Goal: Task Accomplishment & Management: Manage account settings

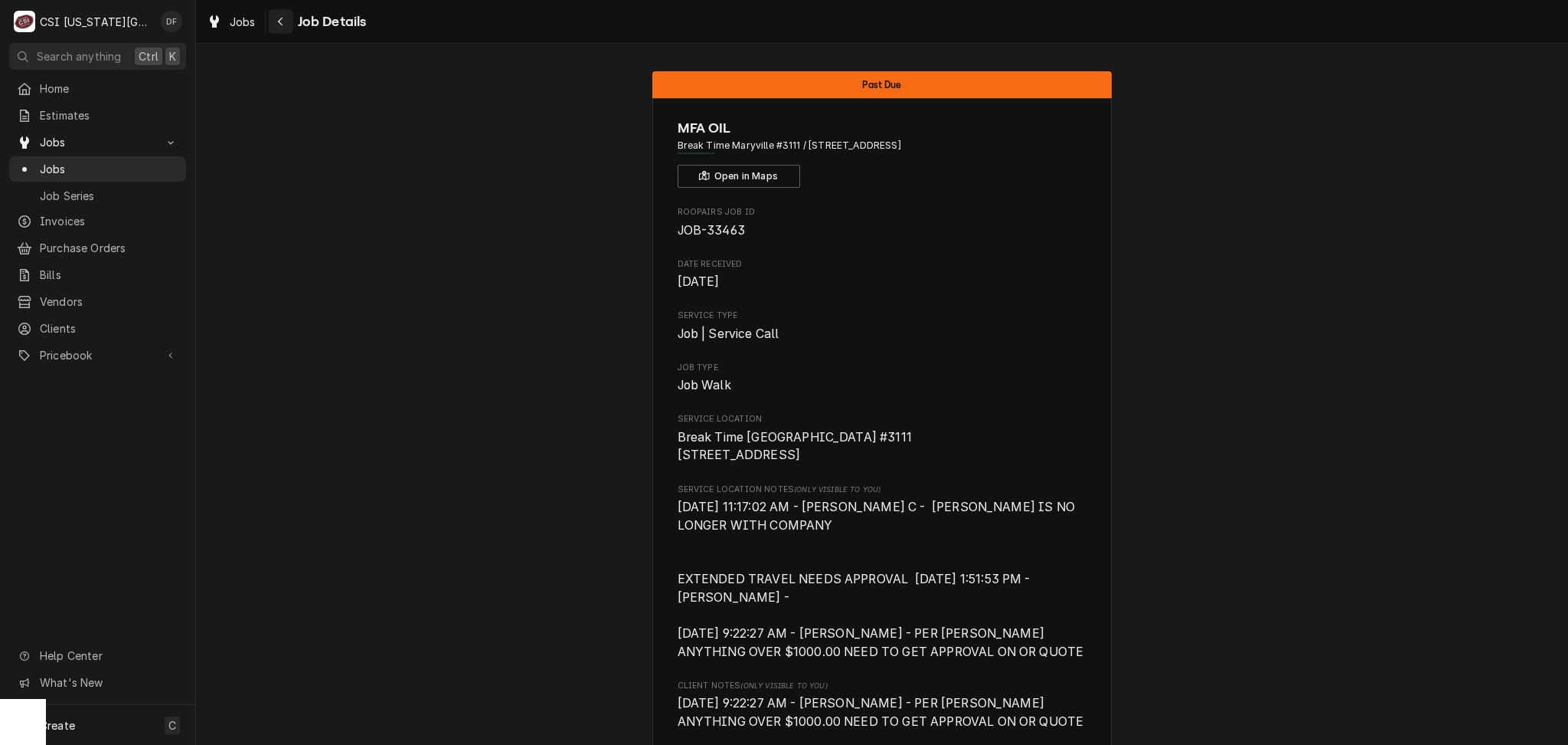
click at [286, 20] on div "Navigate back" at bounding box center [281, 22] width 15 height 15
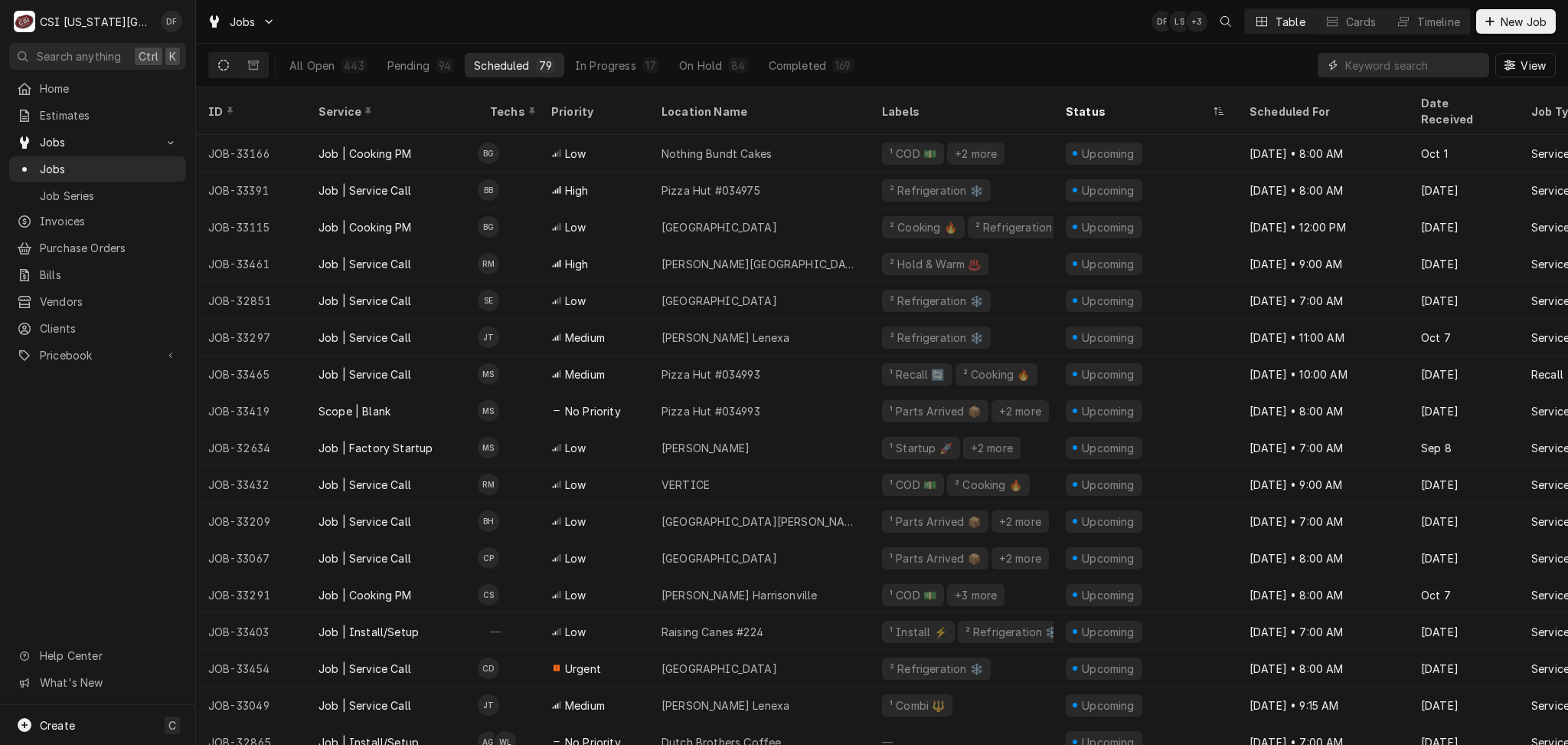
click at [1357, 66] on input "Dynamic Content Wrapper" at bounding box center [1413, 65] width 136 height 24
click at [89, 111] on span "Estimates" at bounding box center [109, 115] width 139 height 16
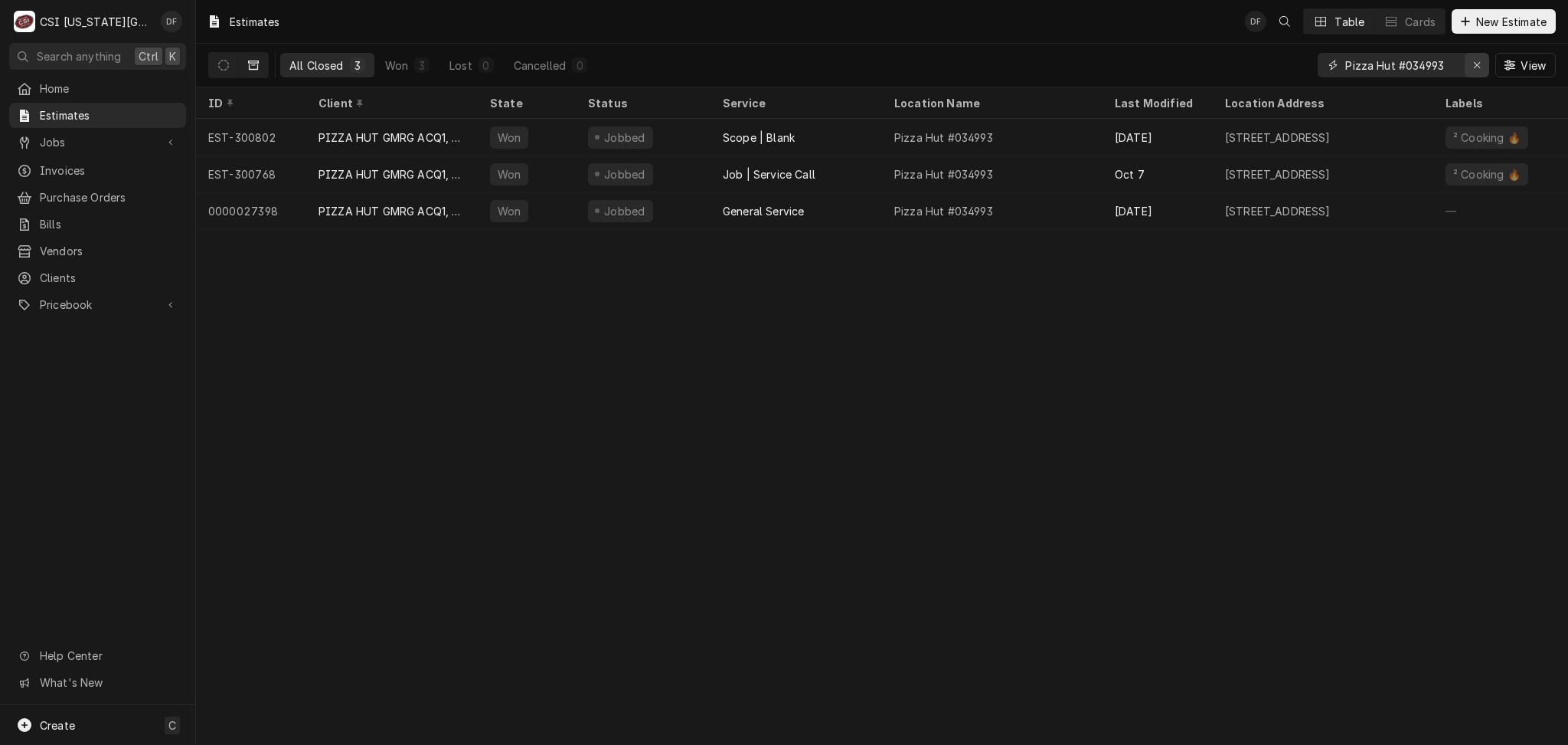
click at [1480, 65] on div "Erase input" at bounding box center [1477, 65] width 15 height 15
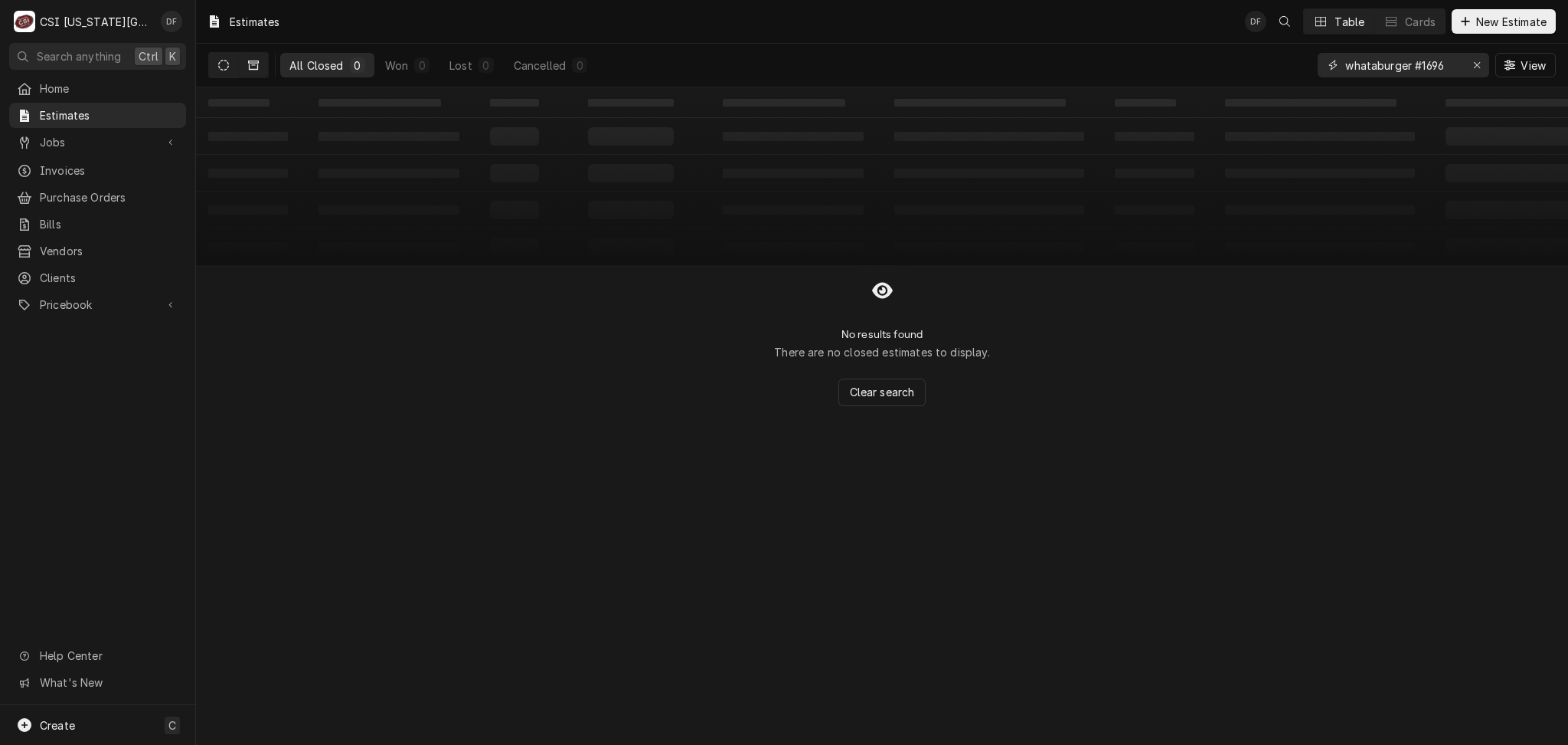
type input "whataburger #1696"
click at [226, 64] on icon "Dynamic Content Wrapper" at bounding box center [223, 65] width 10 height 10
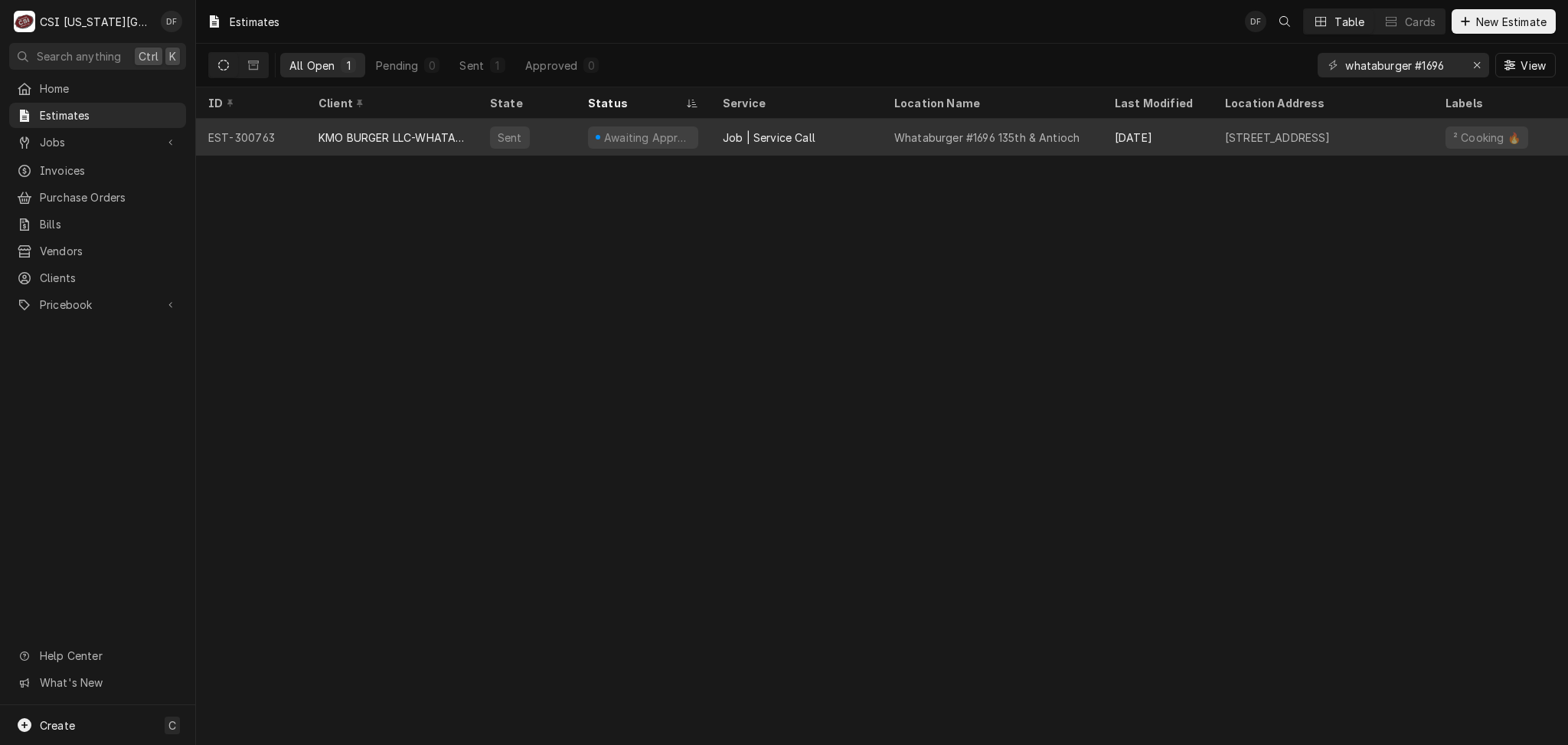
click at [863, 141] on div "Job | Service Call" at bounding box center [796, 136] width 172 height 37
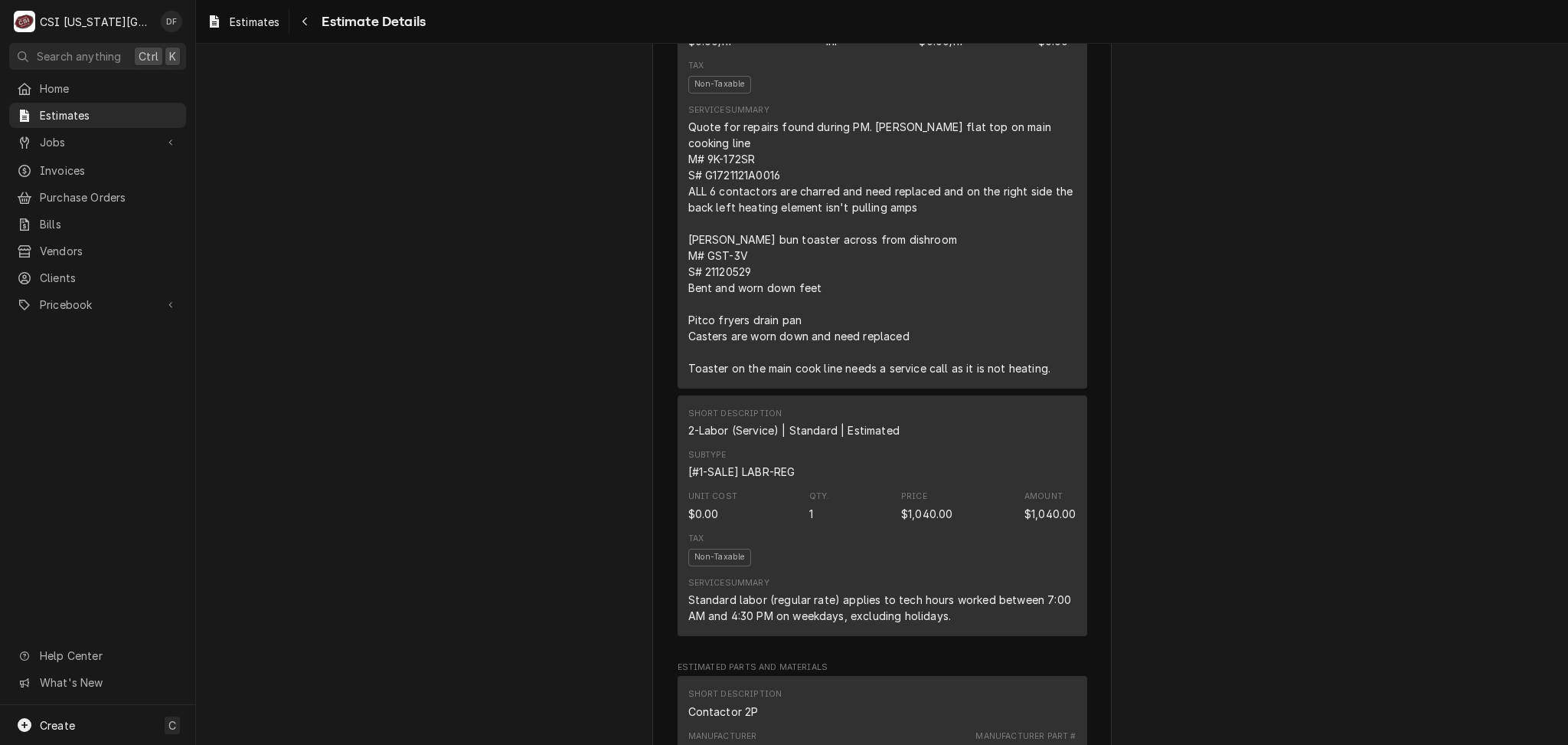
scroll to position [1124, 0]
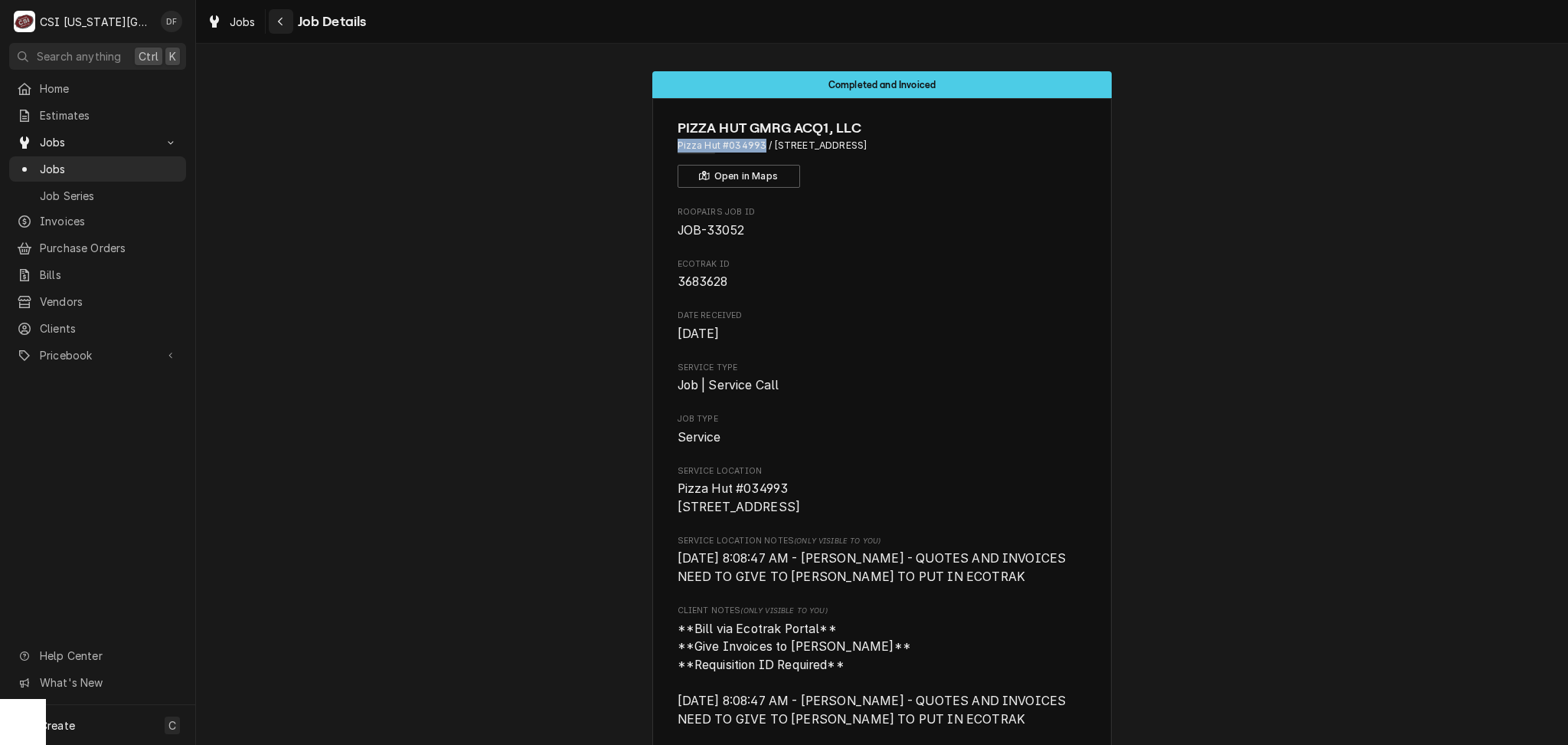
click at [280, 22] on icon "Navigate back" at bounding box center [280, 21] width 7 height 10
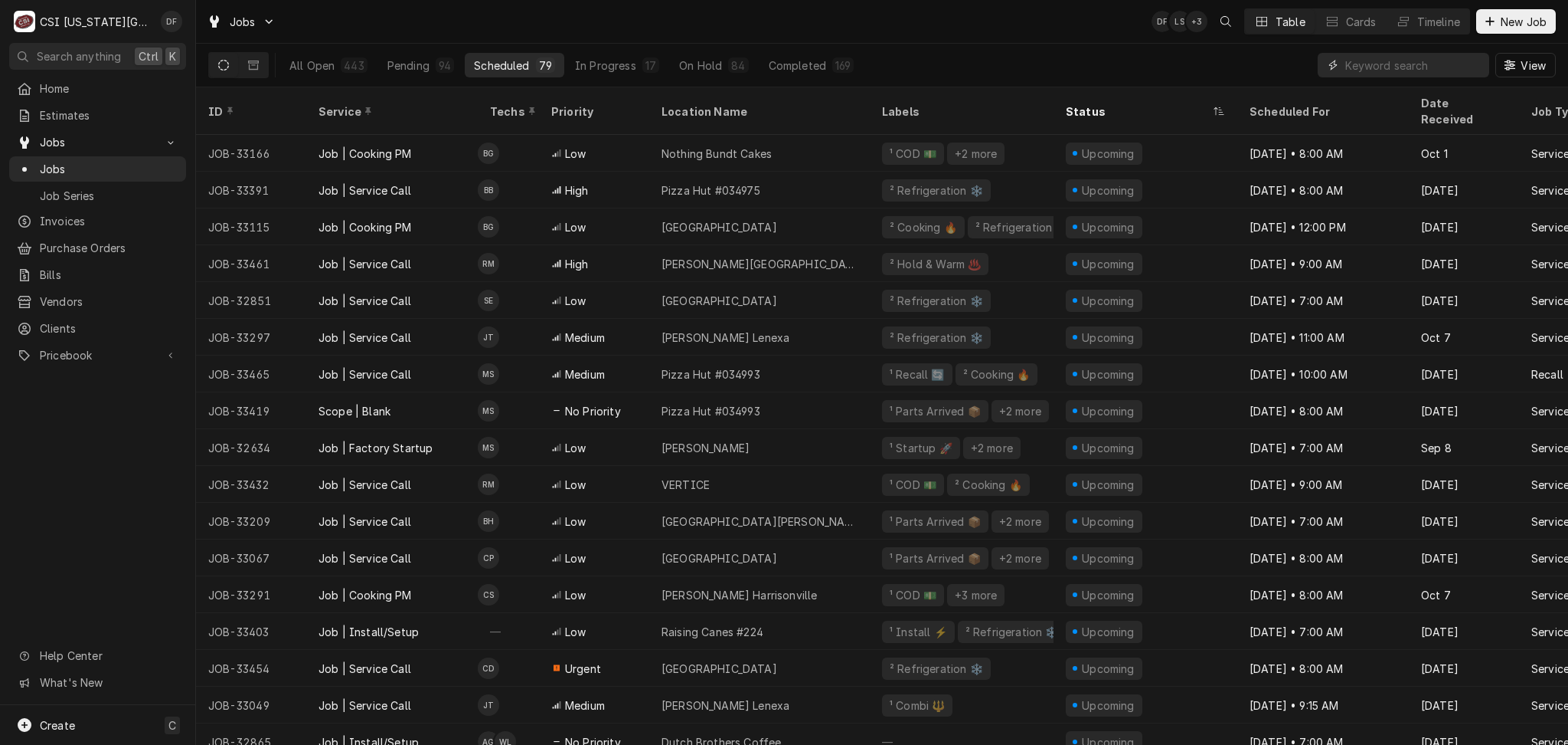
click at [1393, 61] on input "Dynamic Content Wrapper" at bounding box center [1413, 65] width 136 height 24
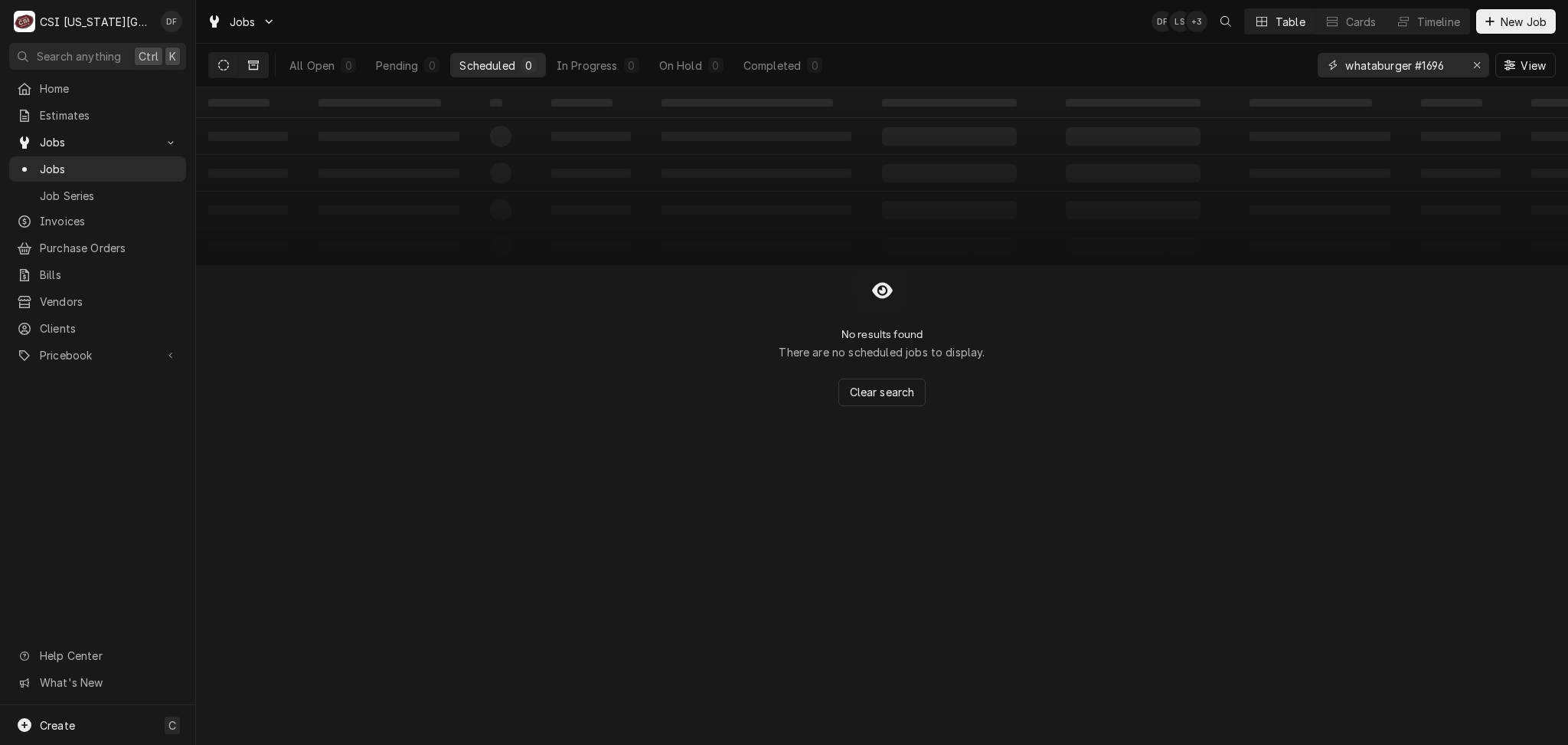
type input "whataburger #1696"
click at [253, 61] on icon "Dynamic Content Wrapper" at bounding box center [253, 65] width 10 height 10
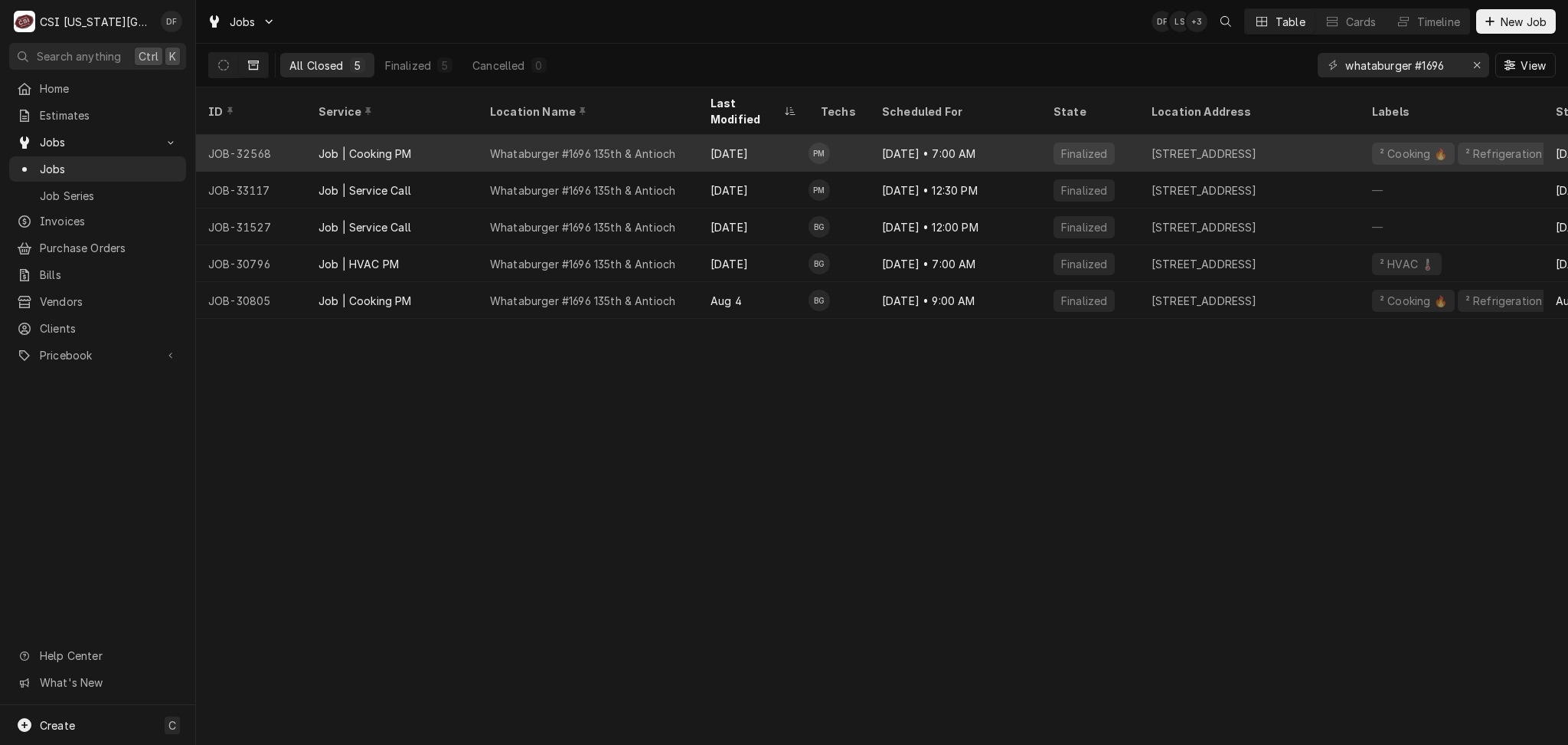
click at [692, 135] on div "Whataburger #1696 135th & Antioch" at bounding box center [588, 153] width 221 height 37
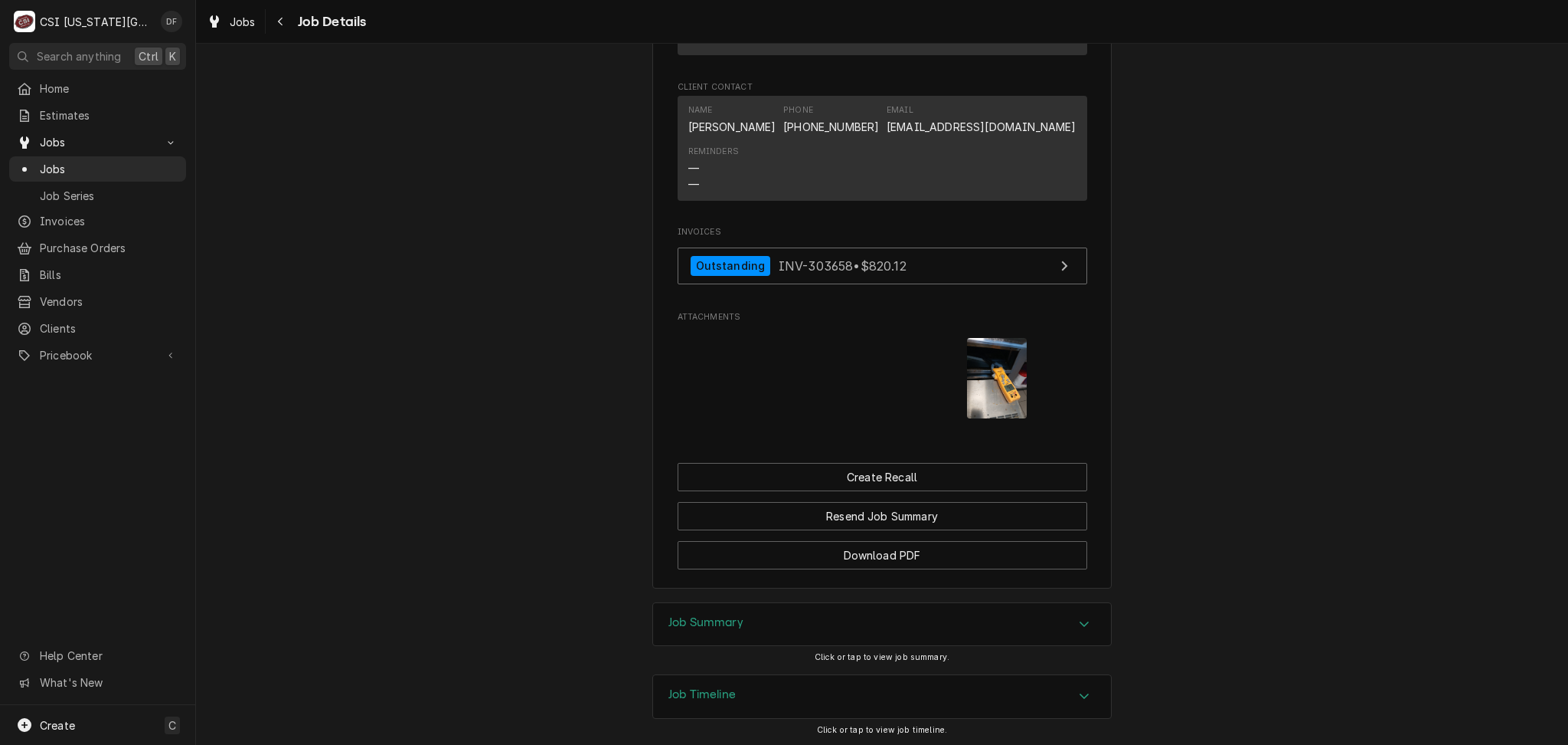
scroll to position [1609, 0]
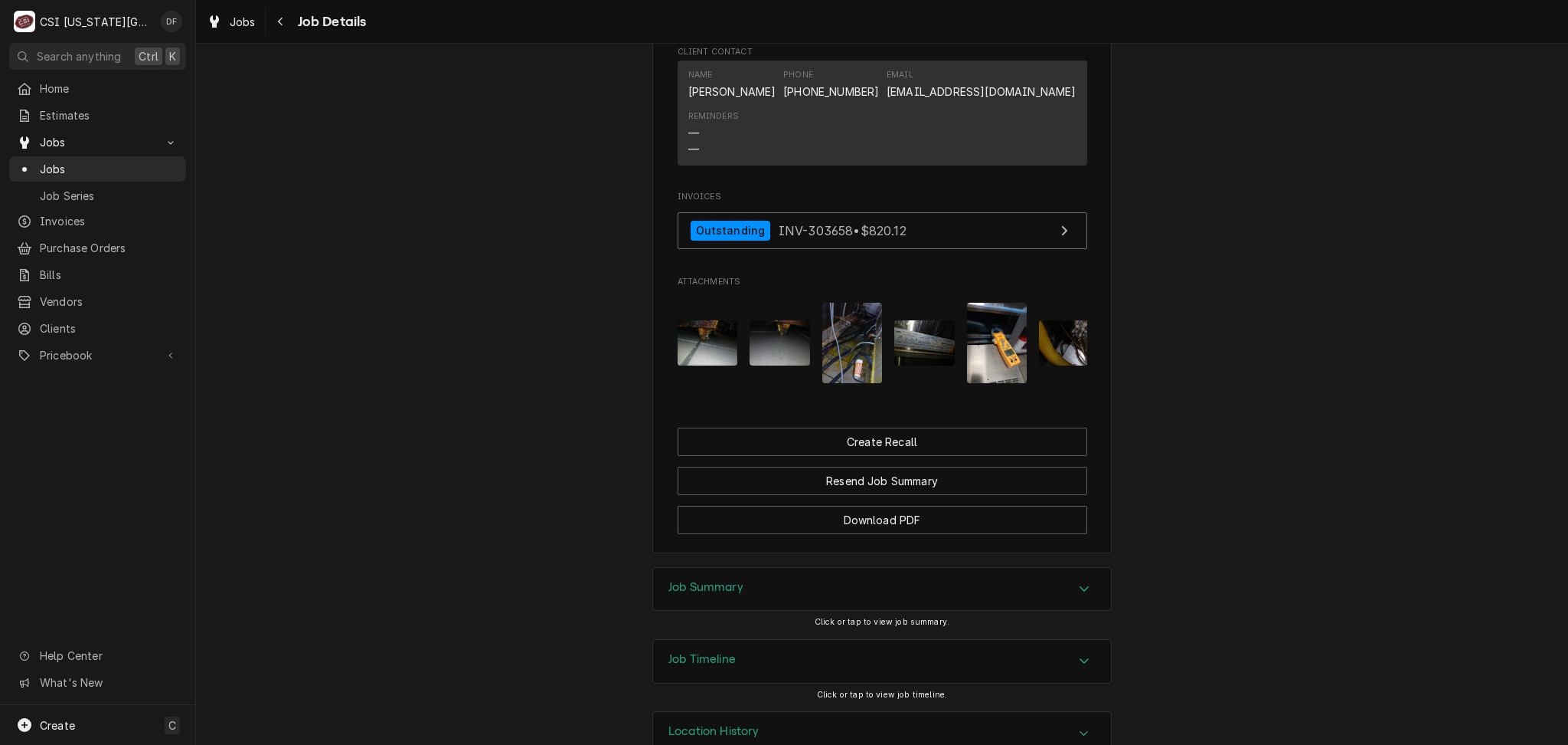
click at [700, 320] on img "Attachments" at bounding box center [708, 343] width 60 height 45
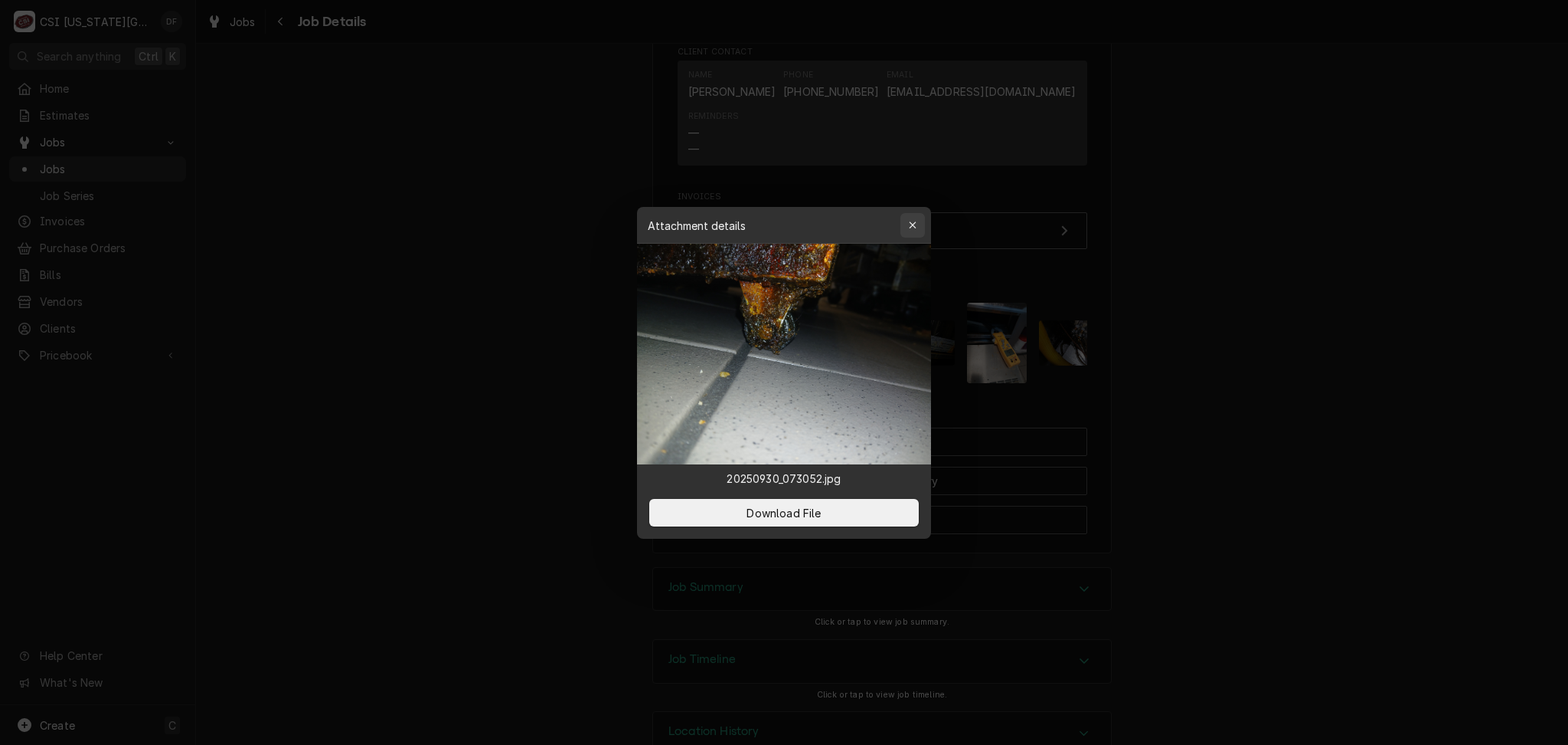
click at [907, 226] on div "button" at bounding box center [913, 225] width 15 height 15
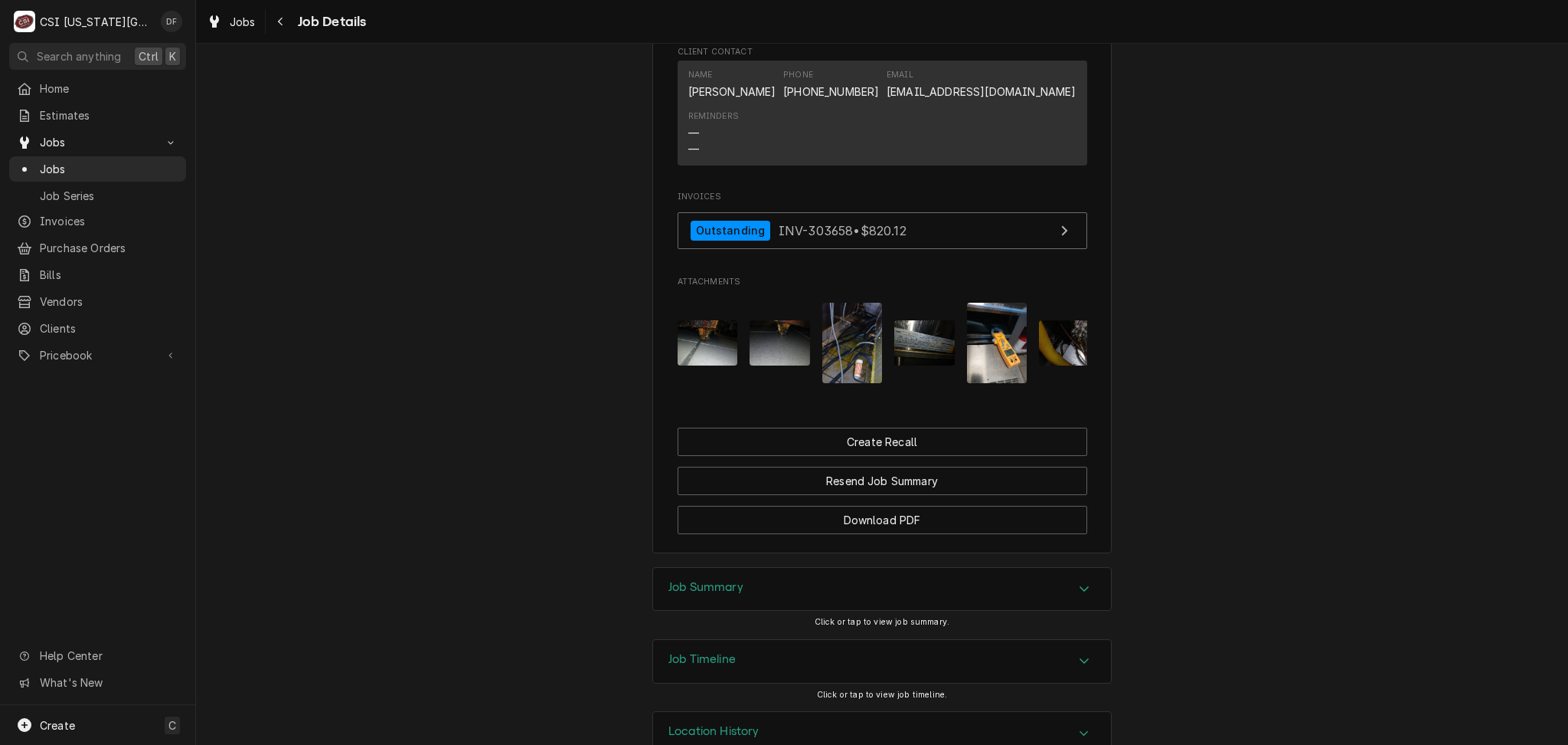
click at [766, 320] on img "Attachments" at bounding box center [779, 343] width 60 height 45
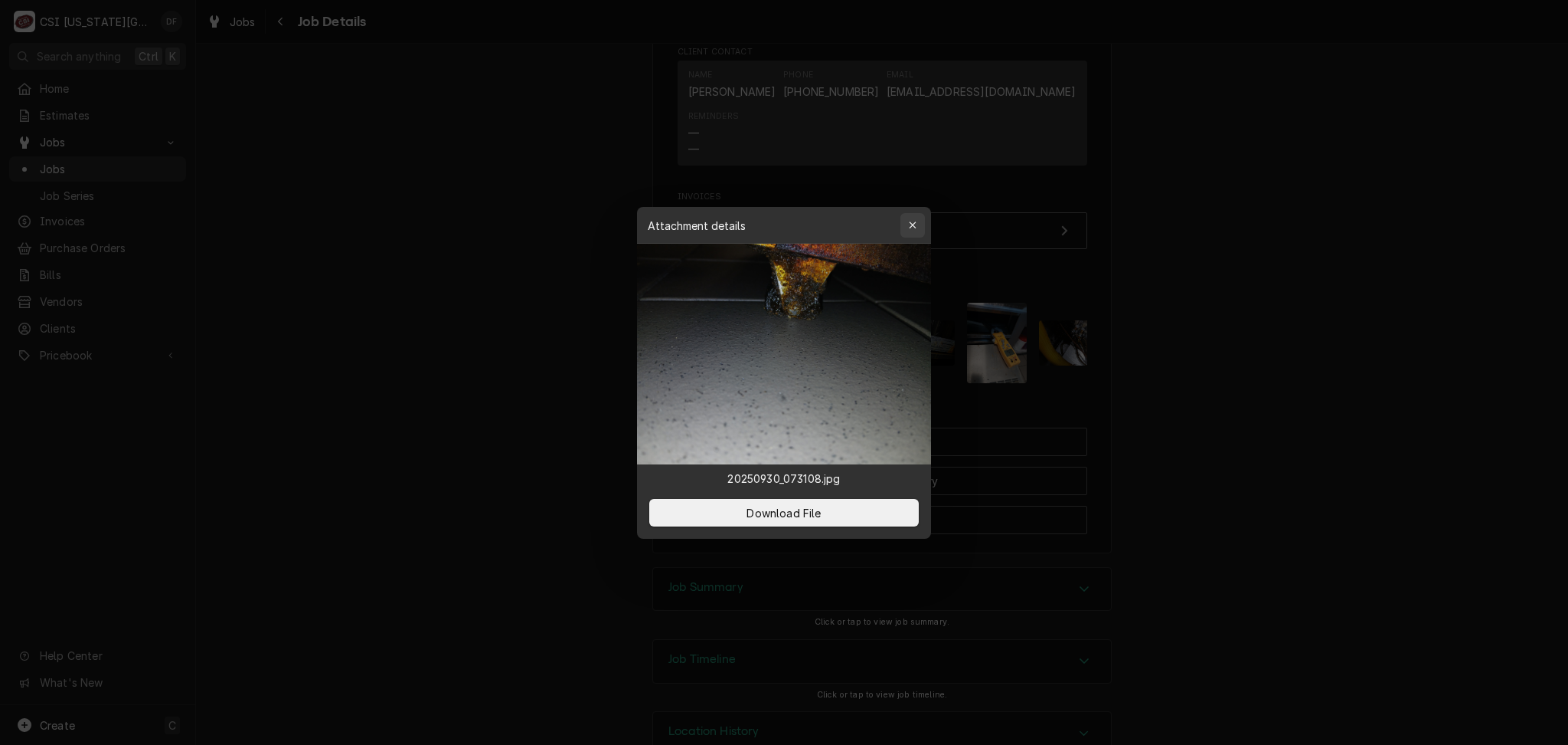
click at [915, 223] on icon "button" at bounding box center [912, 225] width 7 height 7
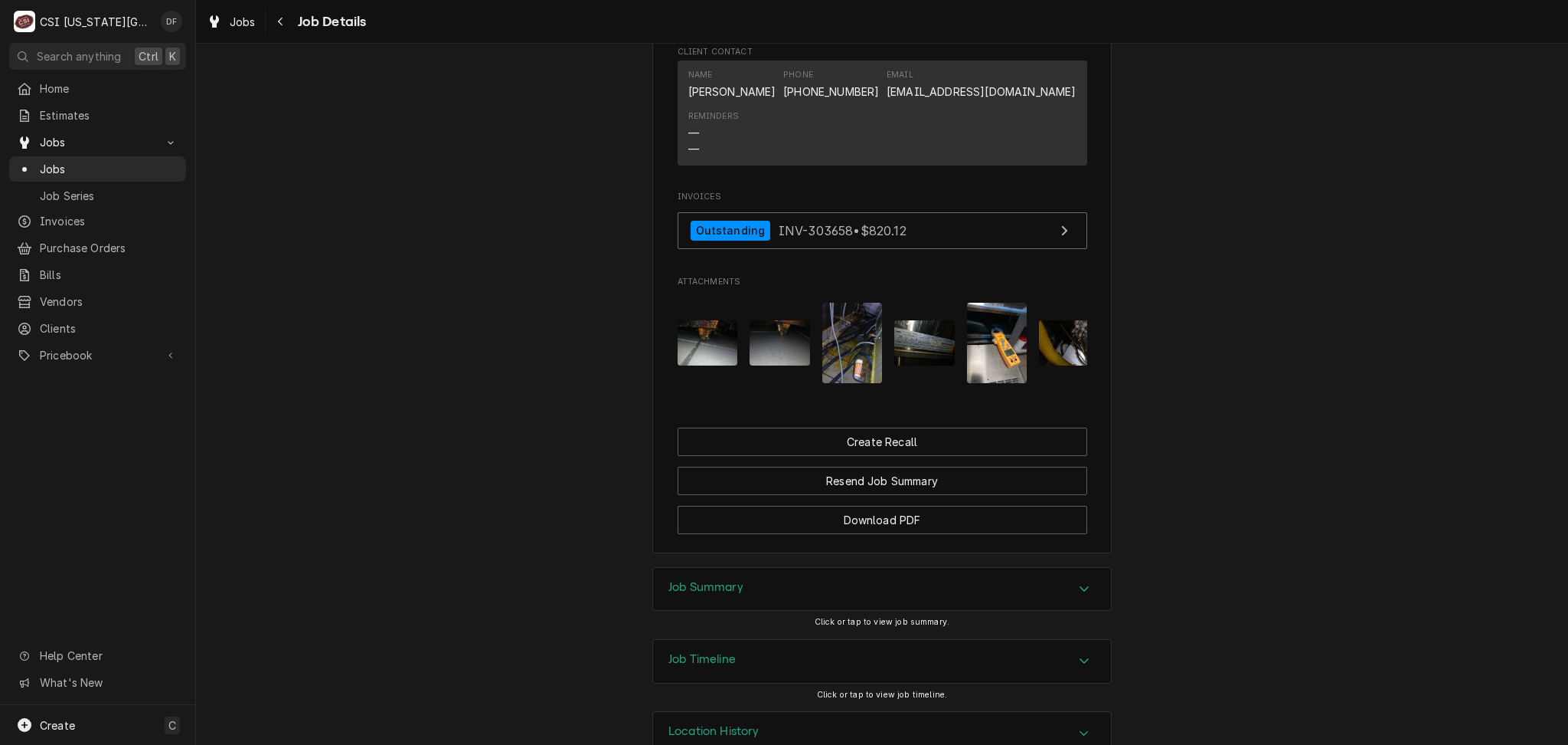
click at [853, 304] on img "Attachments" at bounding box center [853, 343] width 60 height 81
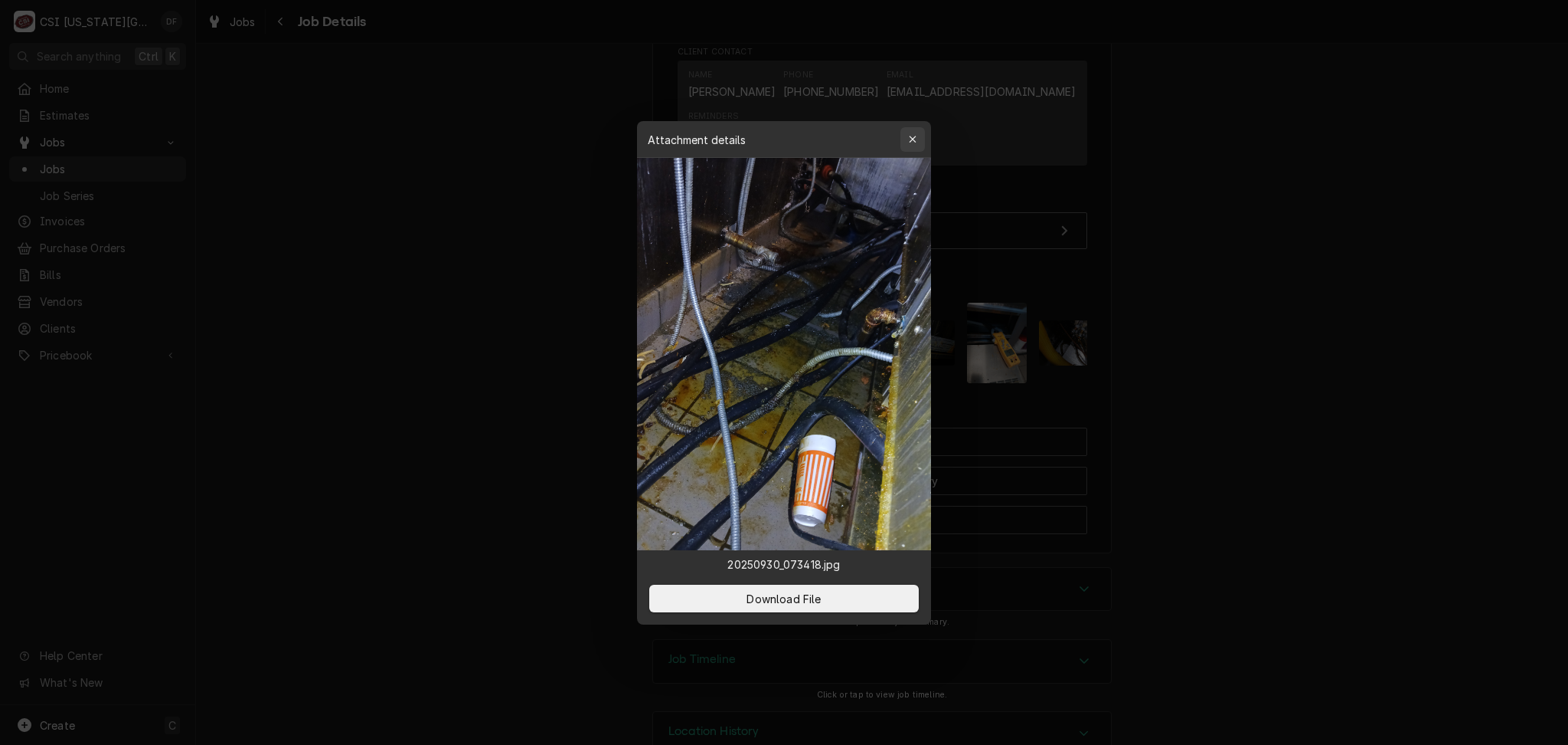
click at [917, 138] on div "button" at bounding box center [913, 139] width 15 height 15
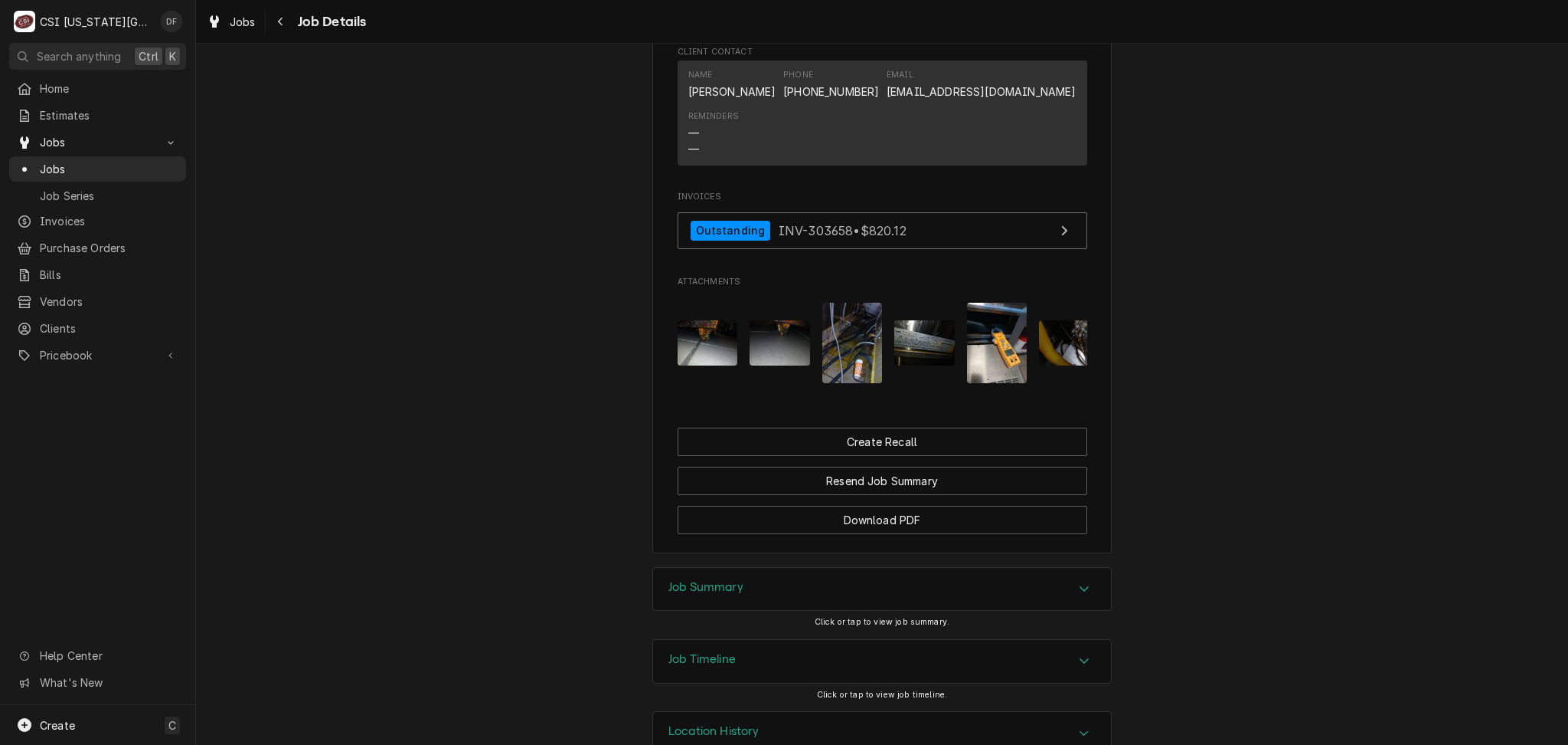
click at [911, 320] on img "Attachments" at bounding box center [924, 343] width 60 height 45
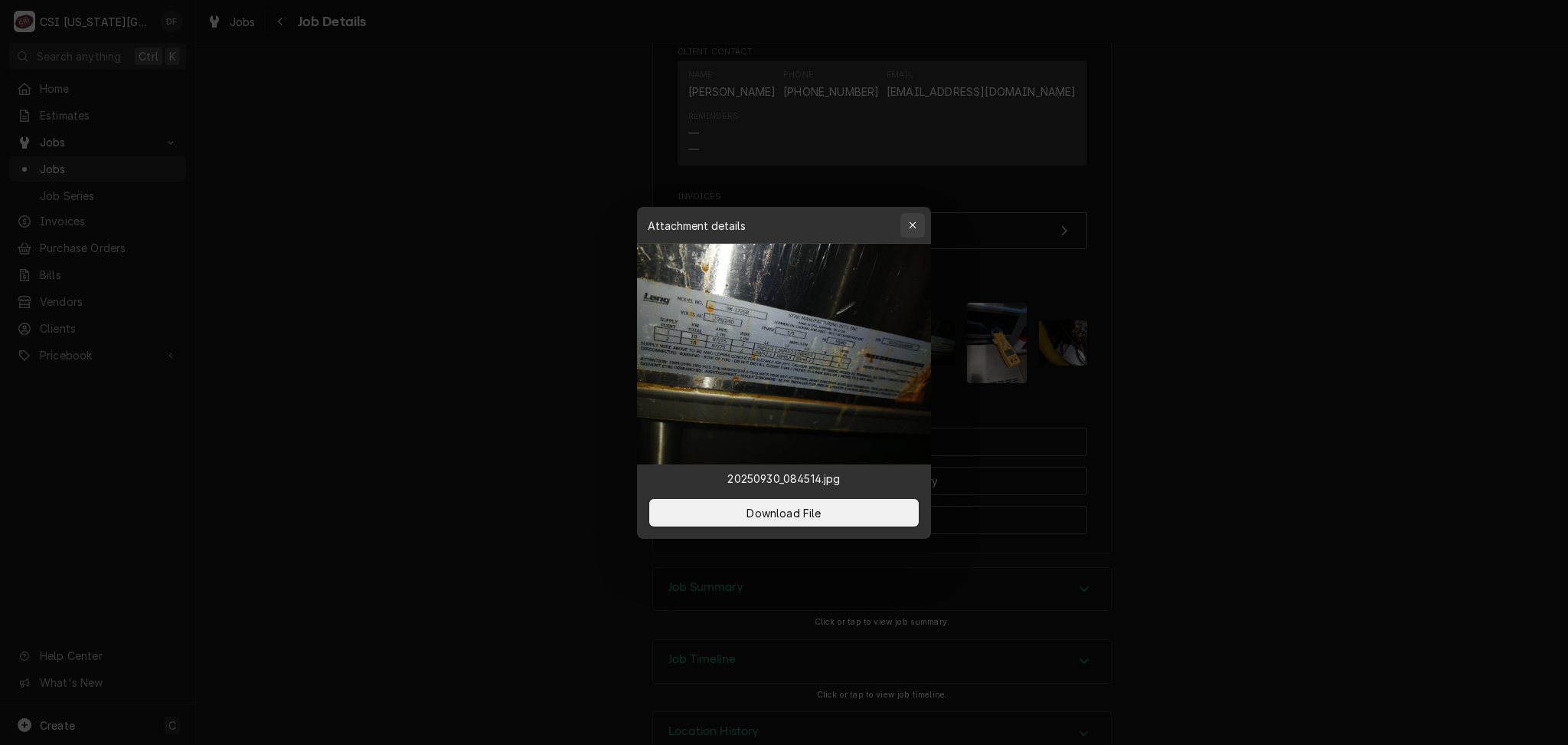
click at [913, 227] on icon "button" at bounding box center [913, 225] width 8 height 10
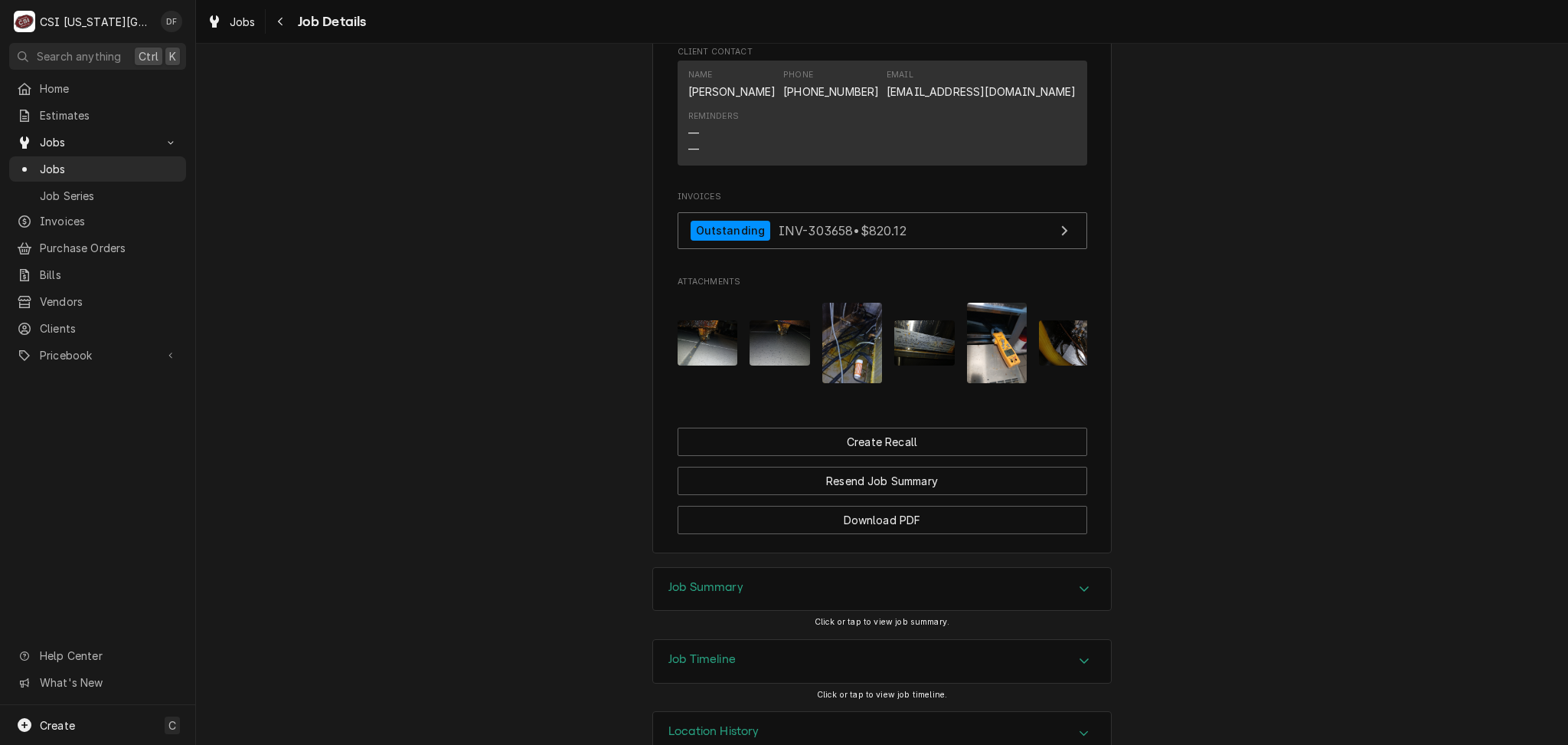
click at [909, 320] on img "Attachments" at bounding box center [924, 343] width 60 height 45
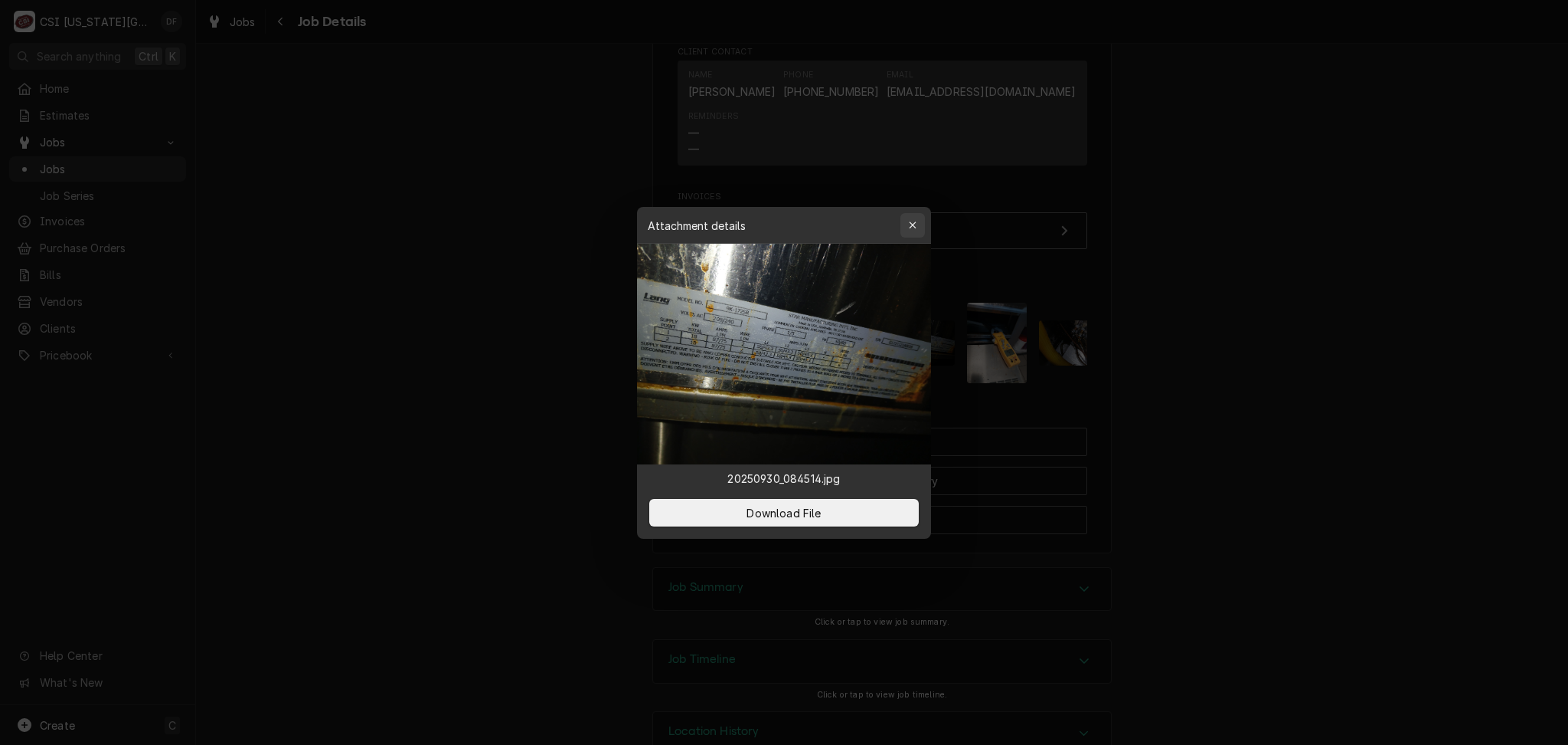
click at [915, 230] on div "button" at bounding box center [913, 225] width 15 height 15
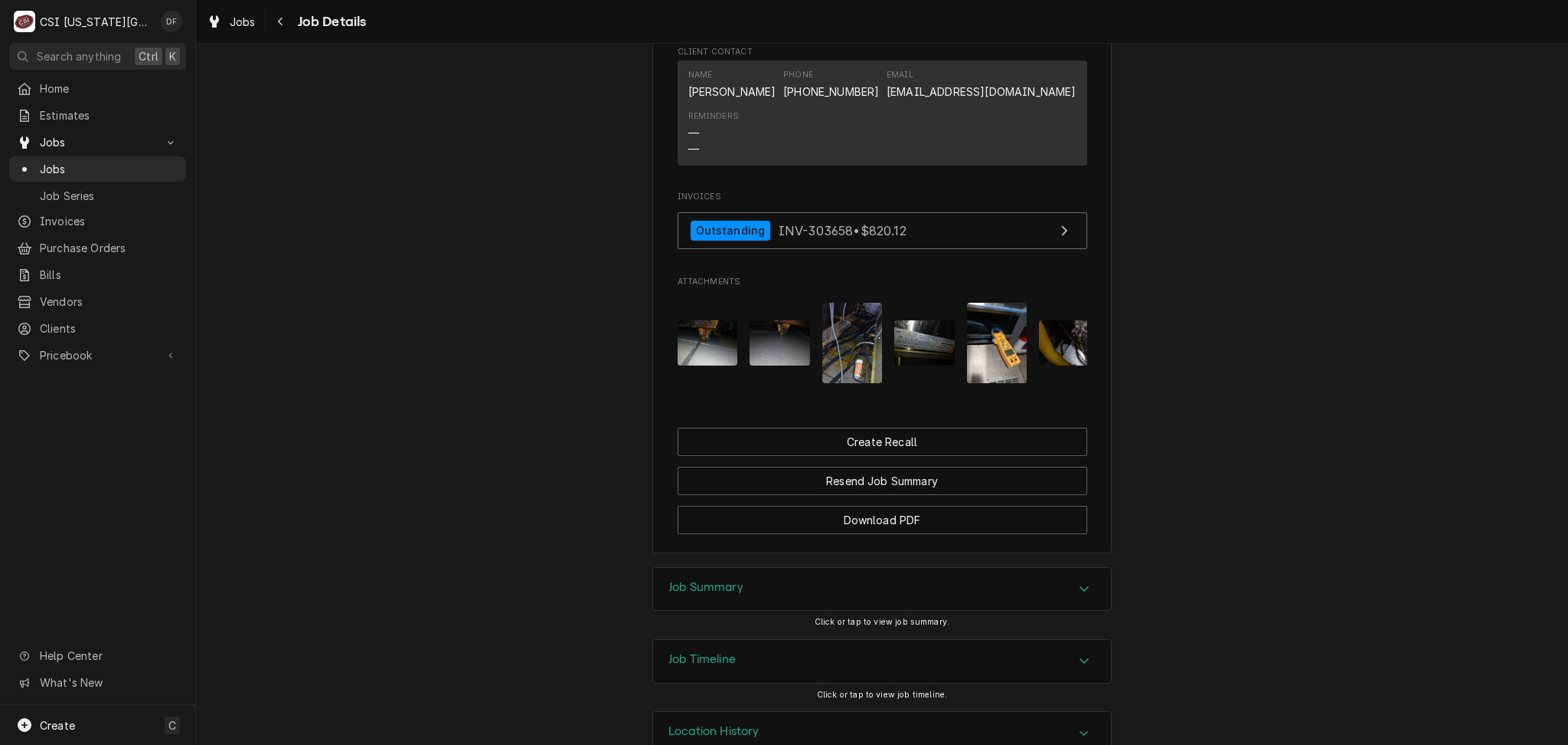
click at [994, 303] on img "Attachments" at bounding box center [997, 343] width 60 height 81
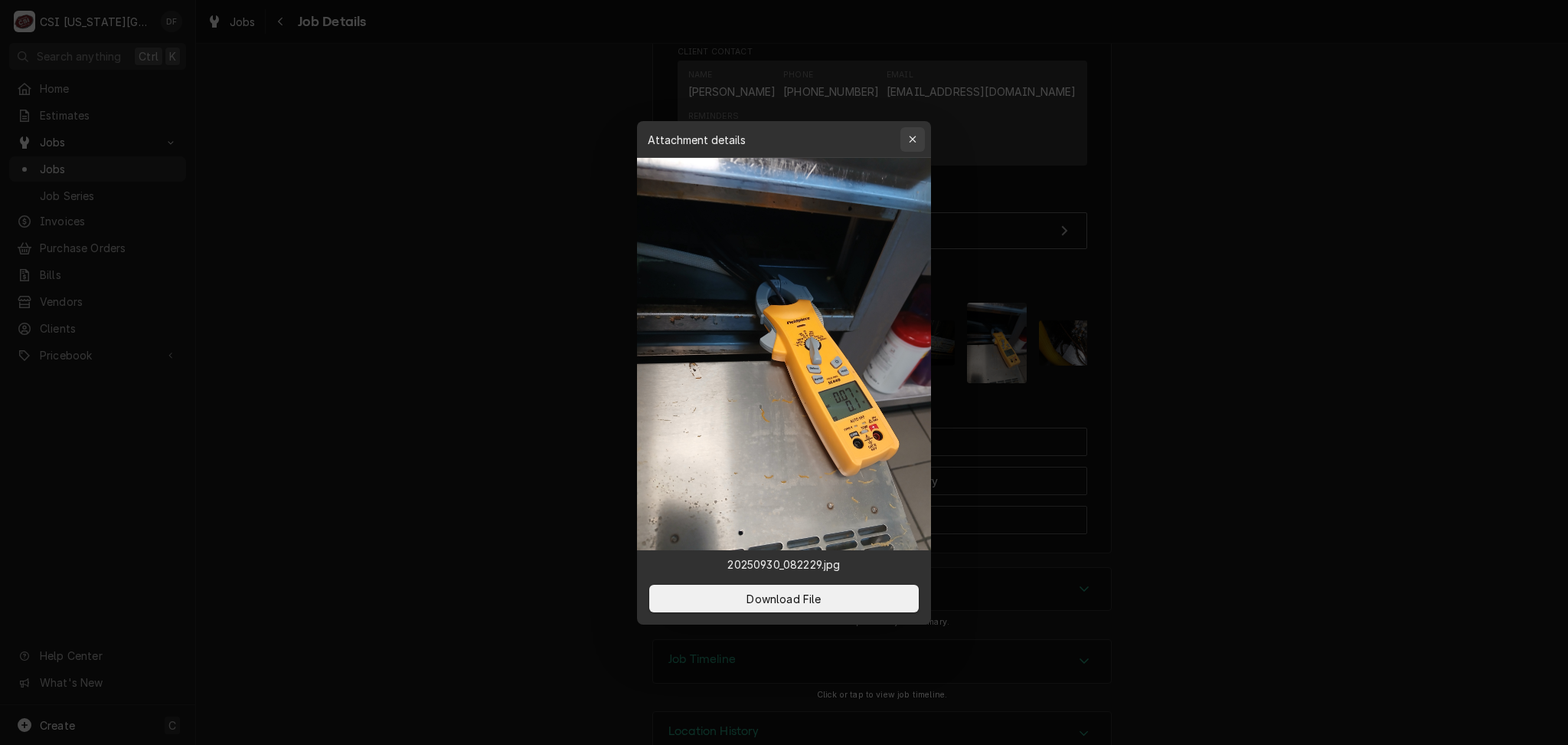
click at [911, 140] on icon "button" at bounding box center [912, 138] width 7 height 7
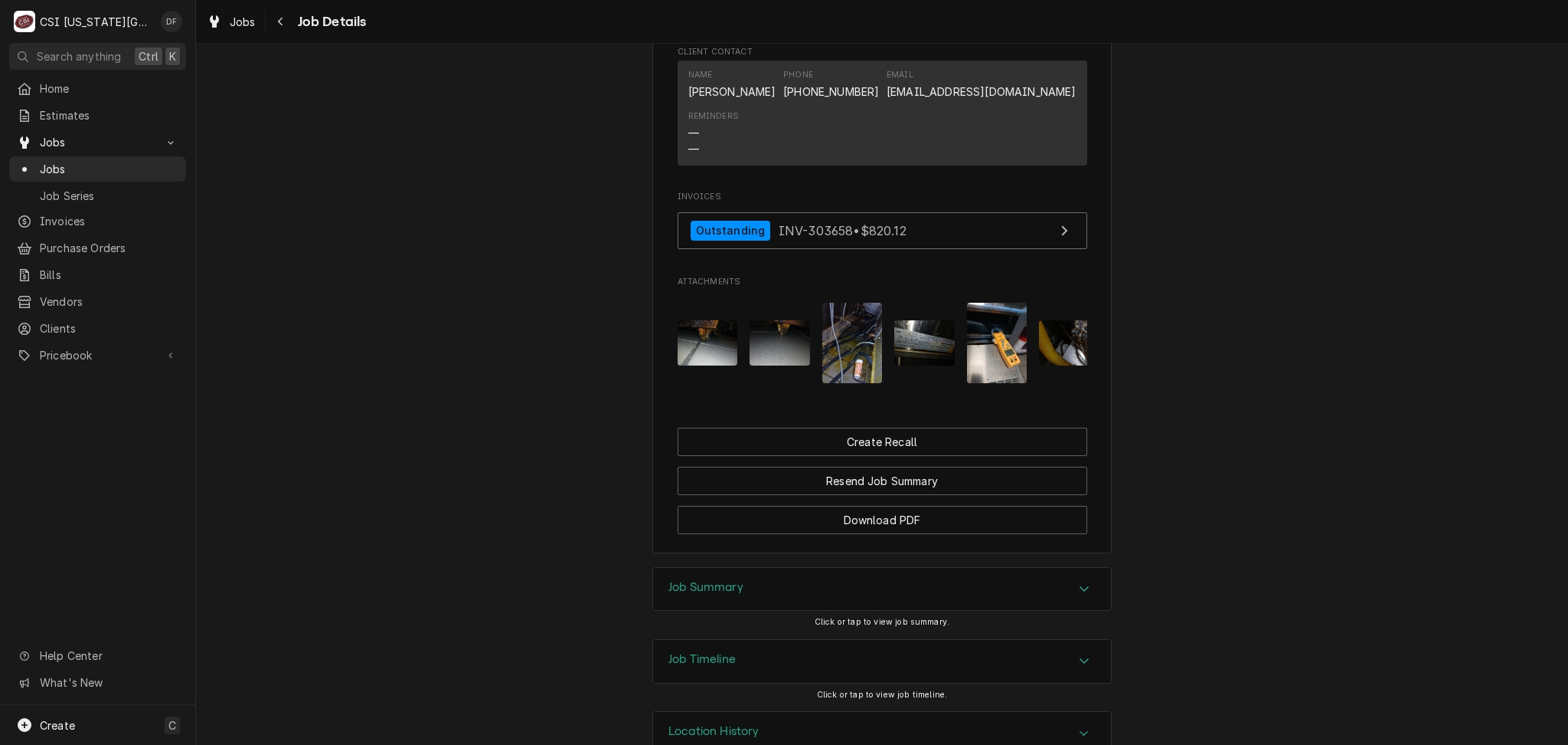
click at [1064, 320] on img "Attachments" at bounding box center [1069, 343] width 60 height 45
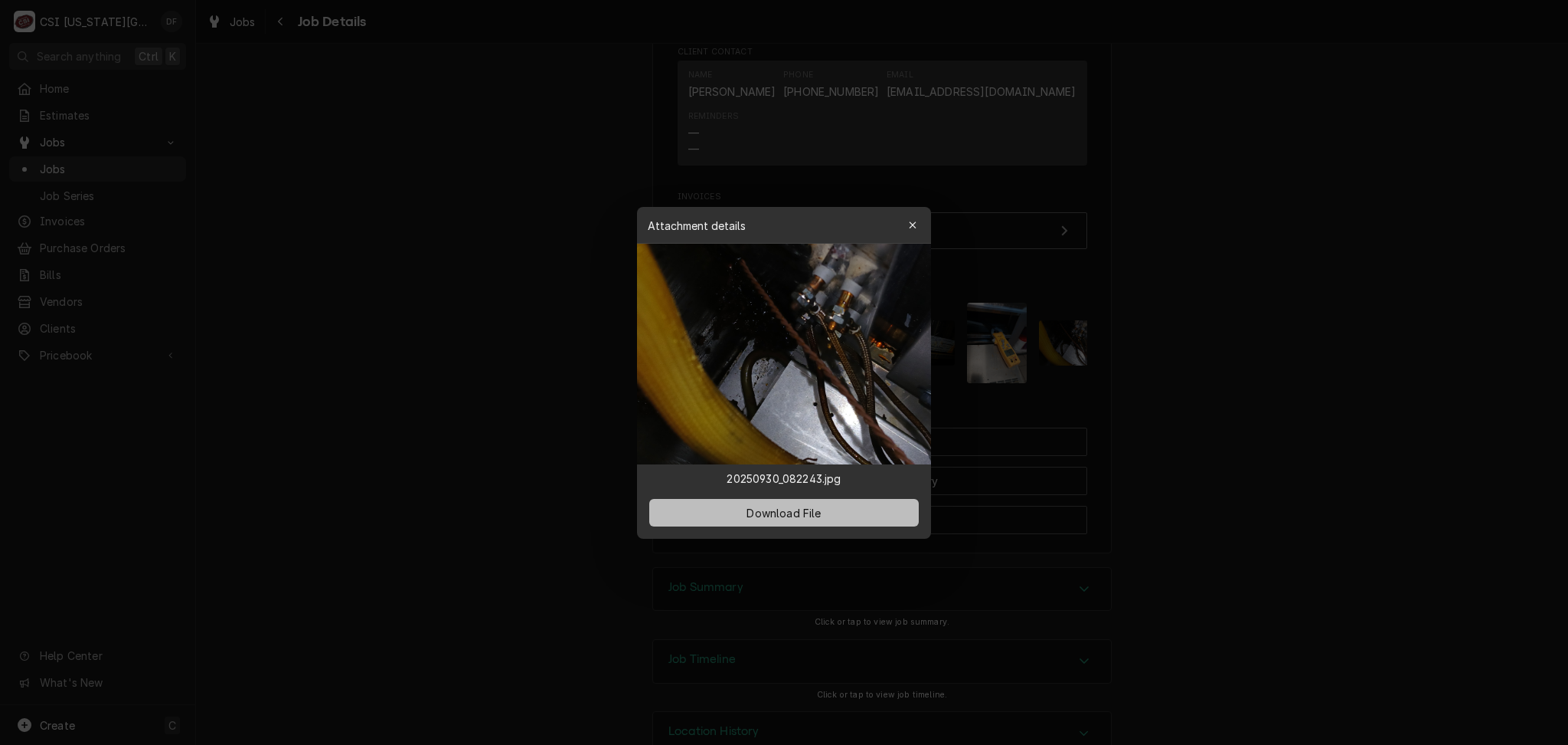
click at [774, 508] on span "Download File" at bounding box center [784, 512] width 81 height 16
click at [915, 234] on button "button" at bounding box center [913, 225] width 24 height 24
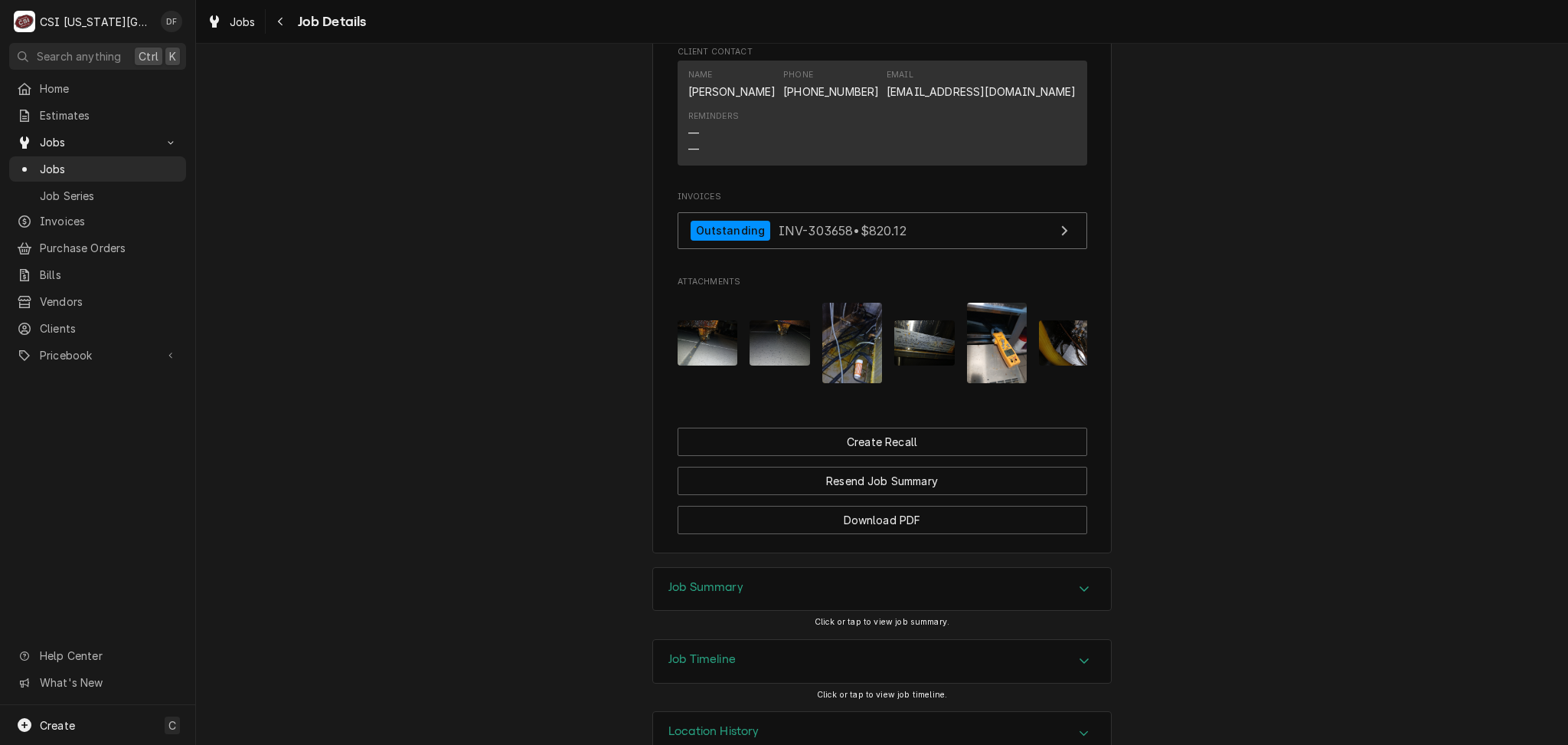
scroll to position [0, 40]
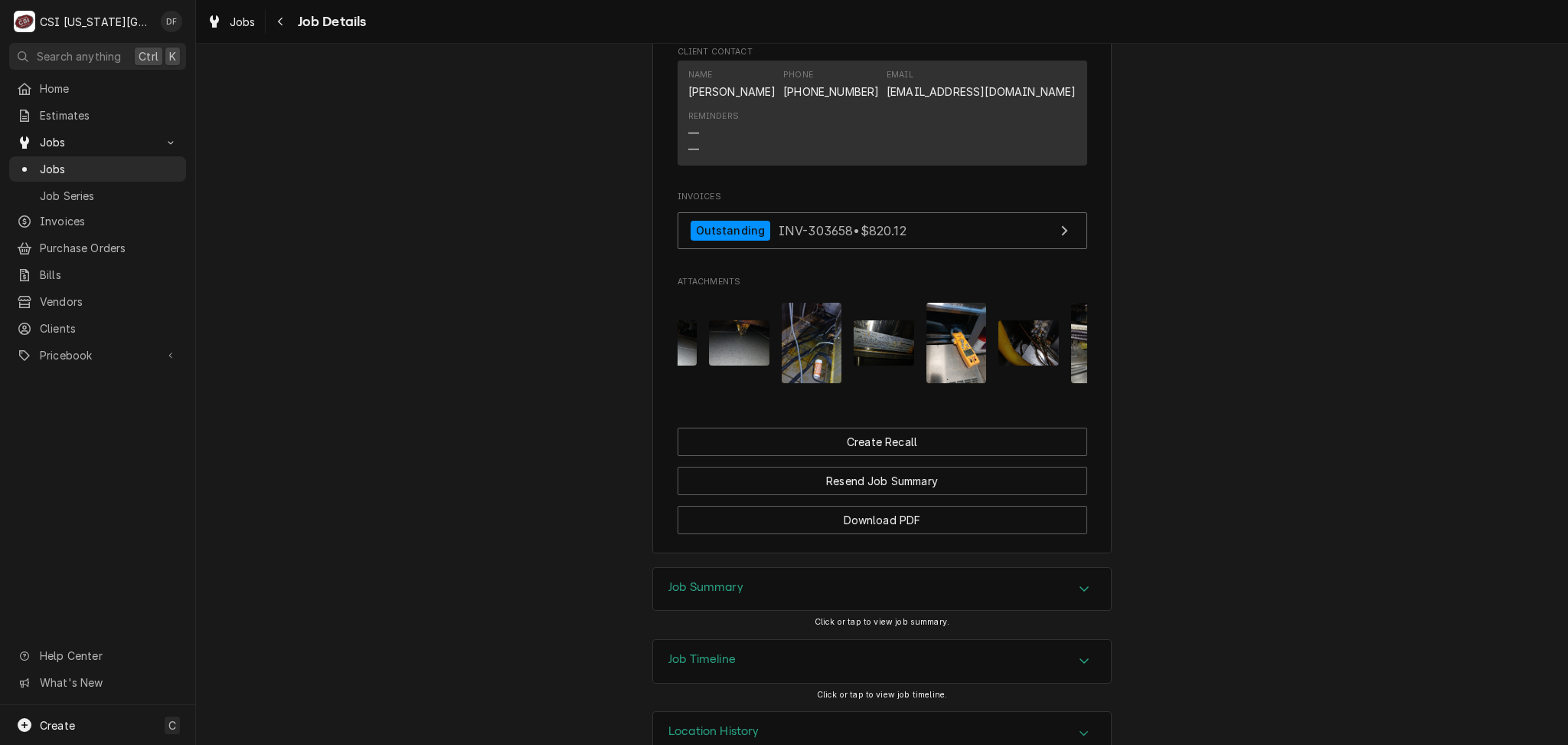
click at [1001, 320] on img "Attachments" at bounding box center [1028, 343] width 60 height 45
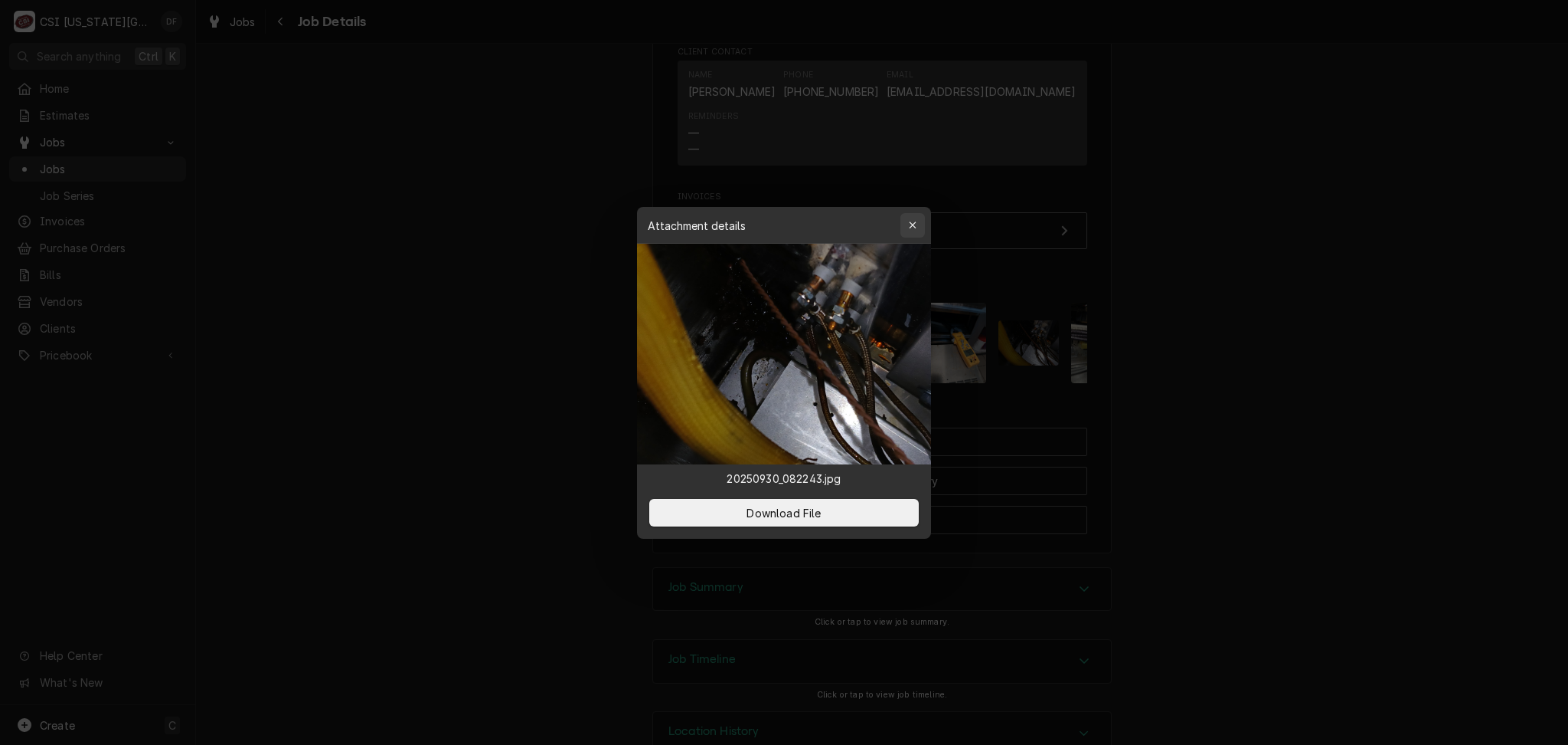
click at [909, 227] on icon "button" at bounding box center [913, 225] width 8 height 10
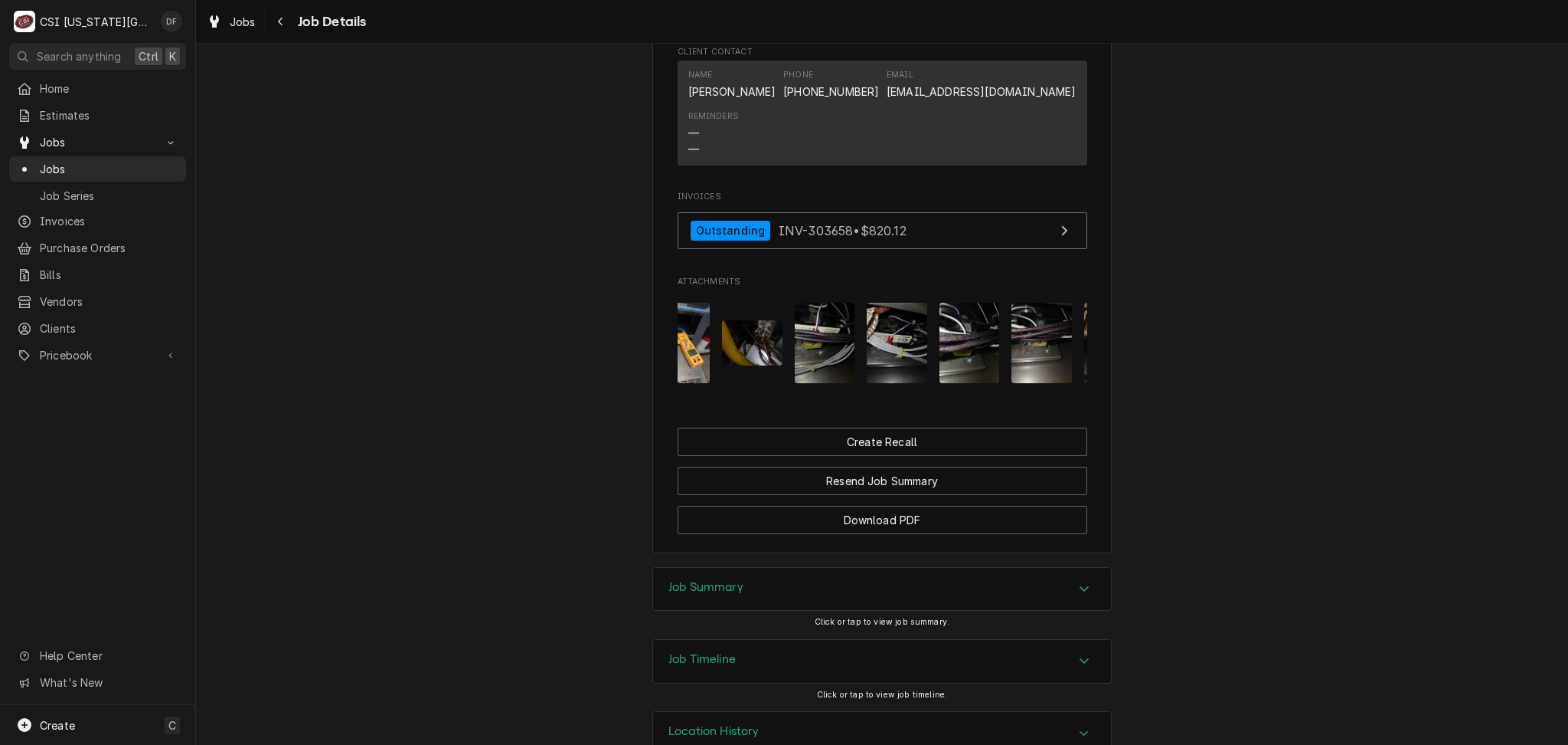
scroll to position [0, 326]
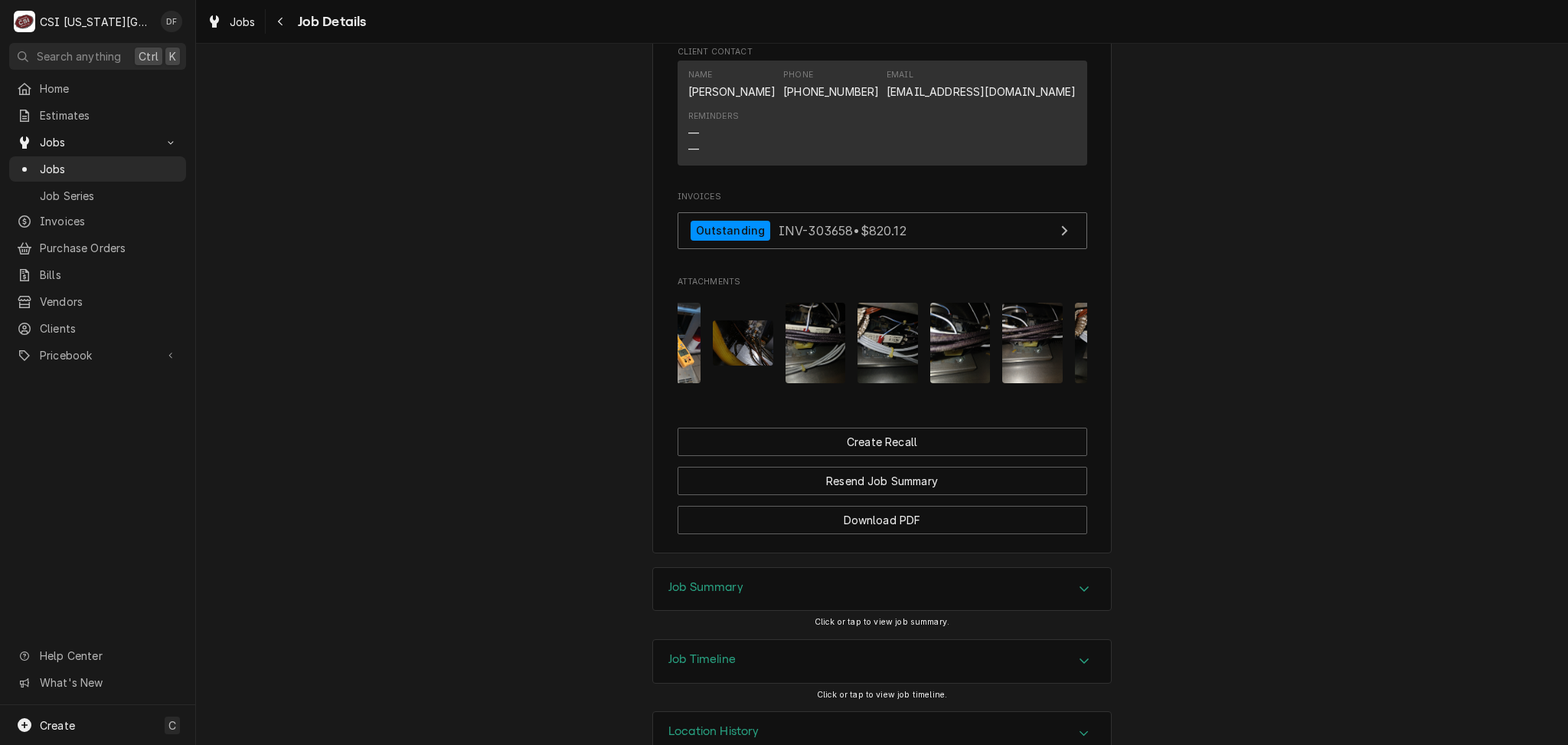
click at [827, 303] on img "Attachments" at bounding box center [816, 343] width 60 height 81
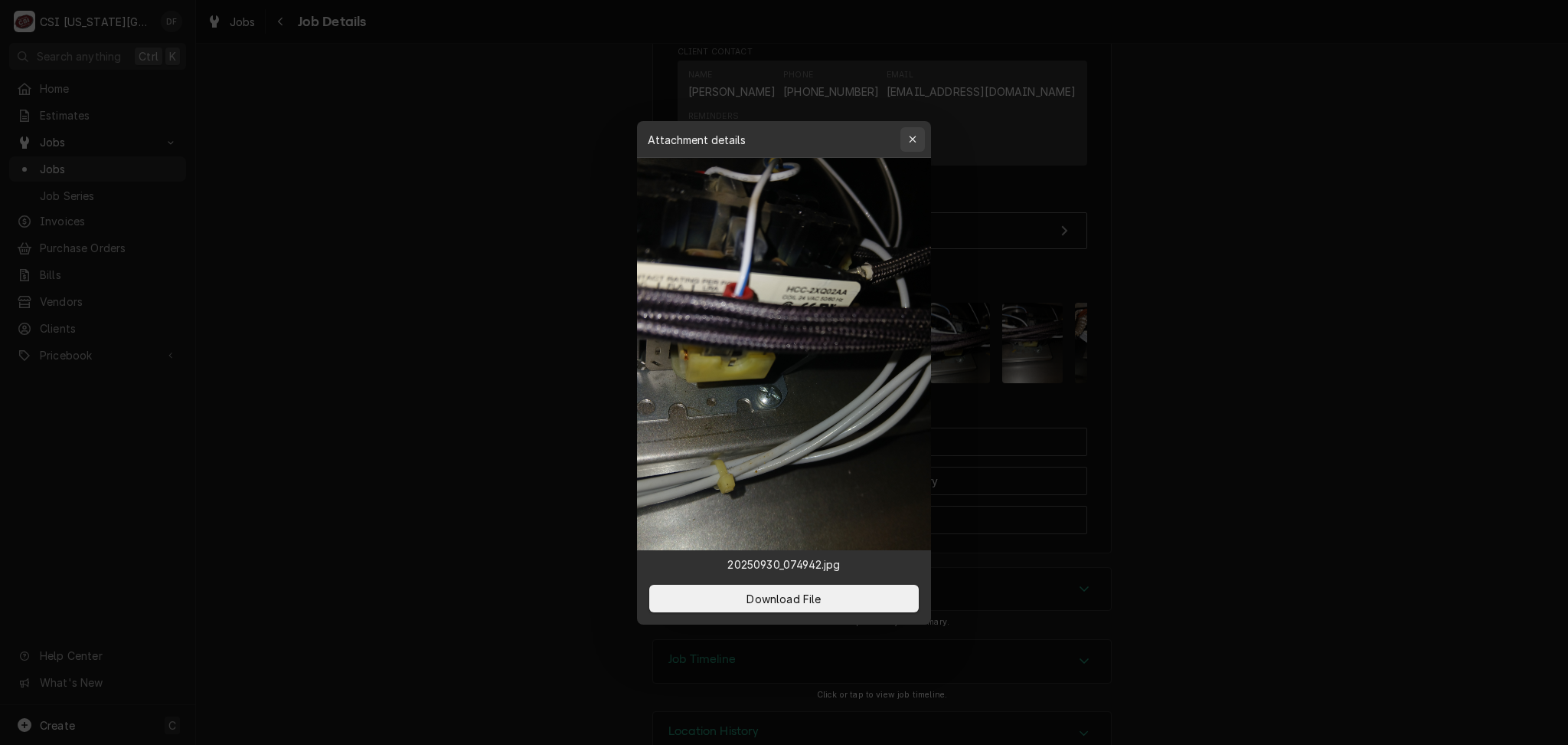
click at [914, 142] on icon "button" at bounding box center [913, 139] width 8 height 10
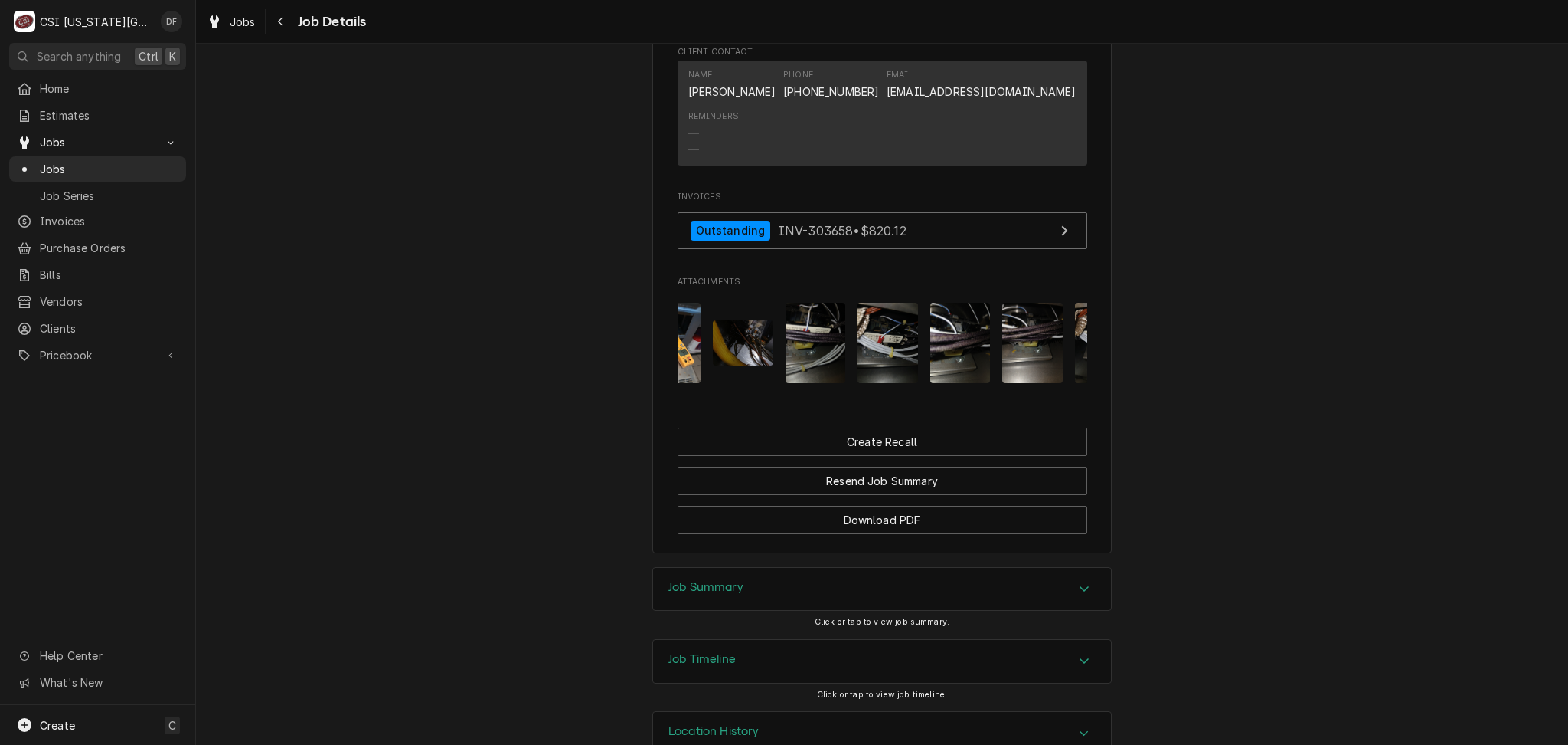
click at [962, 303] on img "Attachments" at bounding box center [961, 343] width 60 height 81
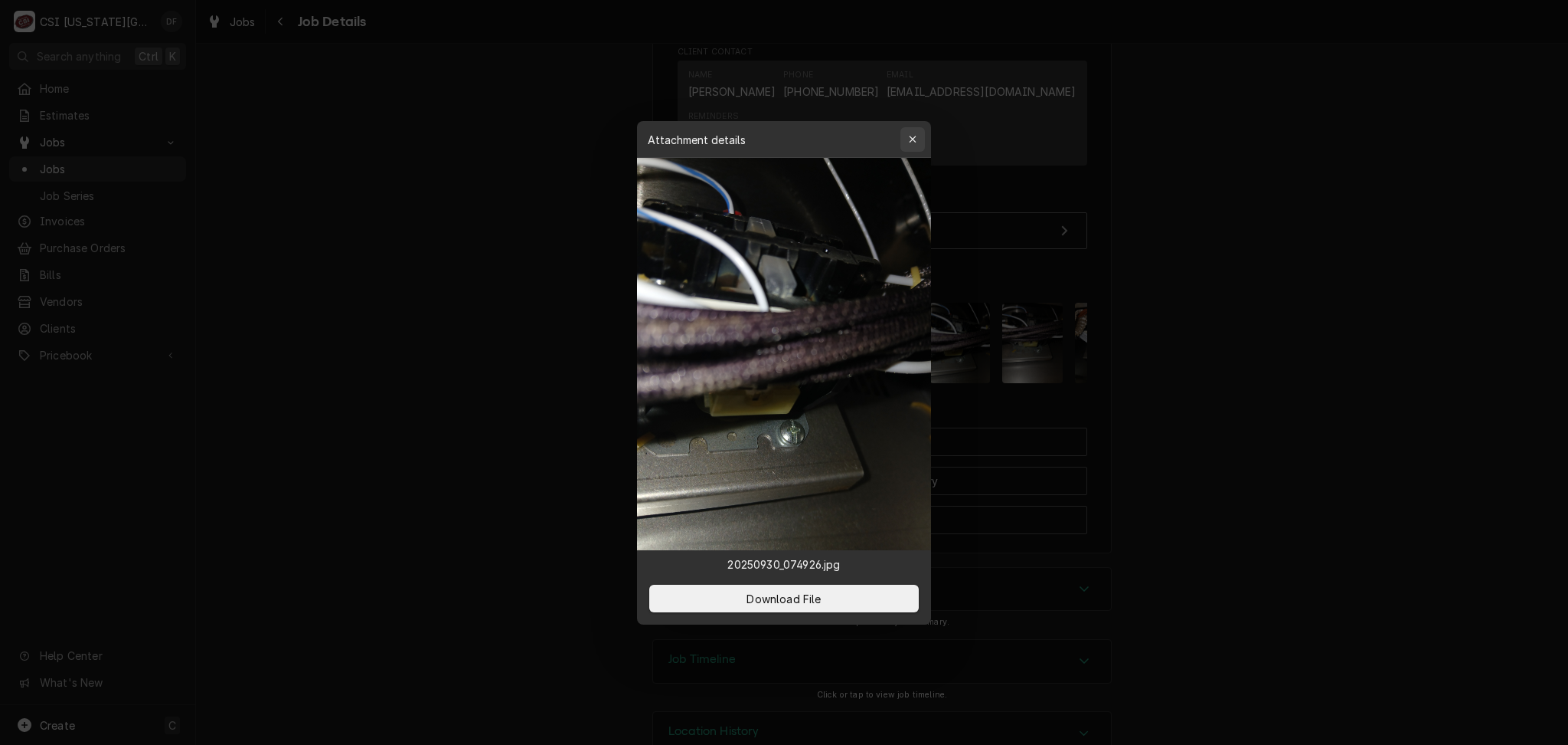
click at [919, 142] on div "button" at bounding box center [913, 139] width 15 height 15
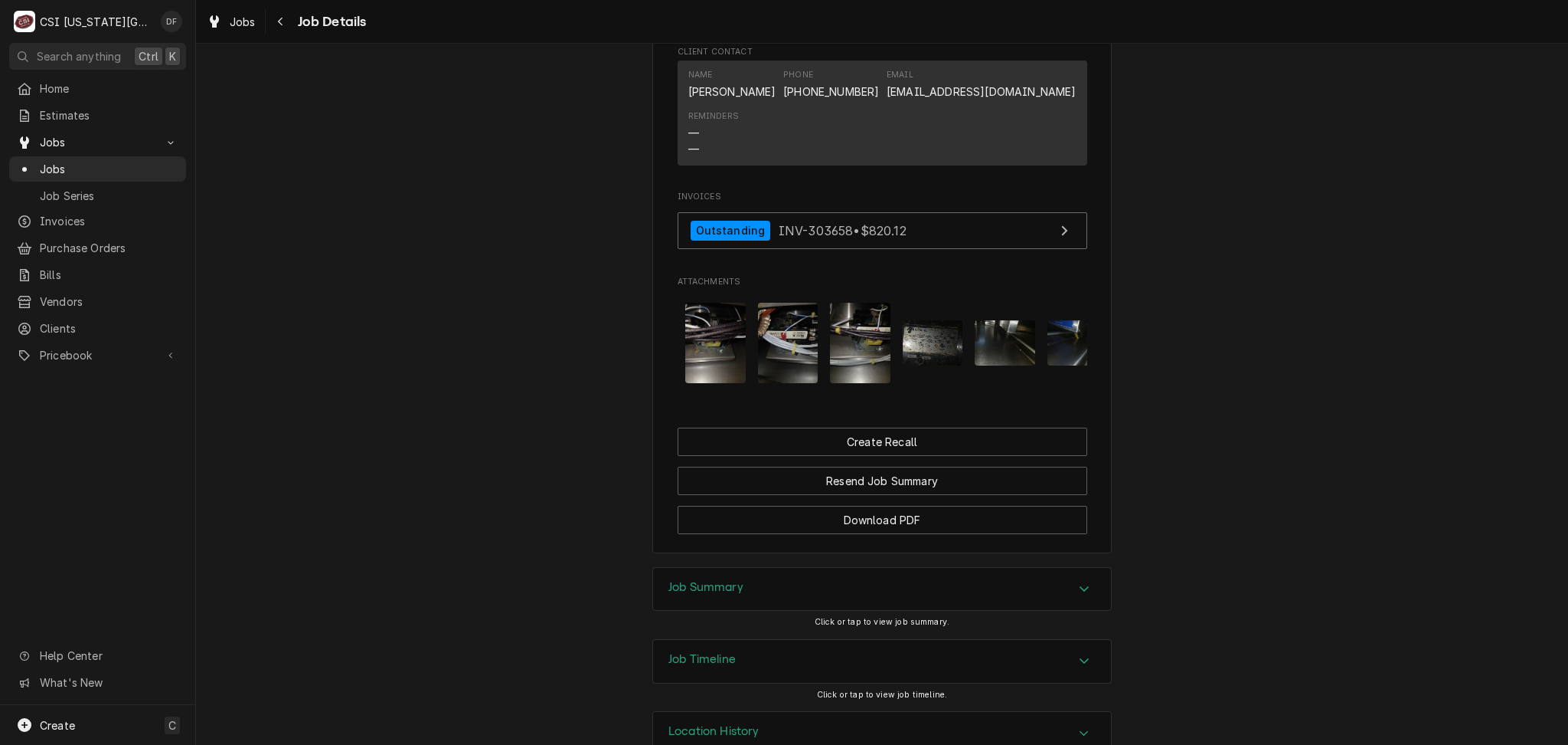
scroll to position [0, 653]
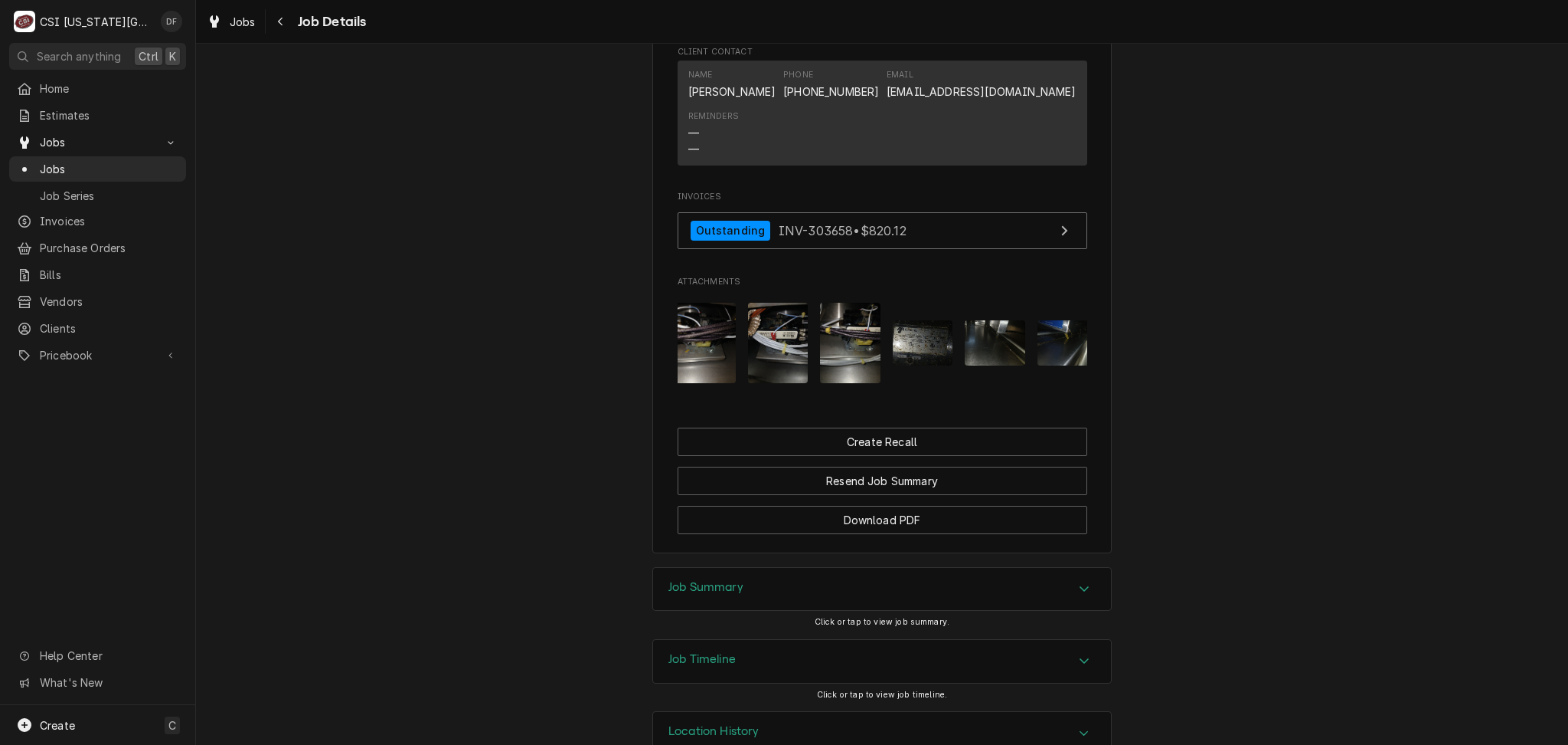
click at [767, 303] on img "Attachments" at bounding box center [778, 343] width 60 height 81
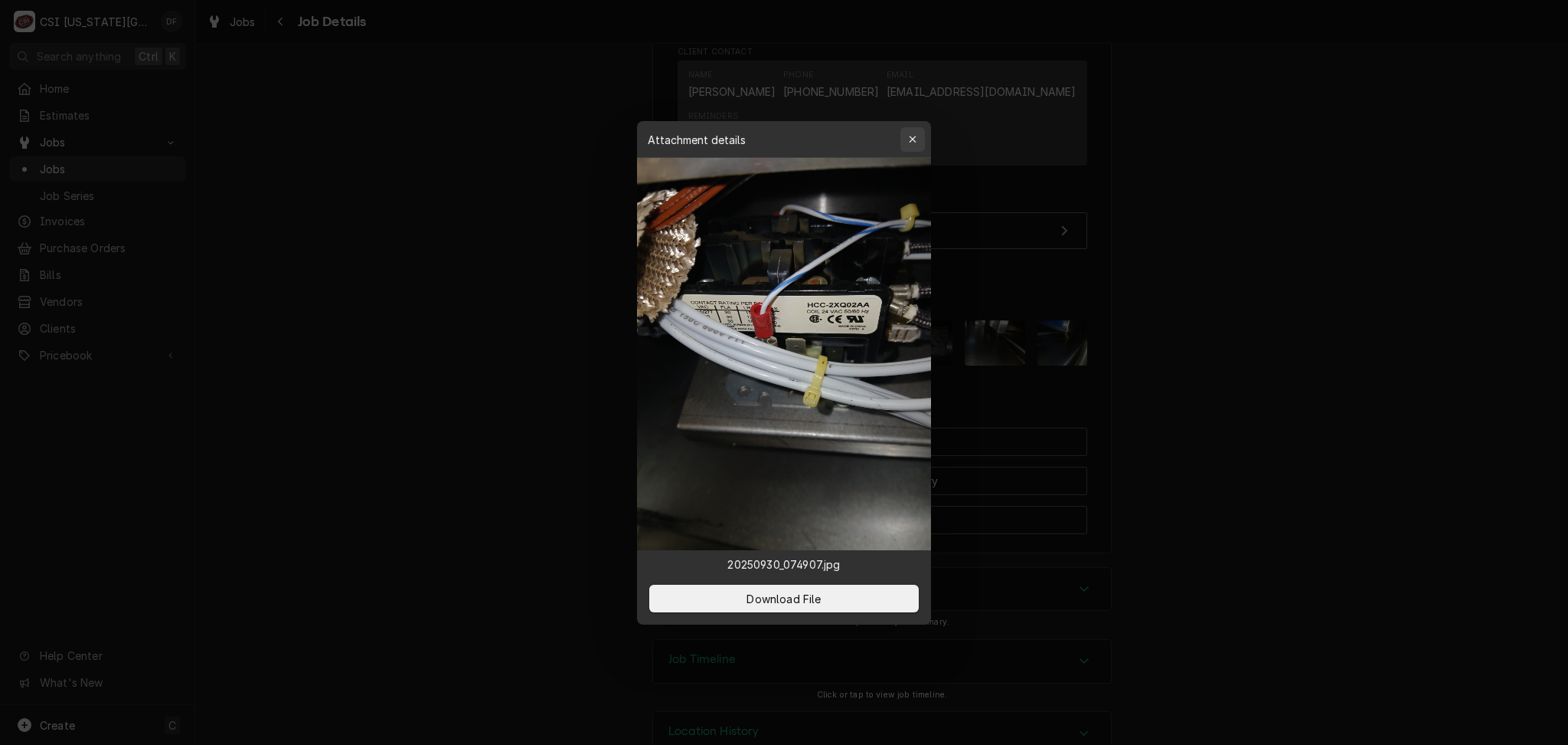
click at [915, 135] on icon "button" at bounding box center [912, 138] width 7 height 7
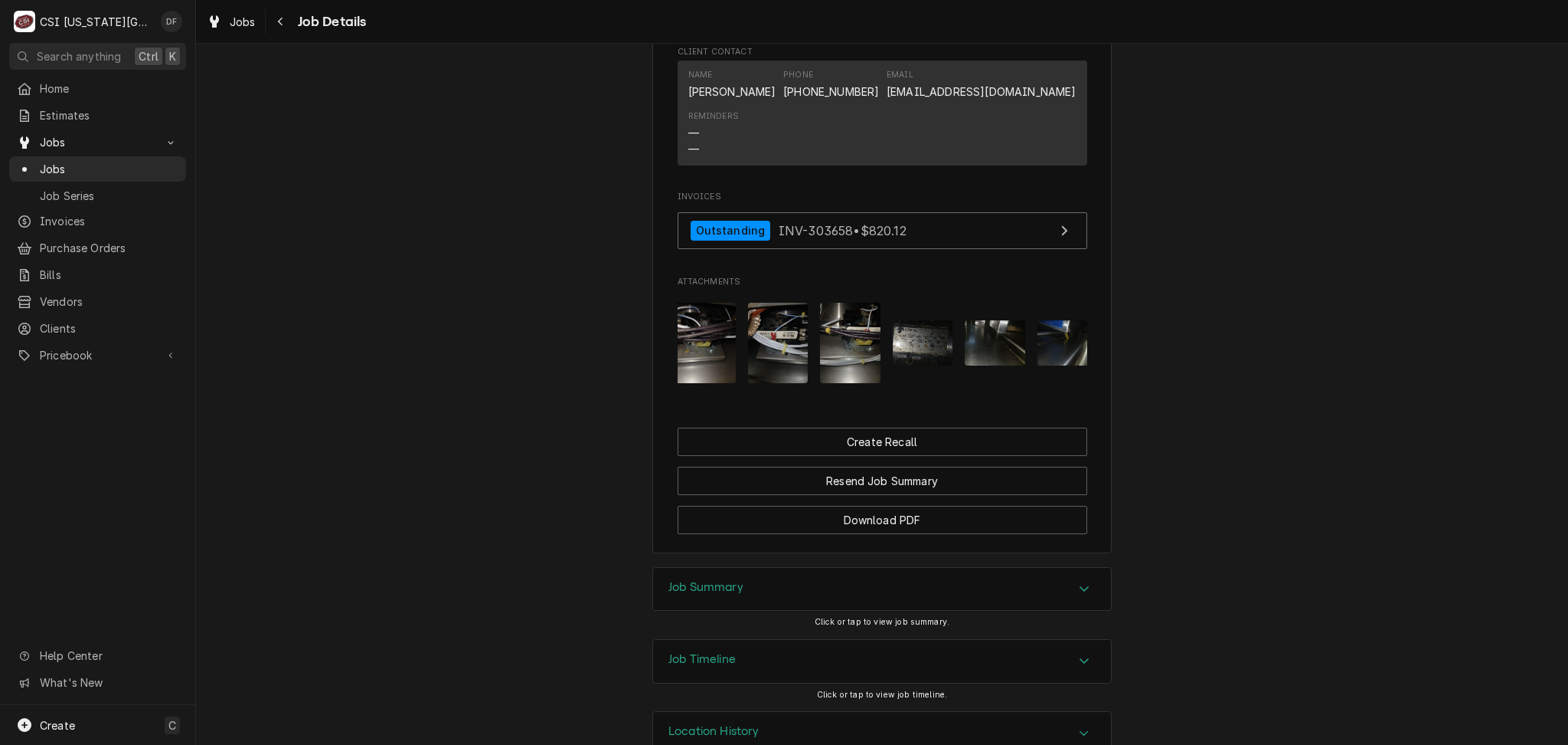
click at [999, 320] on img "Attachments" at bounding box center [995, 343] width 60 height 45
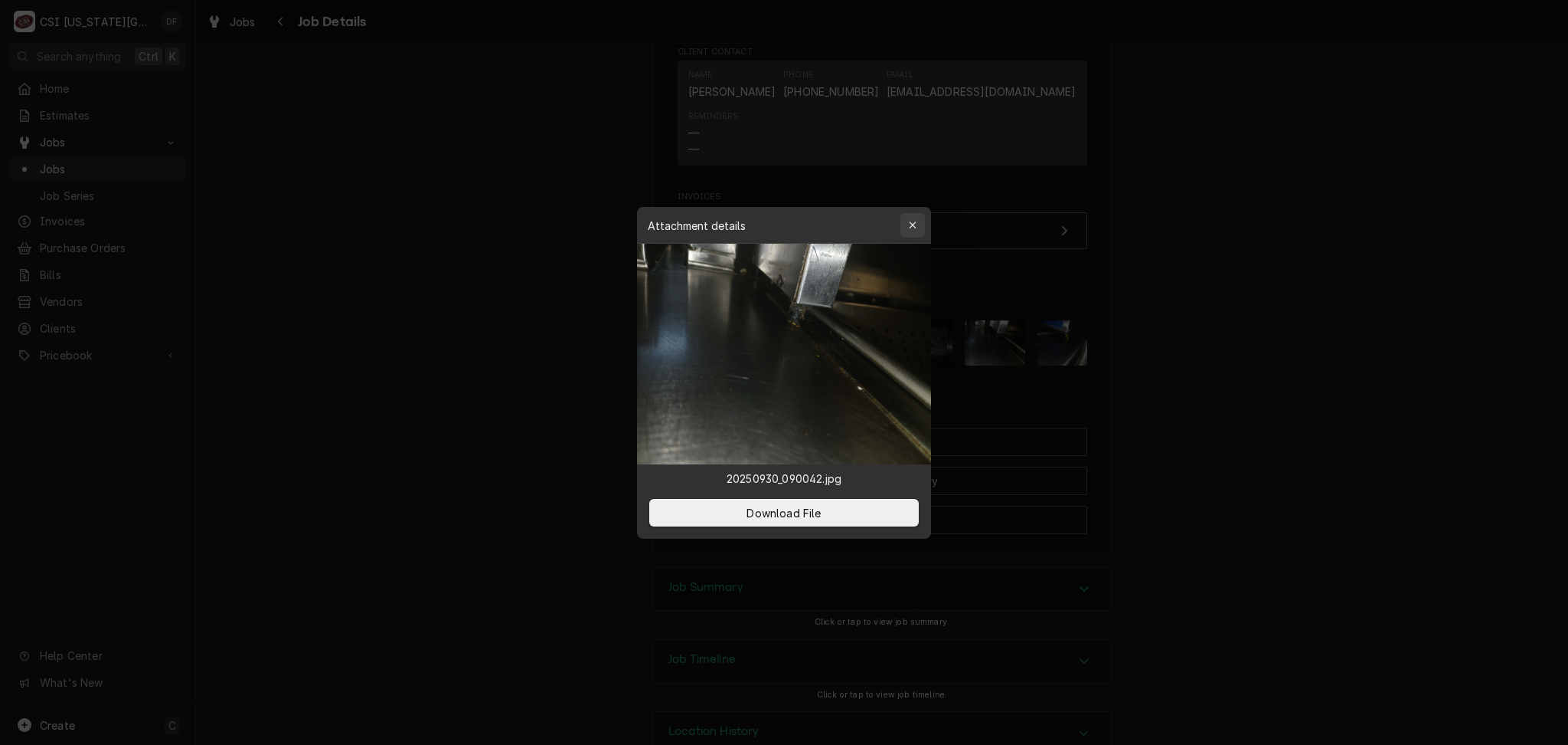
click at [914, 226] on icon "button" at bounding box center [912, 225] width 7 height 7
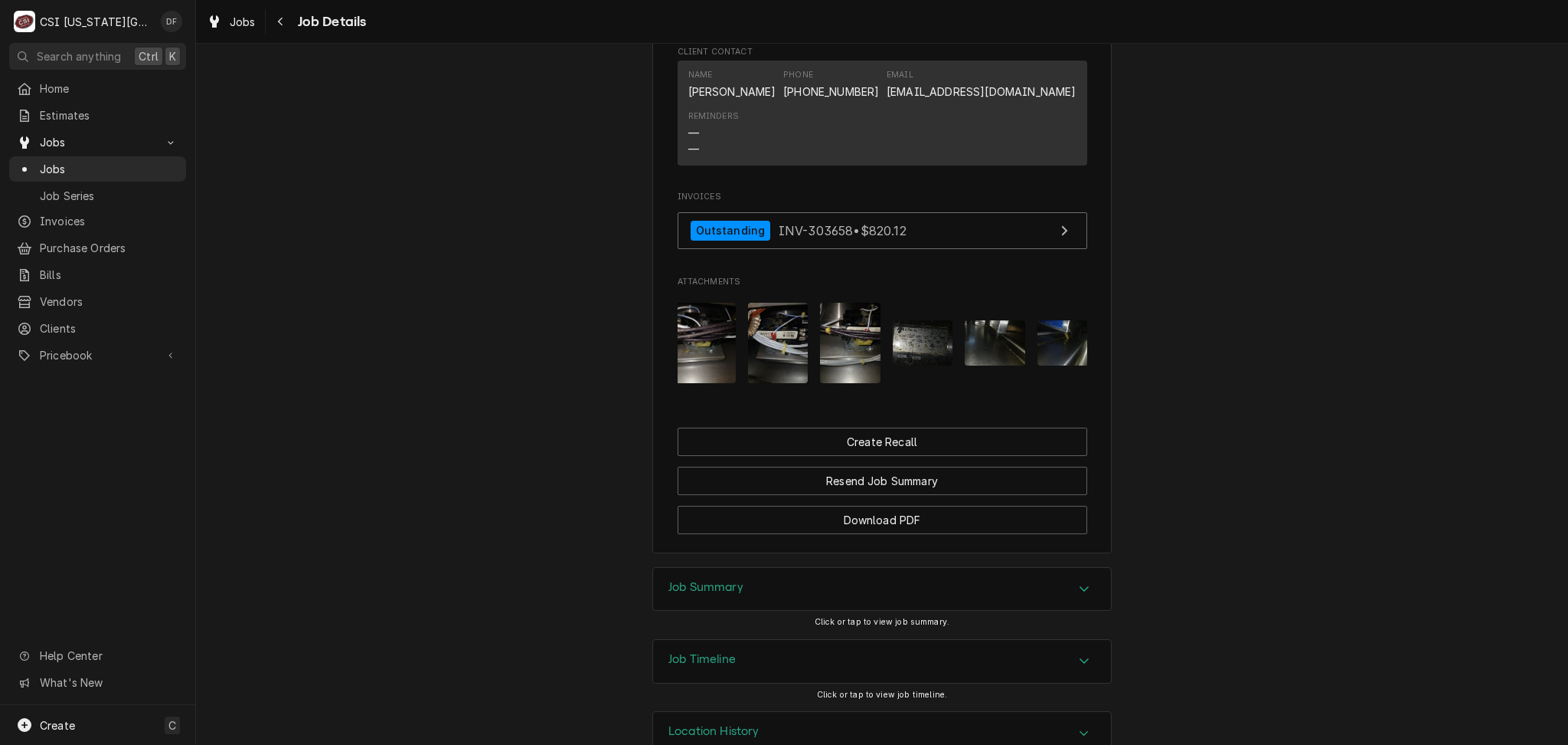
click at [999, 320] on img "Attachments" at bounding box center [995, 343] width 60 height 45
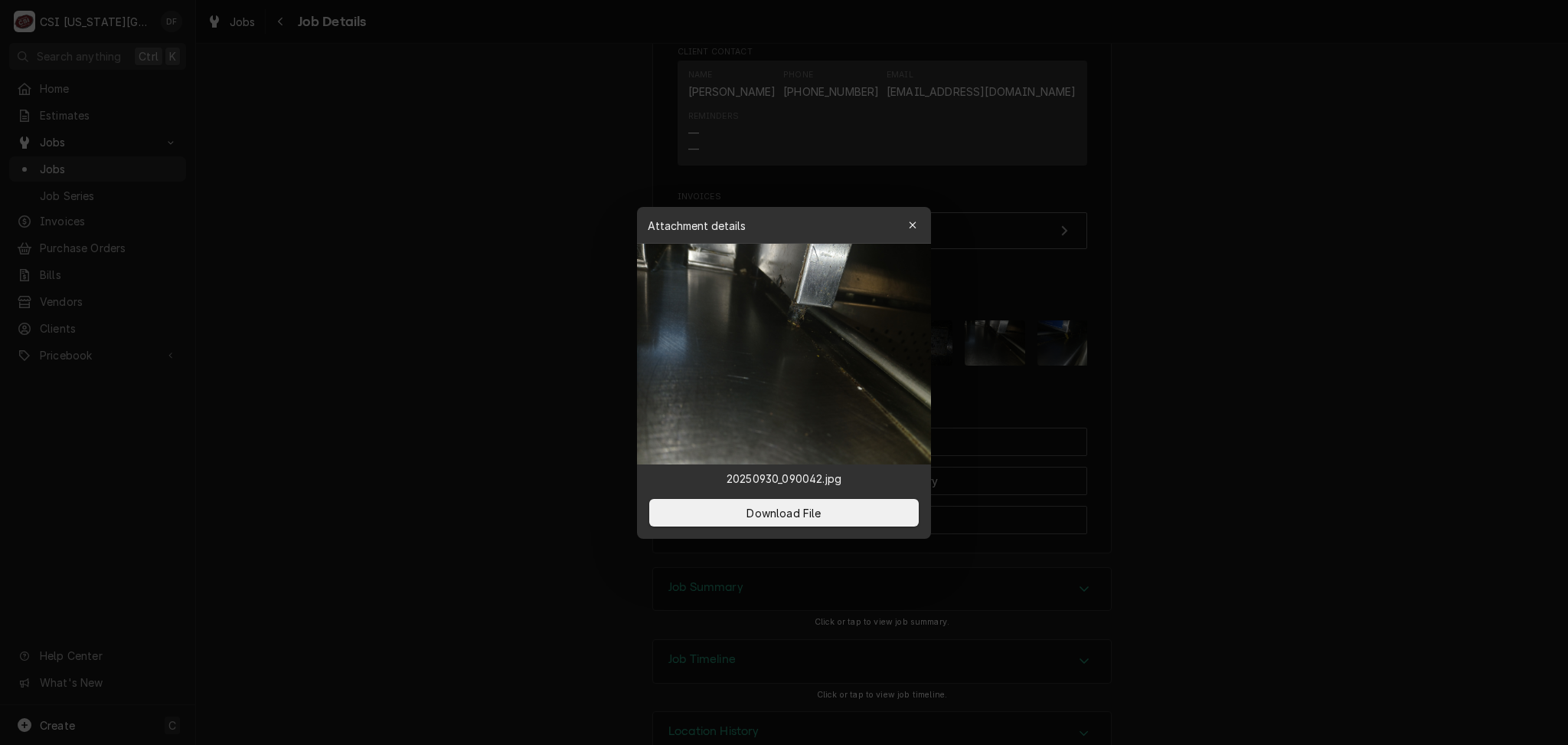
click at [923, 226] on button "button" at bounding box center [913, 225] width 24 height 24
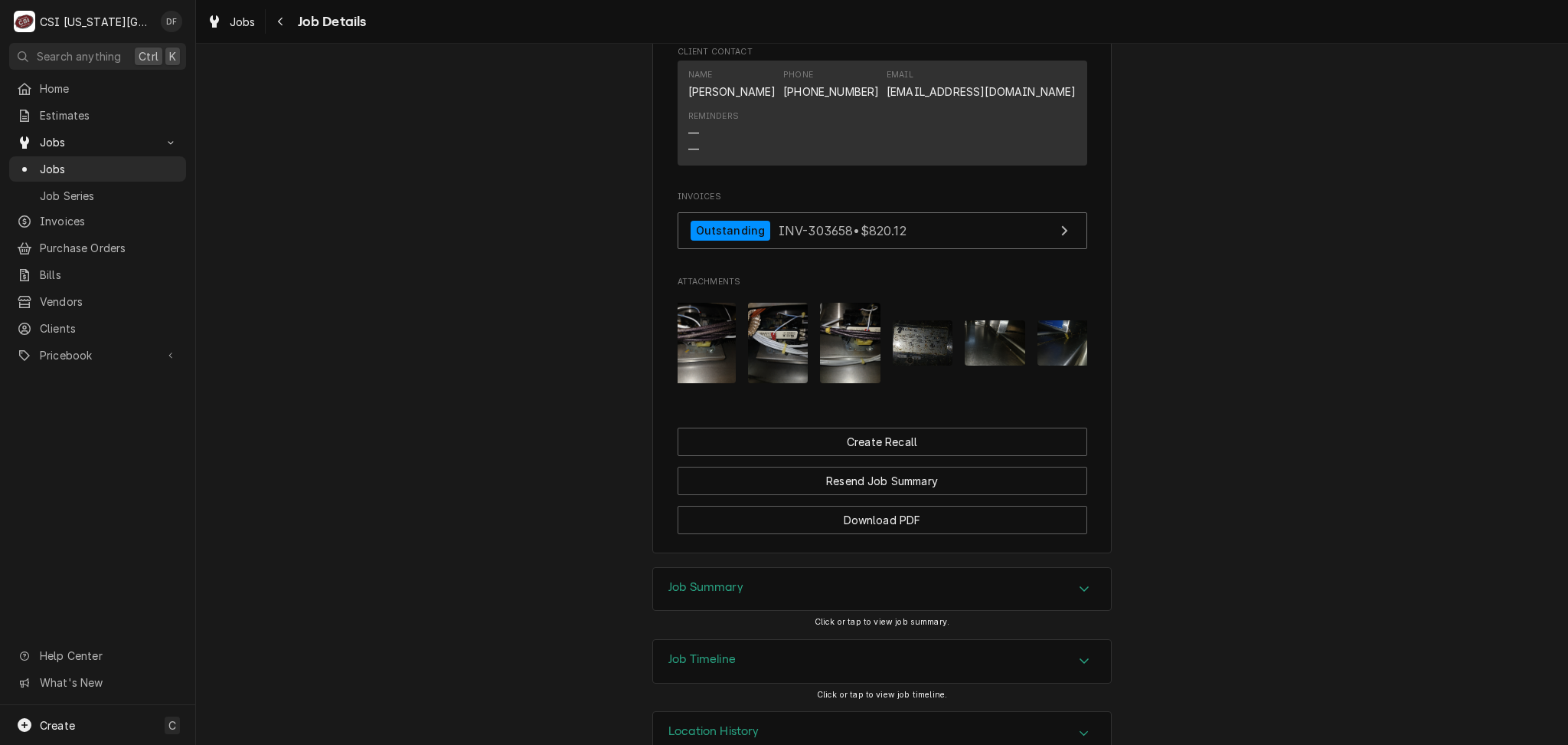
click at [1059, 320] on img "Attachments" at bounding box center [1068, 343] width 60 height 45
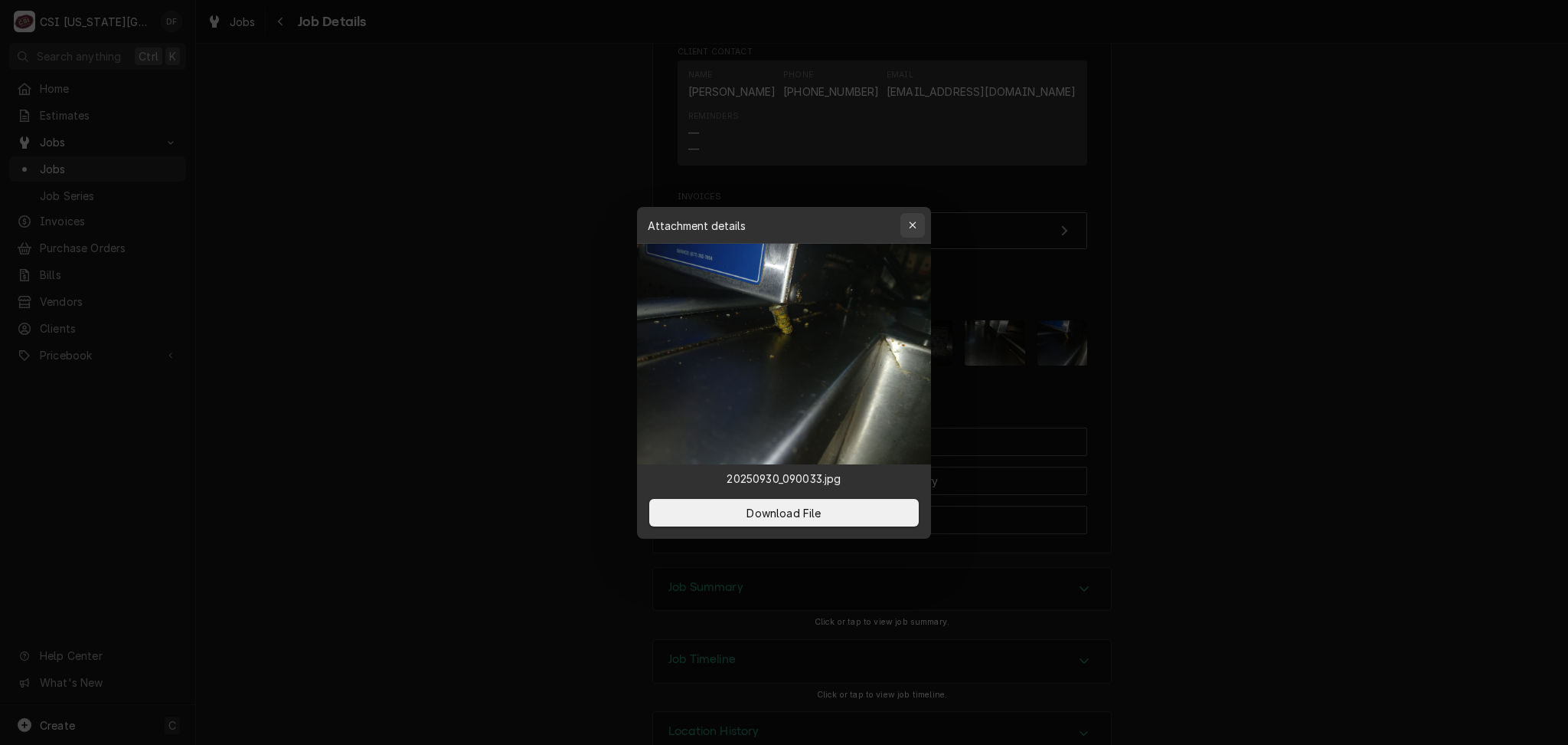
click at [915, 226] on icon "button" at bounding box center [913, 225] width 8 height 10
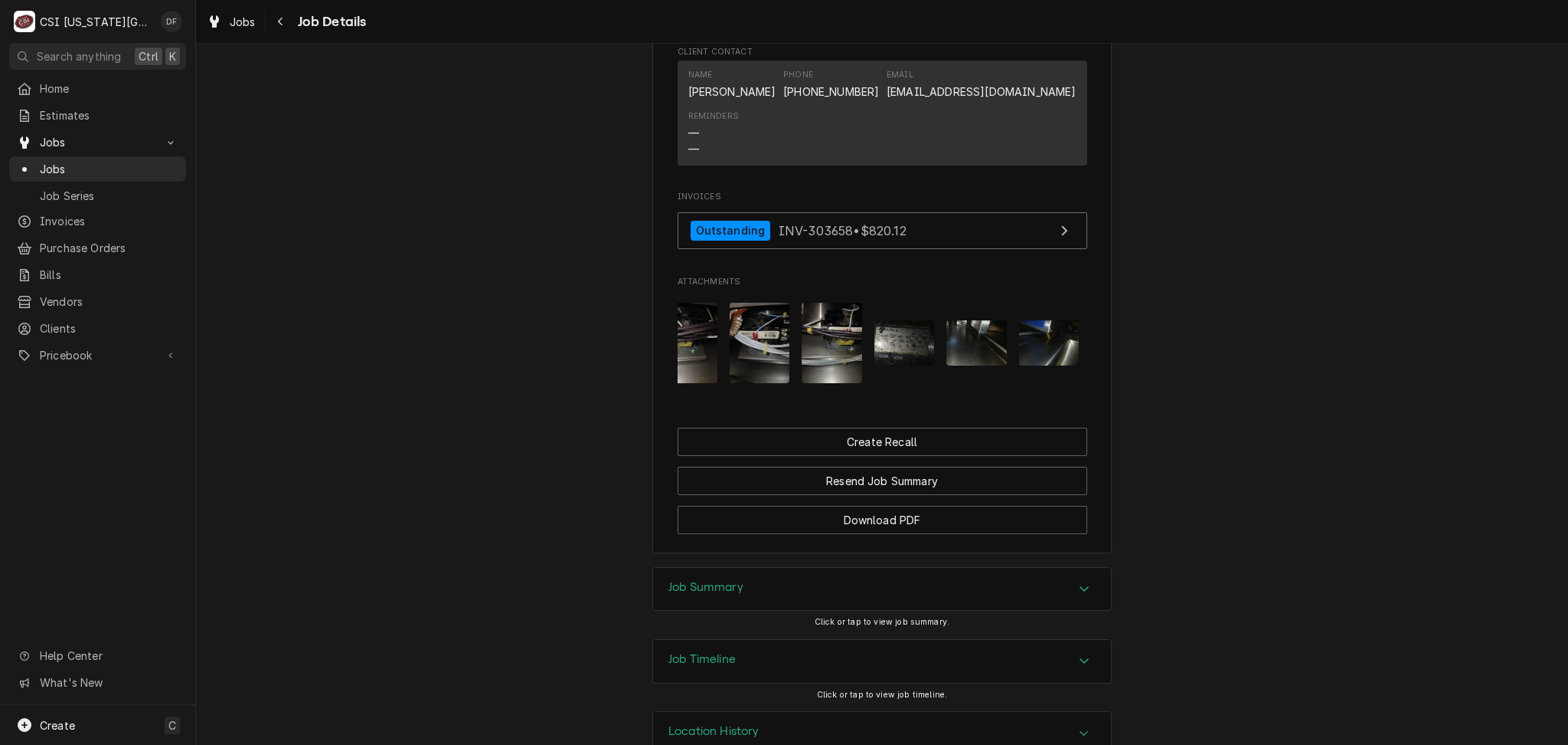
scroll to position [0, 676]
click at [805, 567] on div "Job Summary" at bounding box center [883, 589] width 458 height 43
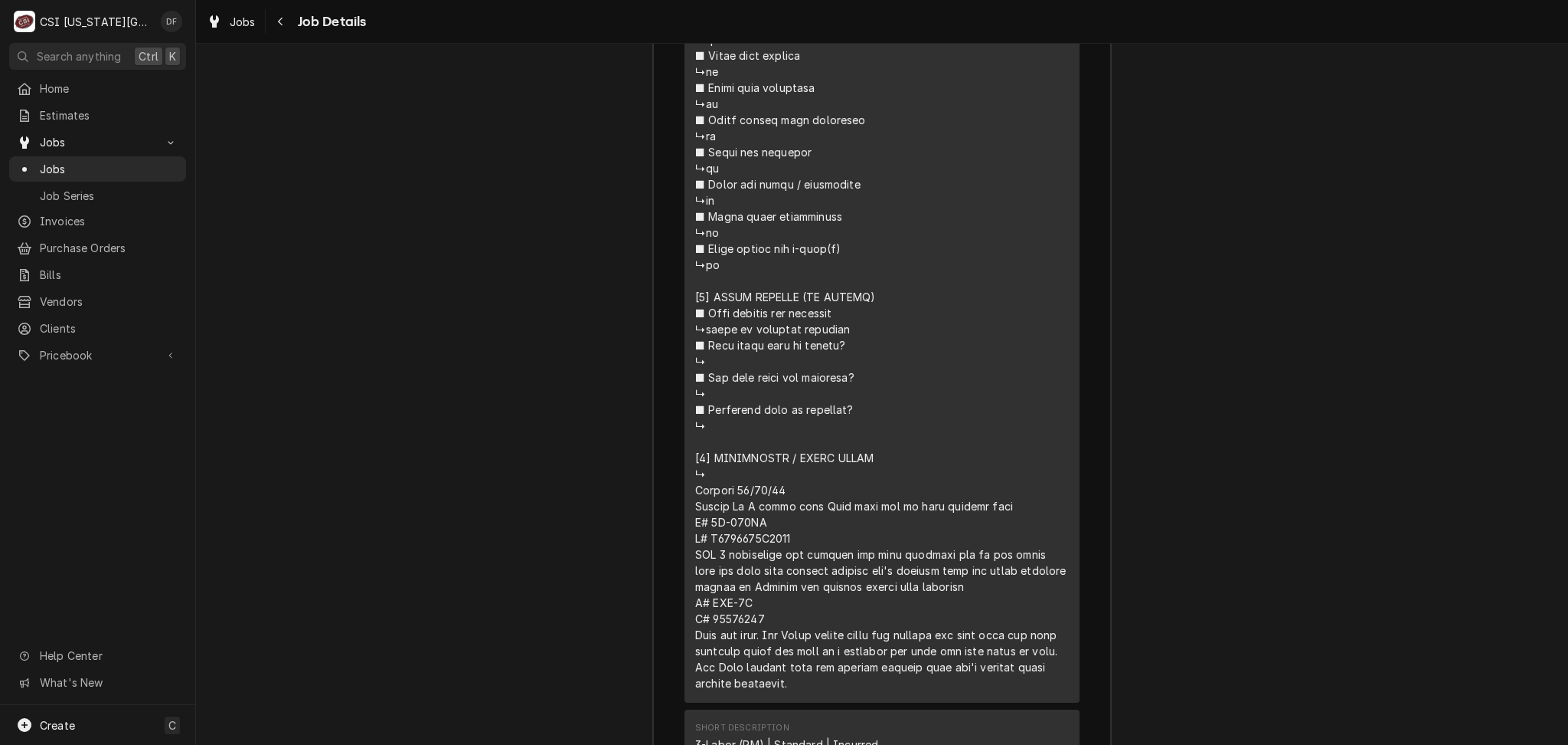
scroll to position [4264, 0]
click at [284, 23] on icon "Navigate back" at bounding box center [280, 21] width 7 height 10
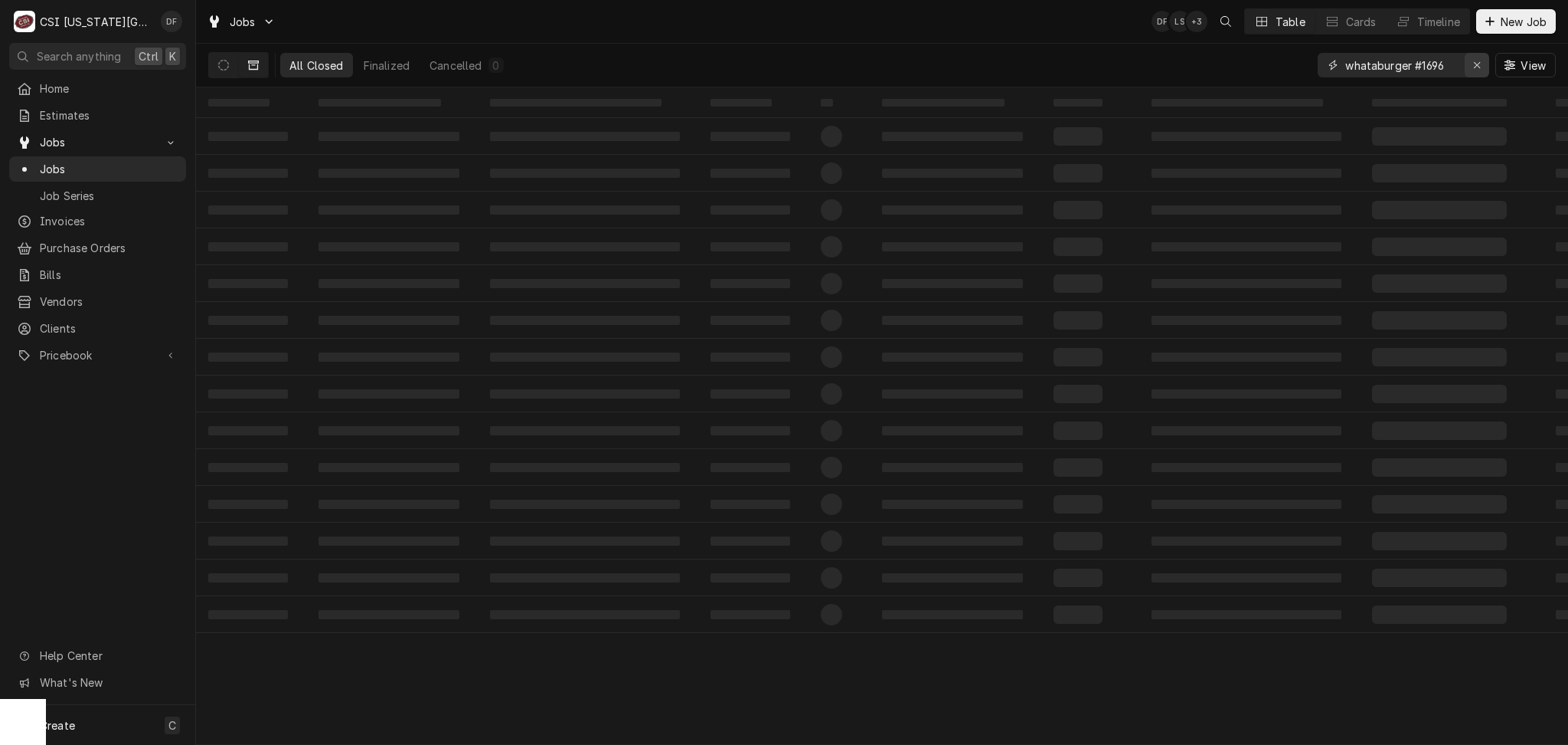
click at [1473, 67] on icon "Erase input" at bounding box center [1477, 65] width 8 height 10
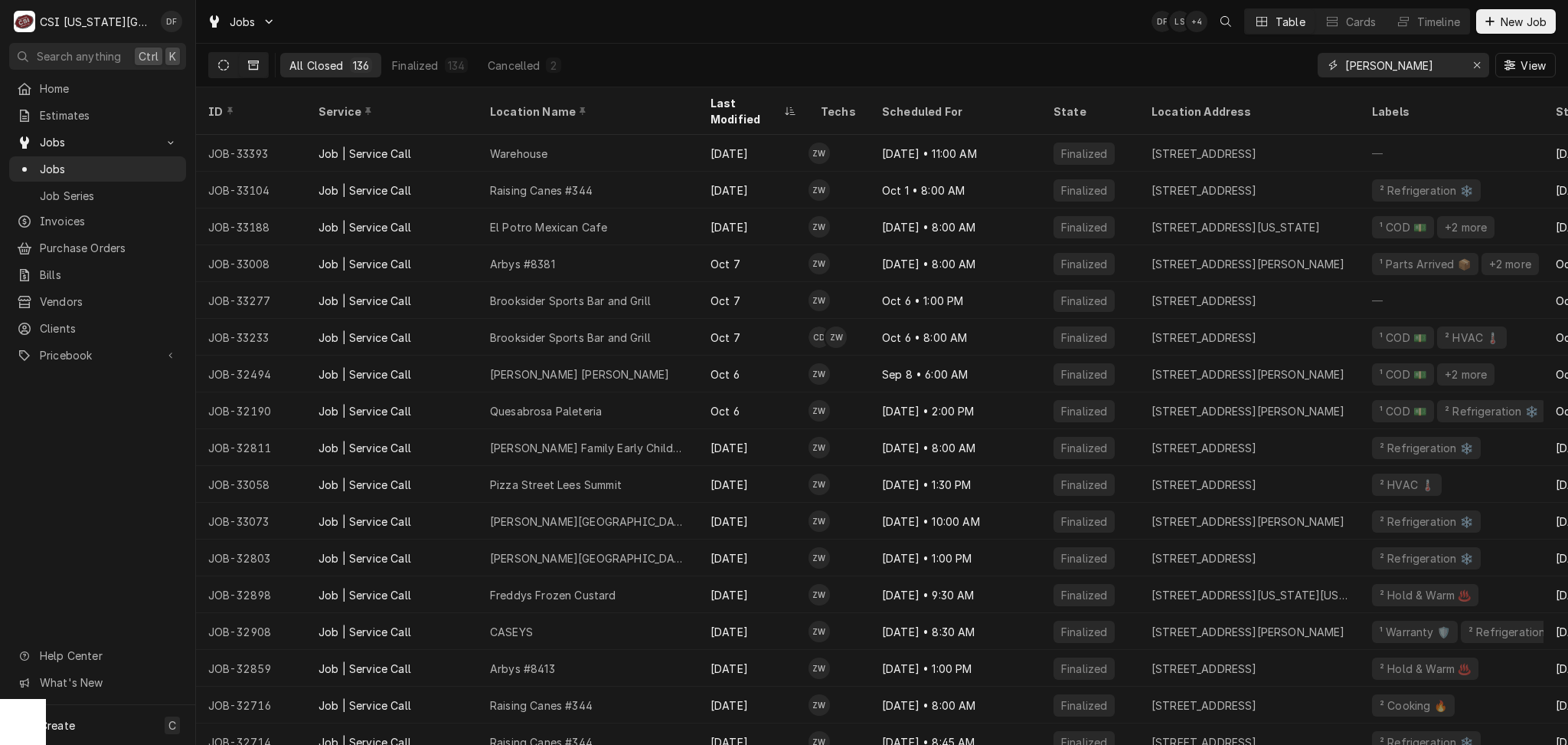
type input "zach wilson"
click at [228, 56] on button "Dynamic Content Wrapper" at bounding box center [223, 65] width 29 height 24
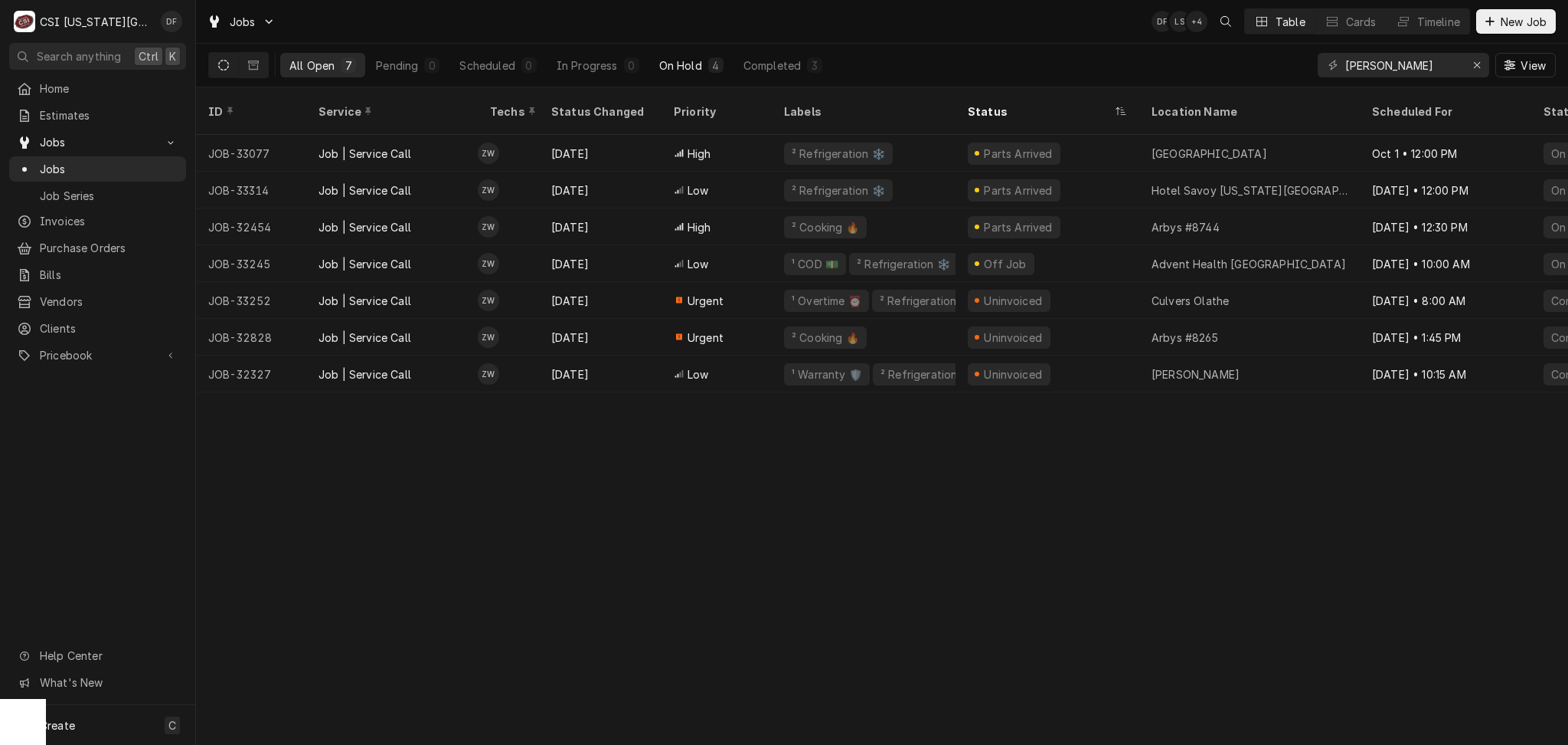
click at [699, 67] on div "On Hold" at bounding box center [681, 65] width 43 height 16
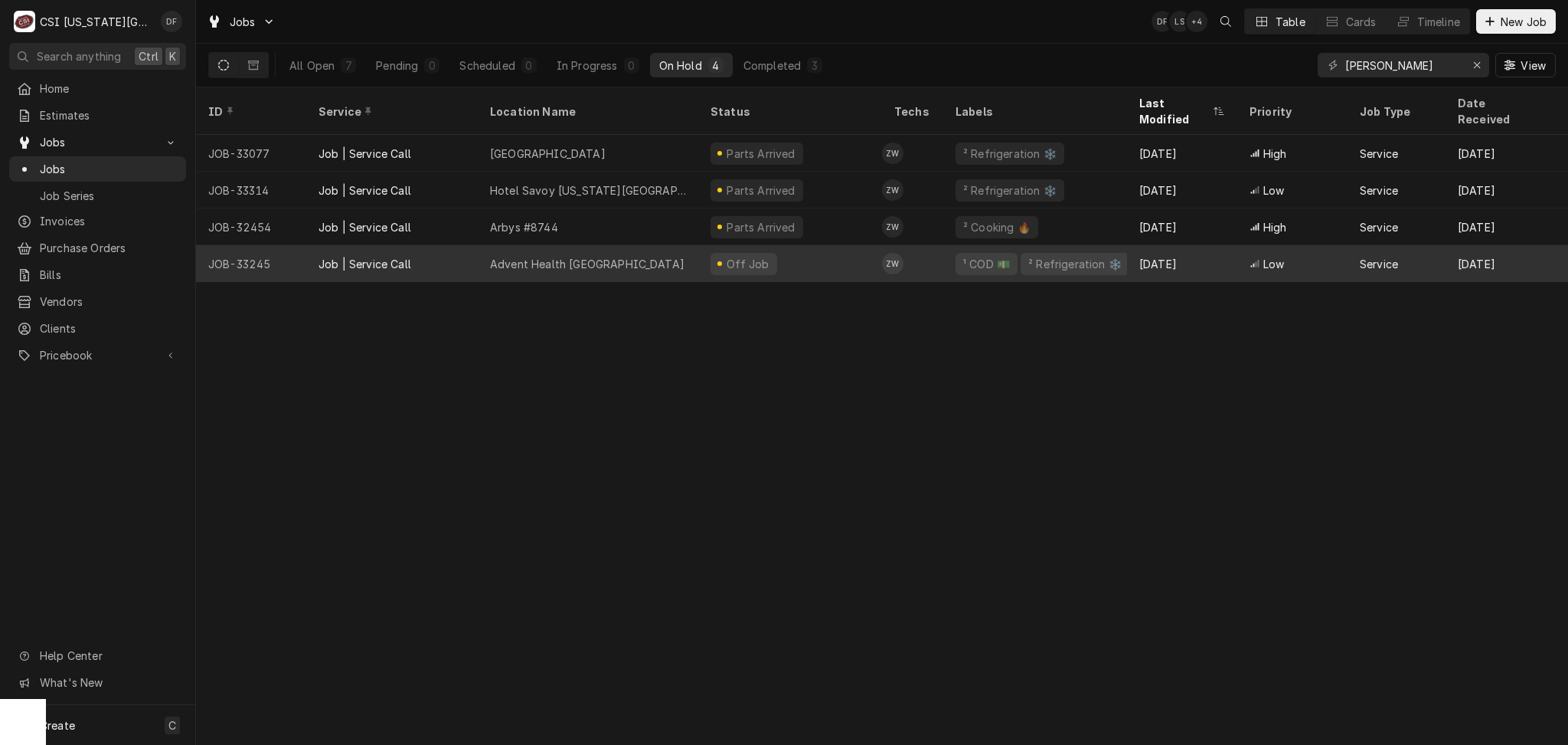
click at [789, 258] on div "Off Job" at bounding box center [791, 263] width 184 height 37
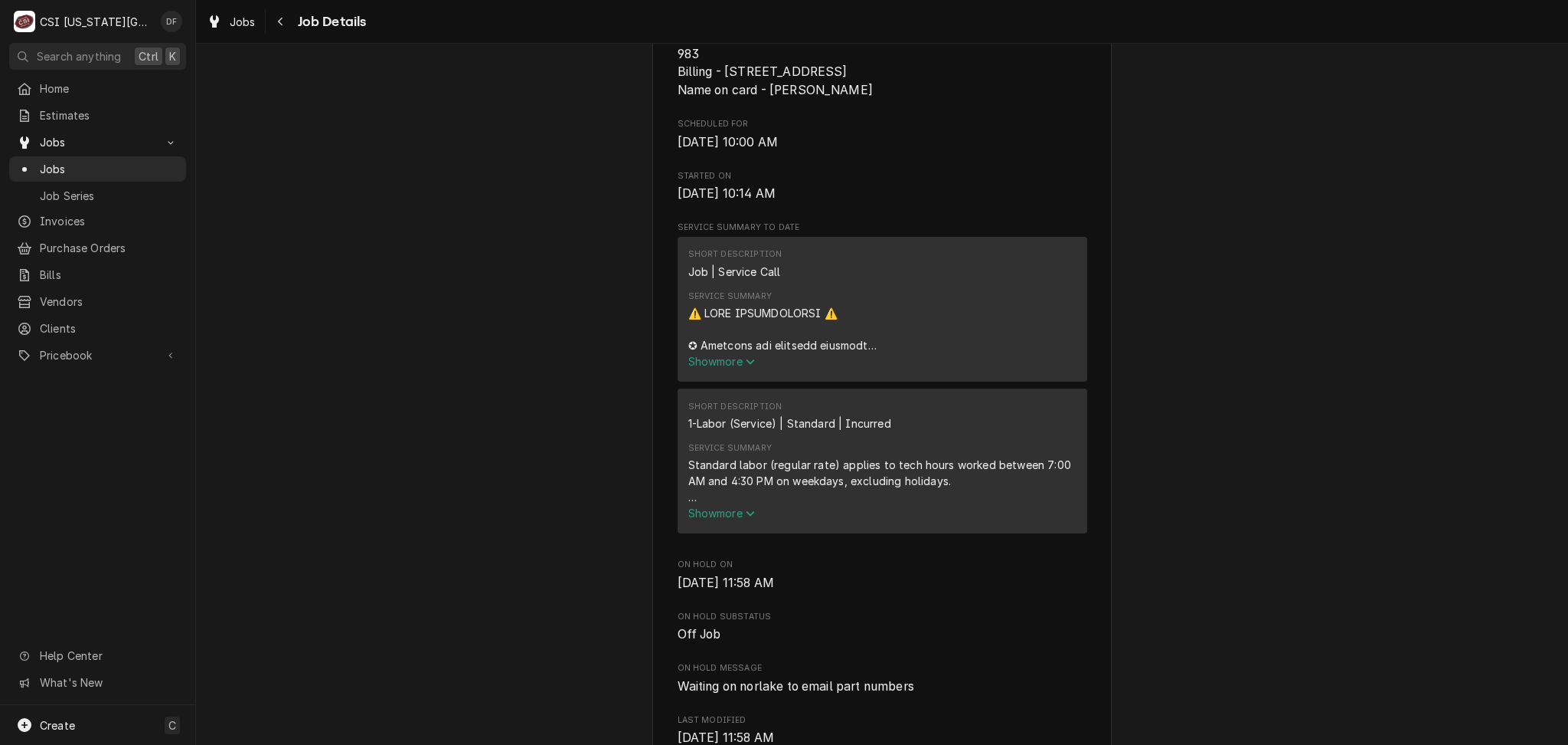
scroll to position [510, 0]
click at [702, 365] on span "Show more" at bounding box center [722, 358] width 68 height 13
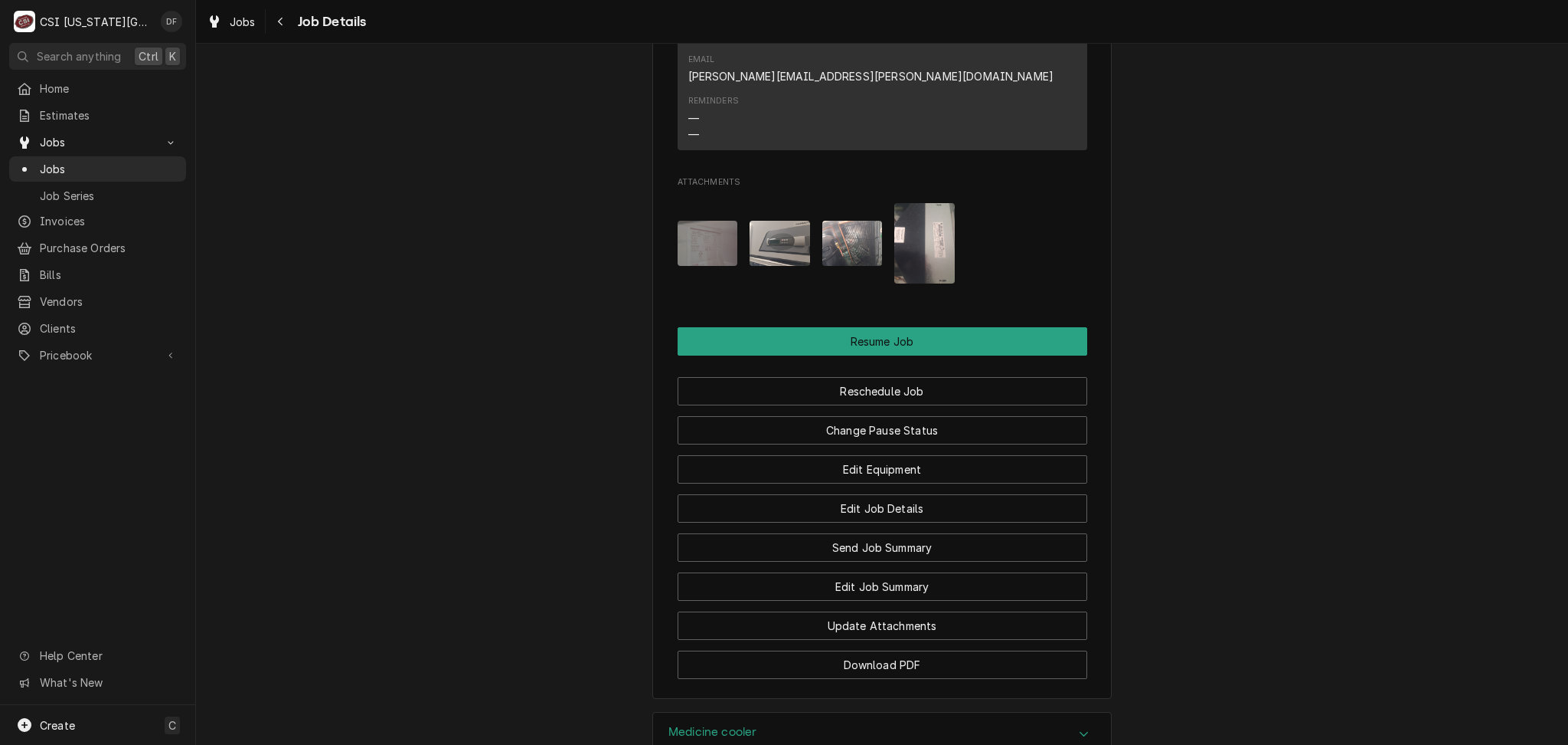
scroll to position [3065, 0]
click at [699, 234] on img "Attachments" at bounding box center [708, 241] width 60 height 45
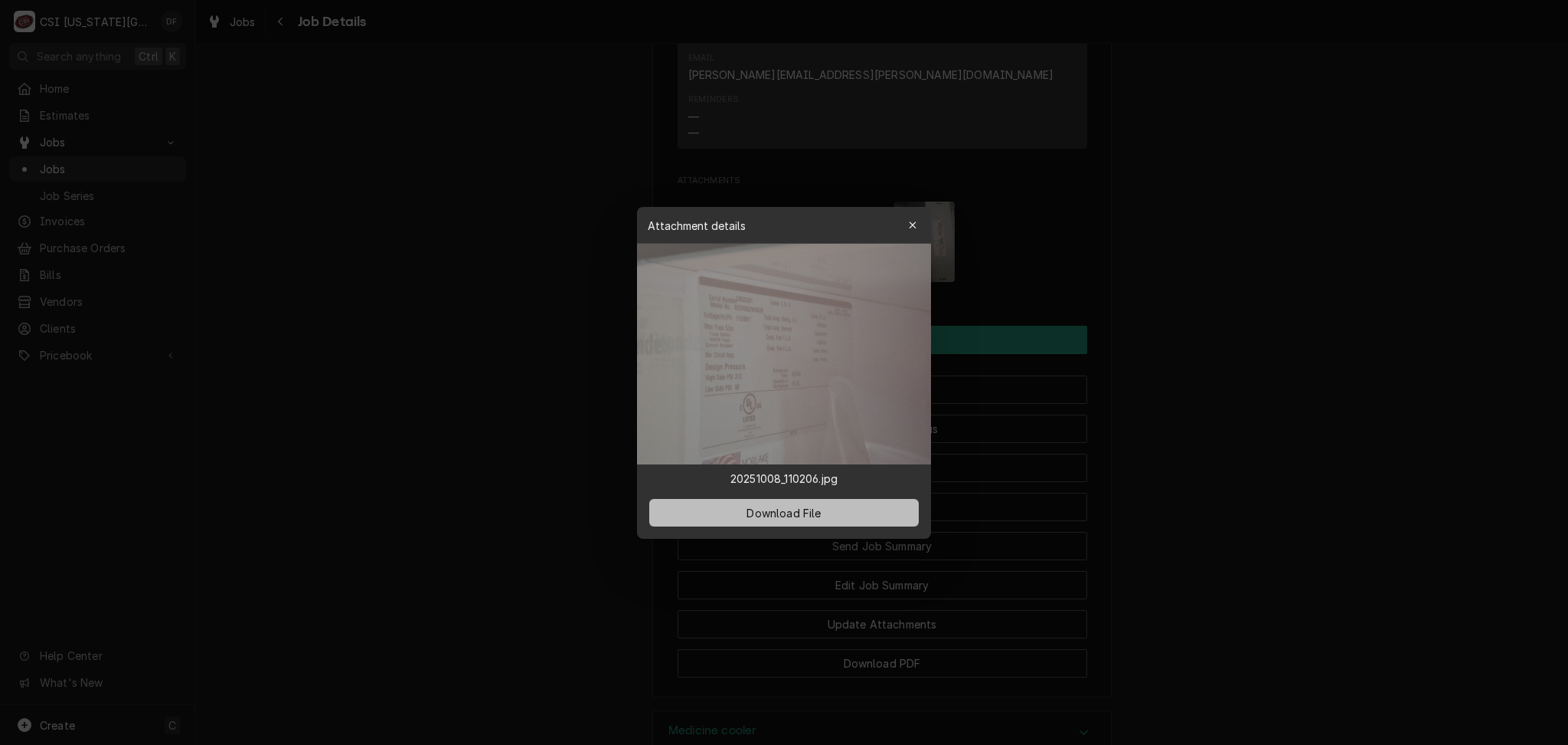
click at [733, 509] on button "Download File" at bounding box center [784, 512] width 269 height 27
click at [920, 226] on button "button" at bounding box center [913, 225] width 24 height 24
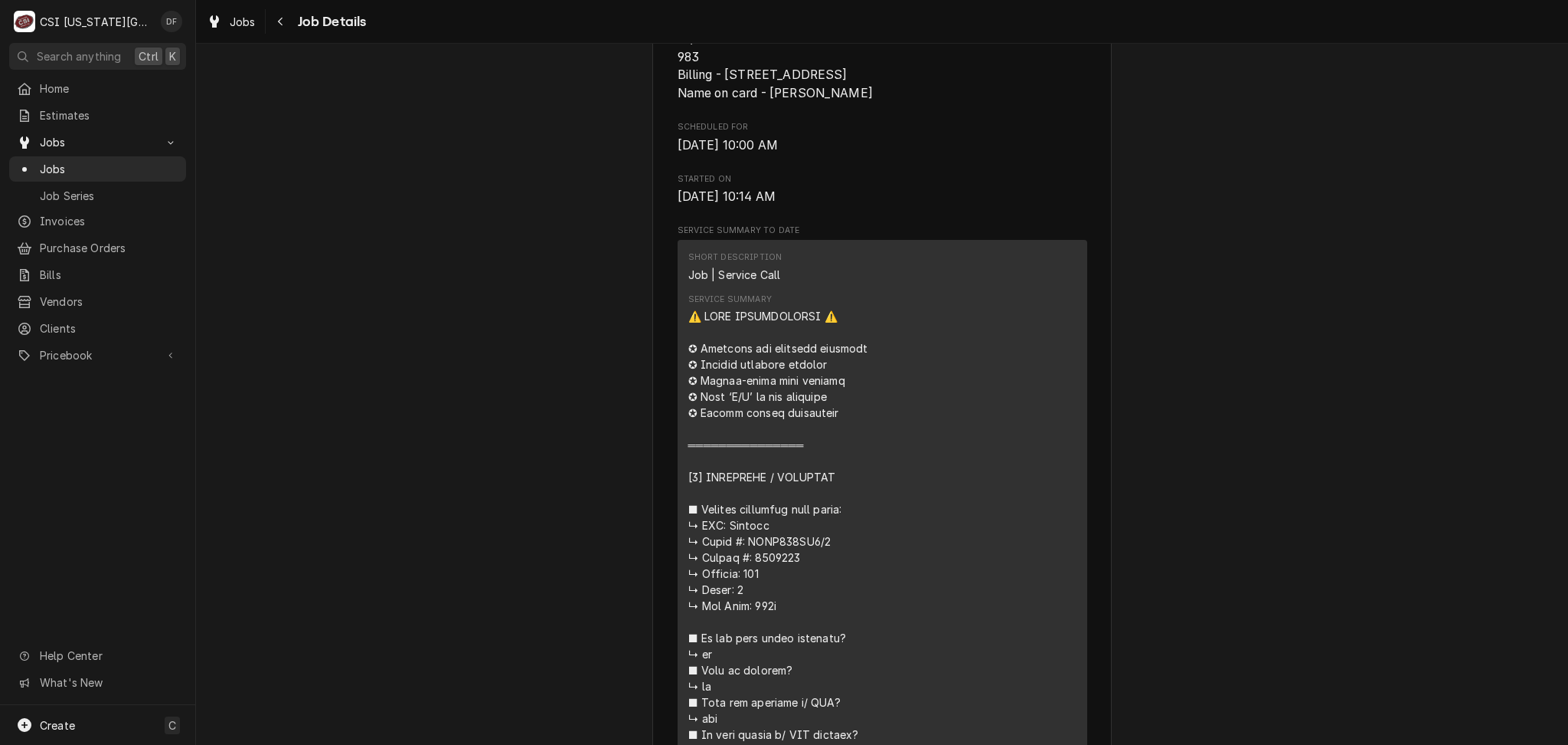
scroll to position [409, 0]
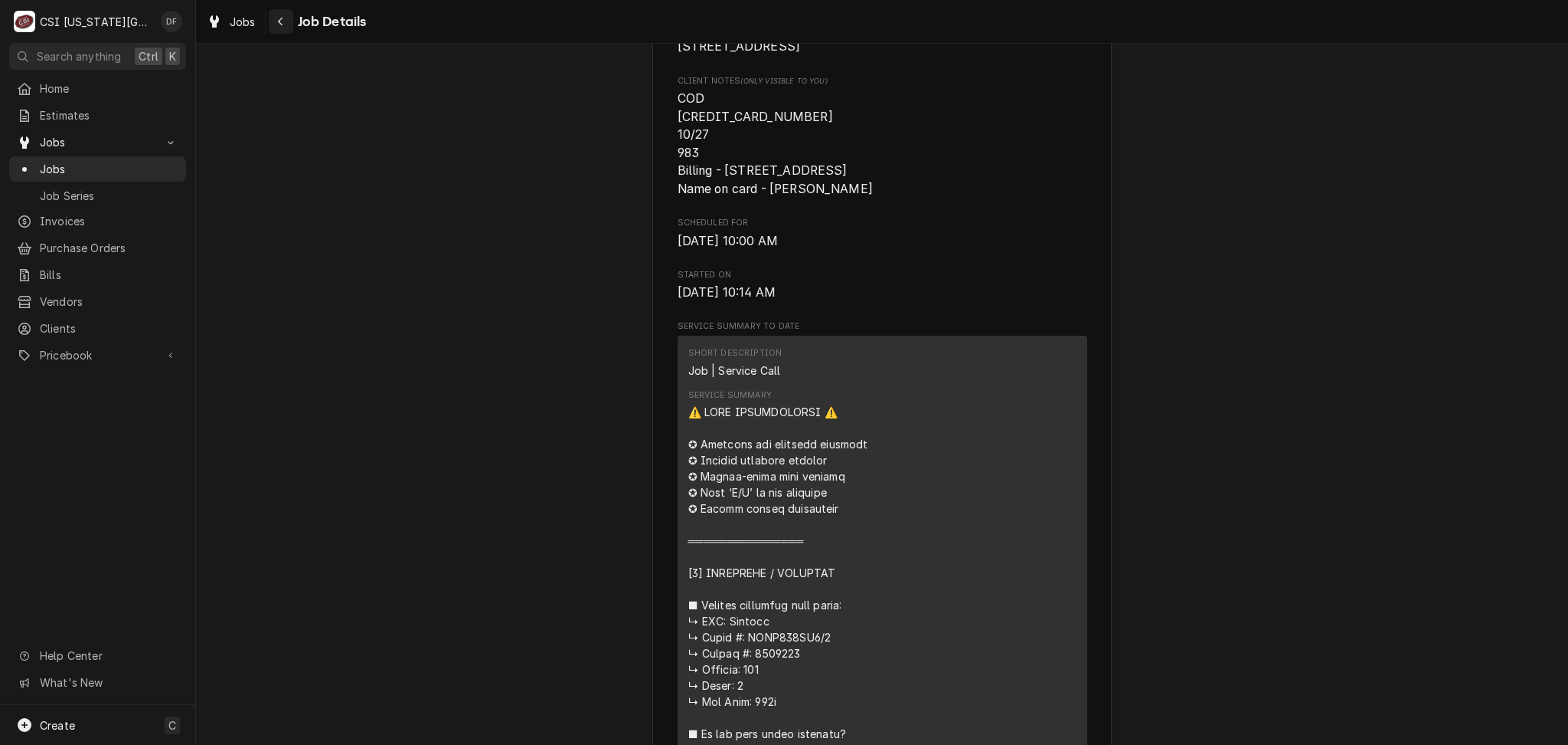
click at [280, 16] on icon "Navigate back" at bounding box center [280, 21] width 7 height 10
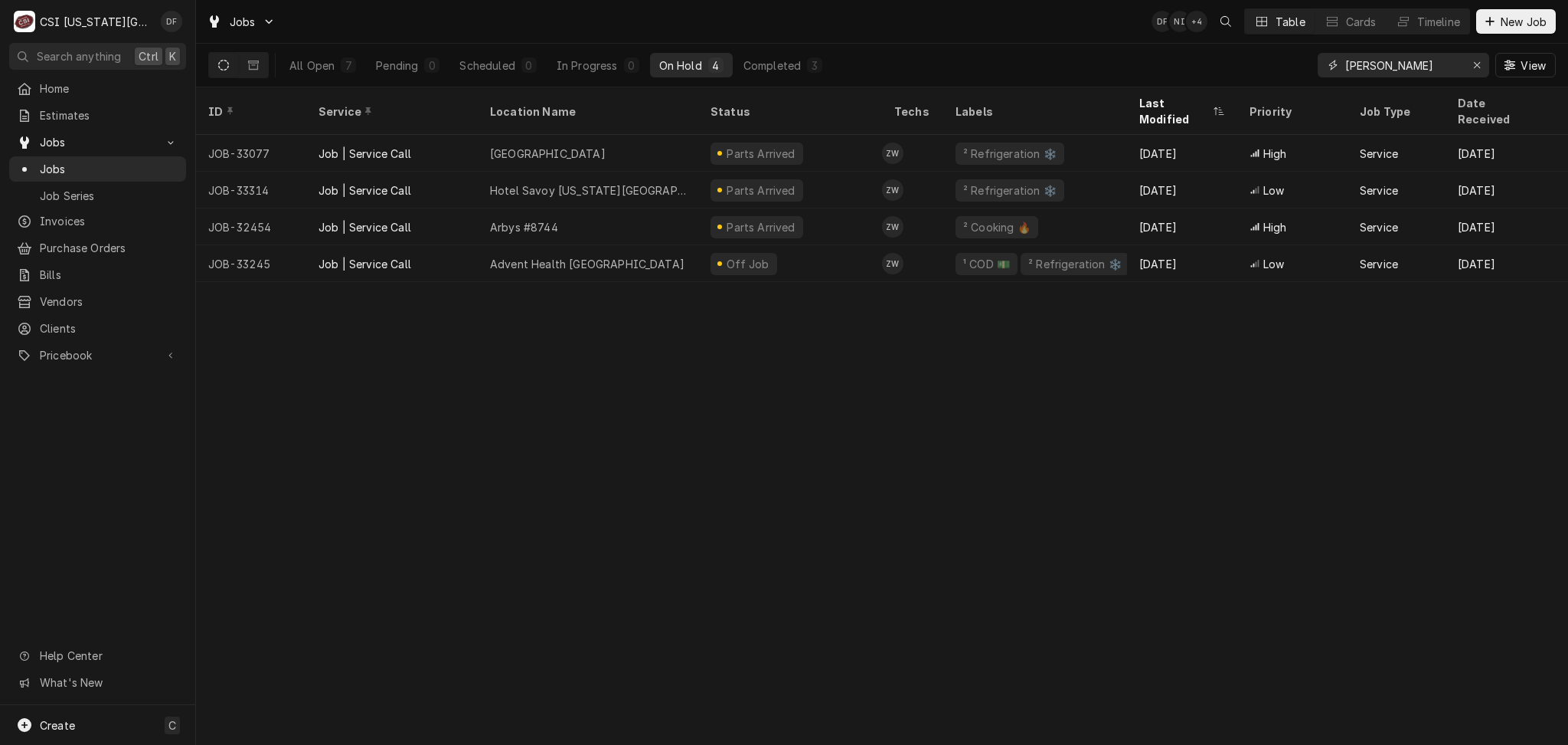
drag, startPoint x: 1430, startPoint y: 65, endPoint x: 1257, endPoint y: 69, distance: 173.0
click at [1257, 69] on div "All Open 7 Pending 0 Scheduled 0 In Progress 0 On Hold 4 Completed 3 zach wilso…" at bounding box center [882, 65] width 1347 height 43
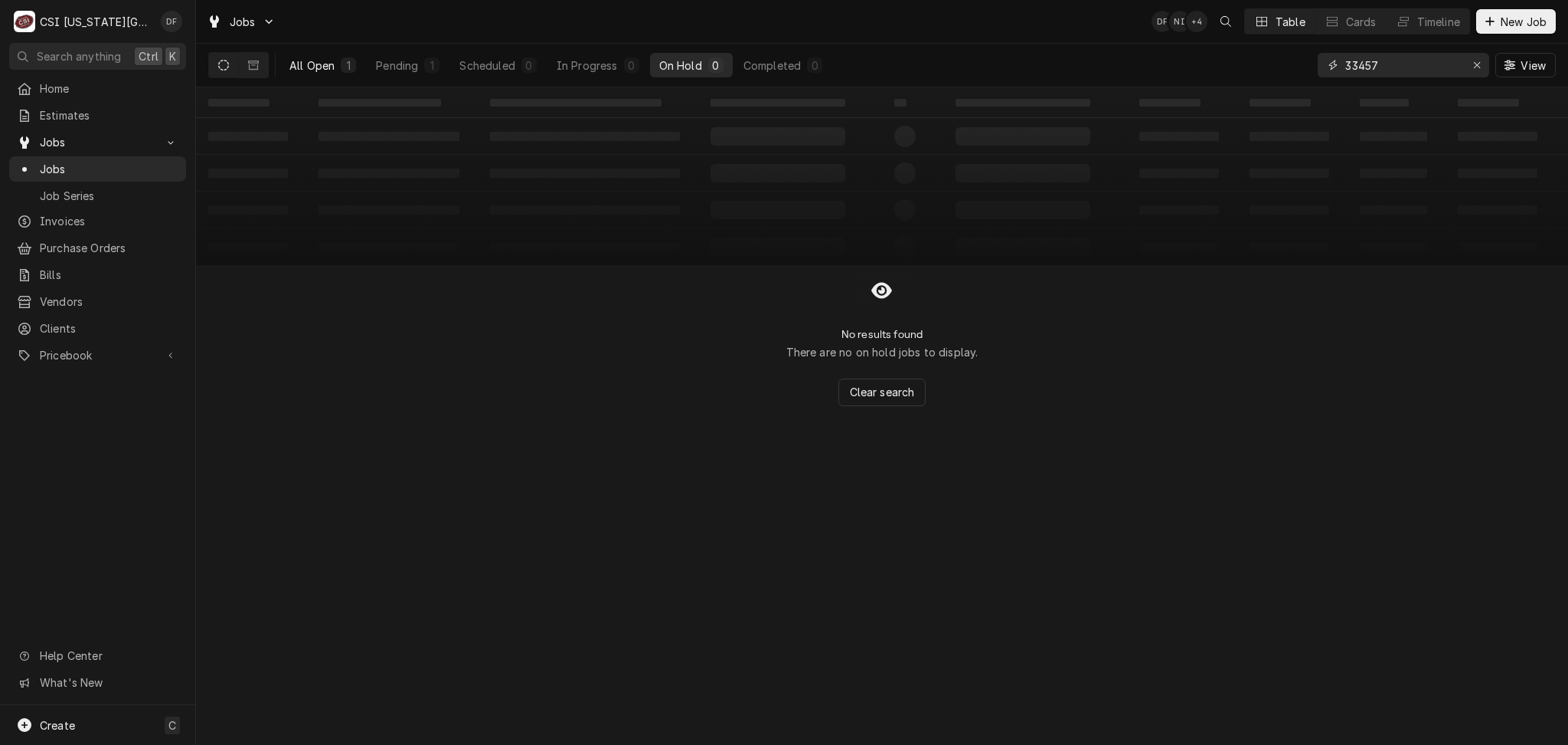
type input "33457"
click at [350, 65] on div "1" at bounding box center [348, 65] width 9 height 16
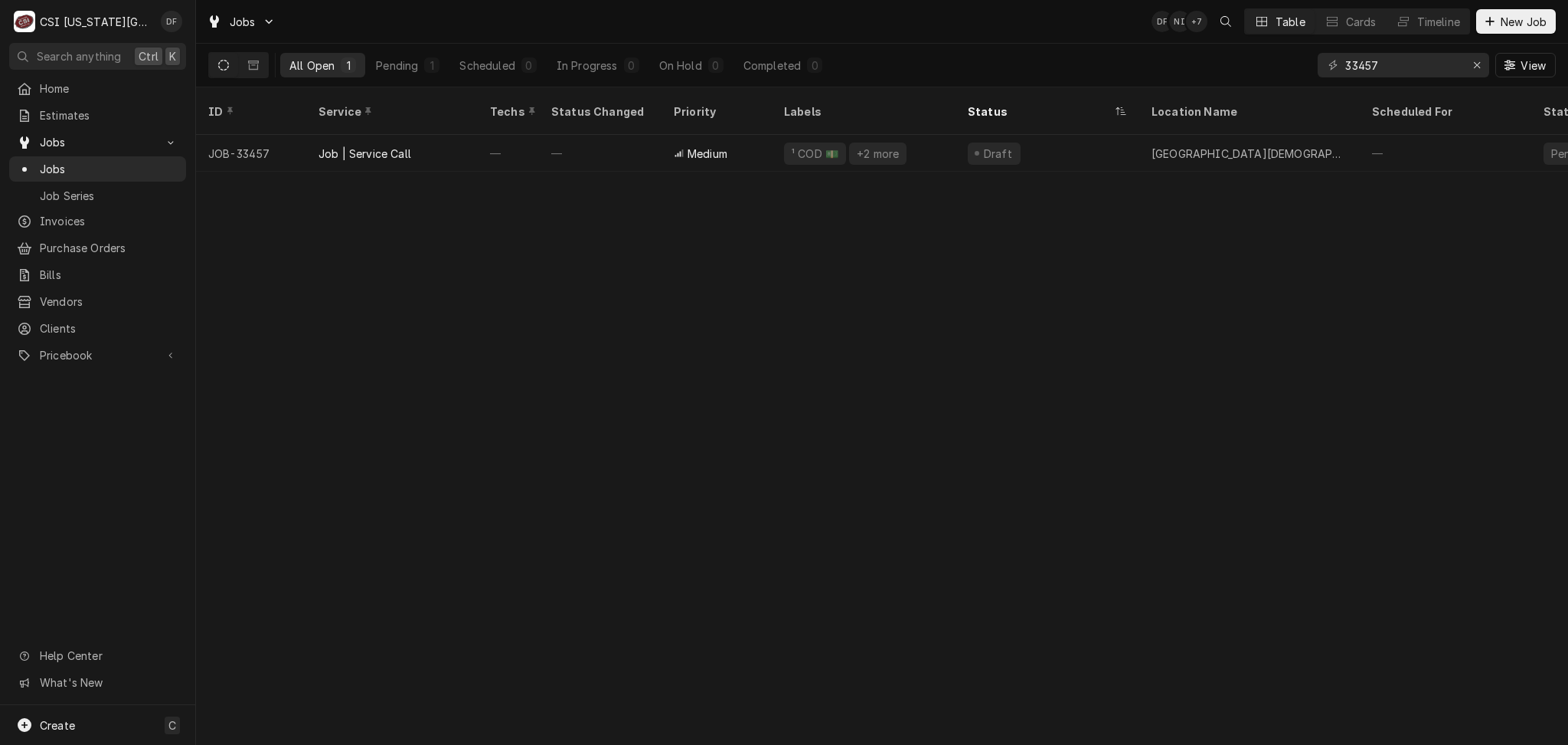
drag, startPoint x: 824, startPoint y: 380, endPoint x: 810, endPoint y: 375, distance: 14.9
click at [820, 380] on div "ID Service Techs Status Changed Priority Labels Status Location Name Scheduled …" at bounding box center [882, 416] width 1372 height 658
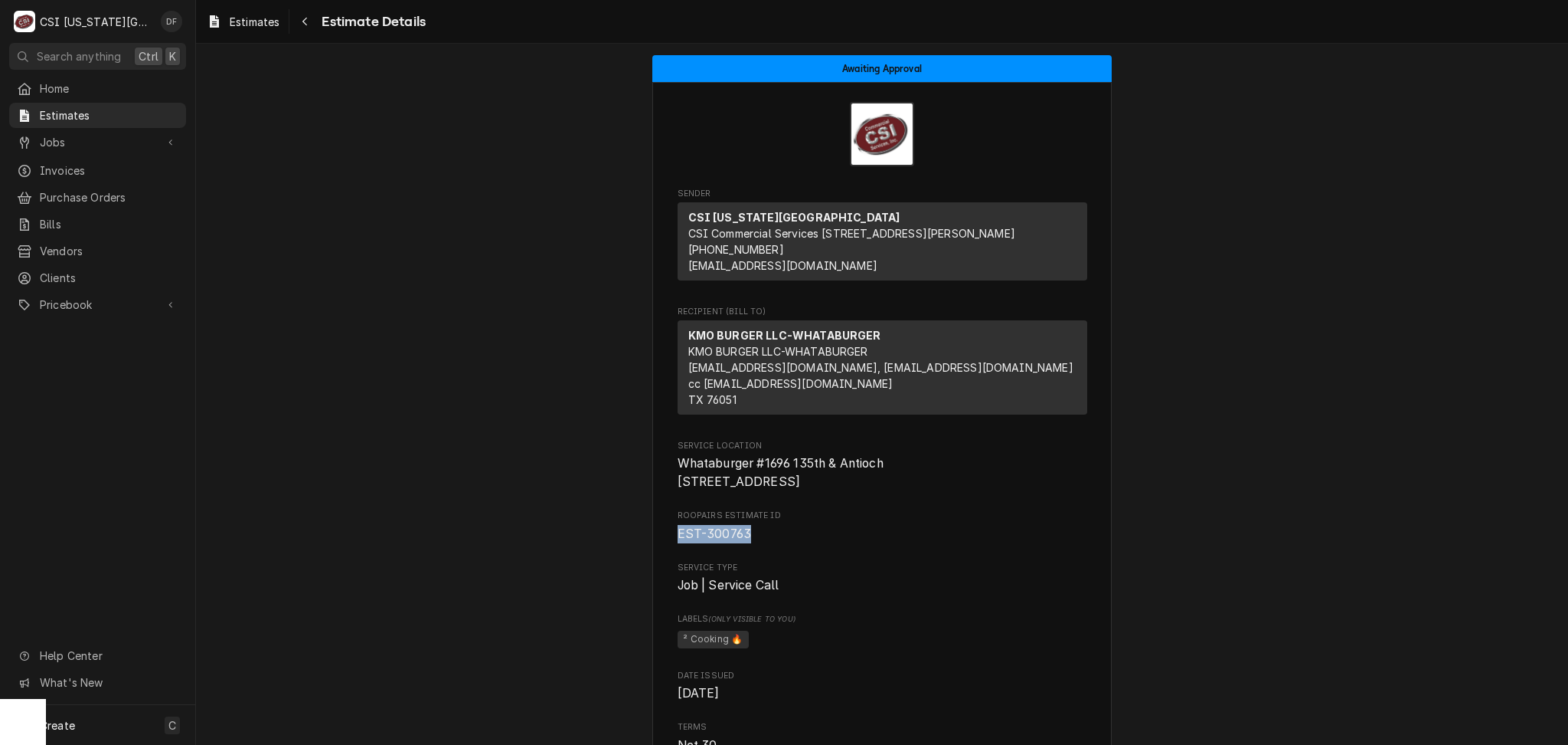
drag, startPoint x: 672, startPoint y: 567, endPoint x: 770, endPoint y: 570, distance: 98.0
click at [770, 543] on span "EST-300763" at bounding box center [883, 535] width 409 height 19
copy span "EST-300763"
click at [304, 17] on icon "Navigate back" at bounding box center [304, 21] width 7 height 10
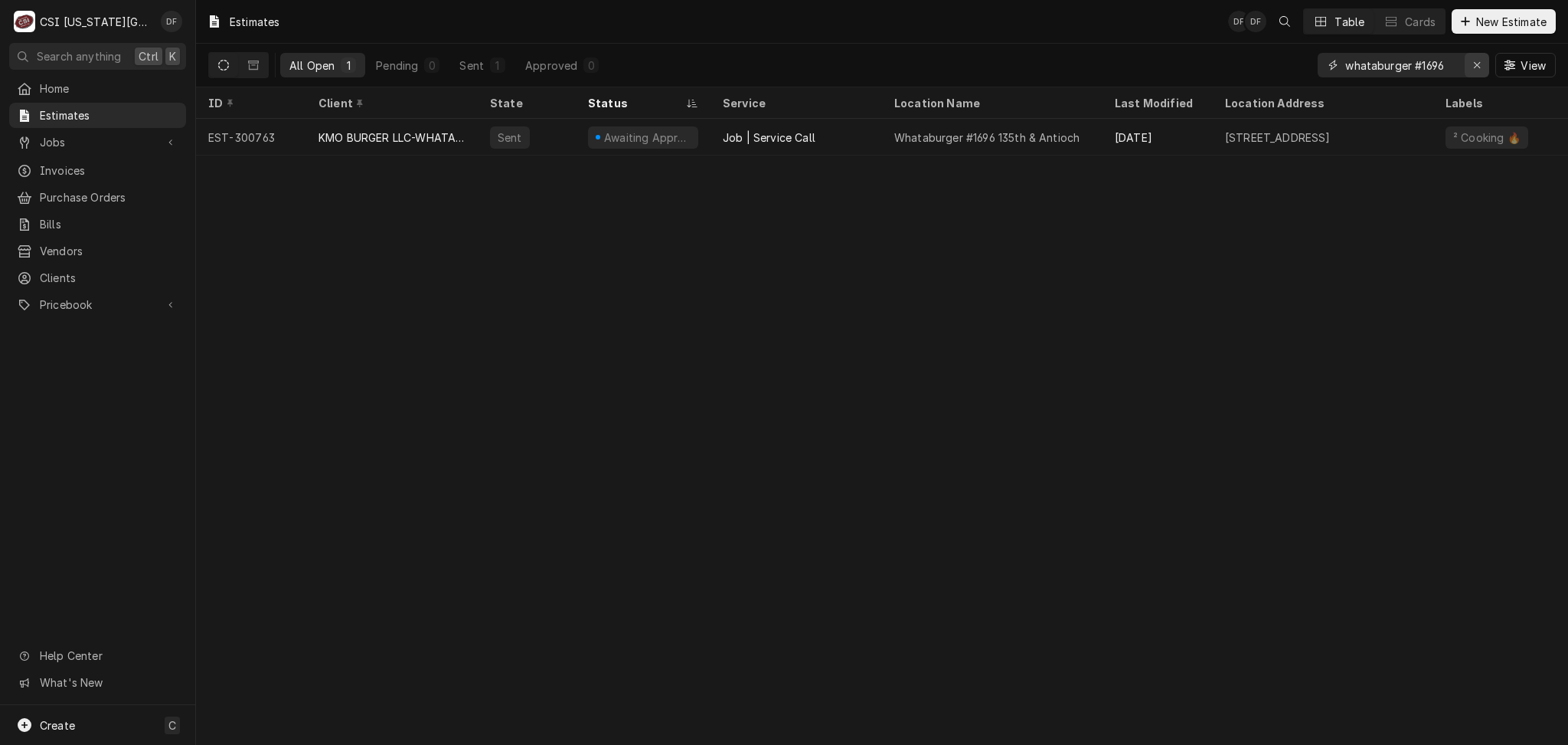
click at [1473, 72] on div "Erase input" at bounding box center [1477, 65] width 15 height 15
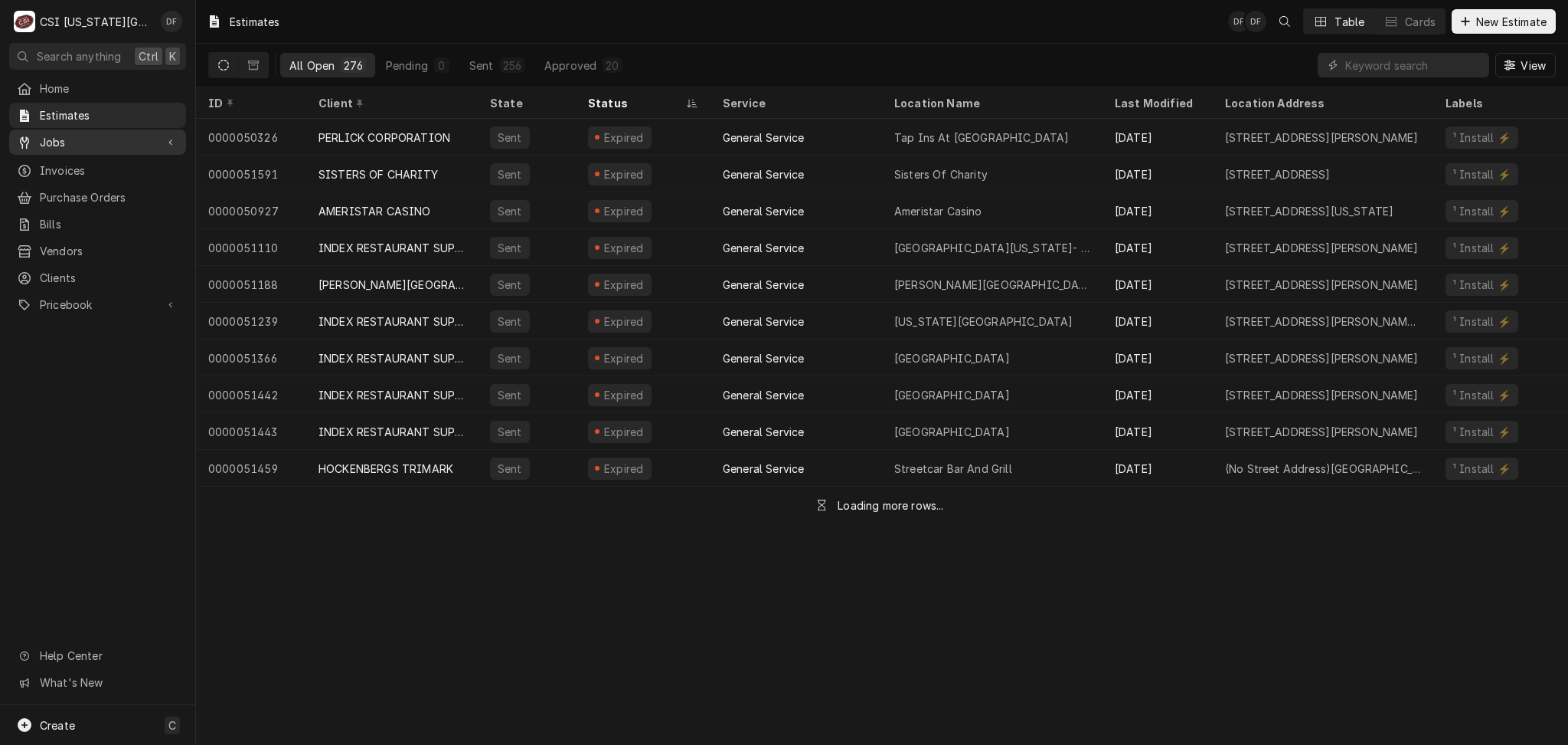
click at [69, 134] on span "Jobs" at bounding box center [97, 142] width 115 height 16
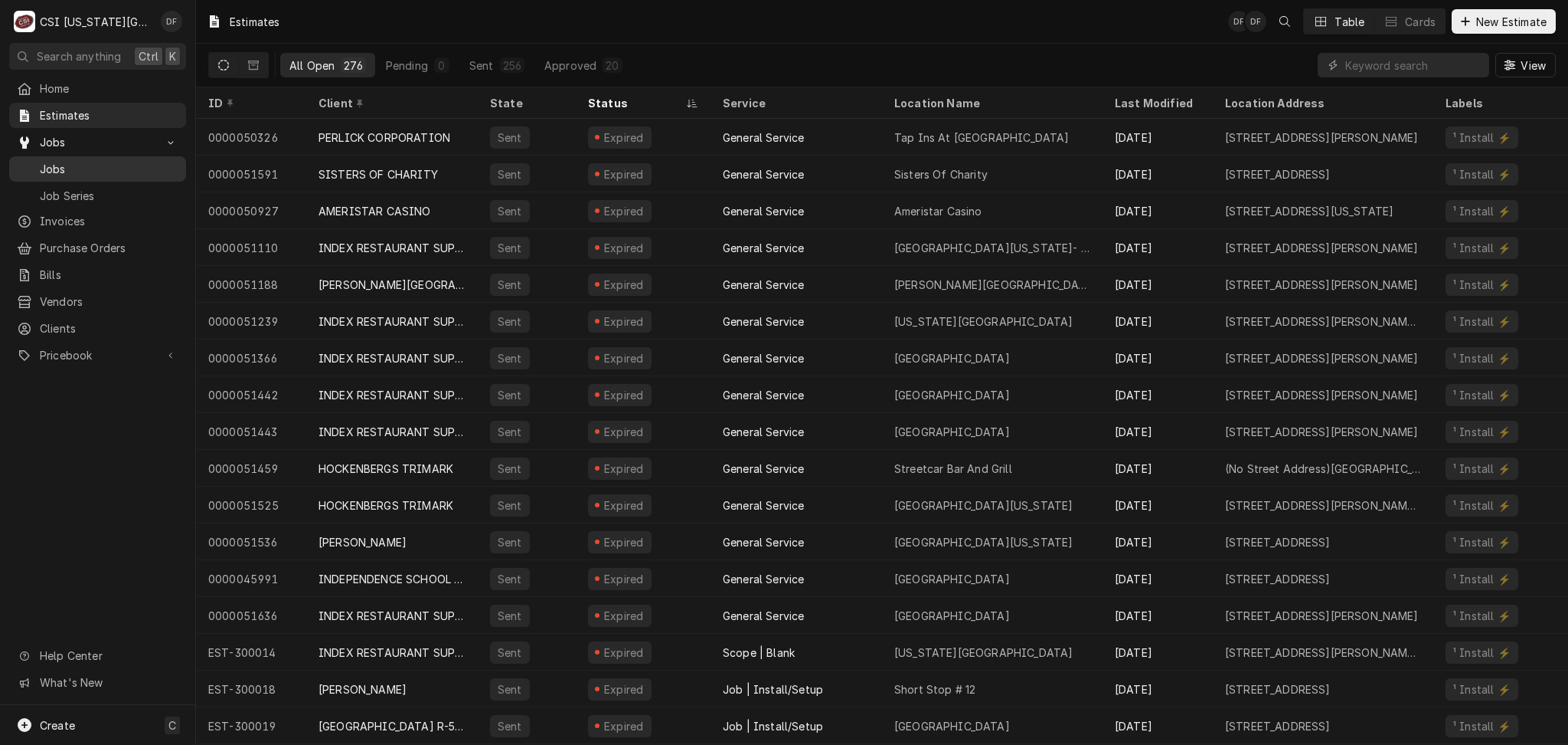
click at [81, 161] on span "Jobs" at bounding box center [109, 168] width 139 height 16
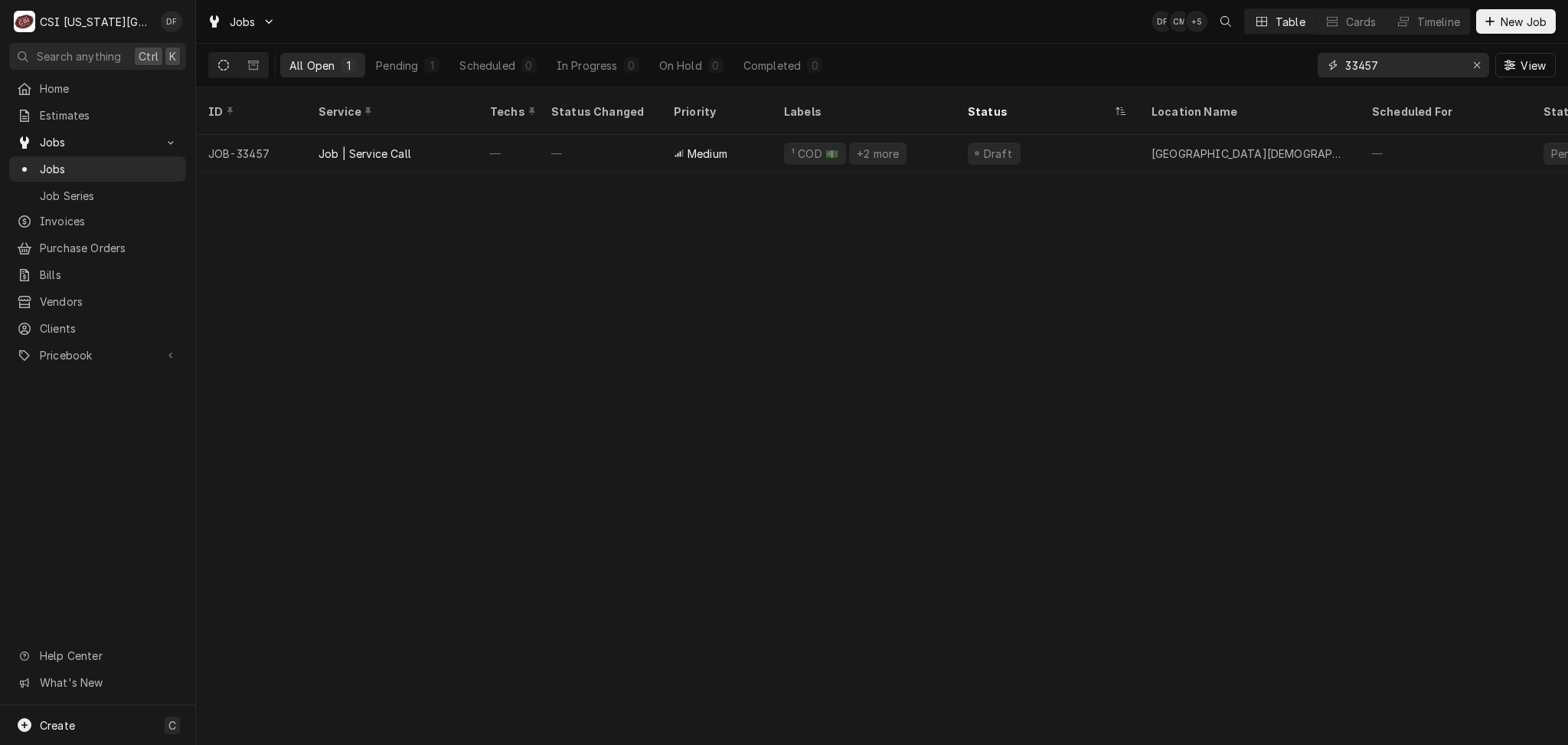
drag, startPoint x: 1391, startPoint y: 75, endPoint x: 1303, endPoint y: 73, distance: 88.0
click at [1303, 73] on div "All Open 1 Pending 1 Scheduled 0 In Progress 0 On Hold 0 Completed 0 33457 View" at bounding box center [882, 65] width 1347 height 43
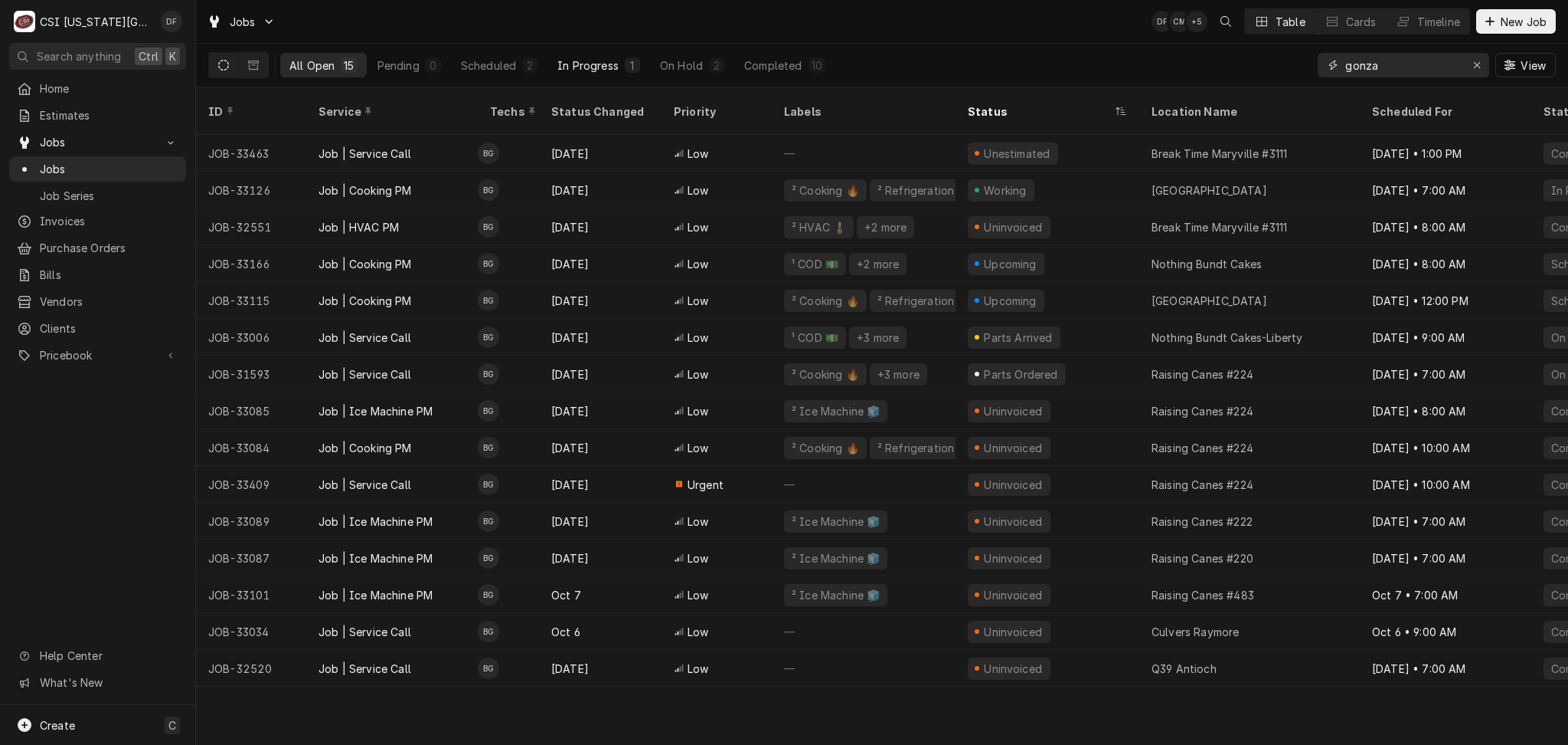
type input "gonza"
click at [622, 74] on button "In Progress 1" at bounding box center [599, 65] width 101 height 24
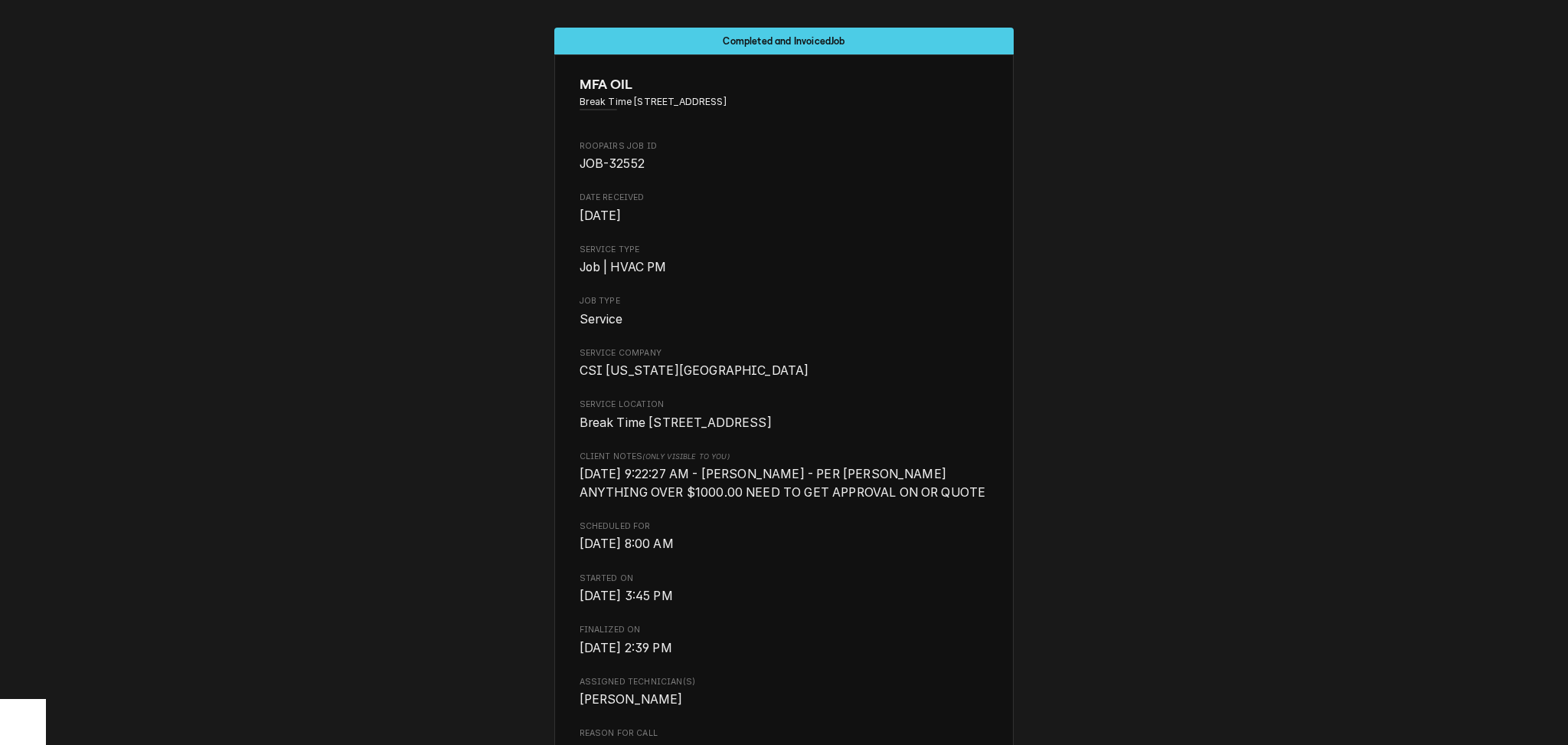
scroll to position [0, 96]
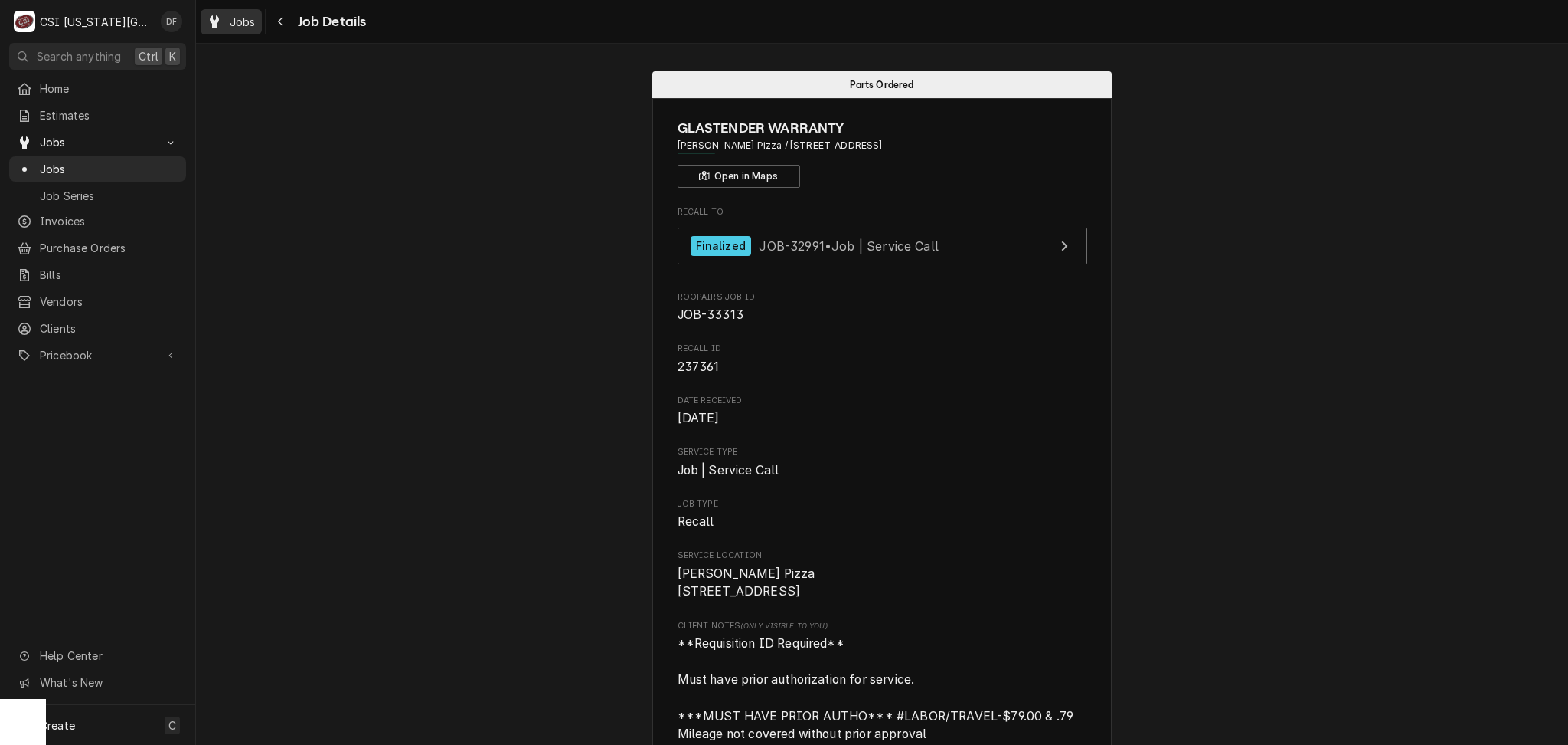
click at [225, 19] on div "Jobs" at bounding box center [231, 22] width 55 height 19
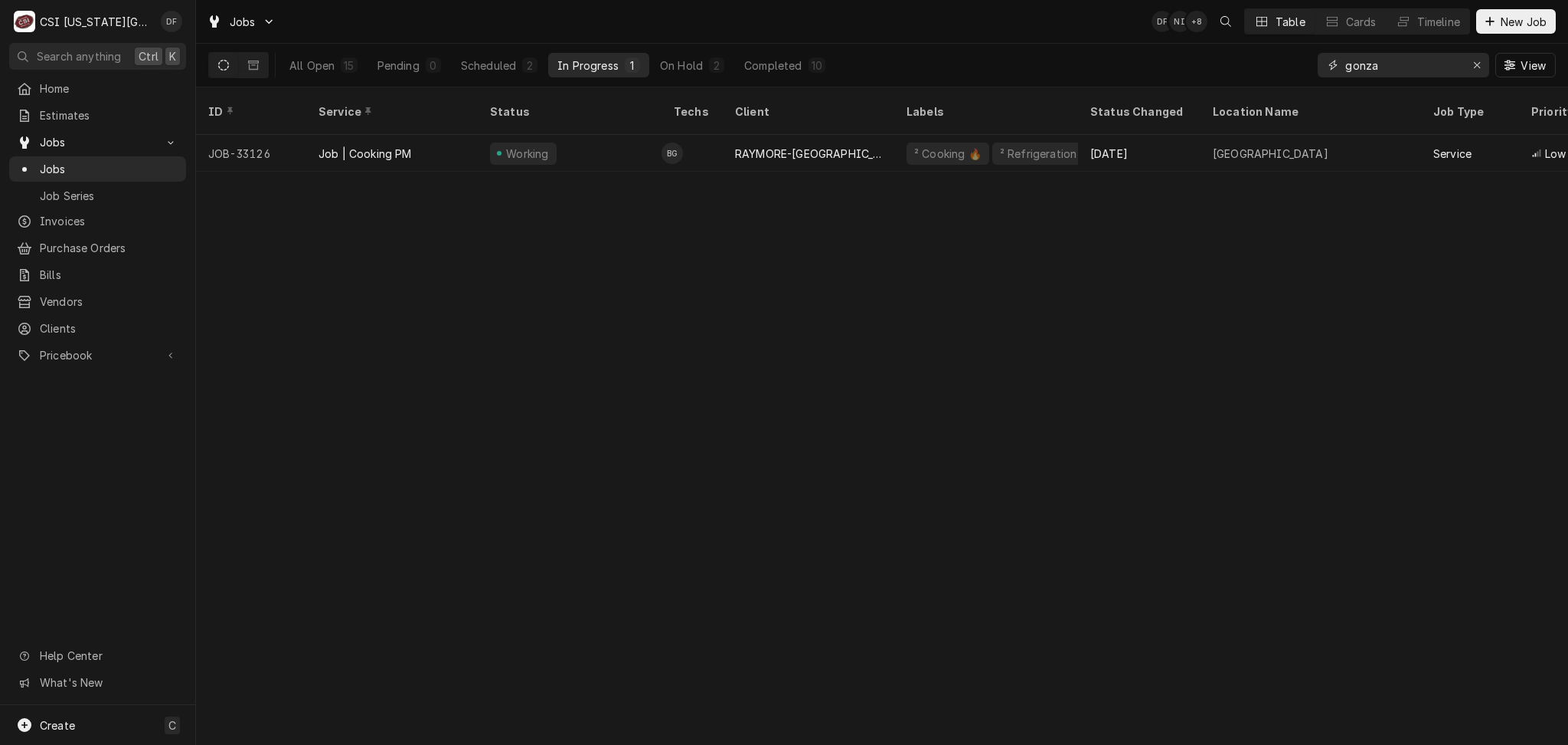
drag, startPoint x: 1409, startPoint y: 65, endPoint x: 1304, endPoint y: 62, distance: 105.0
click at [1304, 62] on div "All Open 15 Pending 0 Scheduled 2 In Progress 1 On Hold 2 Completed 10 gonza Vi…" at bounding box center [882, 65] width 1347 height 43
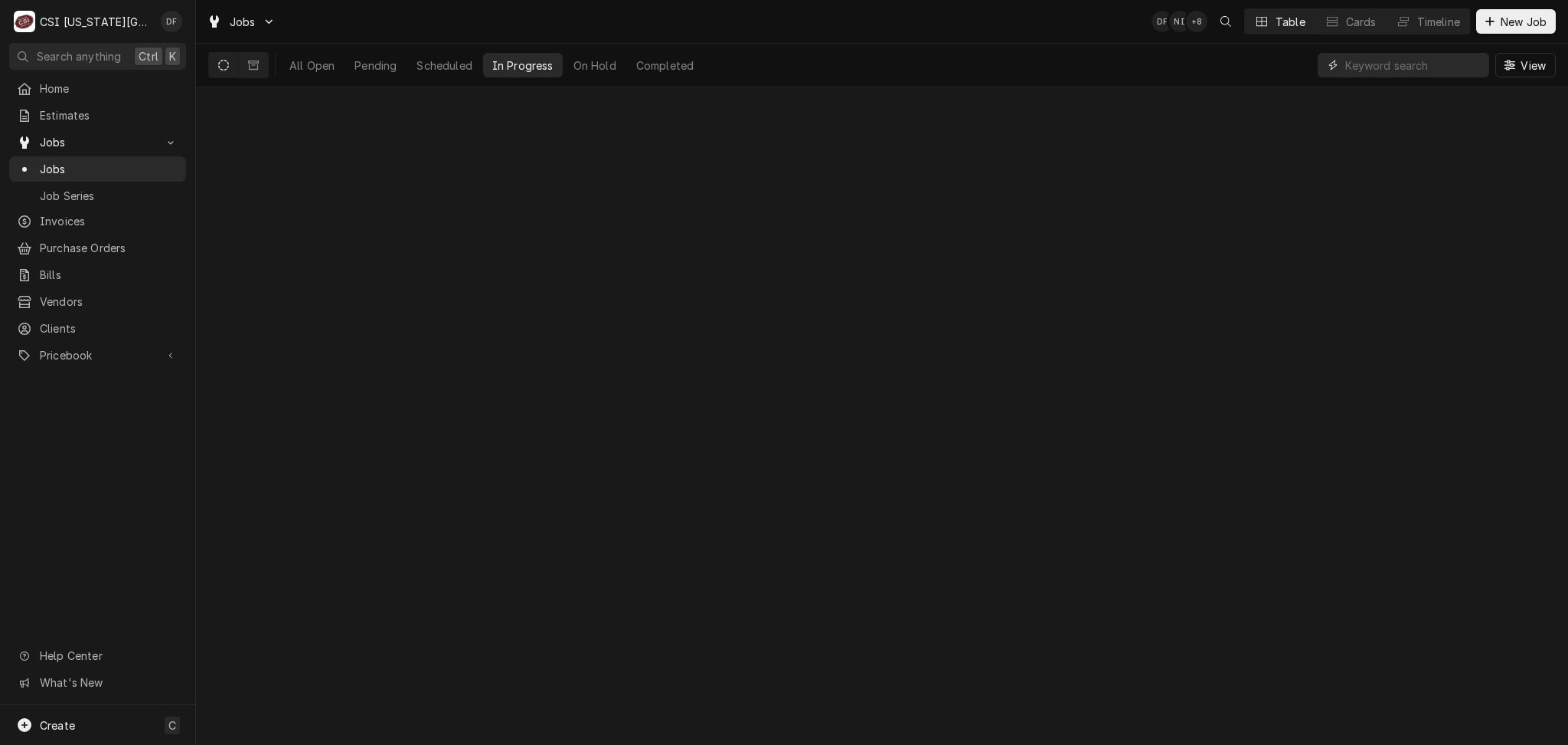
paste input "300253662"
type input "300253662"
click at [259, 68] on button "Dynamic Content Wrapper" at bounding box center [253, 65] width 29 height 24
click at [1476, 68] on icon "Erase input" at bounding box center [1477, 65] width 8 height 10
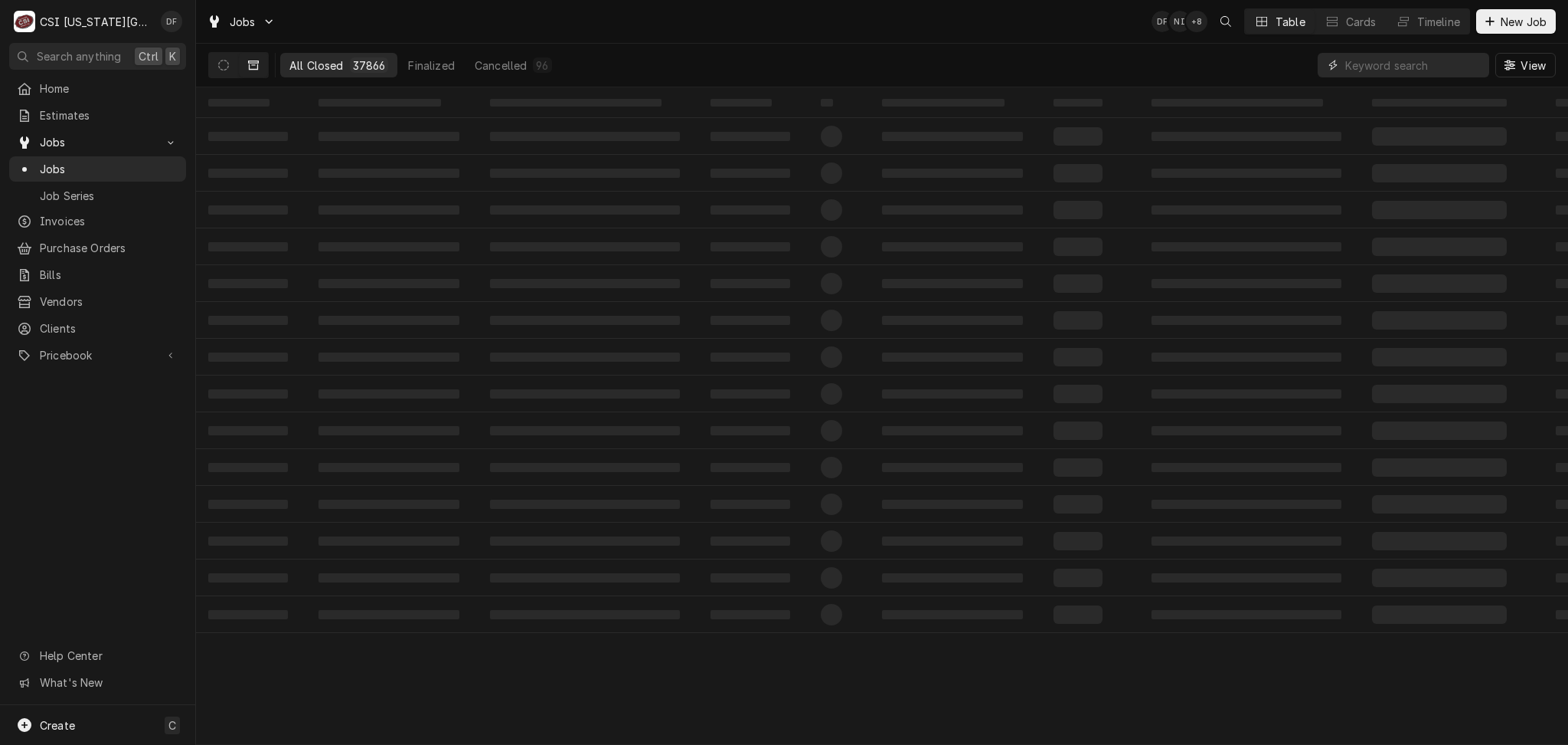
paste input "00238496"
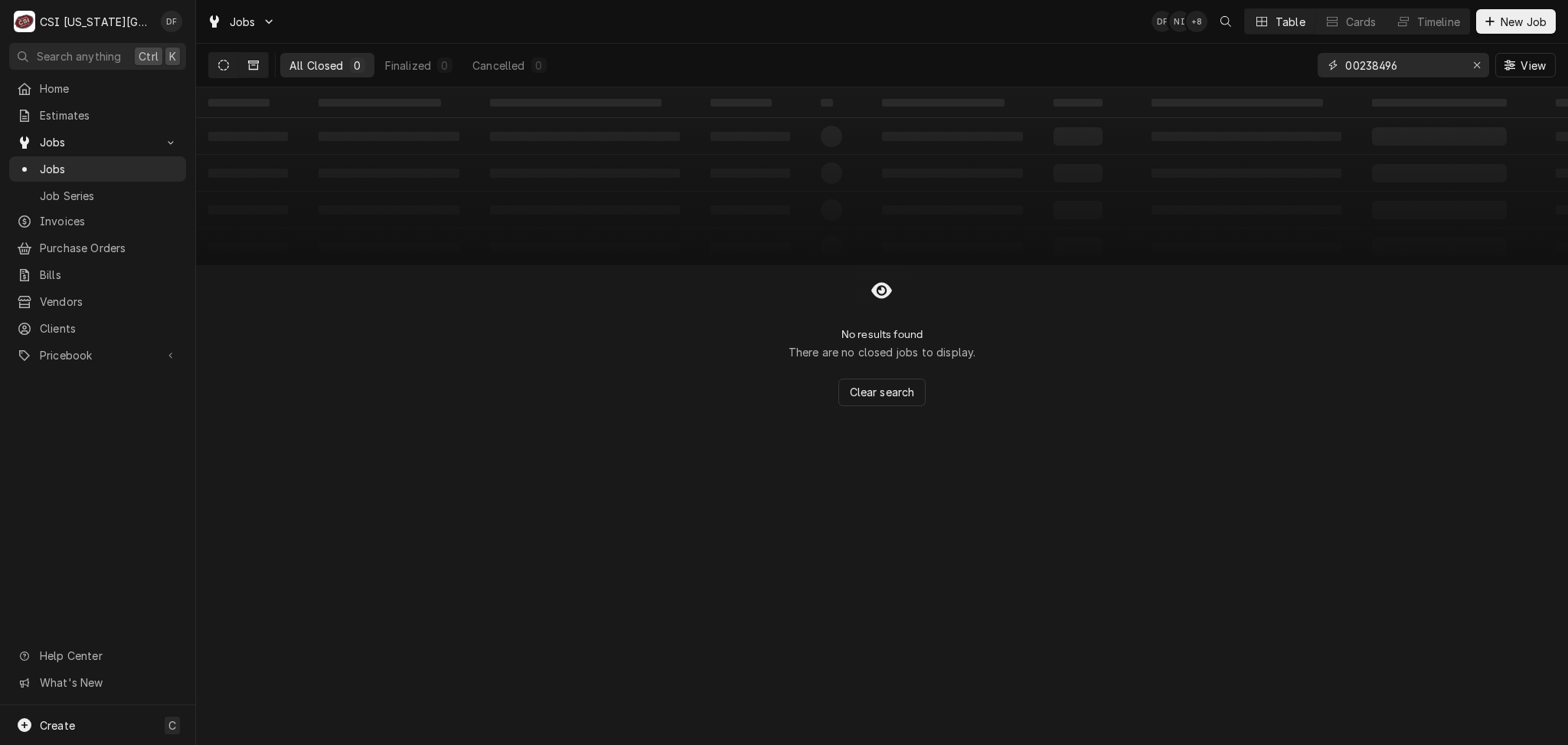
type input "00238496"
click at [226, 72] on button "Dynamic Content Wrapper" at bounding box center [223, 65] width 29 height 24
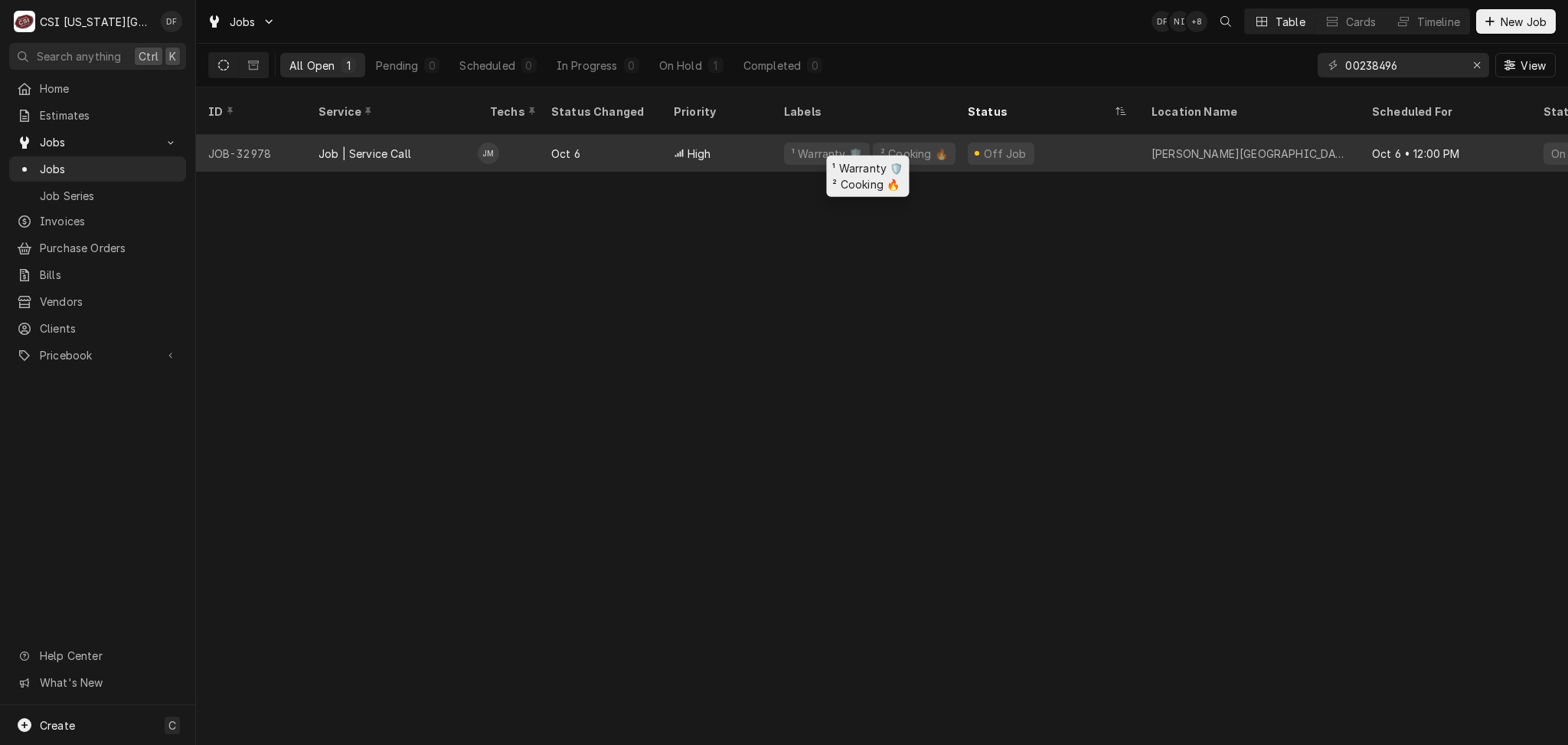
click at [791, 146] on div "¹ Warranty 🛡️" at bounding box center [827, 153] width 73 height 16
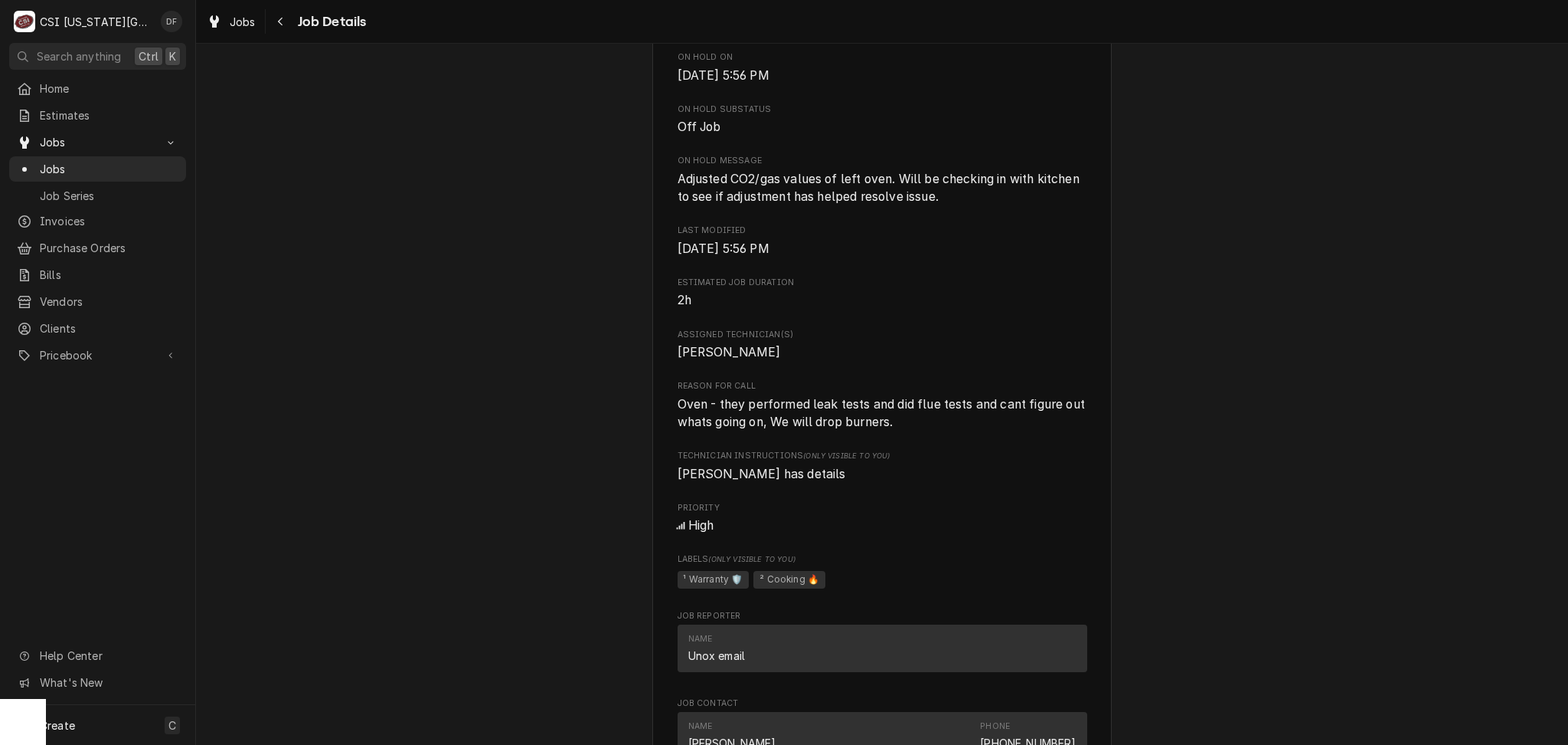
scroll to position [261, 0]
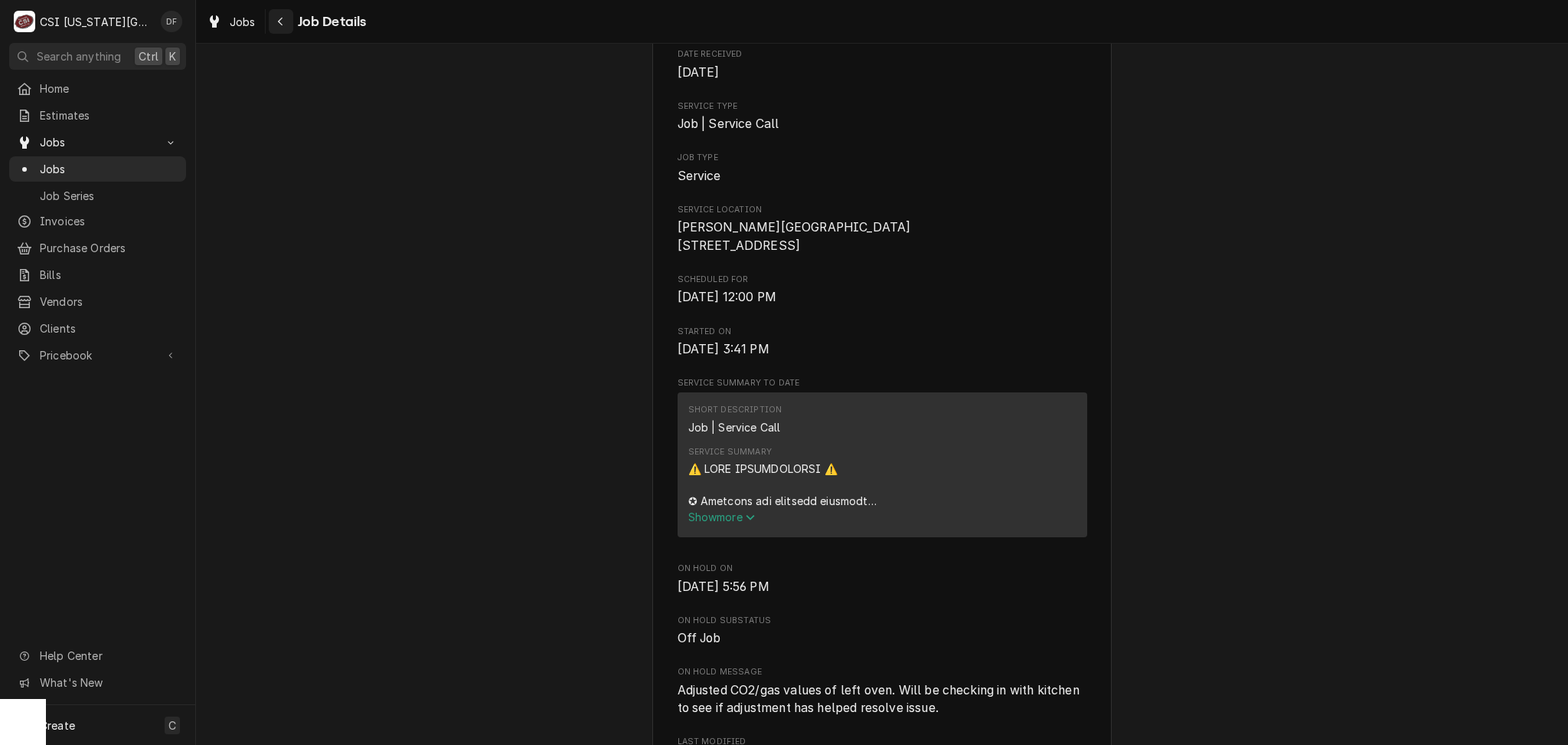
click at [284, 24] on div "Navigate back" at bounding box center [281, 22] width 15 height 15
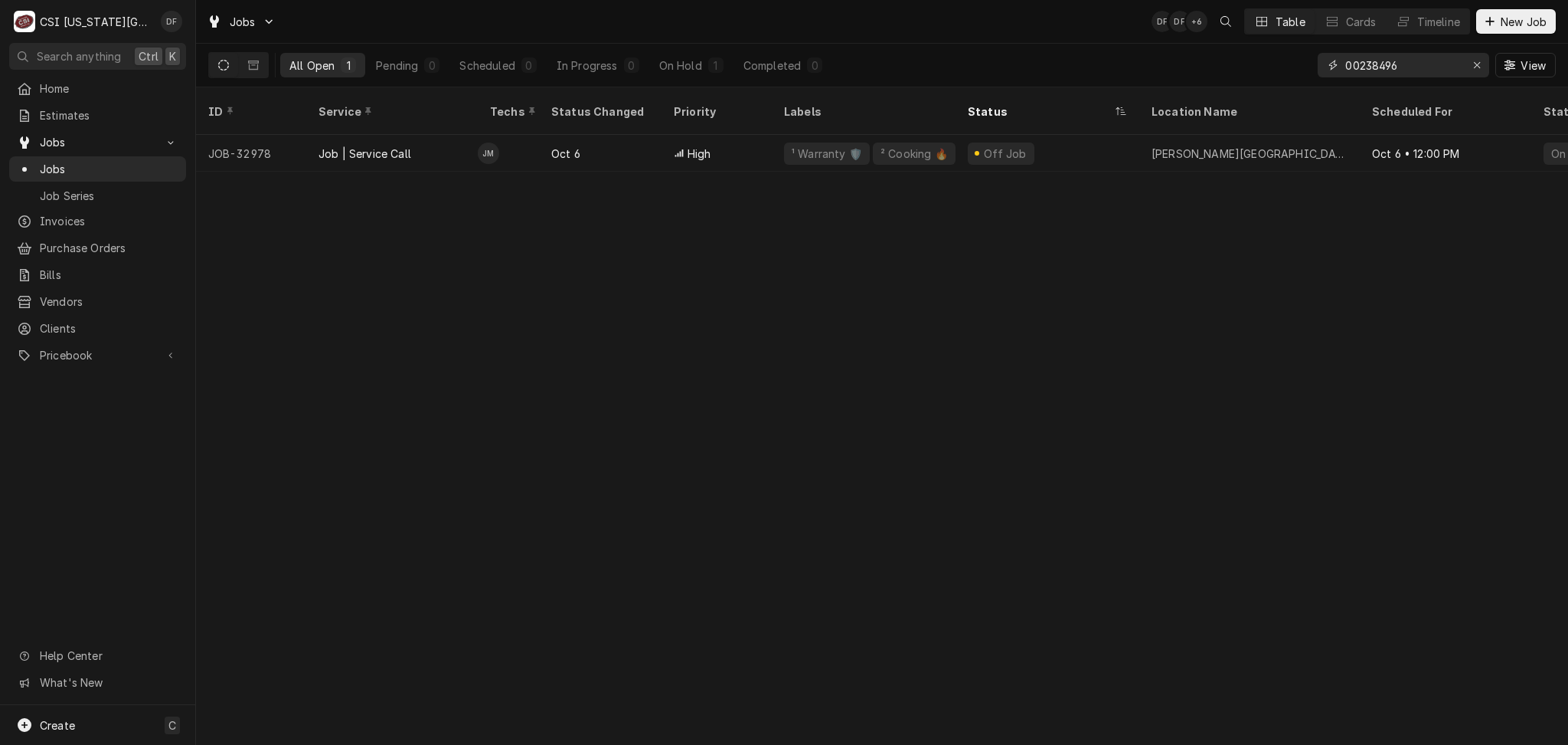
drag, startPoint x: 1422, startPoint y: 70, endPoint x: 1327, endPoint y: 77, distance: 95.3
click at [1327, 77] on div "00238496 View" at bounding box center [1437, 65] width 238 height 43
click at [681, 316] on div "ID Service Techs Status Changed Priority Labels Status Location Name Scheduled …" at bounding box center [882, 416] width 1372 height 658
click at [1473, 65] on icon "Erase input" at bounding box center [1477, 65] width 8 height 10
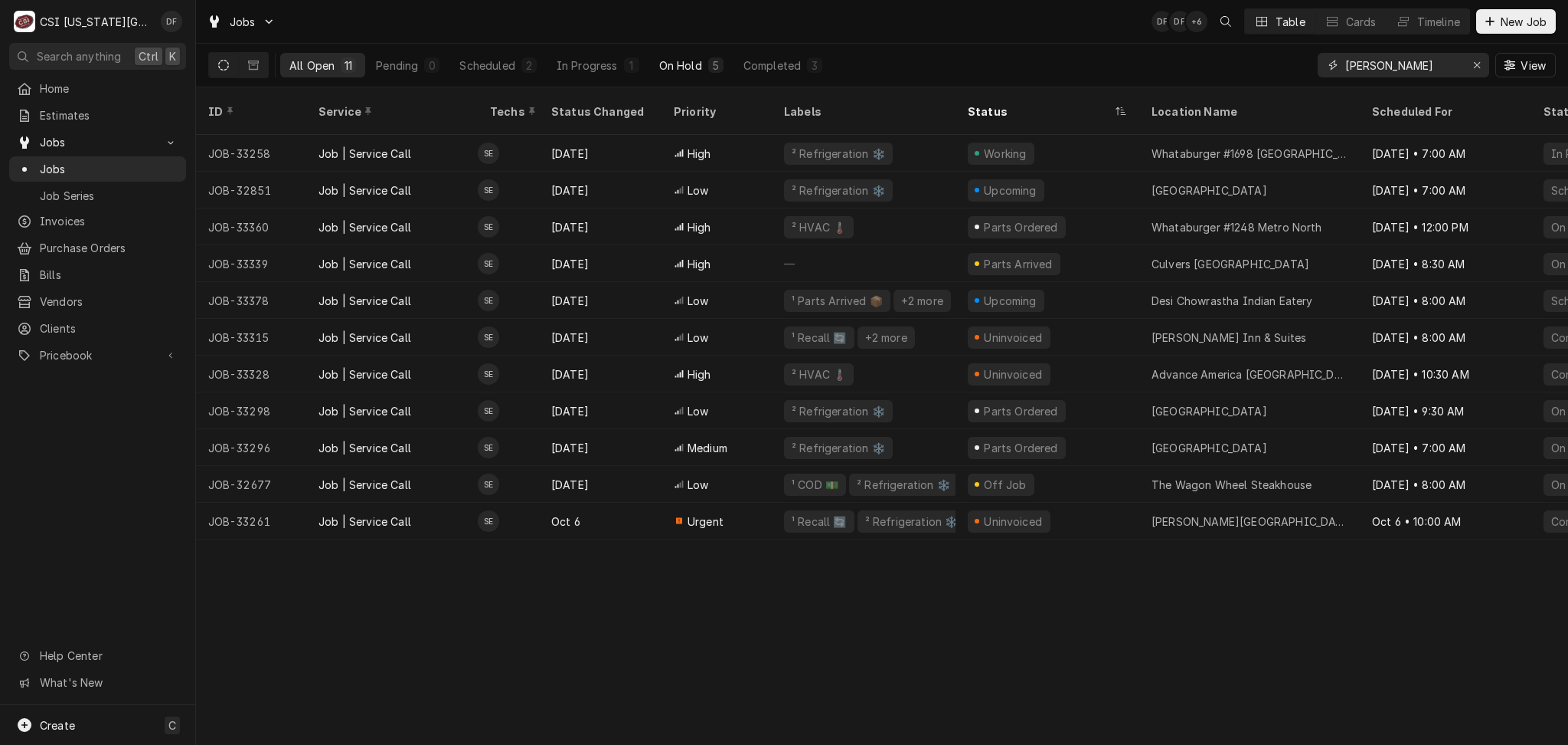
type input "steve"
click at [691, 61] on div "On Hold" at bounding box center [681, 65] width 43 height 16
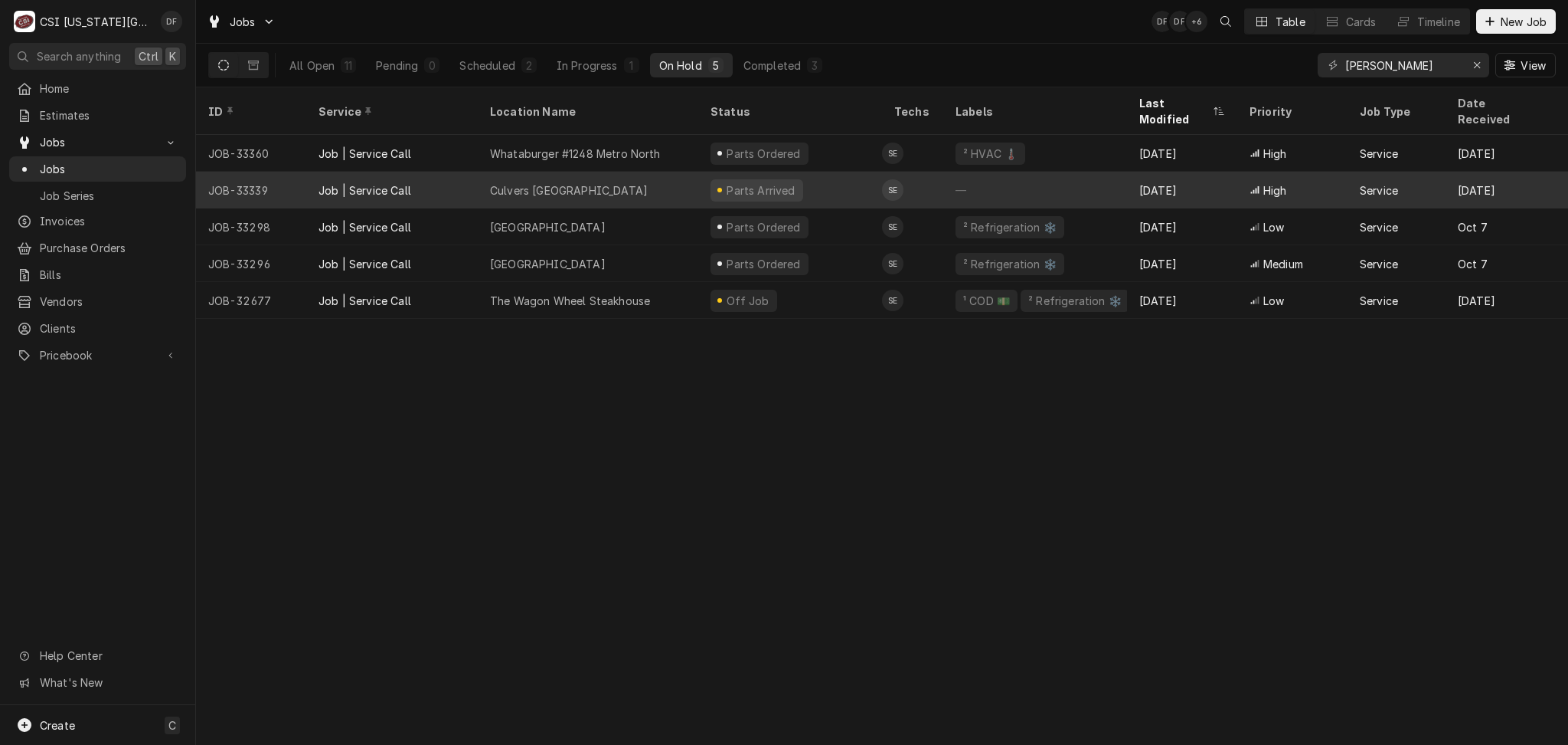
click at [788, 179] on div "Parts Arrived" at bounding box center [757, 191] width 93 height 23
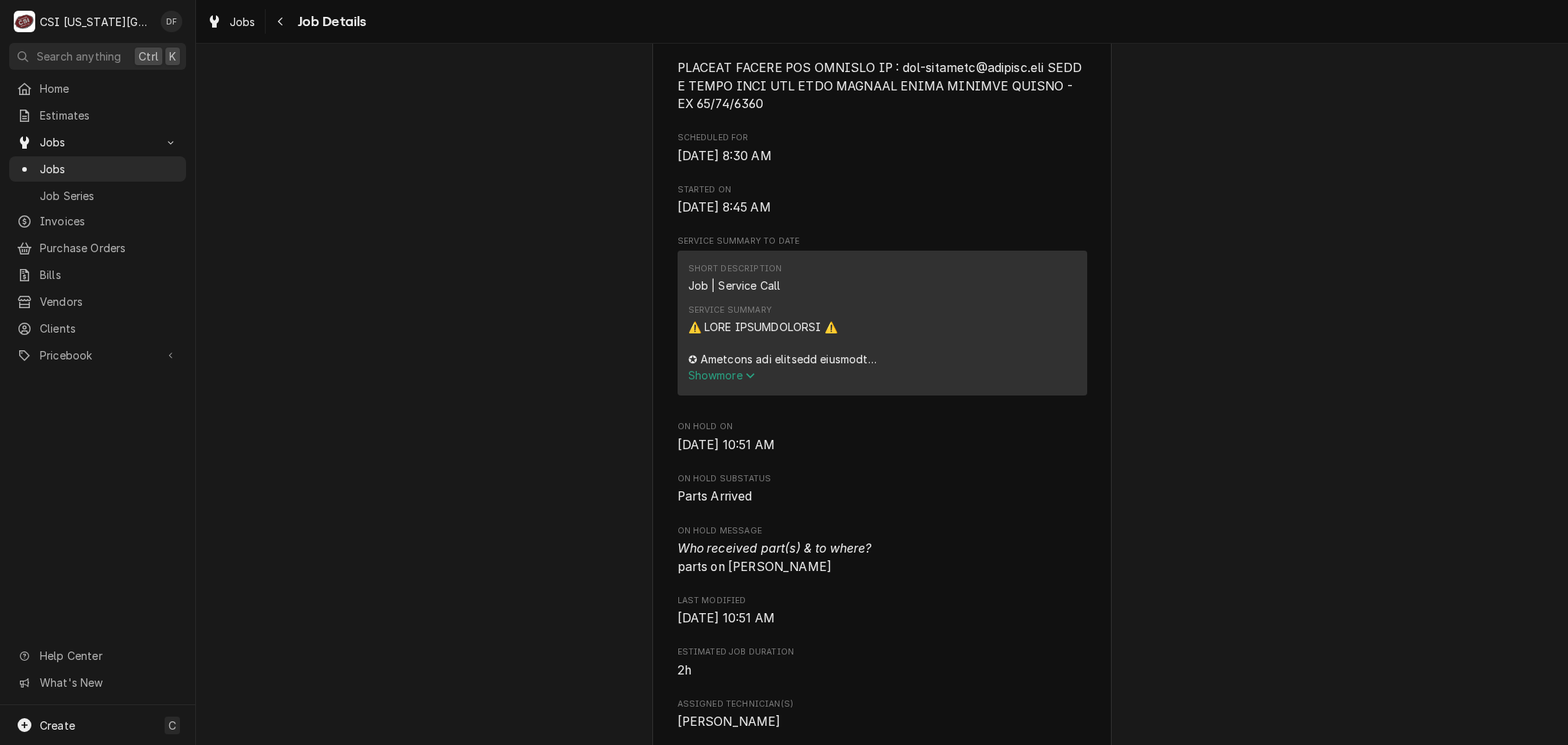
scroll to position [1021, 0]
click at [691, 379] on span "Show more" at bounding box center [722, 372] width 68 height 13
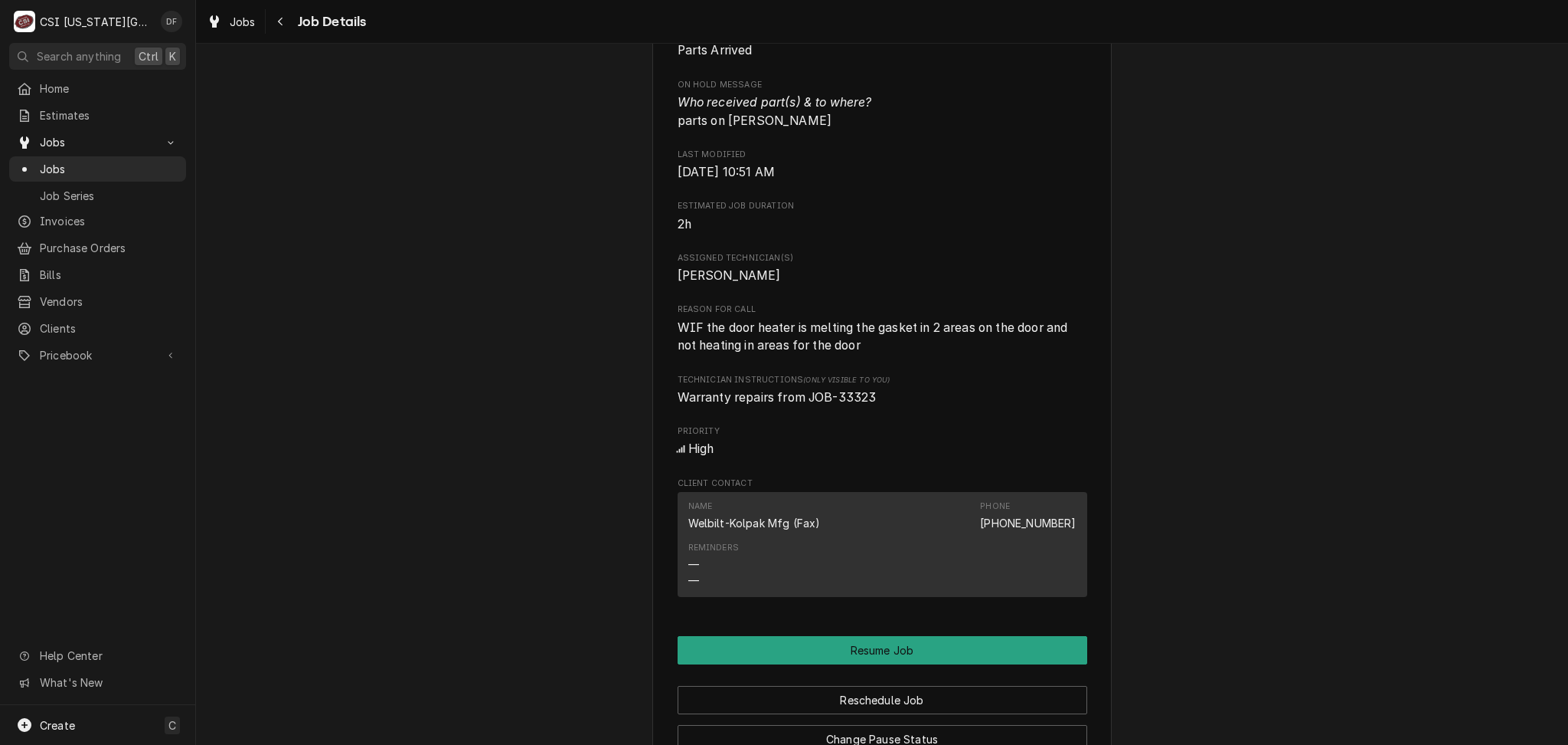
scroll to position [2505, 0]
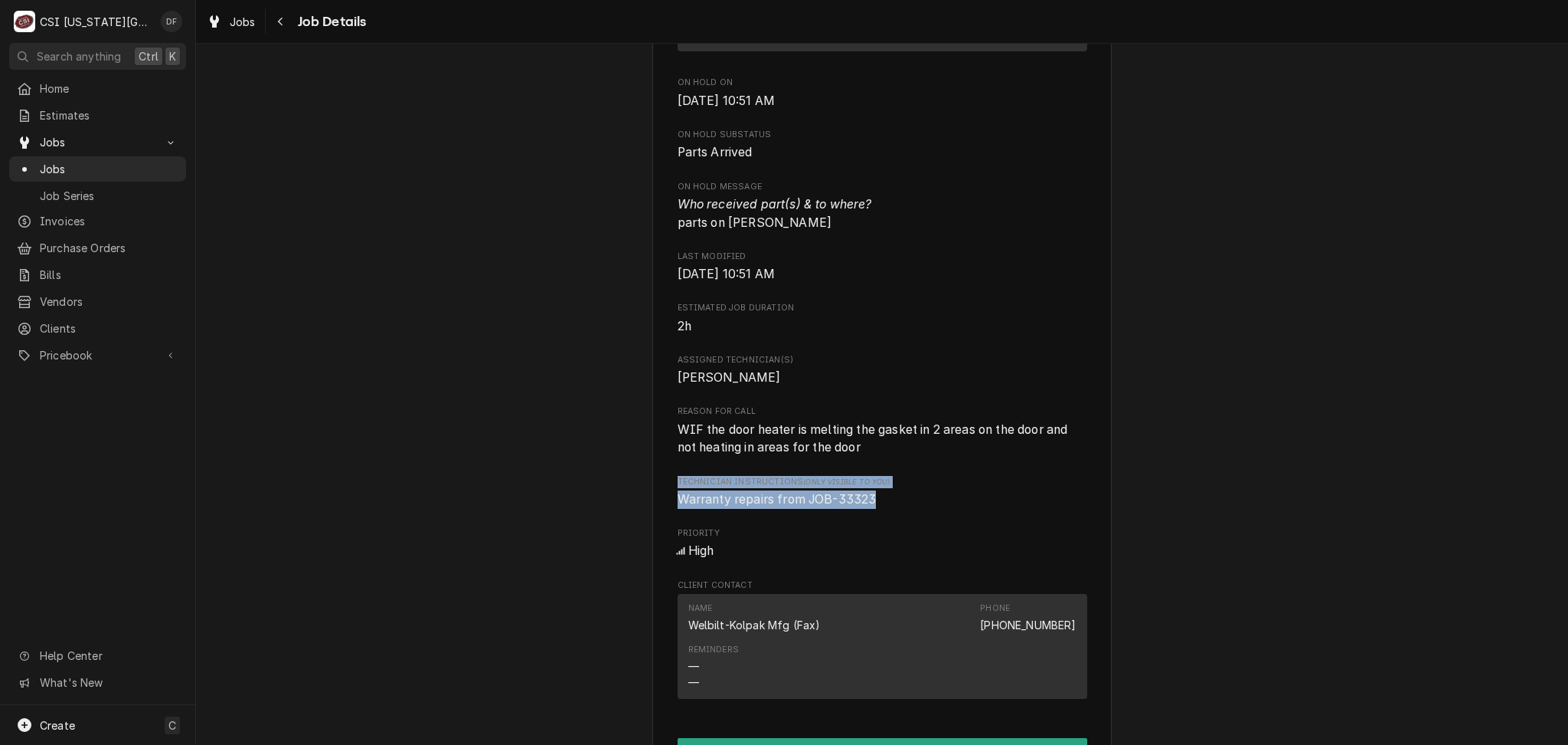
drag, startPoint x: 866, startPoint y: 517, endPoint x: 653, endPoint y: 495, distance: 214.1
click at [705, 449] on span "WIF the door heater is melting the gasket in 2 areas on the door and not heatin…" at bounding box center [874, 438] width 393 height 33
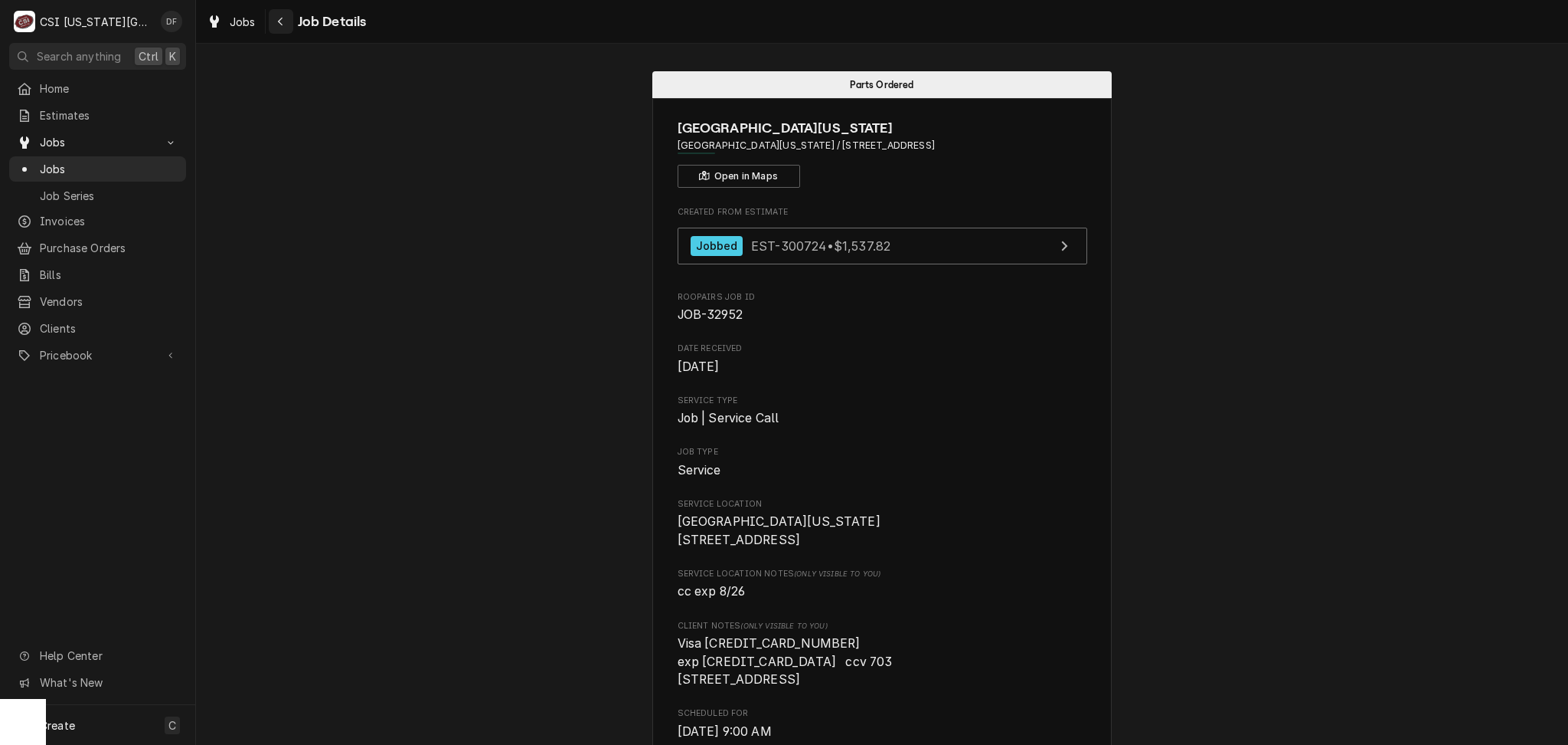
click at [282, 24] on icon "Navigate back" at bounding box center [280, 21] width 7 height 10
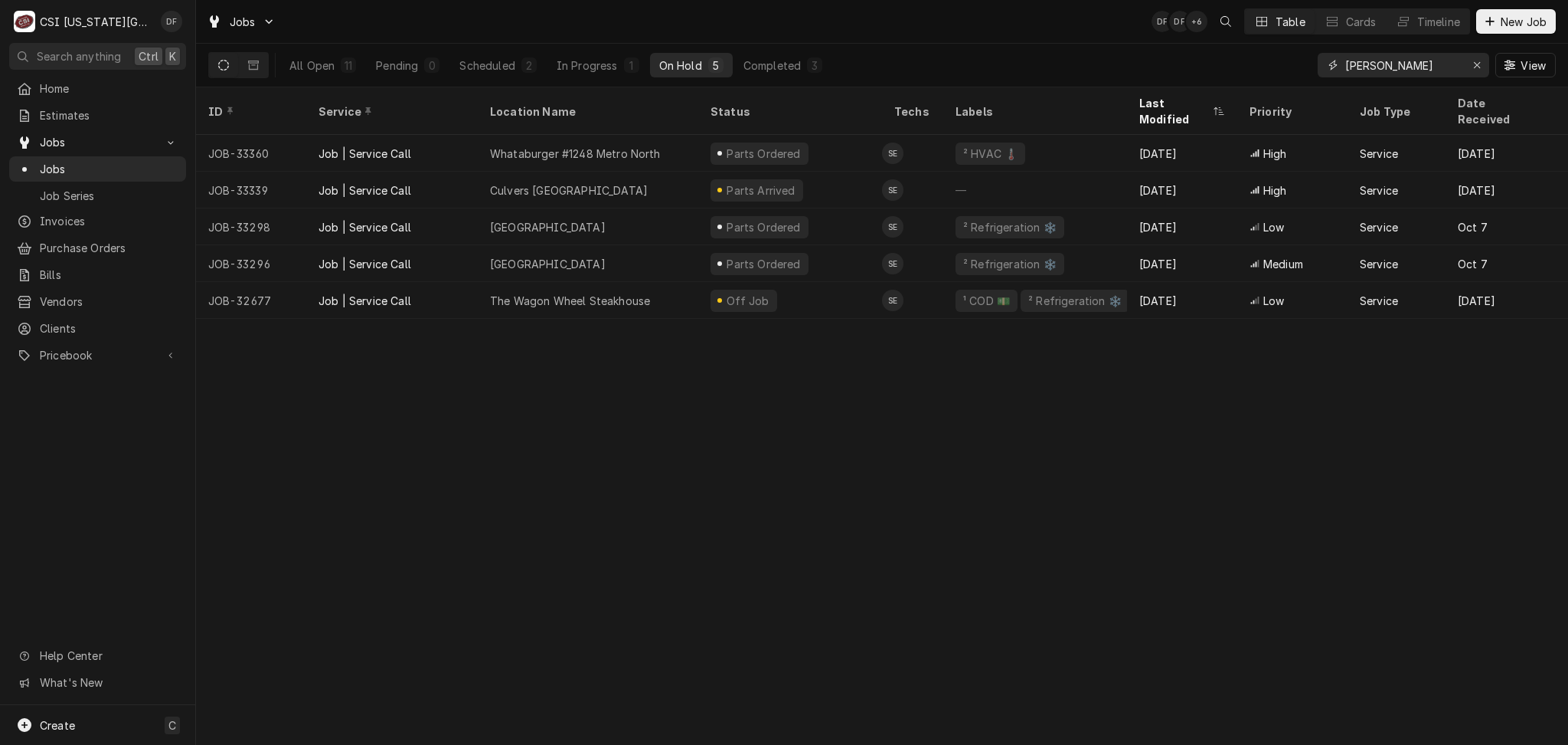
drag, startPoint x: 1441, startPoint y: 67, endPoint x: 1334, endPoint y: 65, distance: 107.0
click at [1334, 65] on div "steve" at bounding box center [1403, 65] width 172 height 24
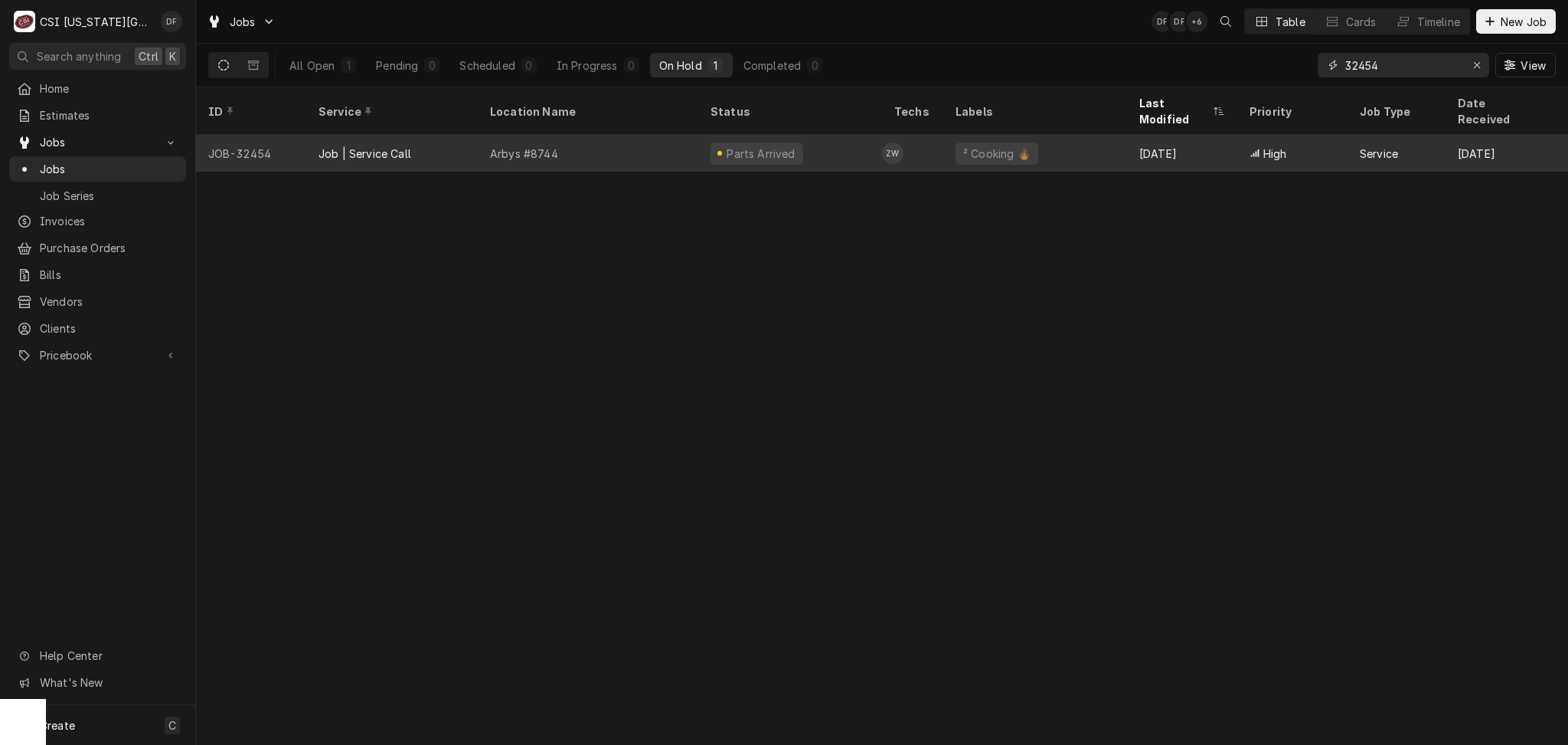
type input "32454"
click at [834, 139] on div "Parts Arrived" at bounding box center [791, 153] width 184 height 37
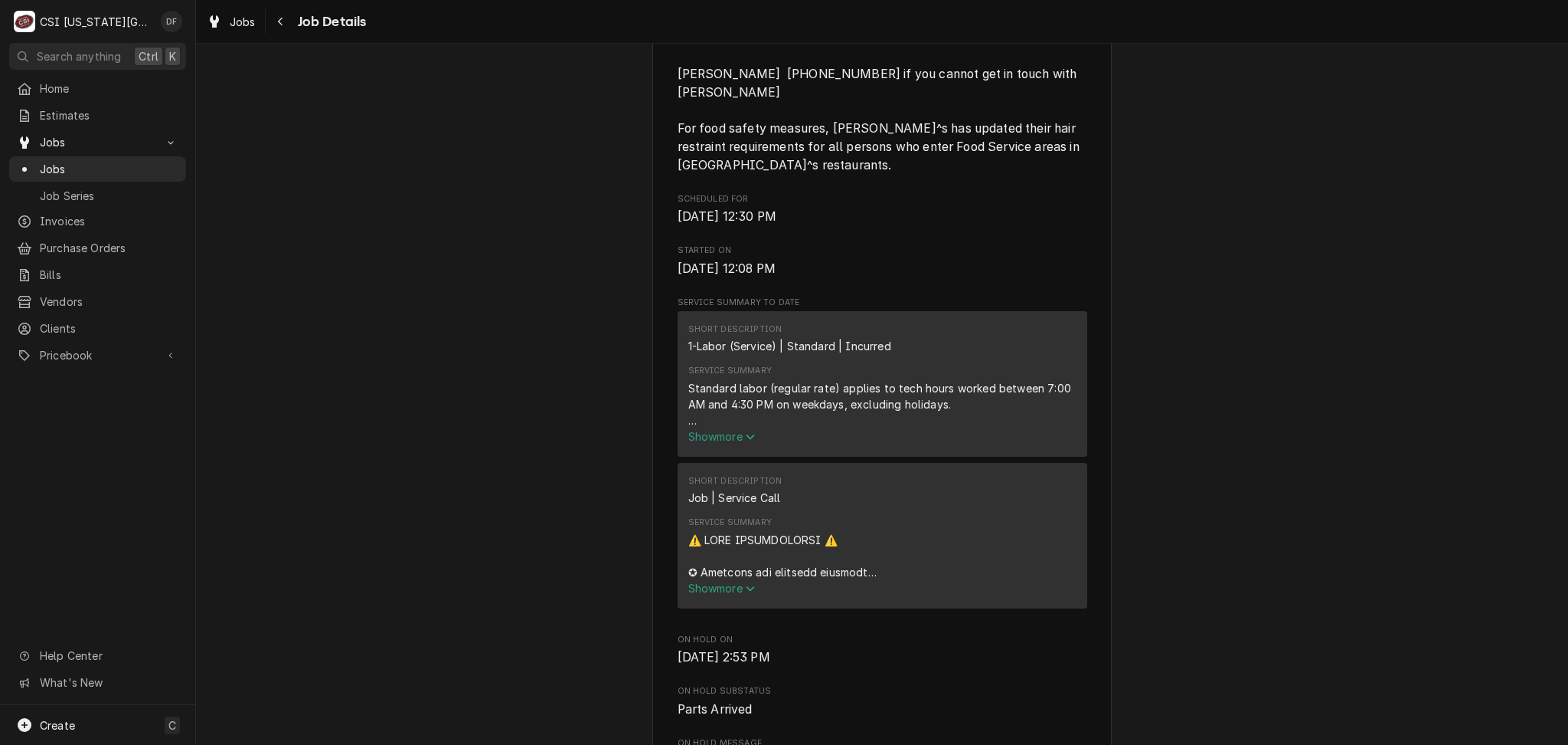
scroll to position [816, 0]
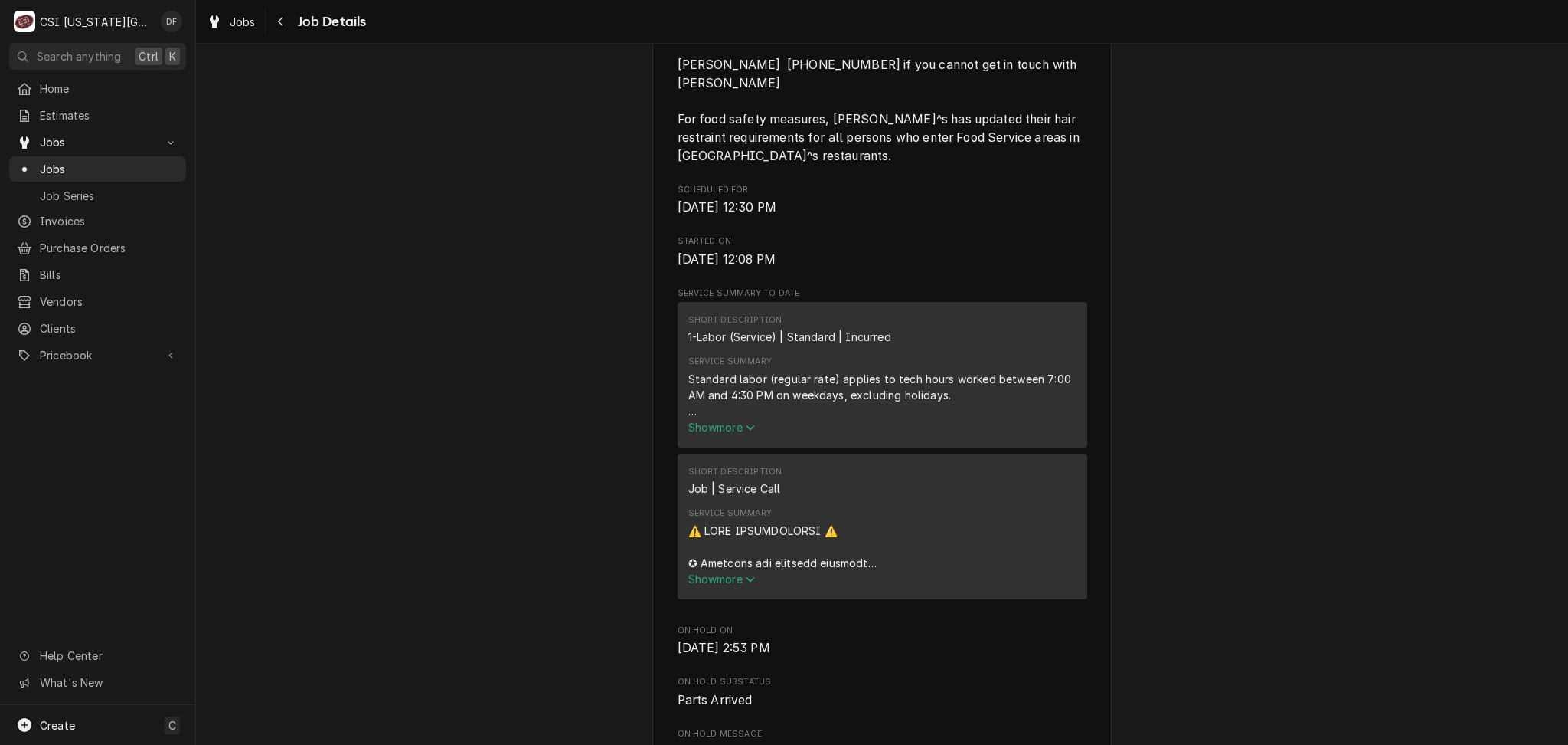
click at [723, 572] on span "Show more" at bounding box center [722, 579] width 68 height 13
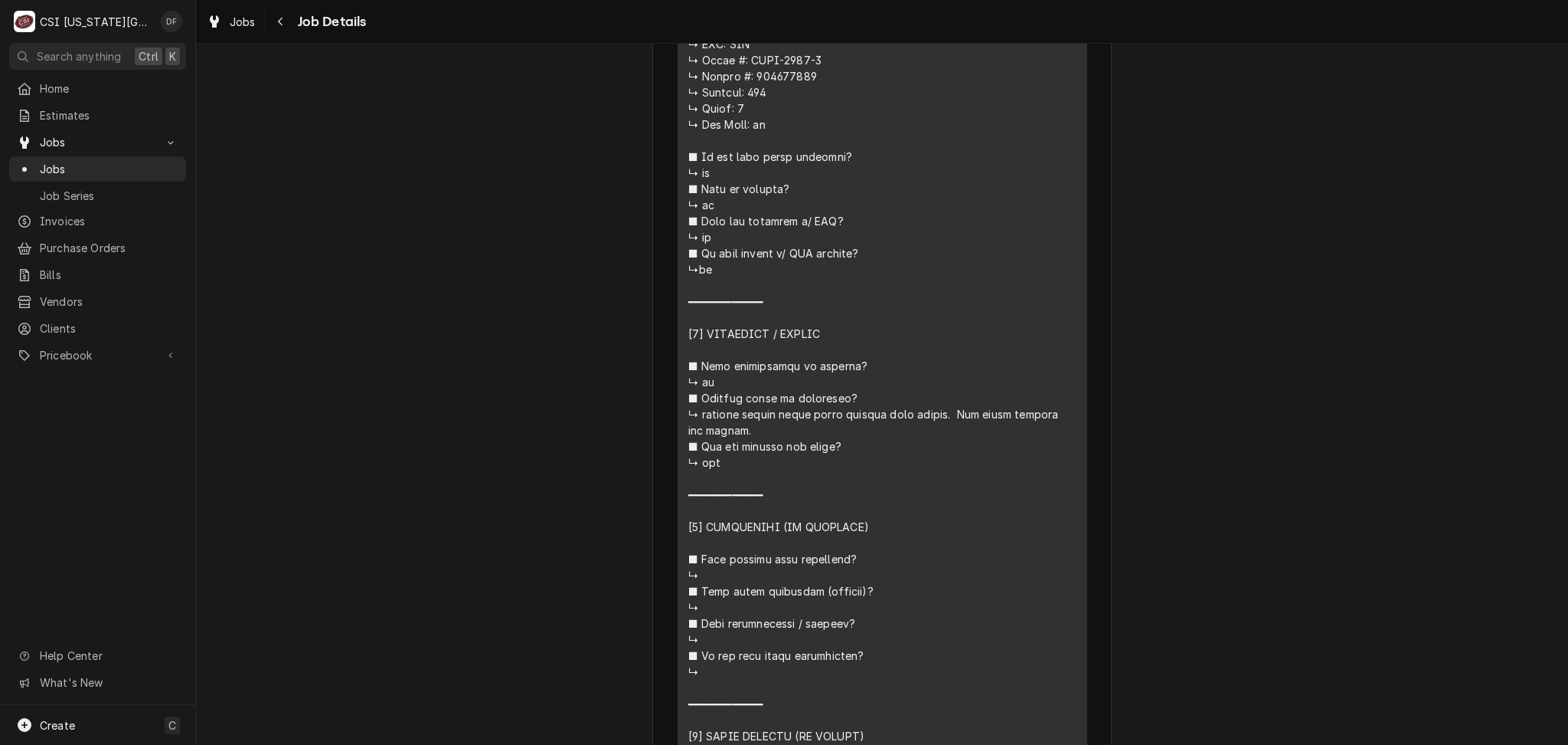
scroll to position [1736, 0]
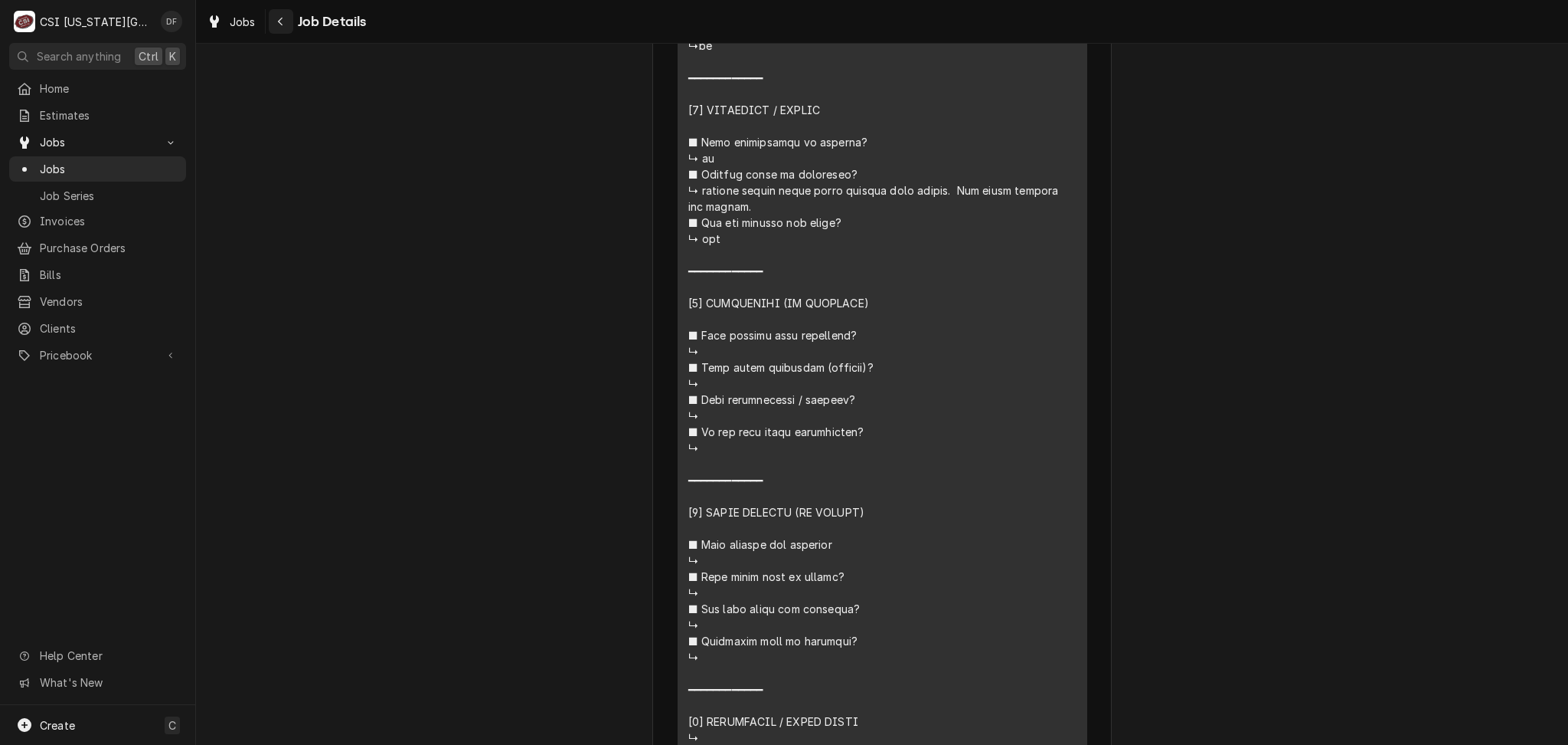
click at [283, 23] on icon "Navigate back" at bounding box center [280, 21] width 7 height 10
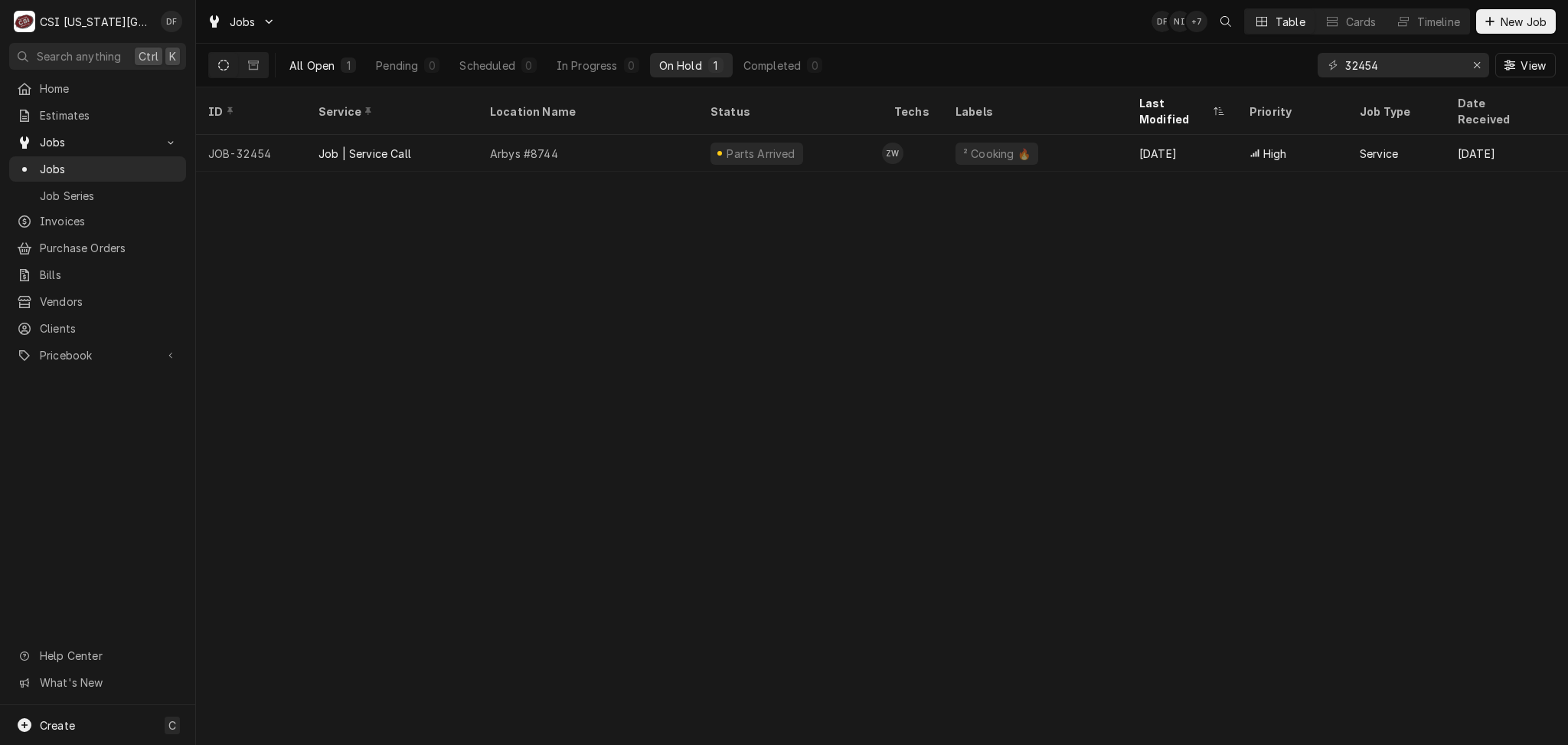
click at [332, 76] on button "All Open 1" at bounding box center [322, 65] width 85 height 24
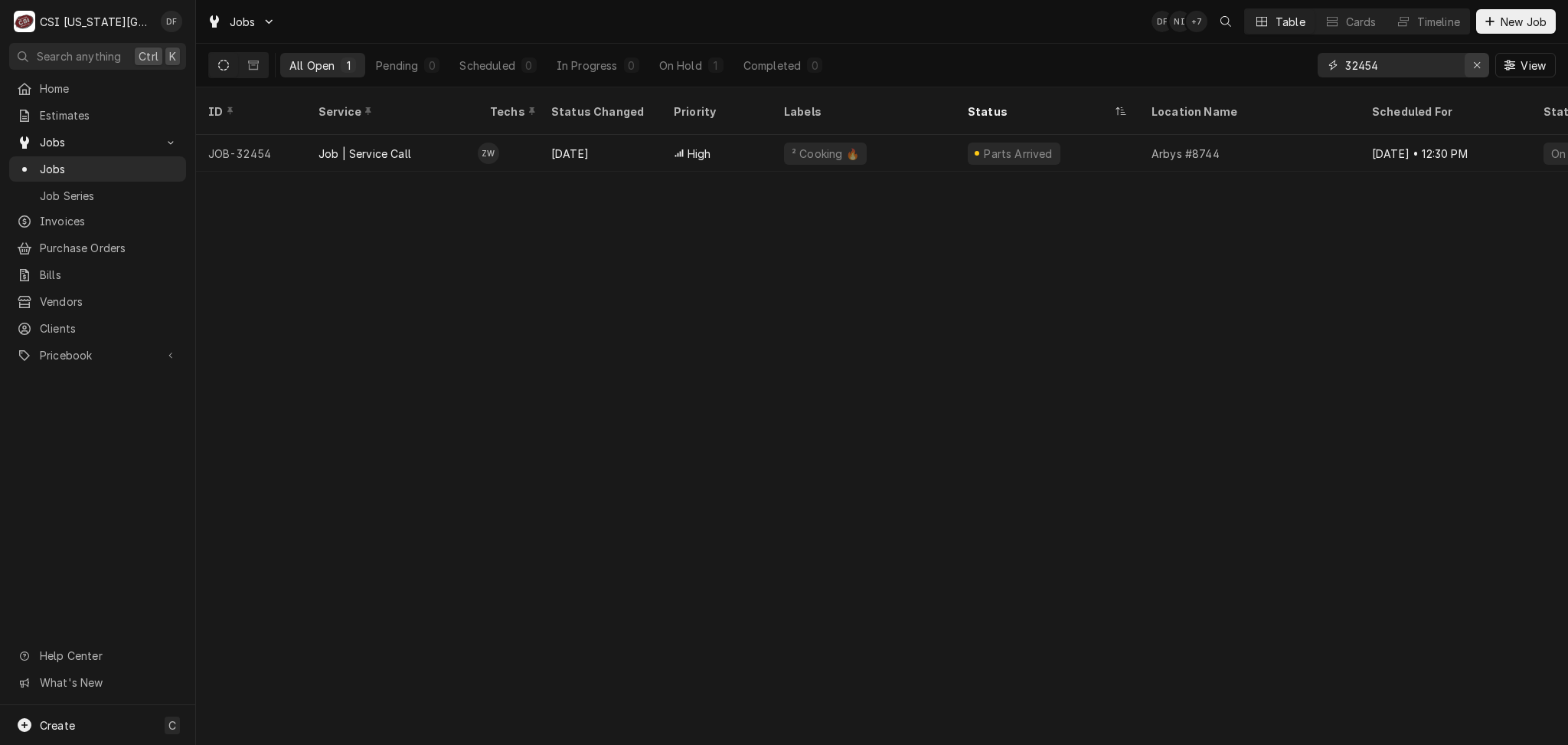
click at [1478, 64] on icon "Erase input" at bounding box center [1477, 65] width 8 height 10
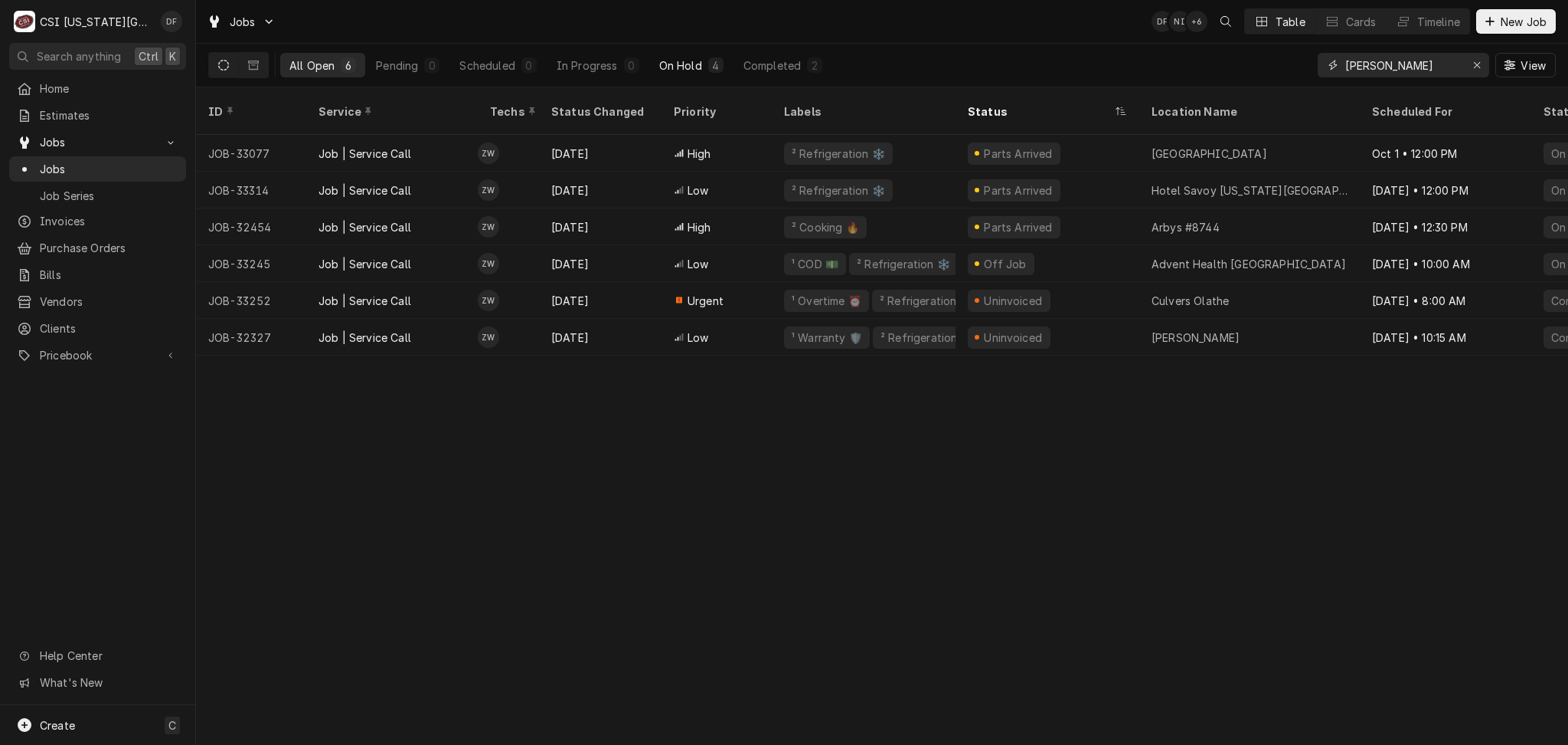
type input "[PERSON_NAME]"
click at [679, 69] on div "On Hold" at bounding box center [681, 65] width 43 height 16
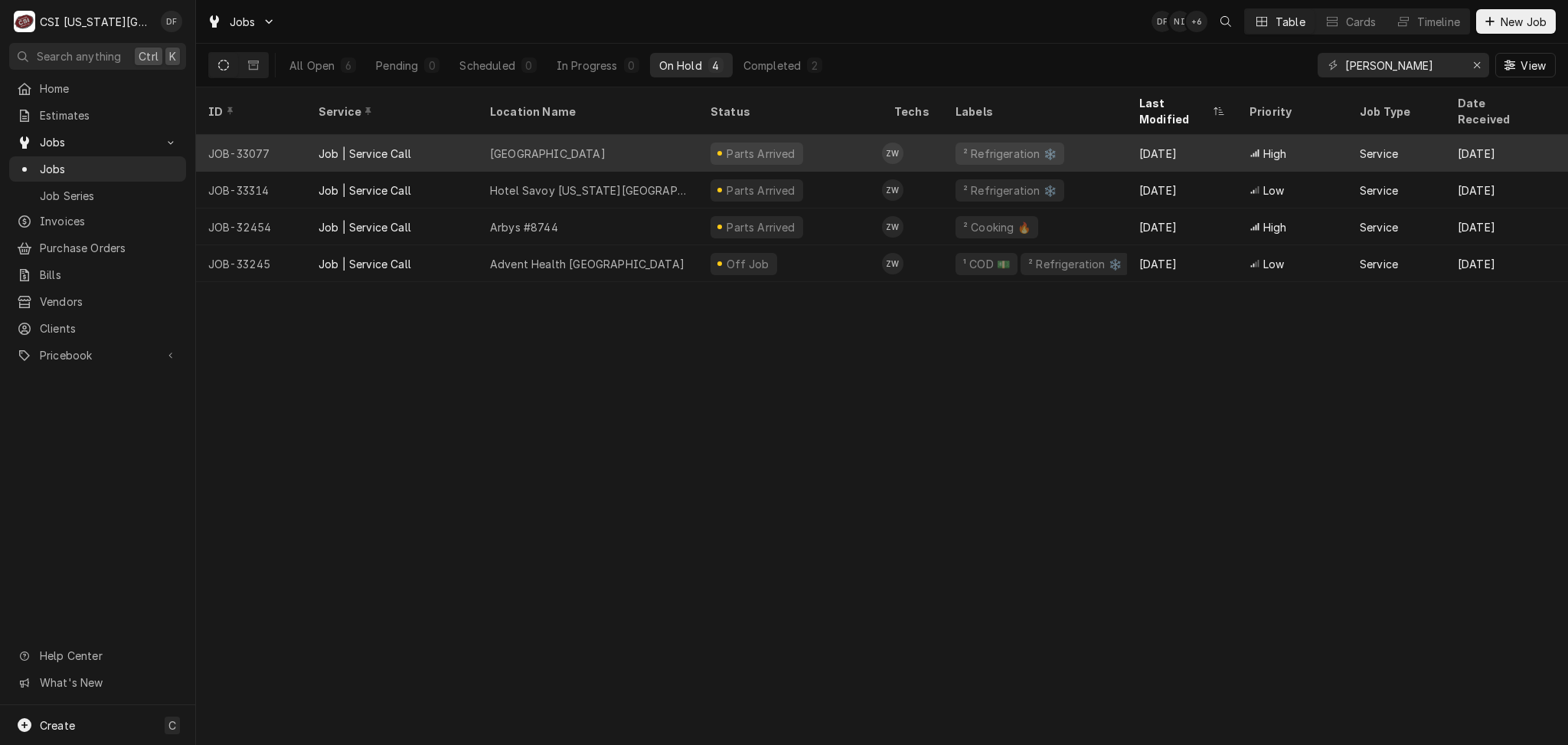
click at [791, 143] on div "Parts Arrived" at bounding box center [757, 154] width 93 height 23
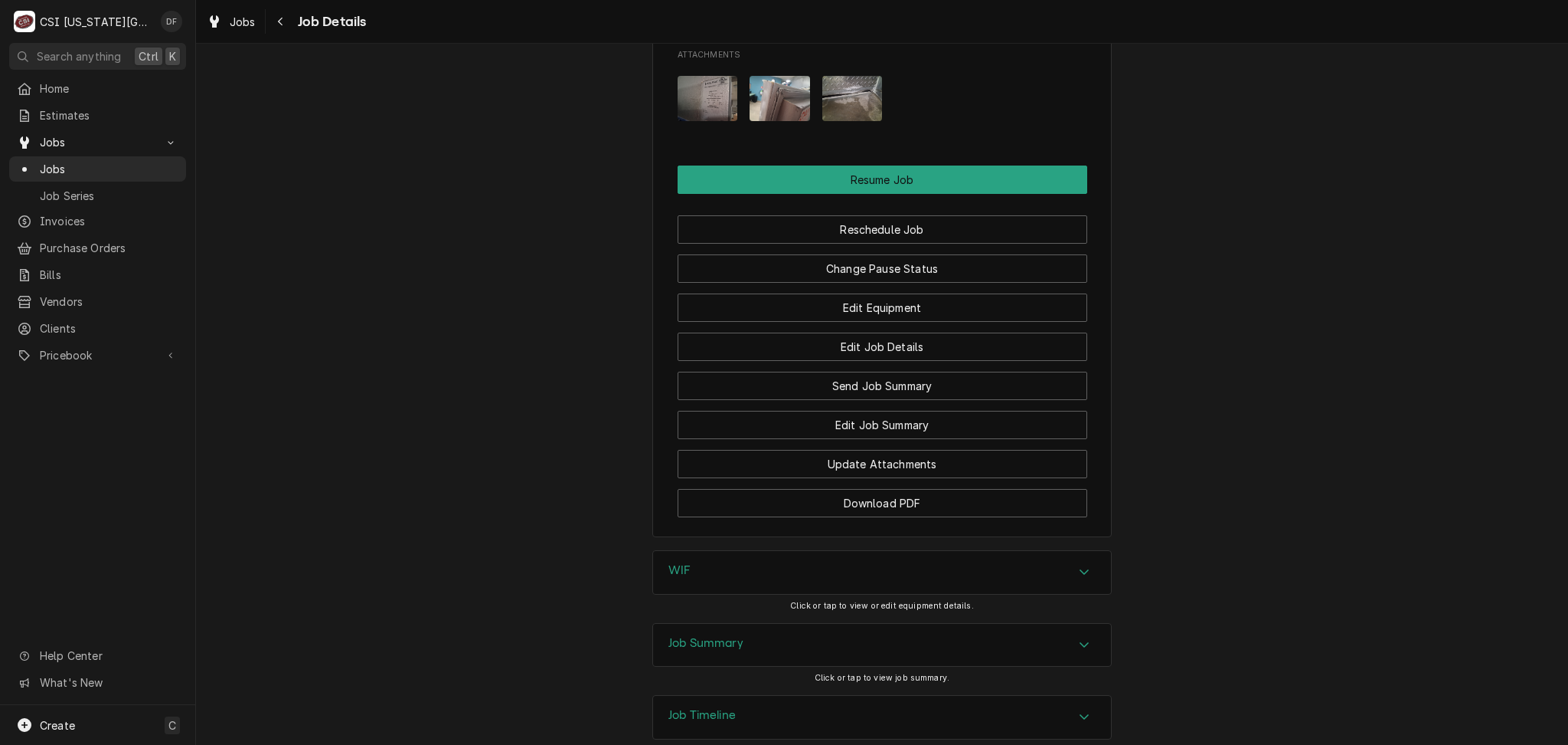
scroll to position [2174, 0]
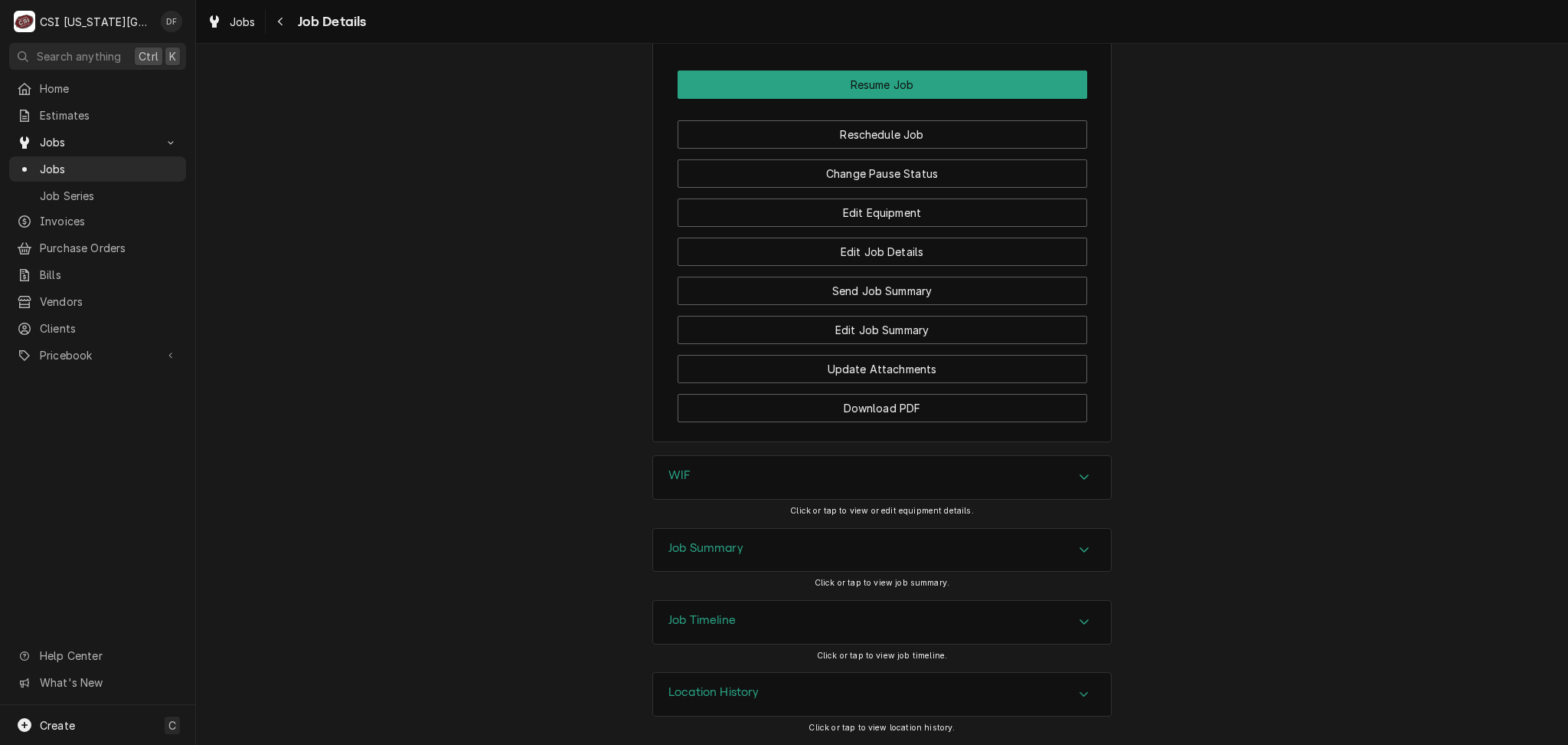
click at [749, 565] on div "Job Summary" at bounding box center [883, 551] width 458 height 43
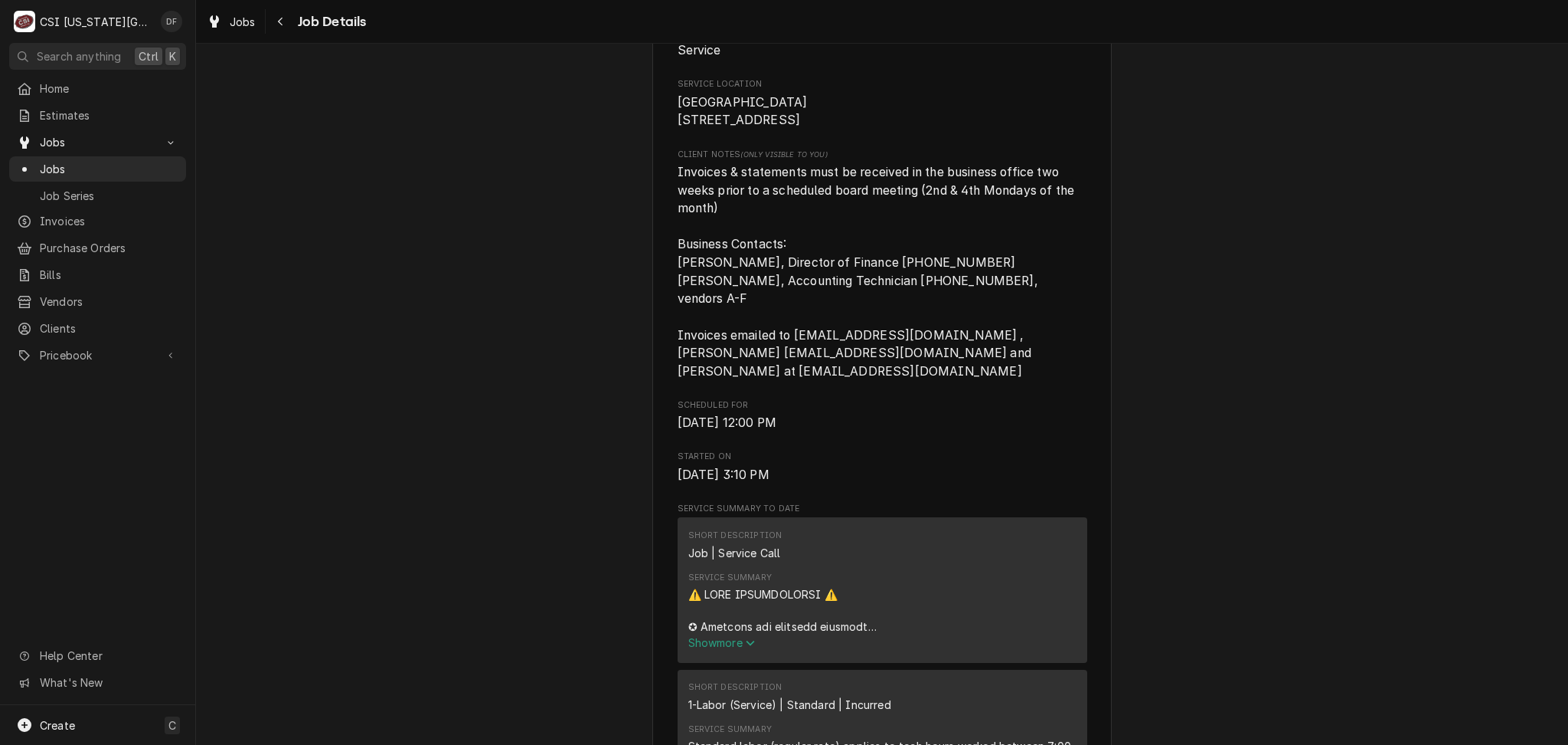
scroll to position [0, 0]
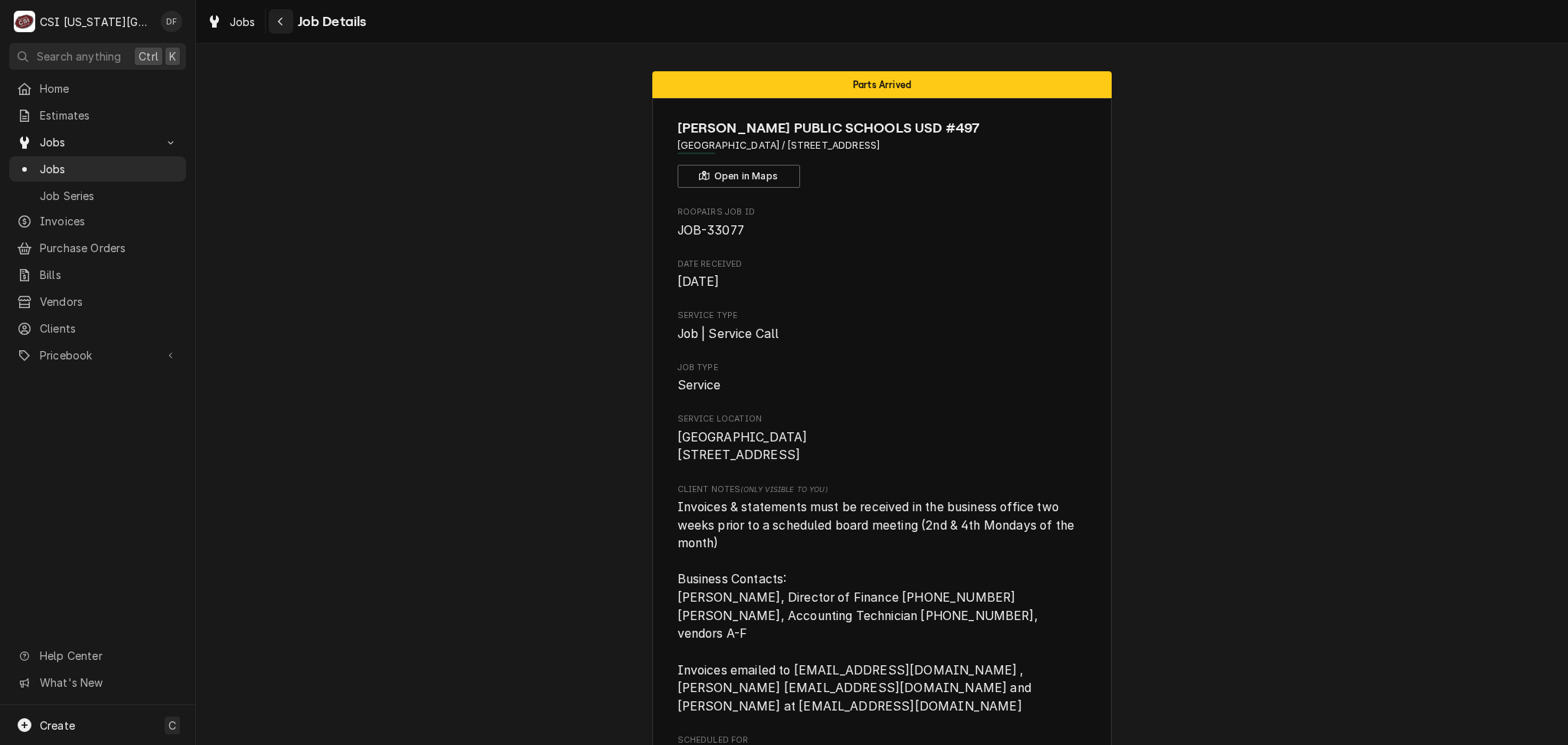
click at [279, 20] on icon "Navigate back" at bounding box center [280, 22] width 5 height 8
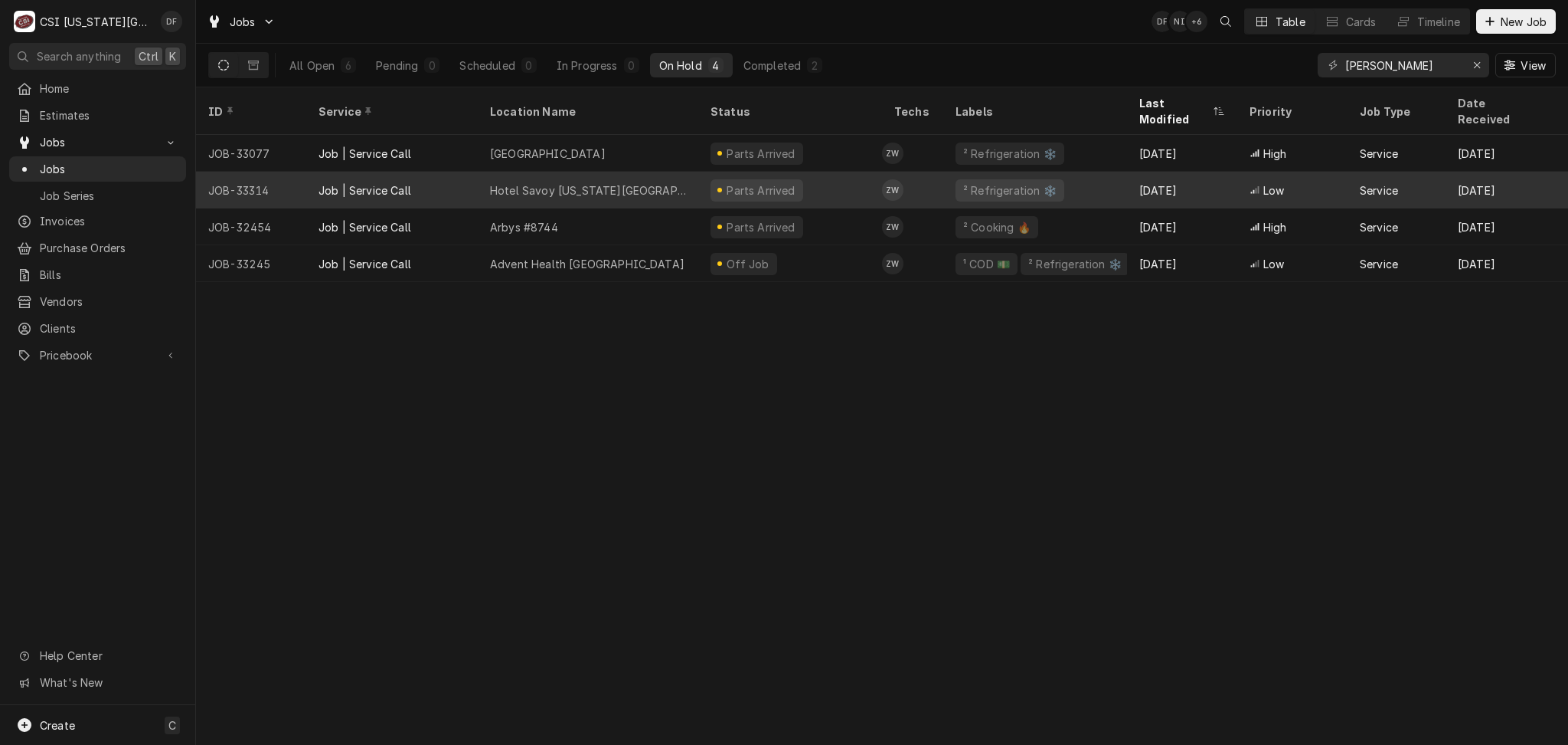
click at [804, 172] on div "Parts Arrived" at bounding box center [791, 190] width 184 height 37
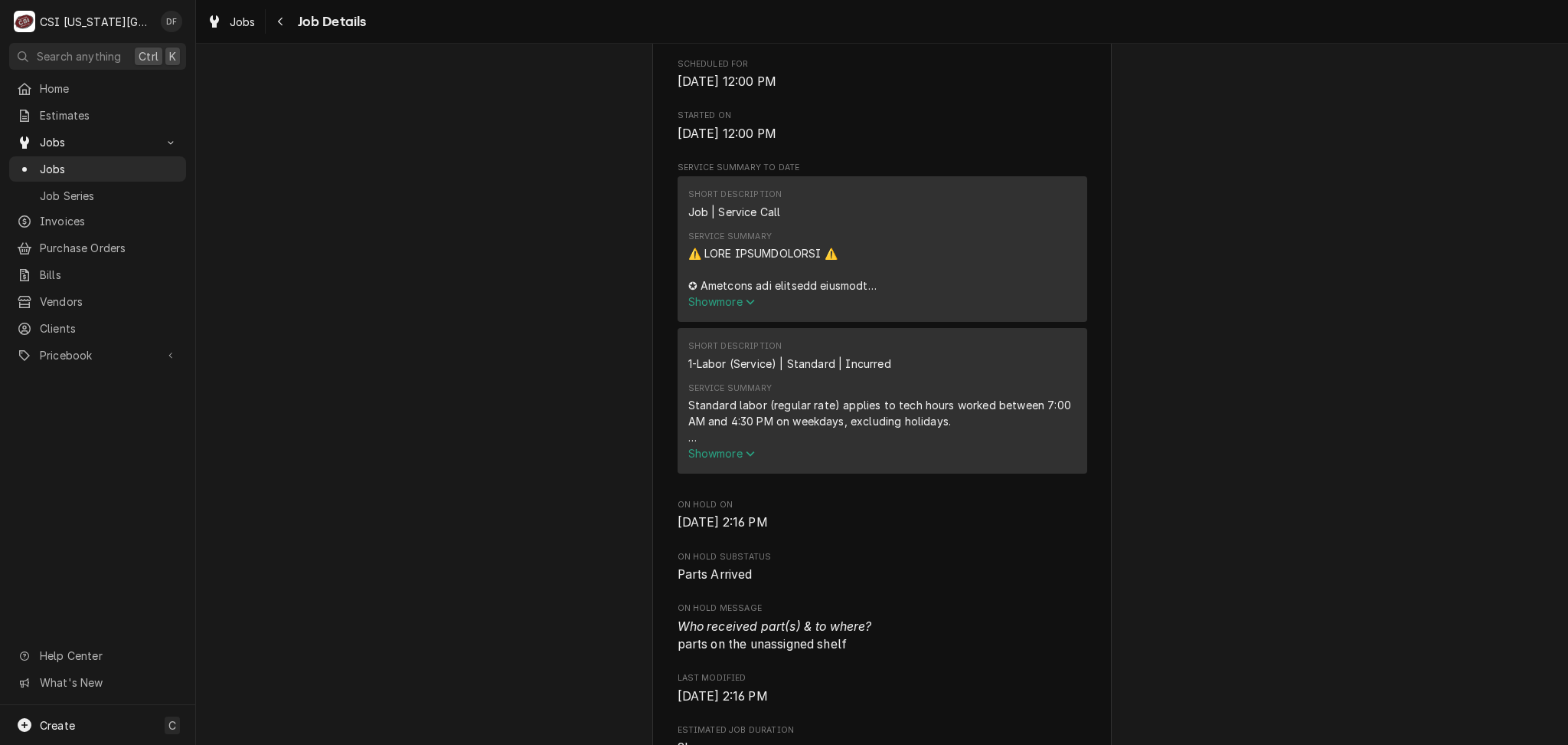
scroll to position [920, 0]
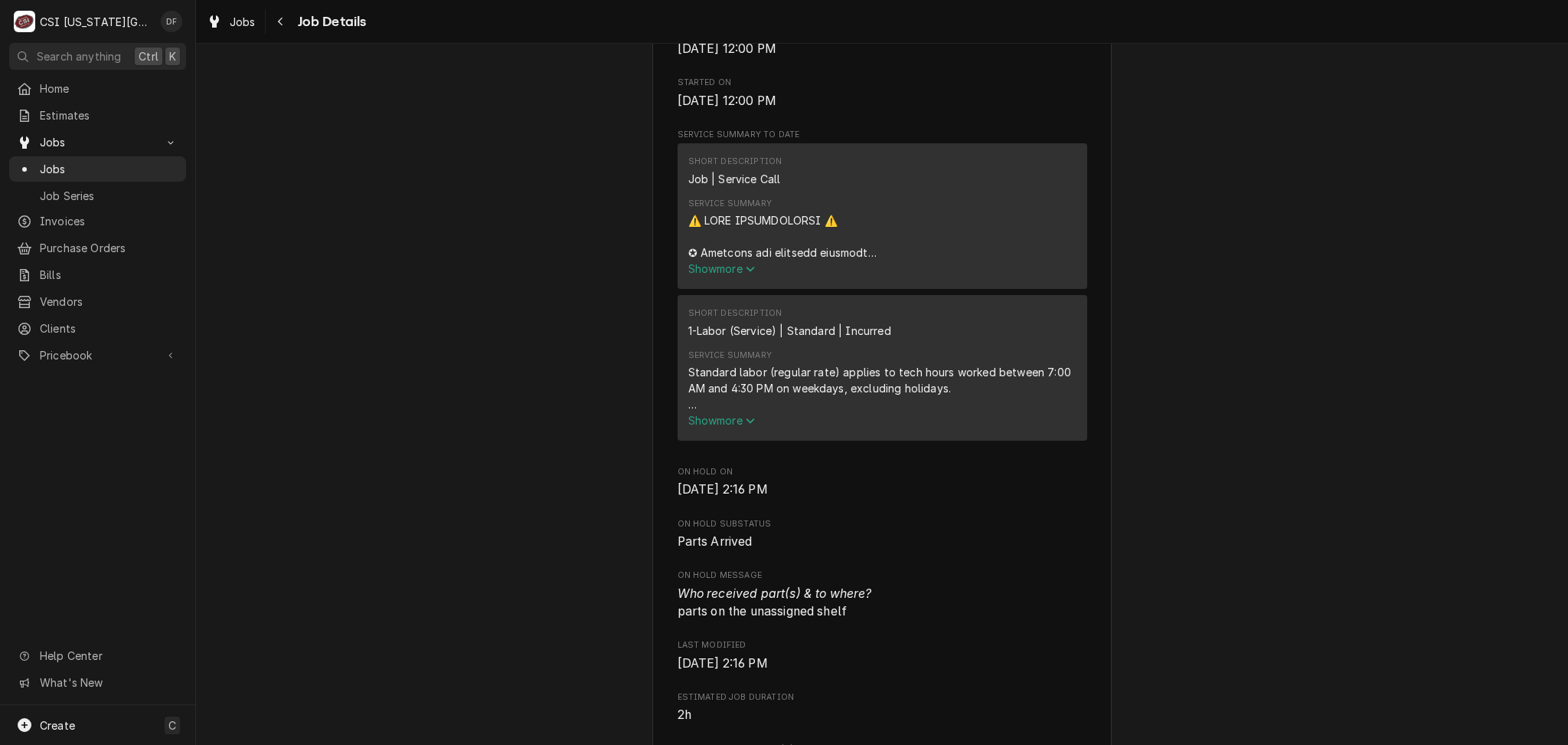
click at [713, 262] on span "Show more" at bounding box center [722, 269] width 68 height 13
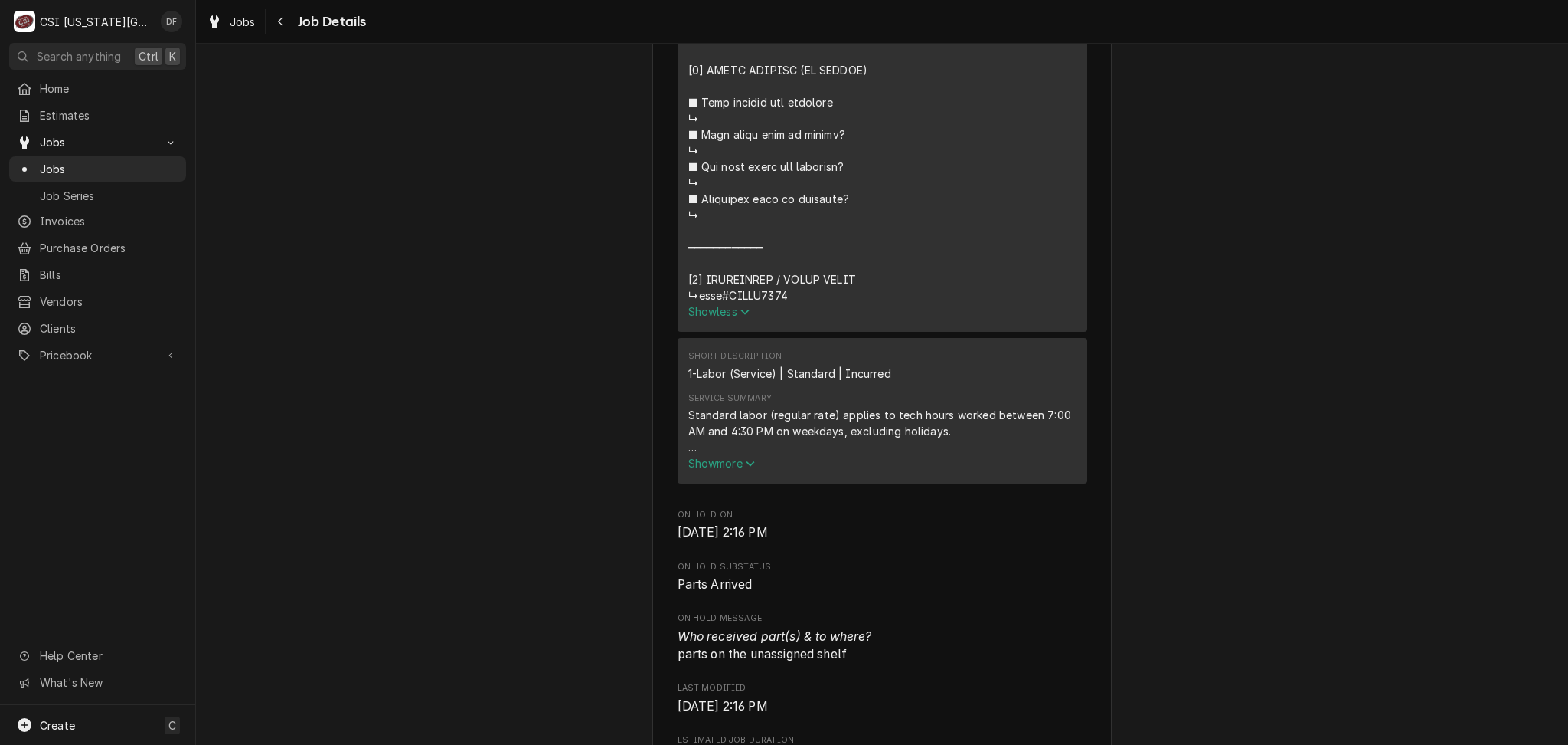
scroll to position [2042, 0]
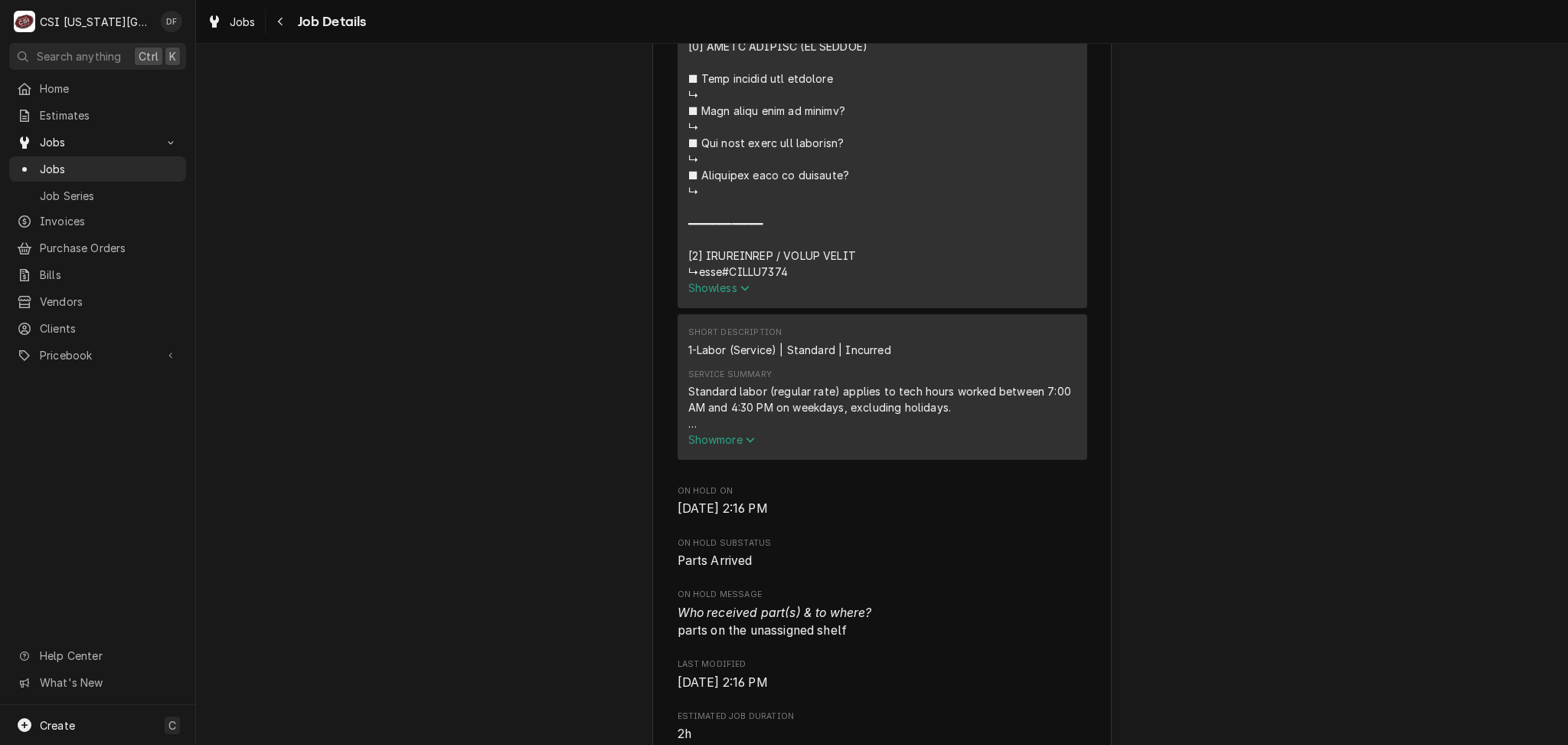
drag, startPoint x: 782, startPoint y: 182, endPoint x: 718, endPoint y: 177, distance: 64.2
copy div "⚠️ 𝗙𝗢𝗥𝗠 𝗜𝗡𝗦𝗧𝗥𝗨𝗖𝗧𝗜𝗢𝗡𝗦 ⚠️ ✪ 𝗖𝗼𝗺𝗽𝗹𝗲𝘁𝗲 𝗮𝗹𝗹 𝗿𝗲𝗹𝗲𝘃𝗮𝗻𝘁 𝘀𝗲𝗰𝘁𝗶𝗼𝗻𝘀 ✪ 𝗣𝗿𝗼𝘃𝗶𝗱𝗲 𝗱𝗲𝘁𝗮𝗶𝗹𝗲𝗱 𝗮𝗻𝘀…"
click at [278, 27] on div "Navigate back" at bounding box center [281, 22] width 15 height 15
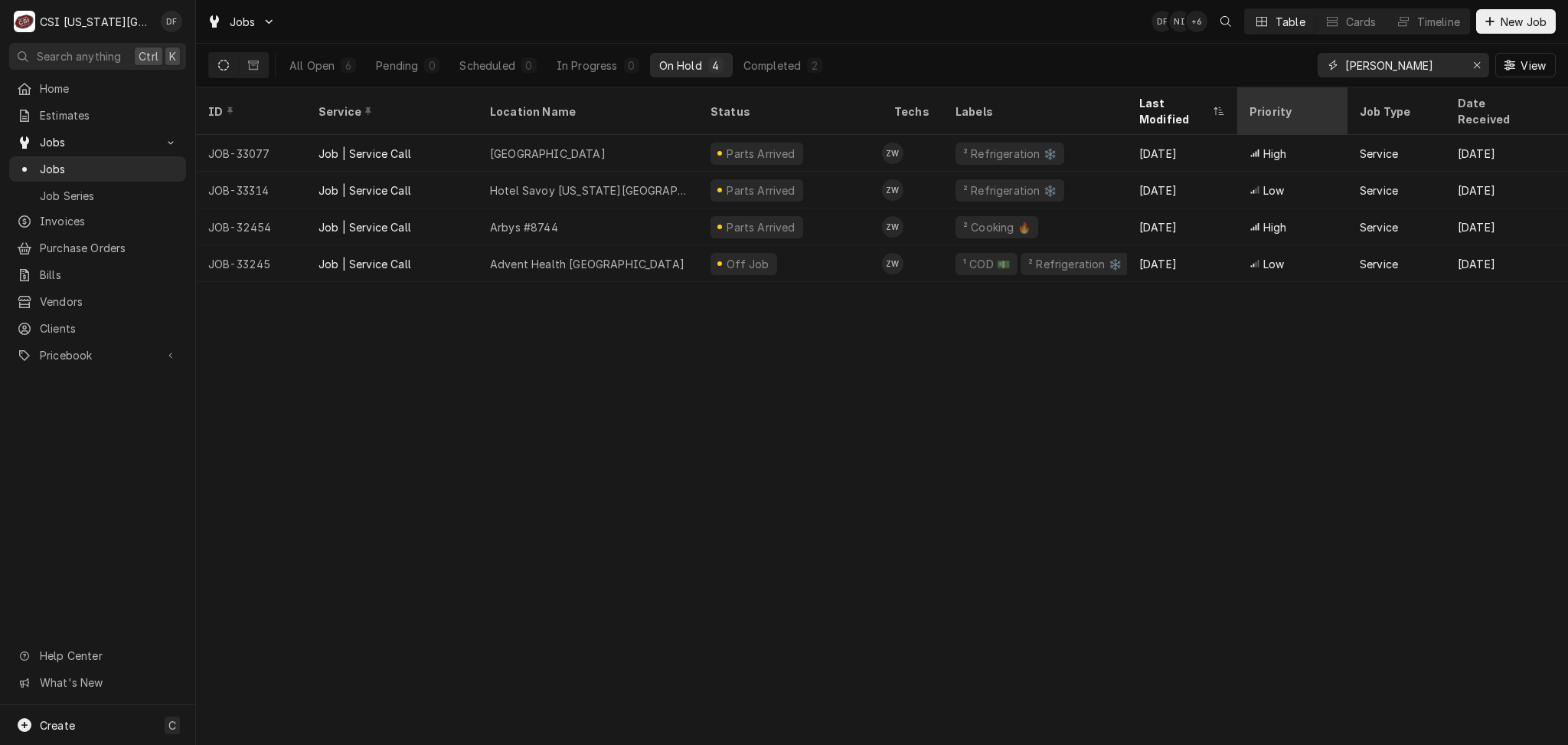
drag, startPoint x: 1409, startPoint y: 72, endPoint x: 1259, endPoint y: 88, distance: 150.9
click at [1259, 88] on div "Jobs DF NI + 6 Table Cards Timeline New Job All Open 6 Pending 0 Scheduled 0 In…" at bounding box center [882, 372] width 1372 height 745
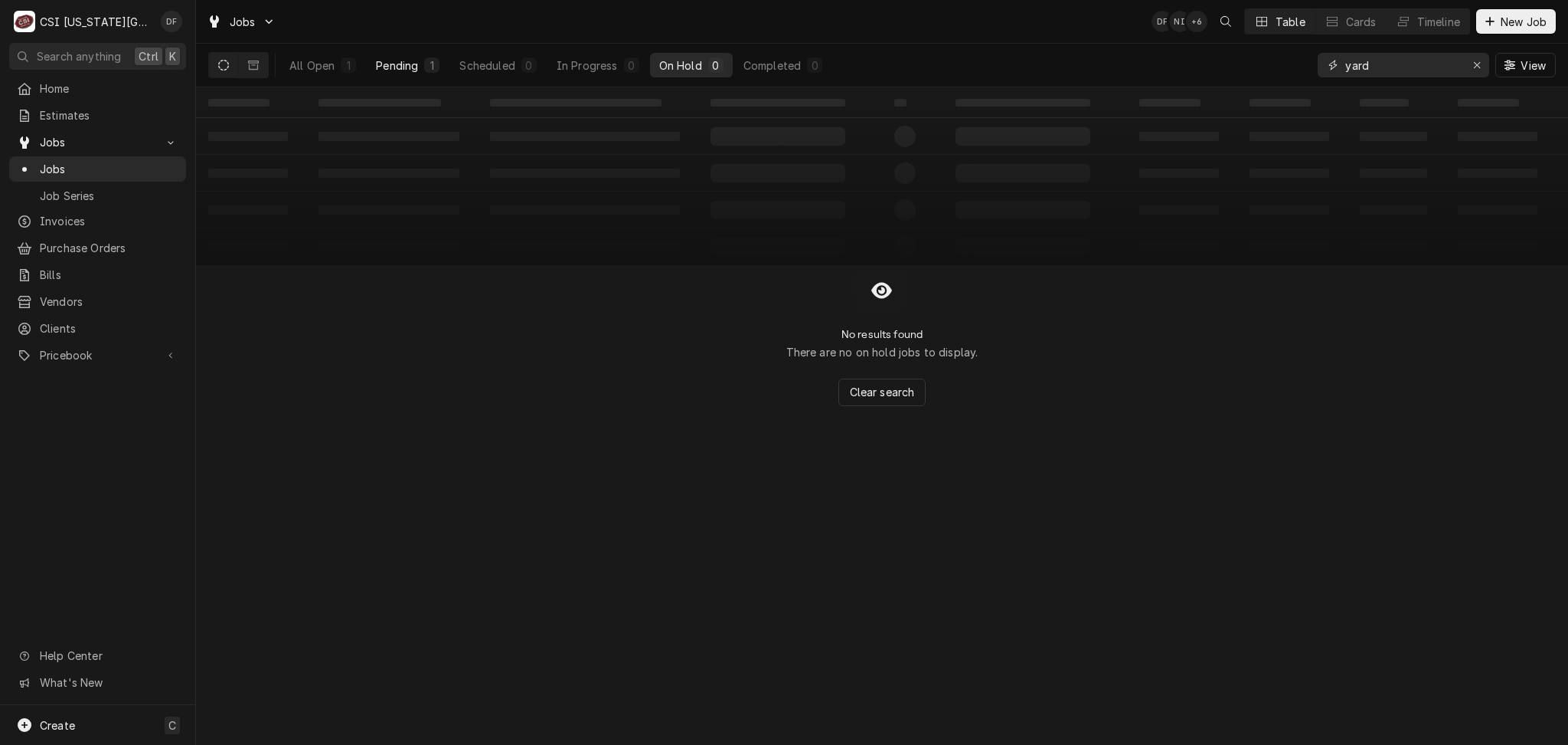
type input "yard"
click at [370, 69] on button "Pending 1" at bounding box center [407, 65] width 82 height 24
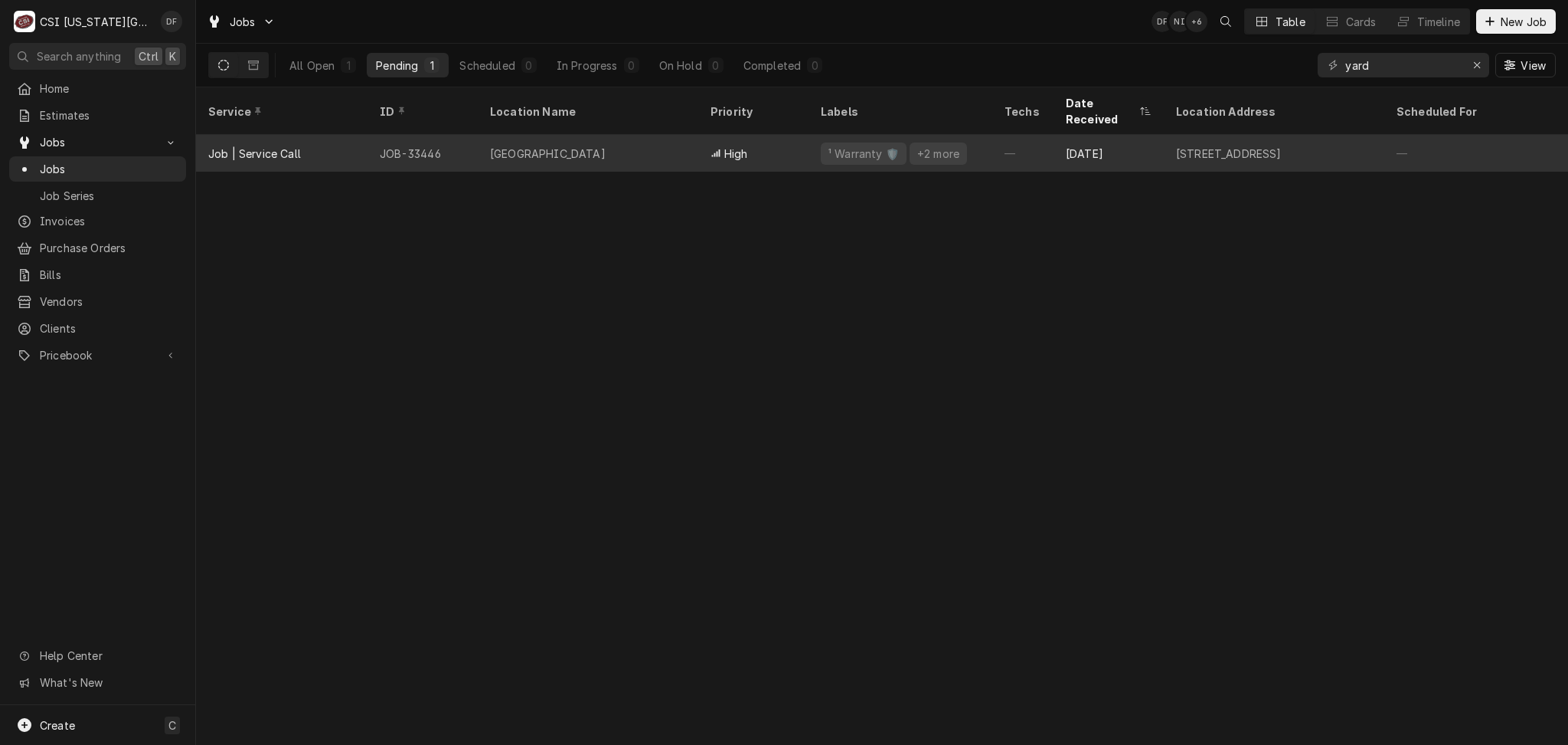
click at [792, 142] on div "High" at bounding box center [753, 153] width 110 height 37
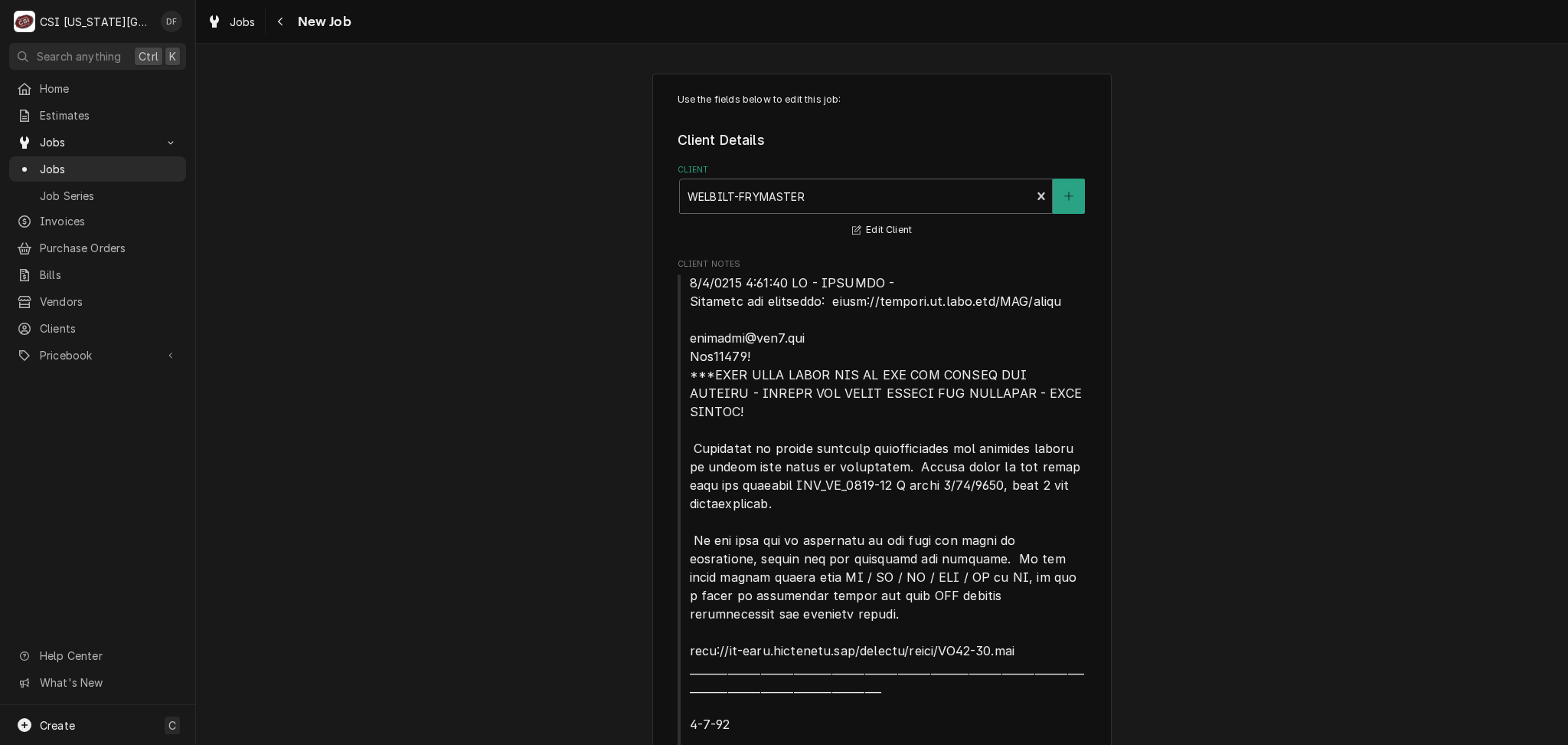
type textarea "x"
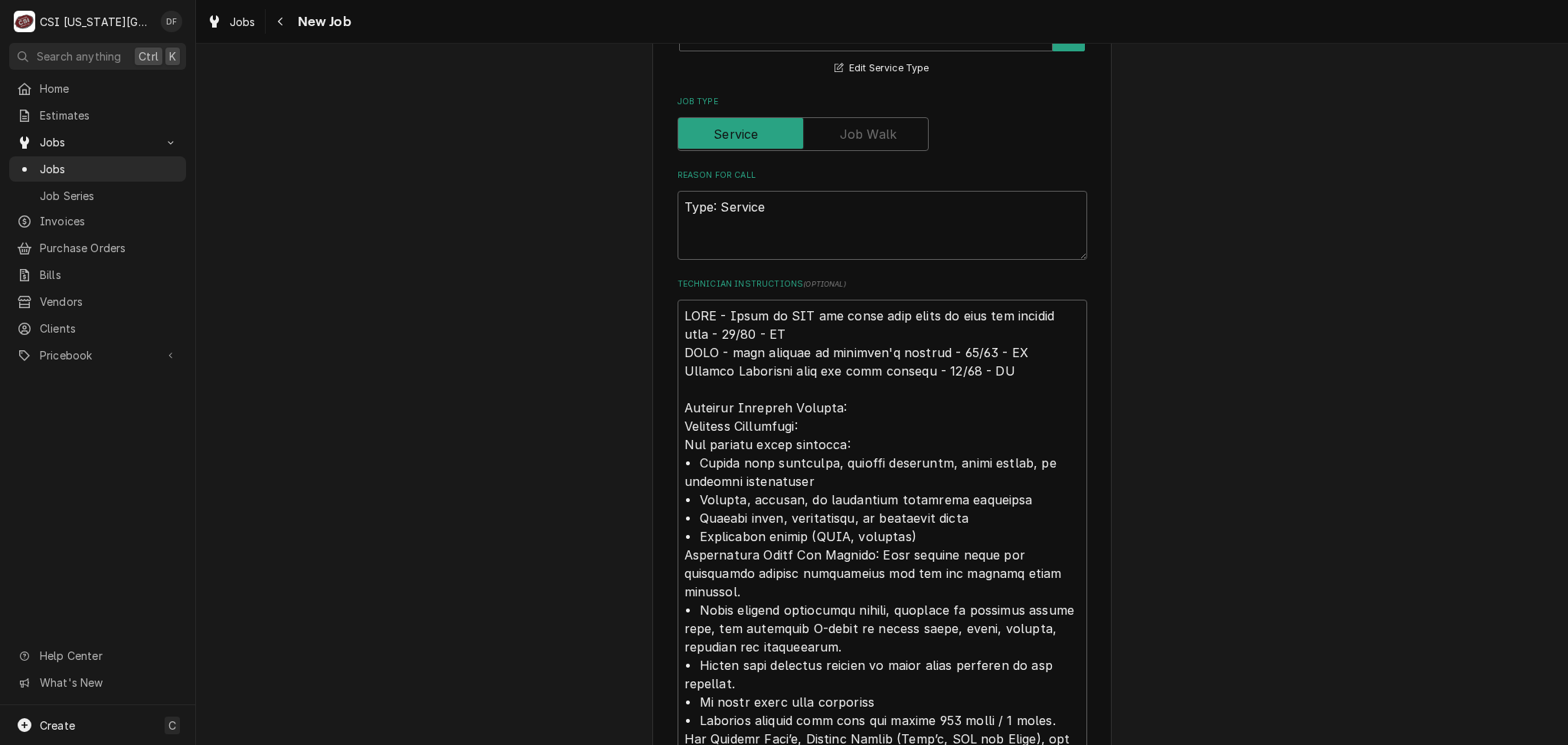
scroll to position [18, 0]
click at [276, 10] on button "Navigate back" at bounding box center [281, 22] width 24 height 24
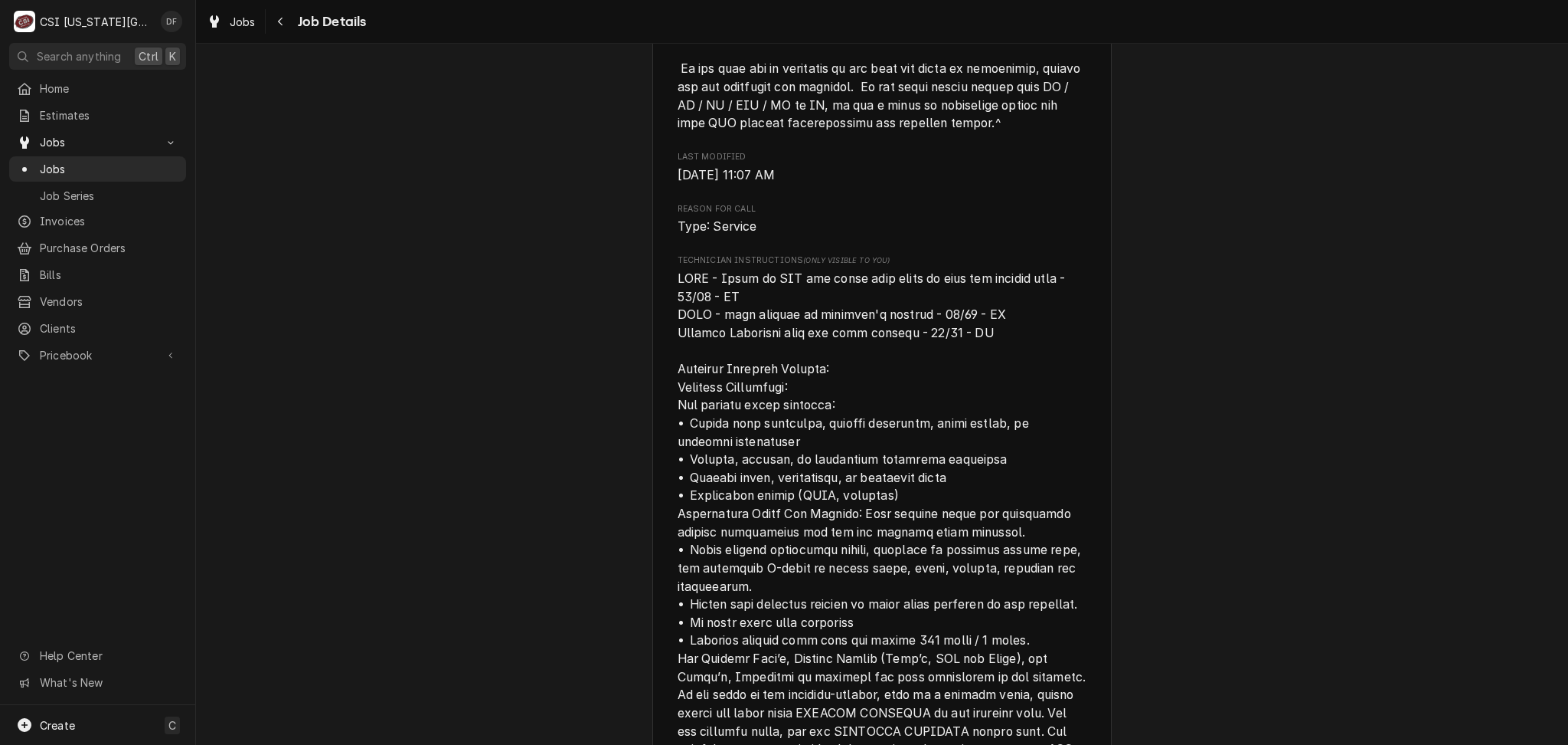
scroll to position [1226, 0]
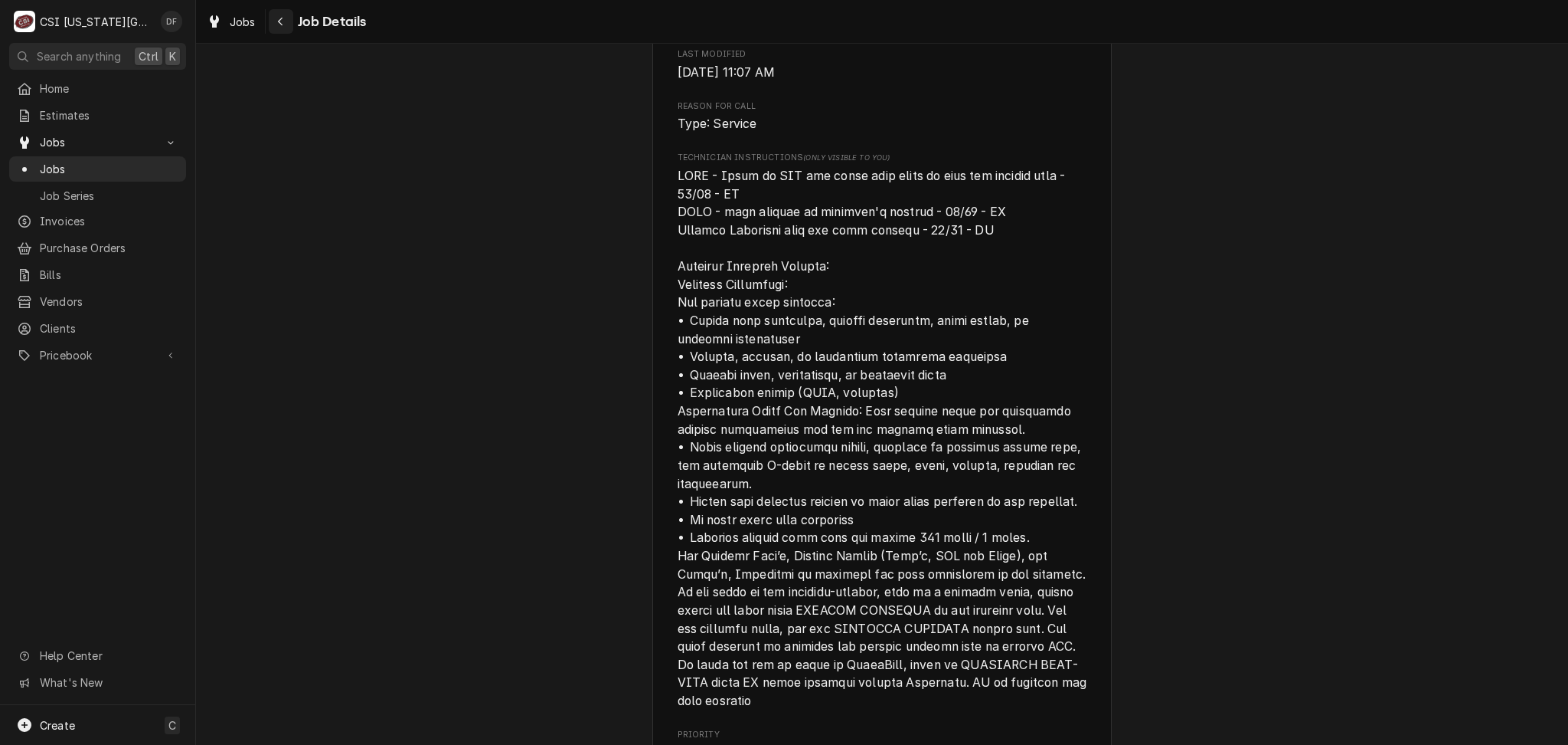
click at [286, 26] on div "Navigate back" at bounding box center [281, 22] width 15 height 15
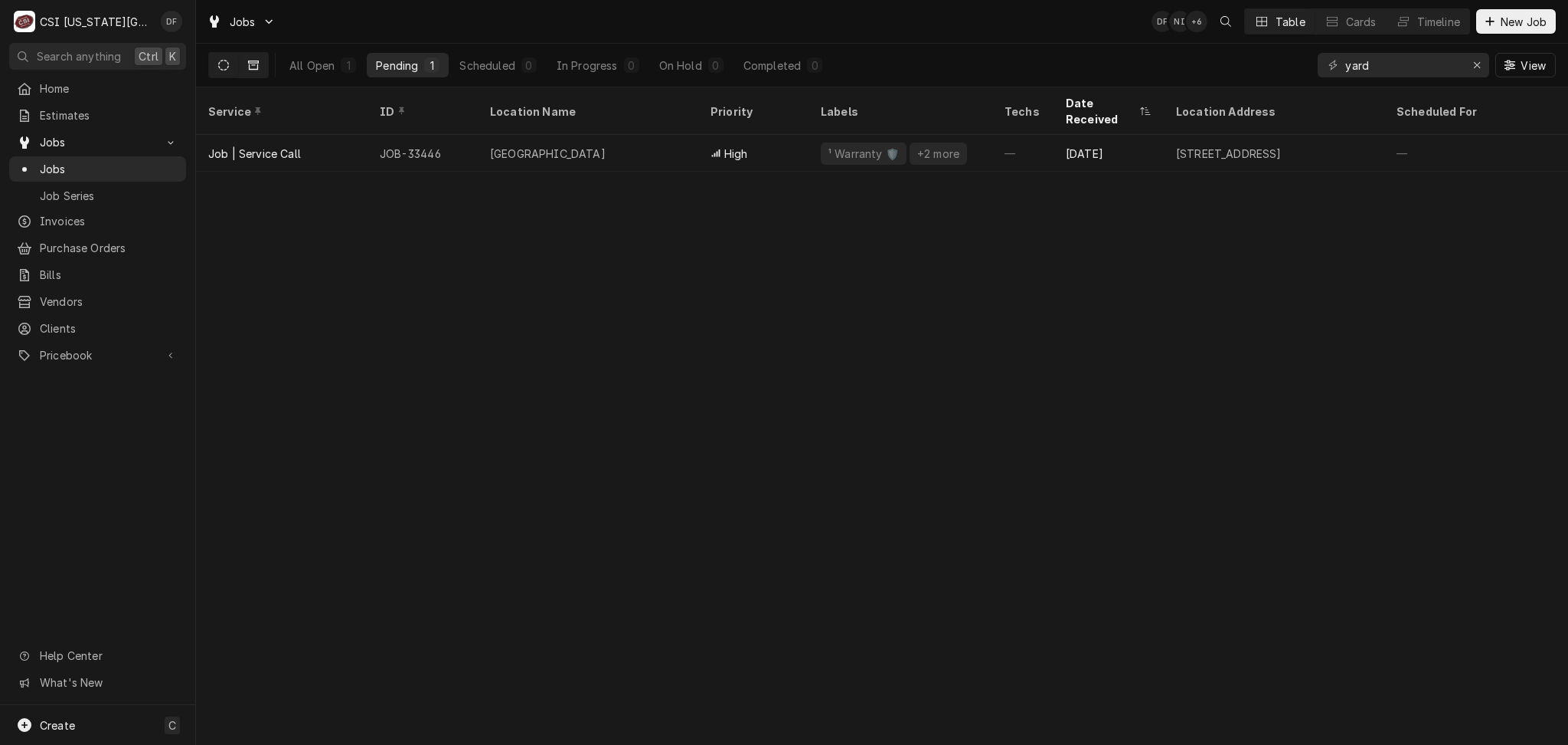
click at [253, 61] on icon "Dynamic Content Wrapper" at bounding box center [253, 65] width 10 height 10
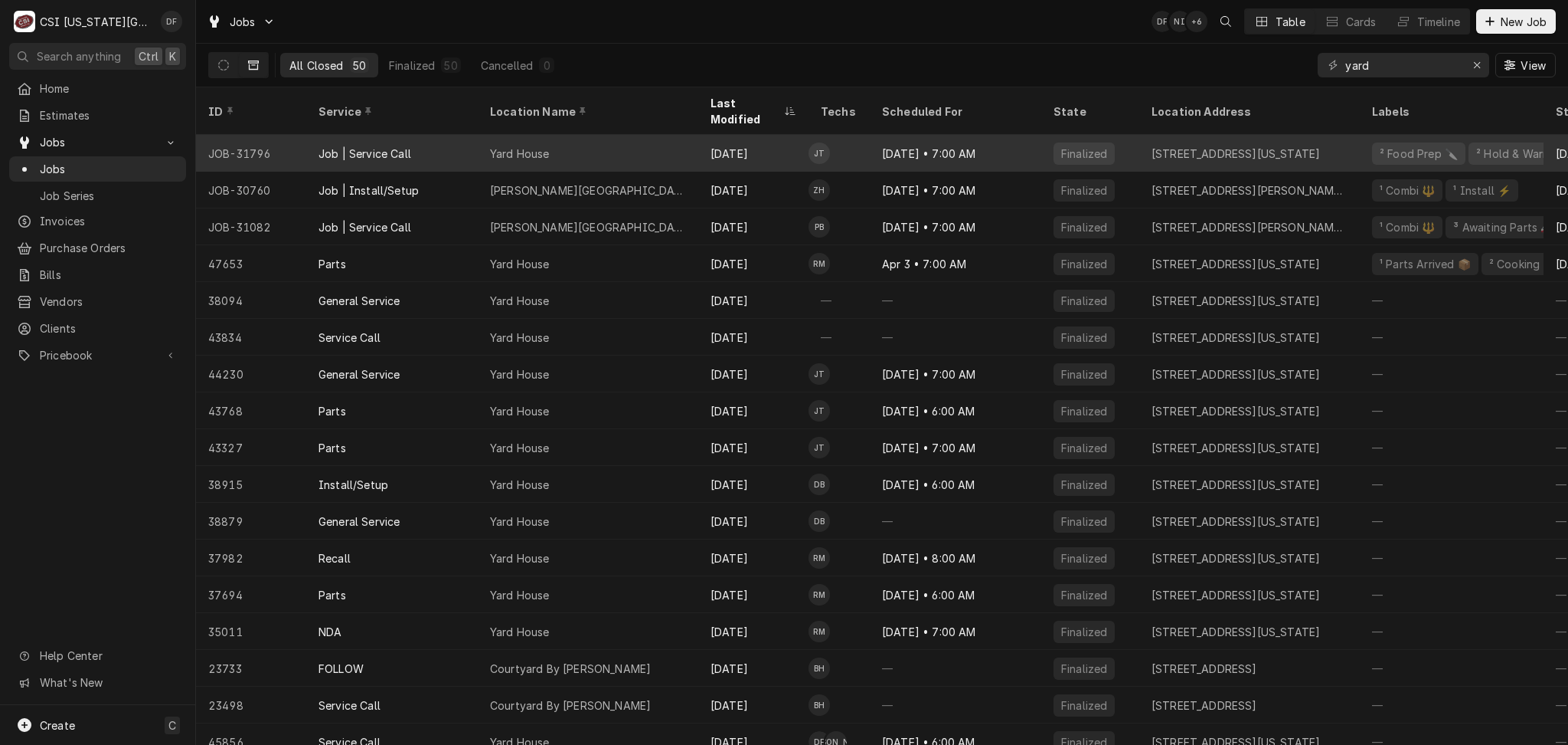
click at [931, 136] on div "Sep 29 • 7:00 AM" at bounding box center [955, 153] width 172 height 37
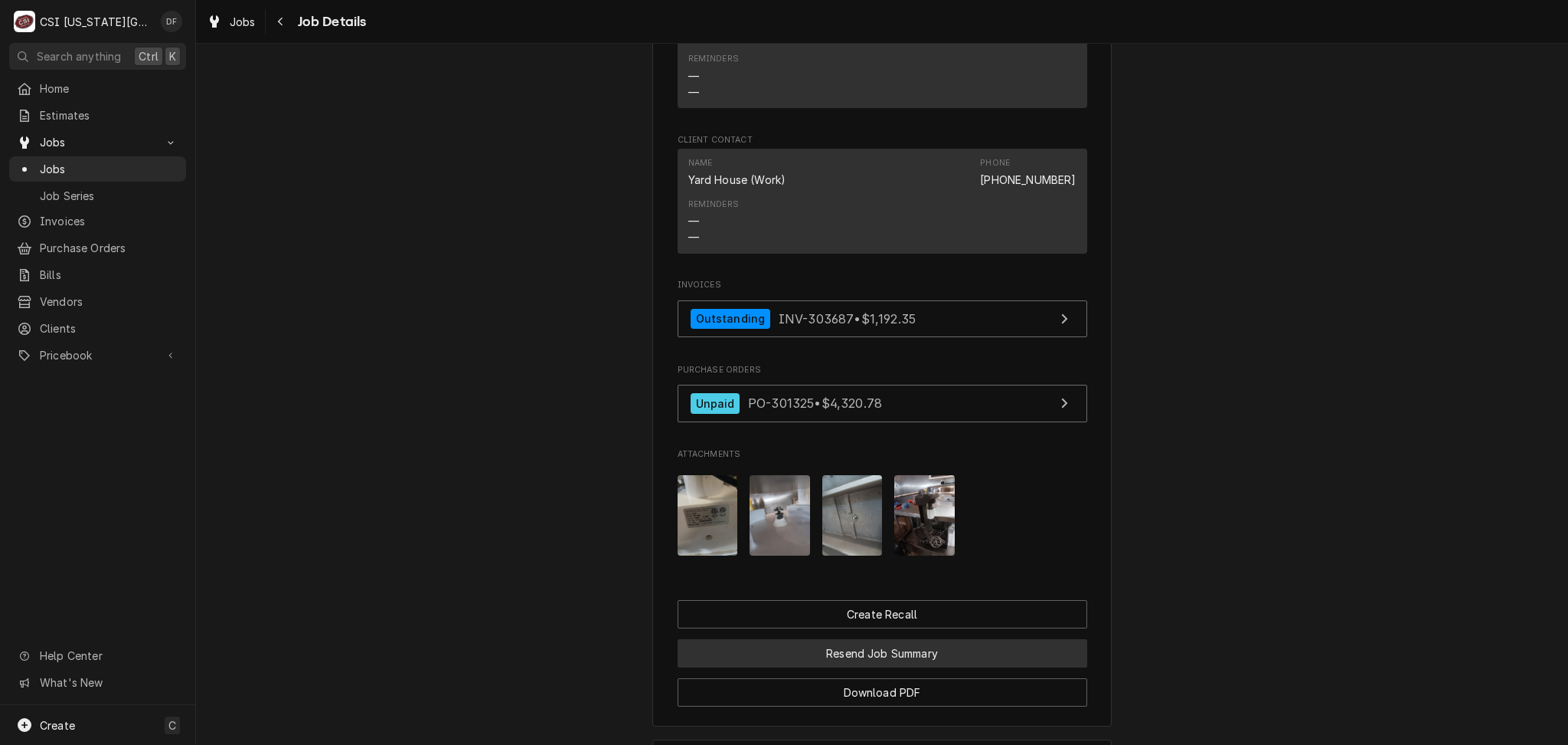
scroll to position [1798, 0]
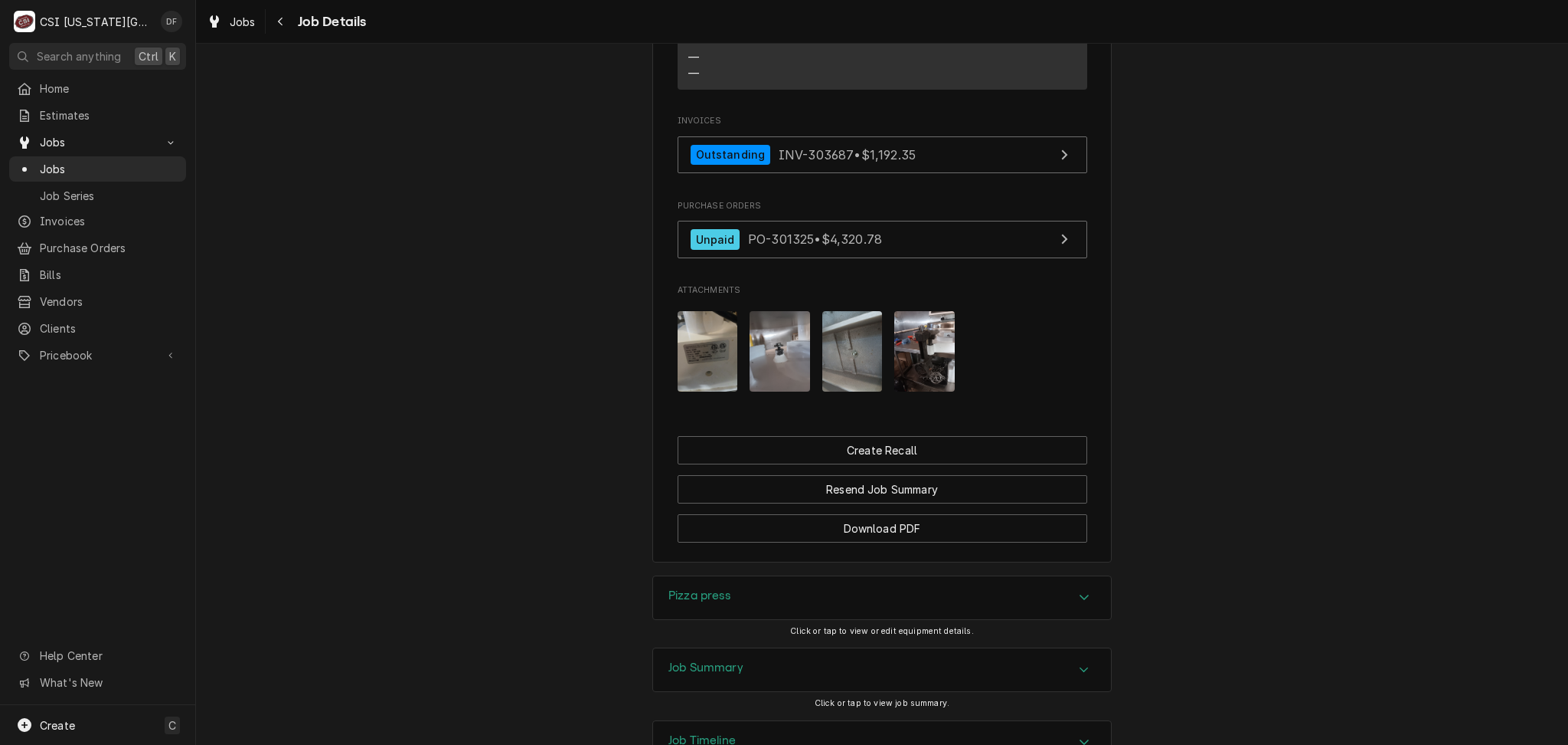
click at [811, 721] on div "Job Timeline" at bounding box center [883, 742] width 458 height 43
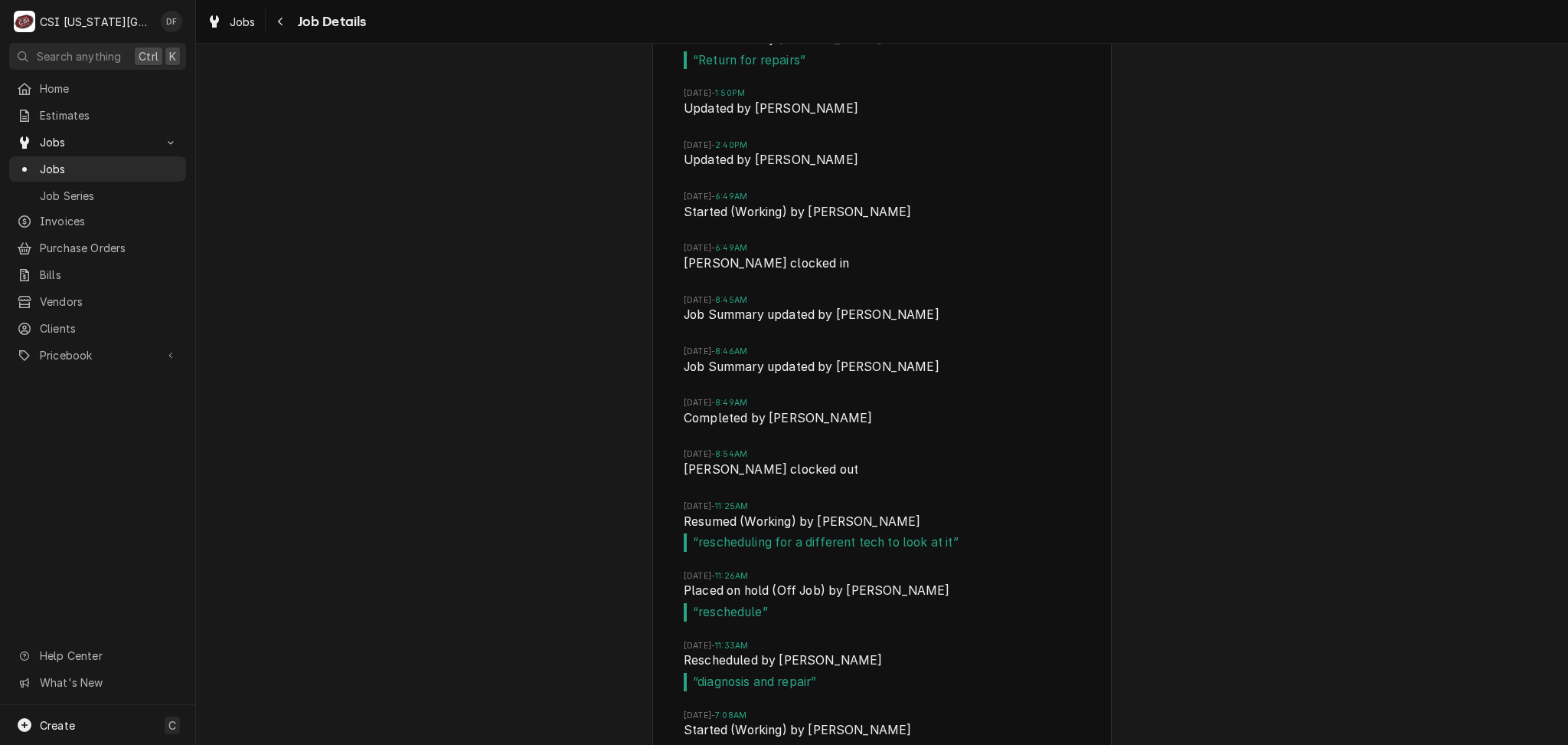
scroll to position [3326, 0]
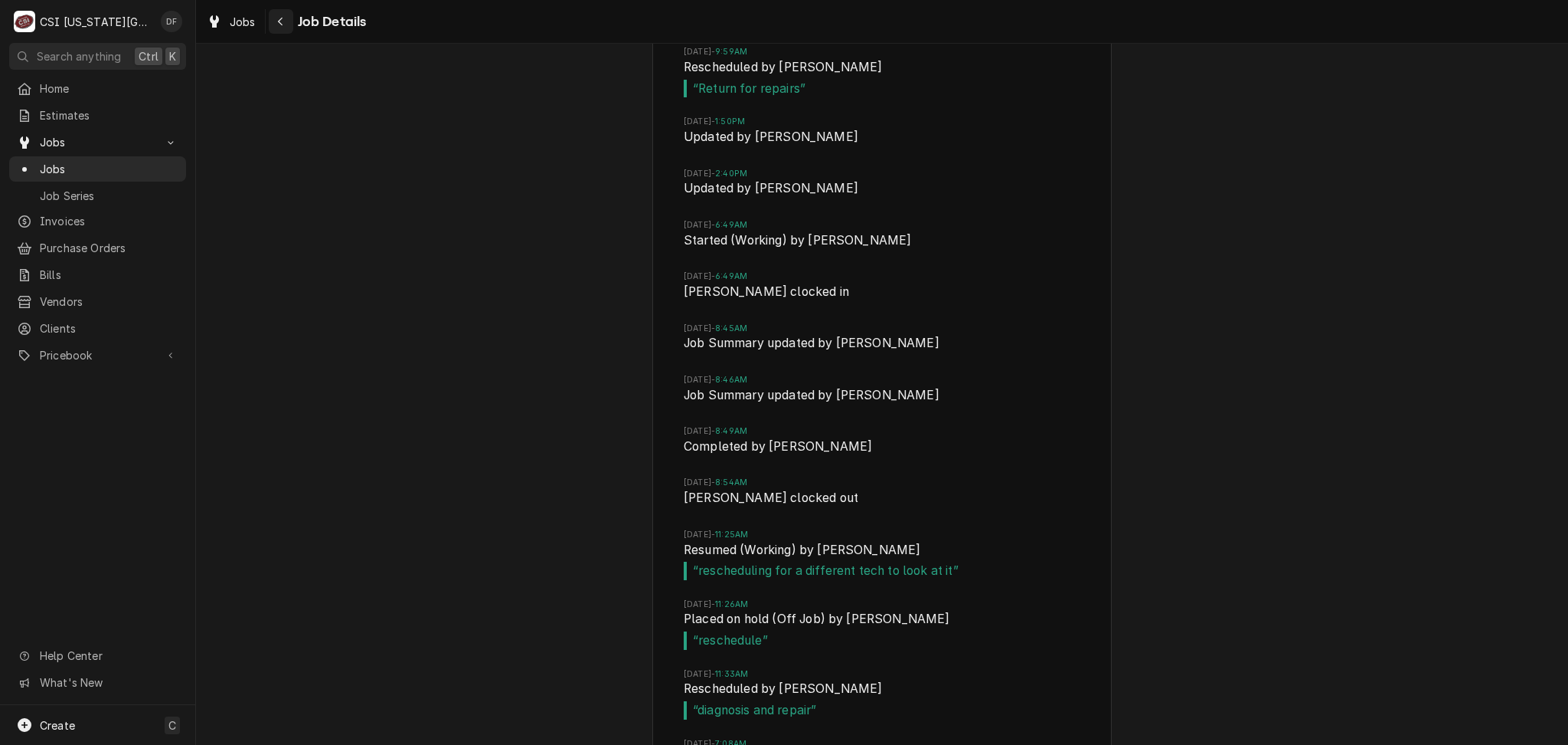
click at [277, 23] on icon "Navigate back" at bounding box center [280, 21] width 7 height 10
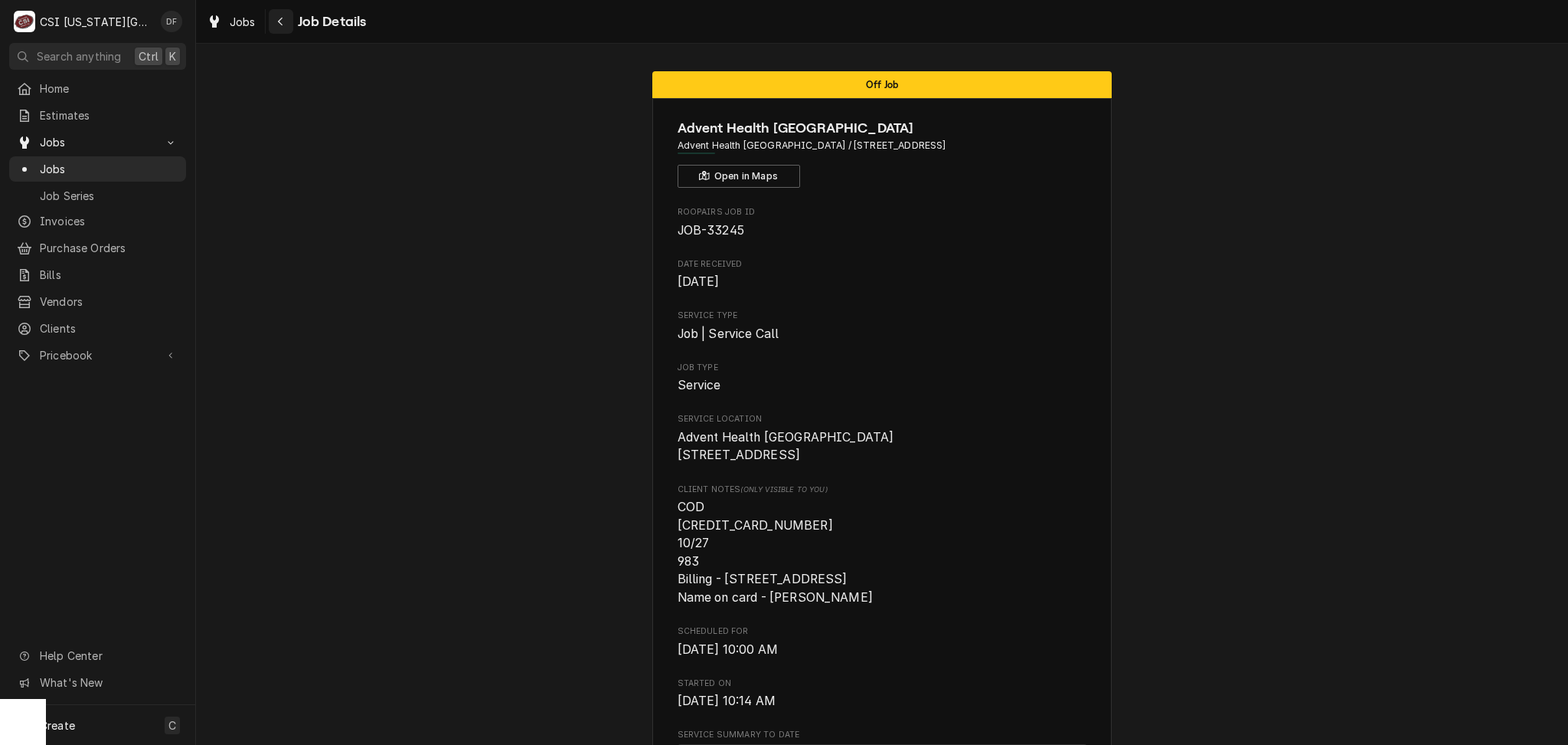
click at [277, 18] on icon "Navigate back" at bounding box center [280, 21] width 7 height 10
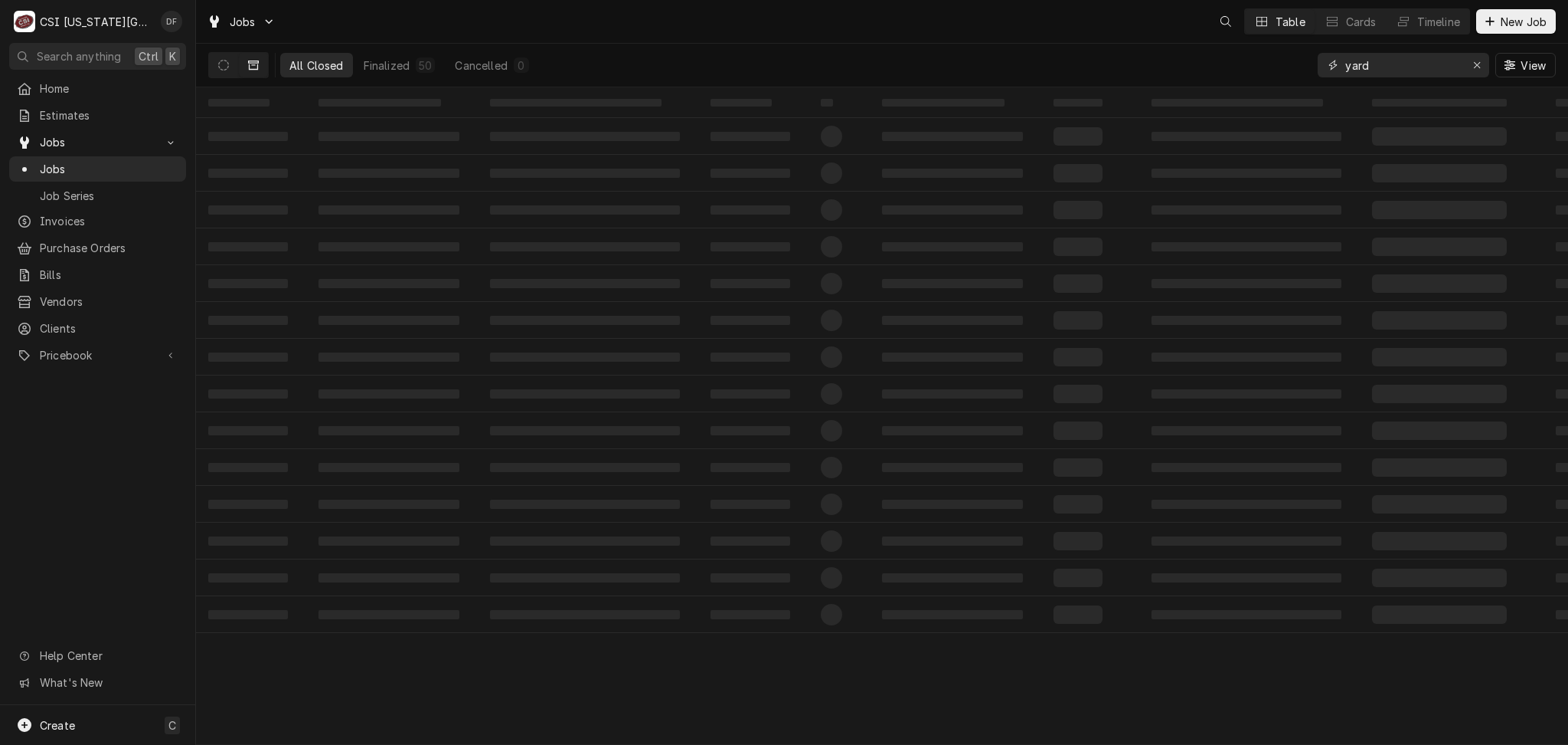
drag, startPoint x: 1407, startPoint y: 69, endPoint x: 1271, endPoint y: 65, distance: 136.1
click at [1271, 65] on div "All Closed Finalized 50 Cancelled 0 yard View" at bounding box center [882, 65] width 1347 height 43
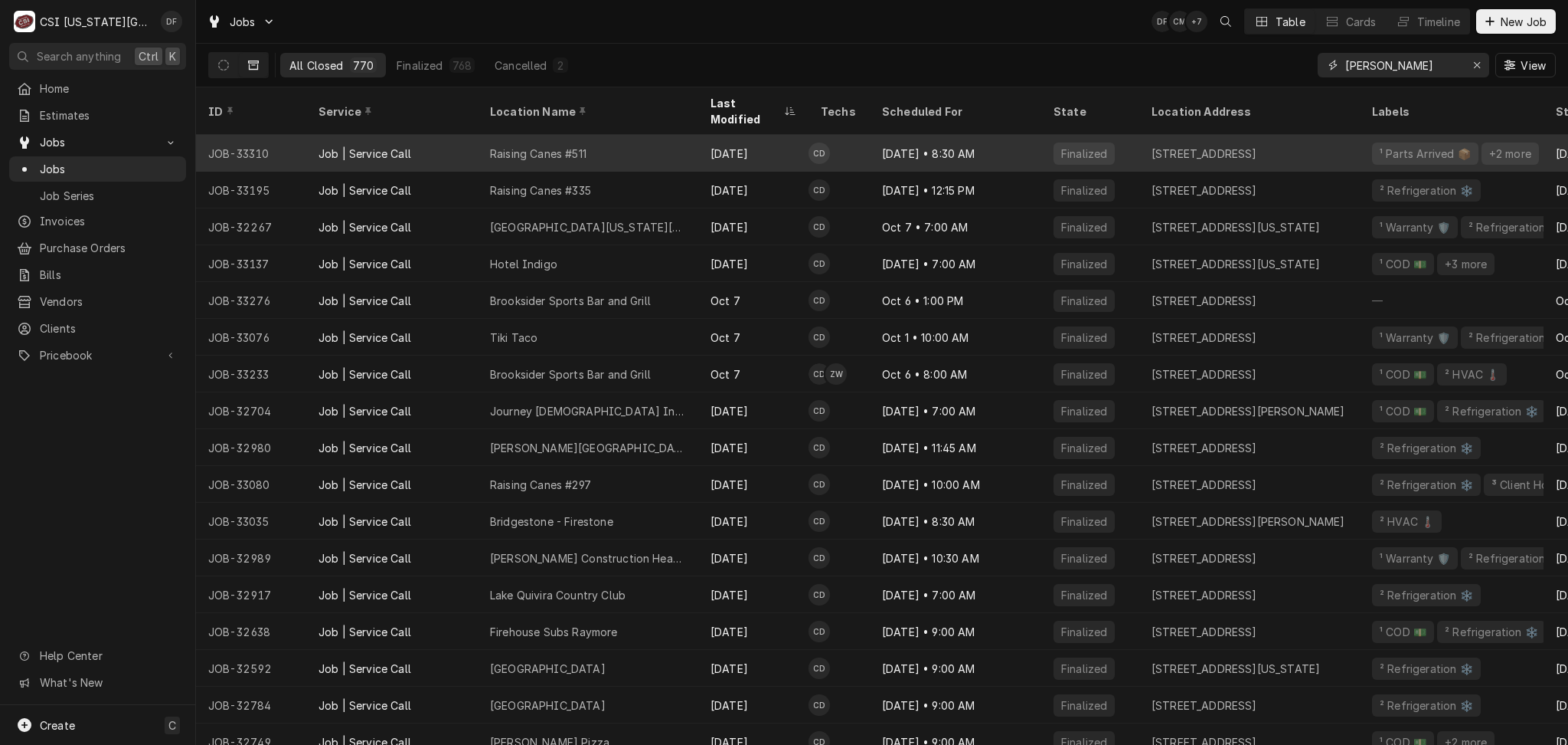
type input "cody"
click at [1406, 146] on div "¹ Parts Arrived 📦" at bounding box center [1425, 153] width 94 height 16
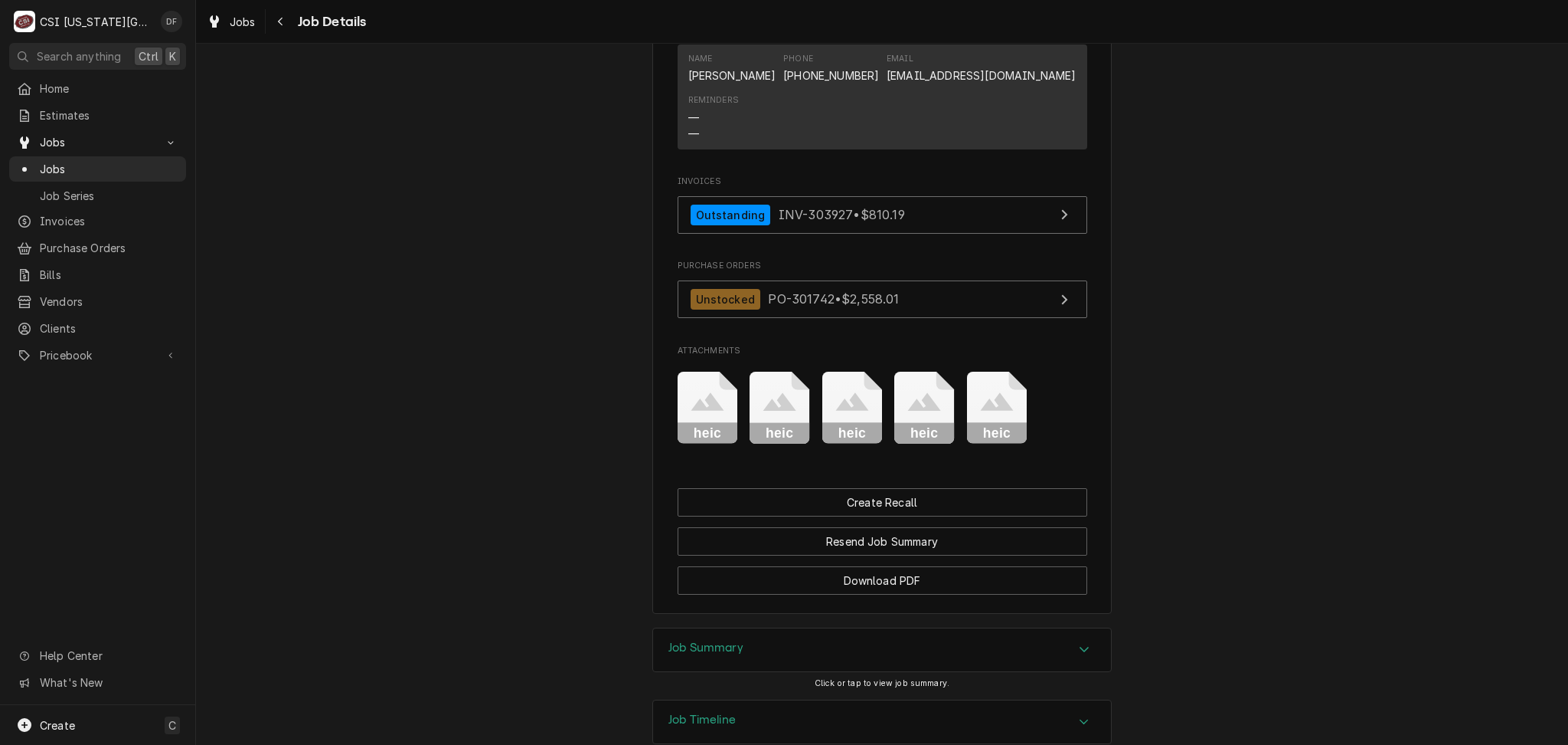
scroll to position [2203, 0]
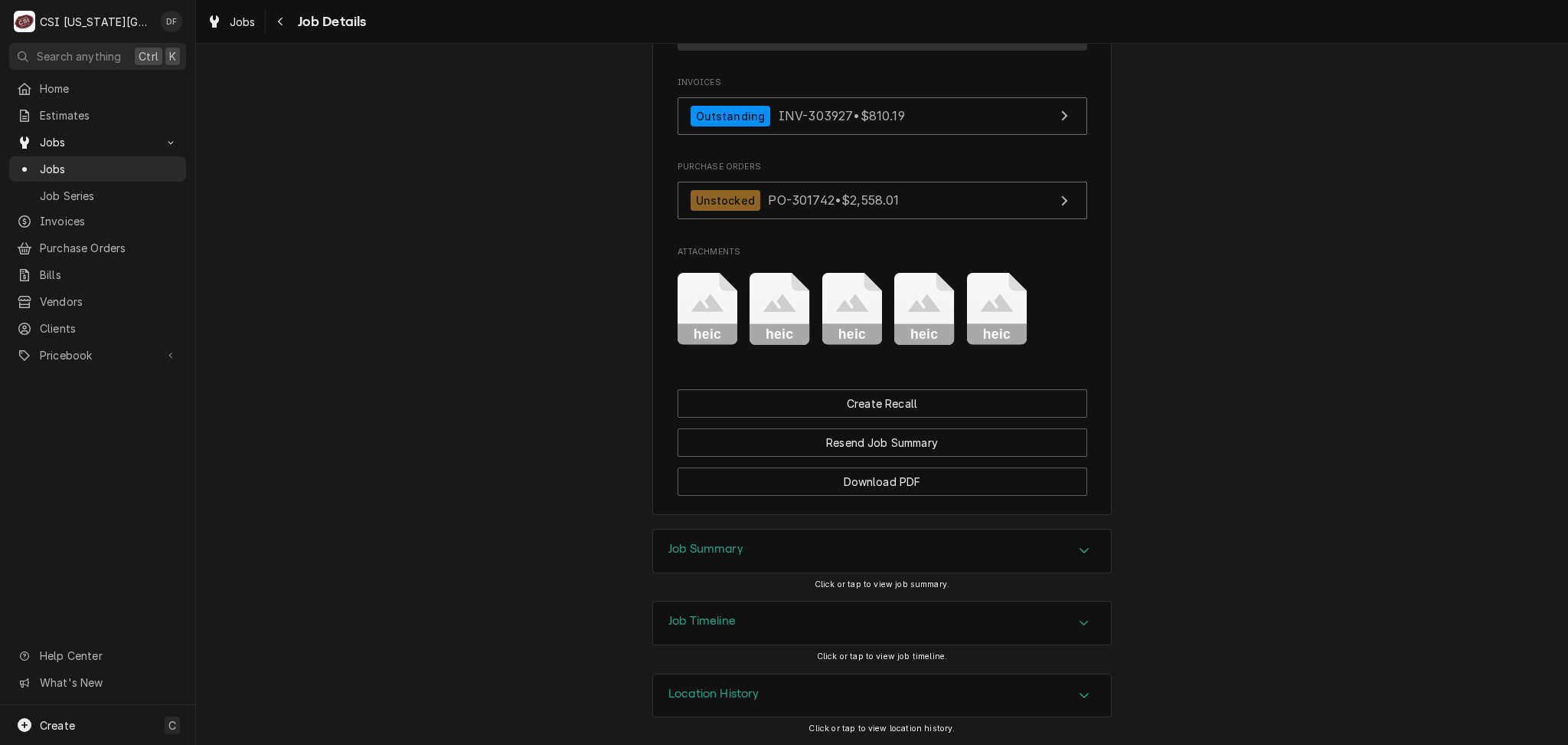
click at [732, 545] on h3 "Job Summary" at bounding box center [706, 549] width 75 height 14
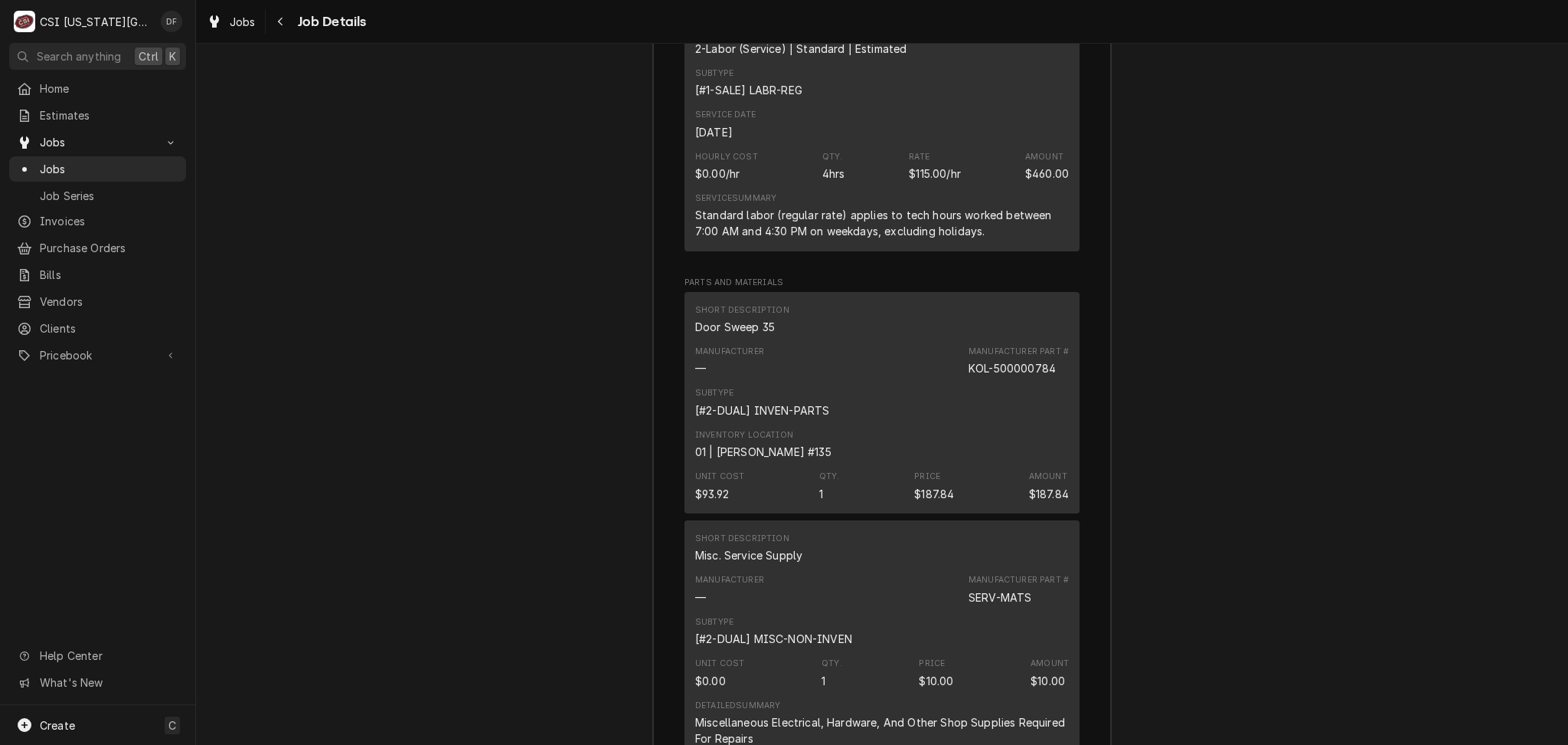
scroll to position [3531, 0]
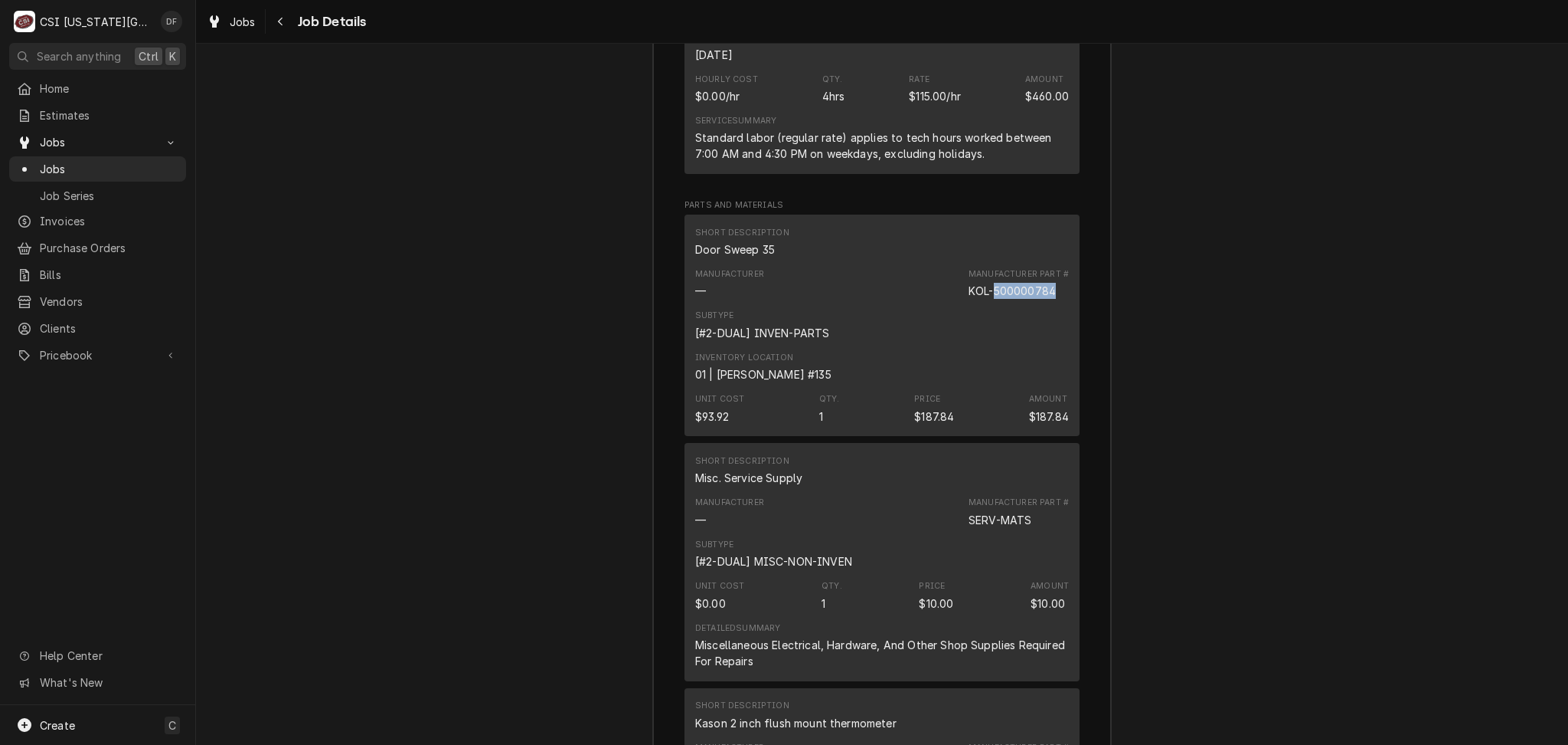
drag, startPoint x: 989, startPoint y: 291, endPoint x: 1053, endPoint y: 293, distance: 64.0
click at [1053, 293] on div "Manufacturer Part # KOL-500000784" at bounding box center [1019, 283] width 100 height 31
copy div "500000784"
click at [277, 24] on icon "Navigate back" at bounding box center [280, 21] width 7 height 10
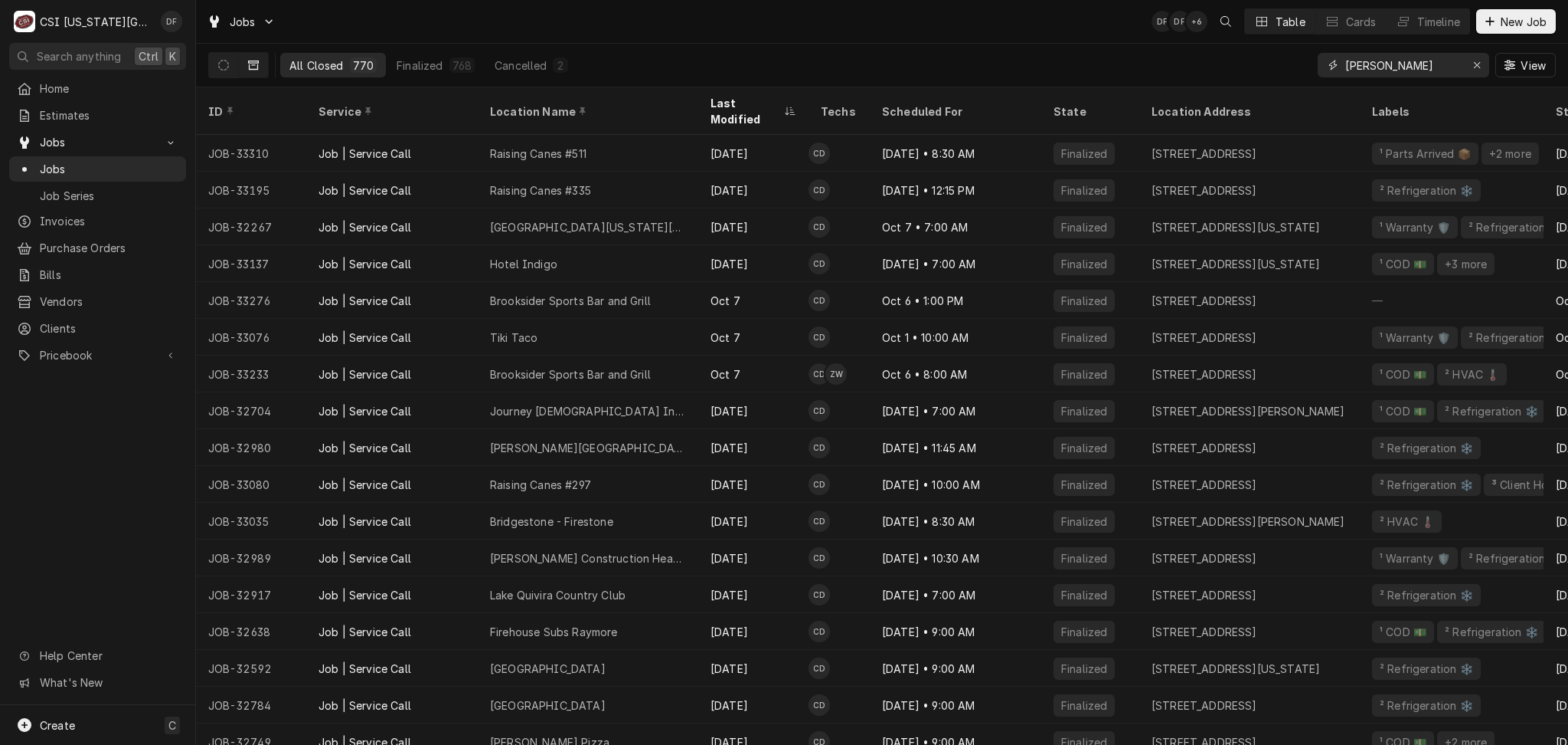
click at [1387, 65] on input "[PERSON_NAME]" at bounding box center [1403, 65] width 115 height 24
click at [1387, 65] on input "cody" at bounding box center [1403, 65] width 115 height 24
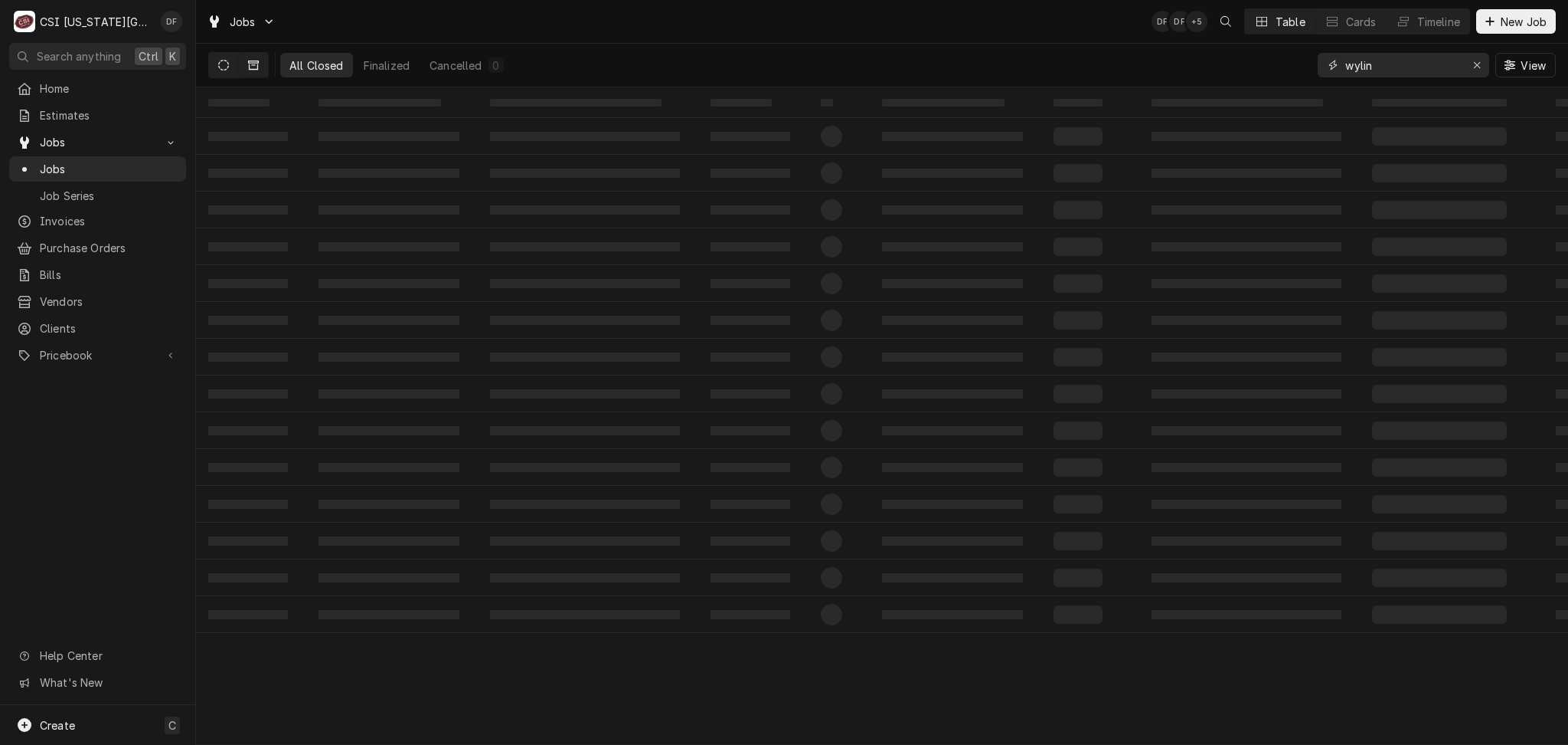
type input "wylin"
click at [231, 67] on button "Dynamic Content Wrapper" at bounding box center [223, 65] width 29 height 24
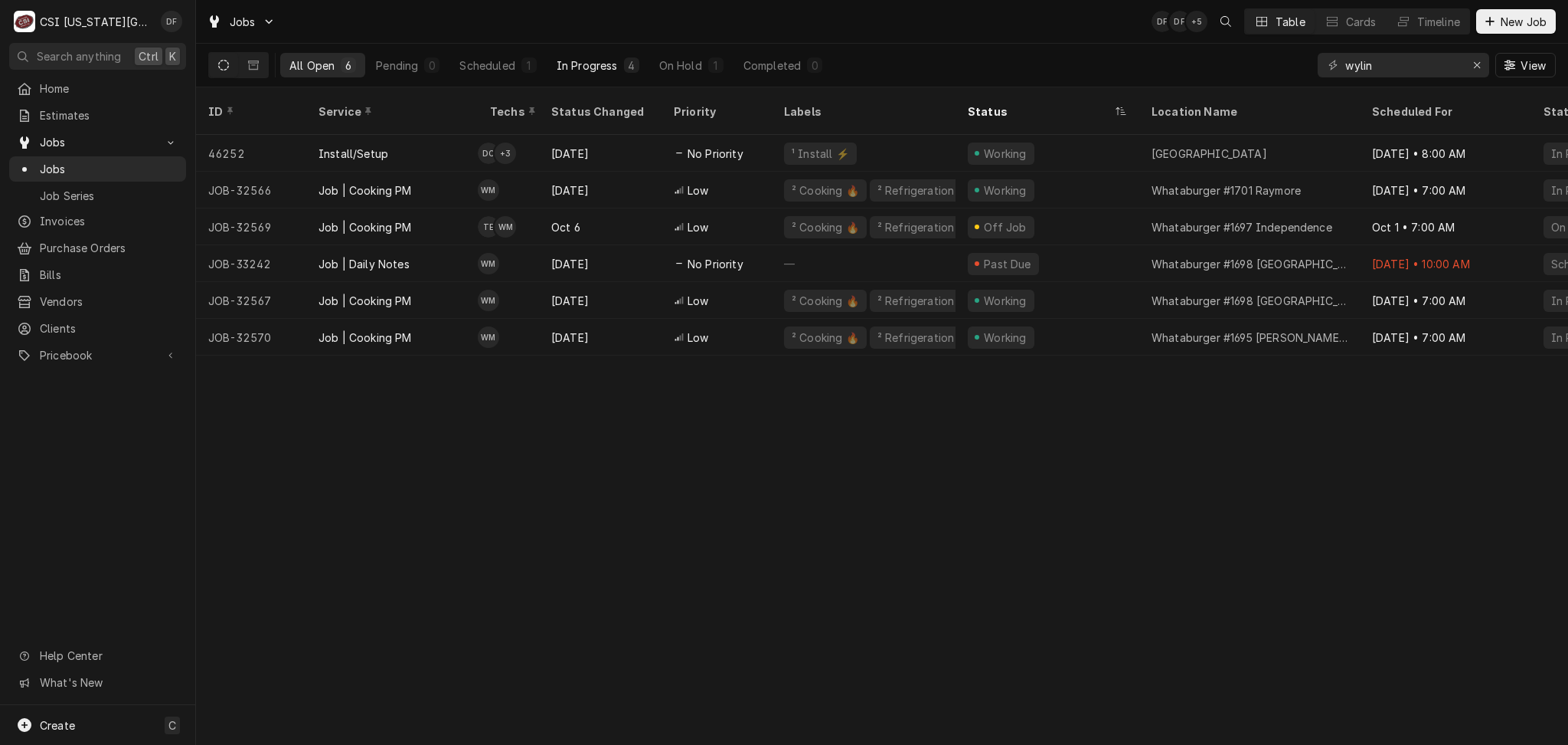
click at [624, 69] on div "4" at bounding box center [632, 65] width 15 height 15
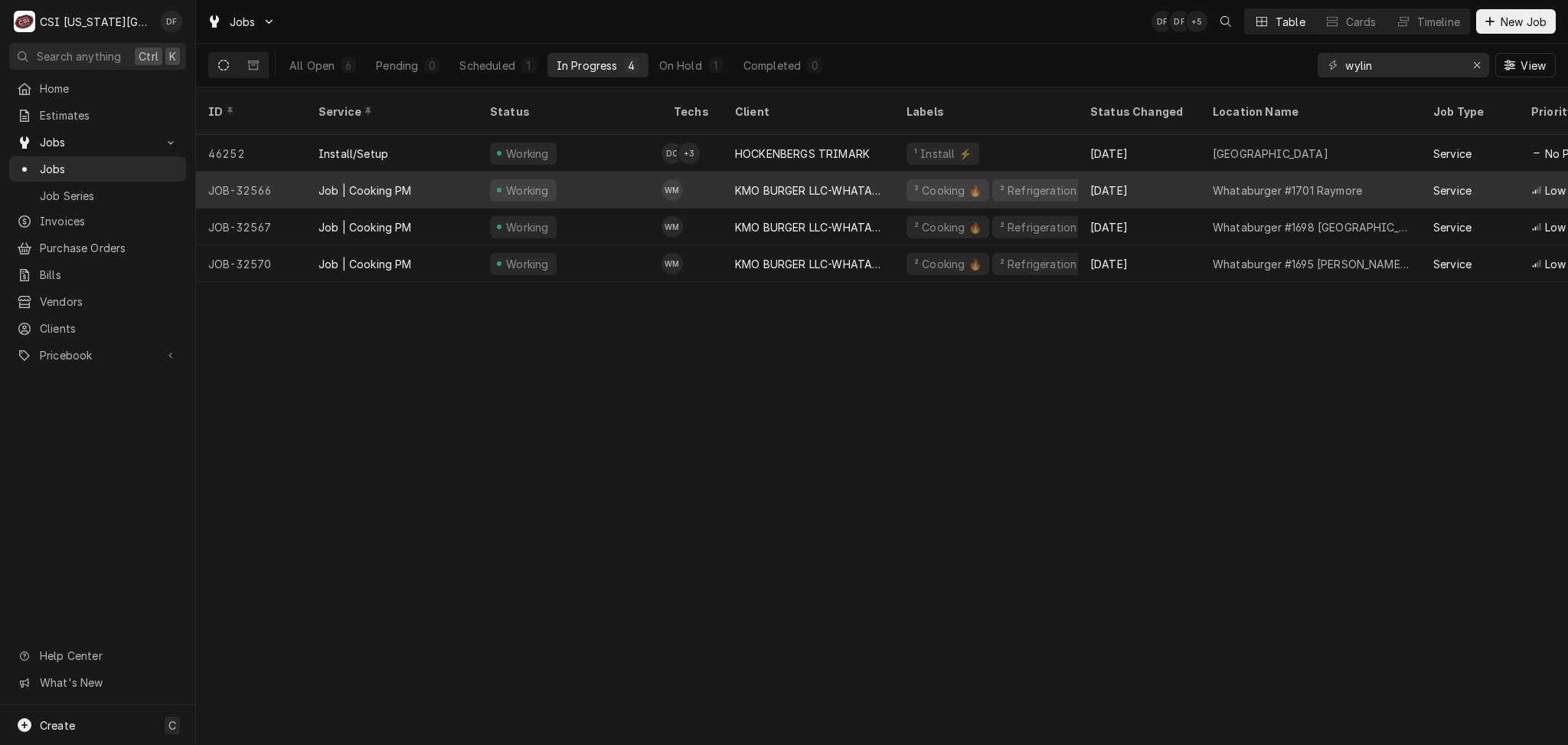
click at [882, 172] on div "KMO BURGER LLC-WHATABURGER" at bounding box center [808, 190] width 172 height 37
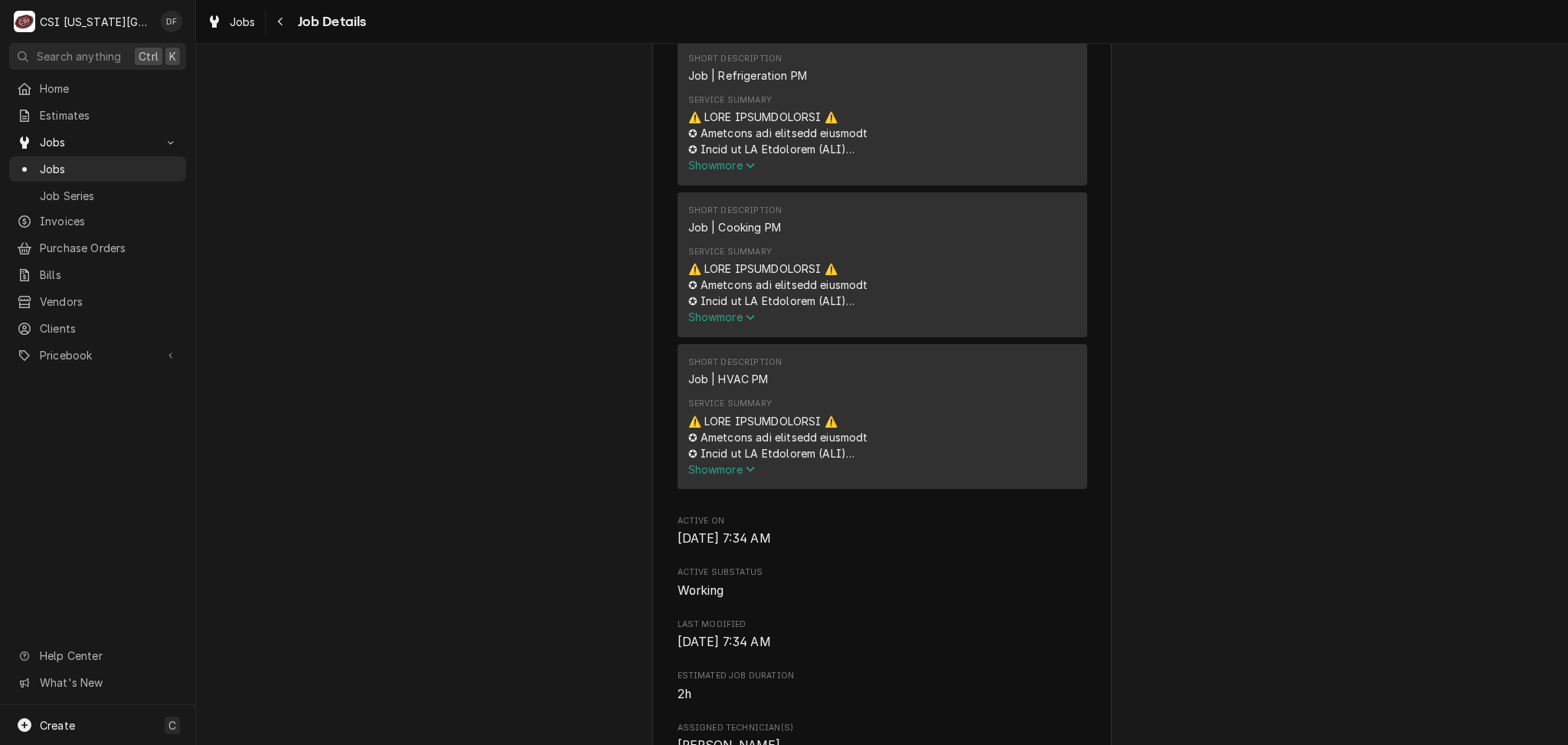
scroll to position [1021, 0]
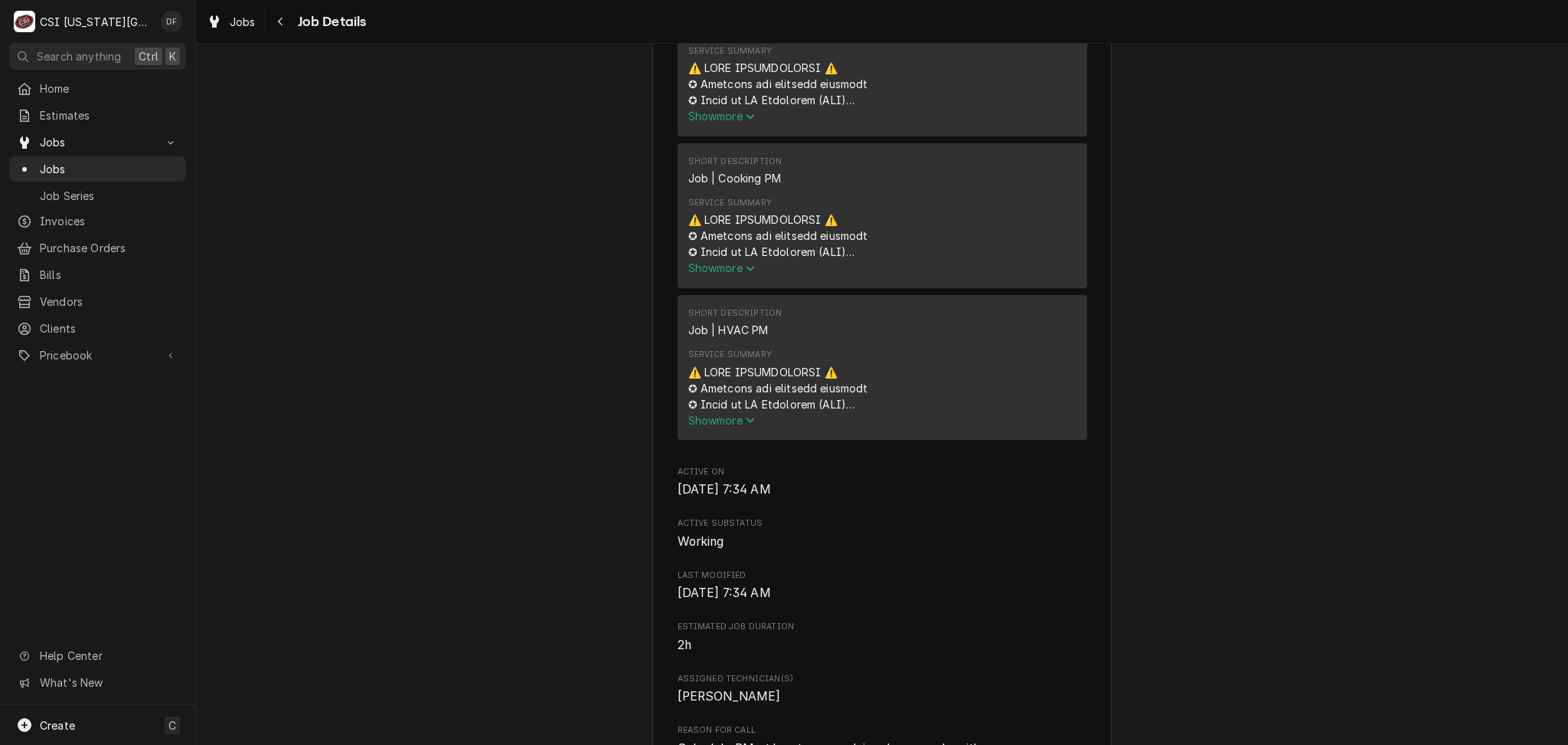
click at [749, 263] on icon "Service Summary" at bounding box center [750, 268] width 9 height 10
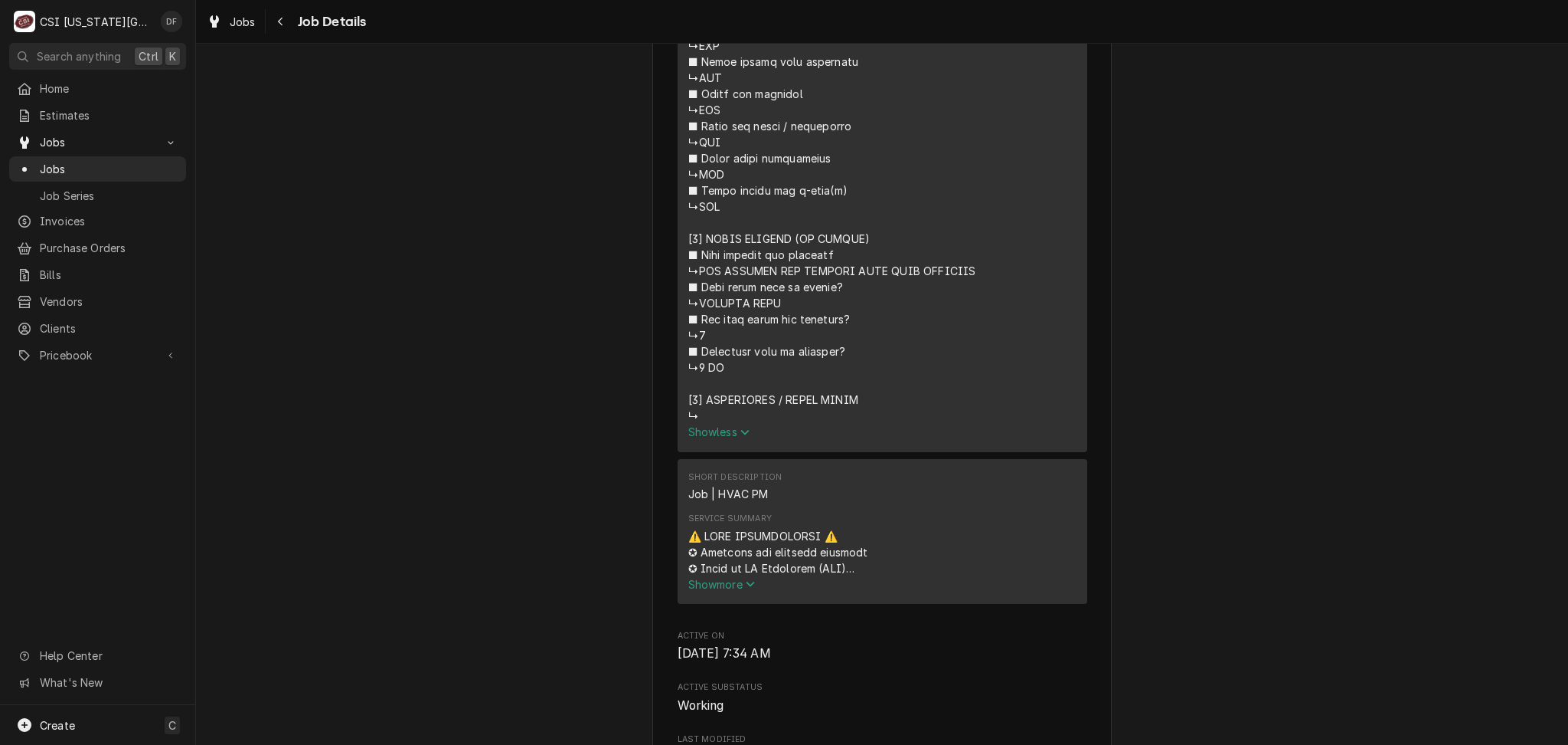
scroll to position [2962, 0]
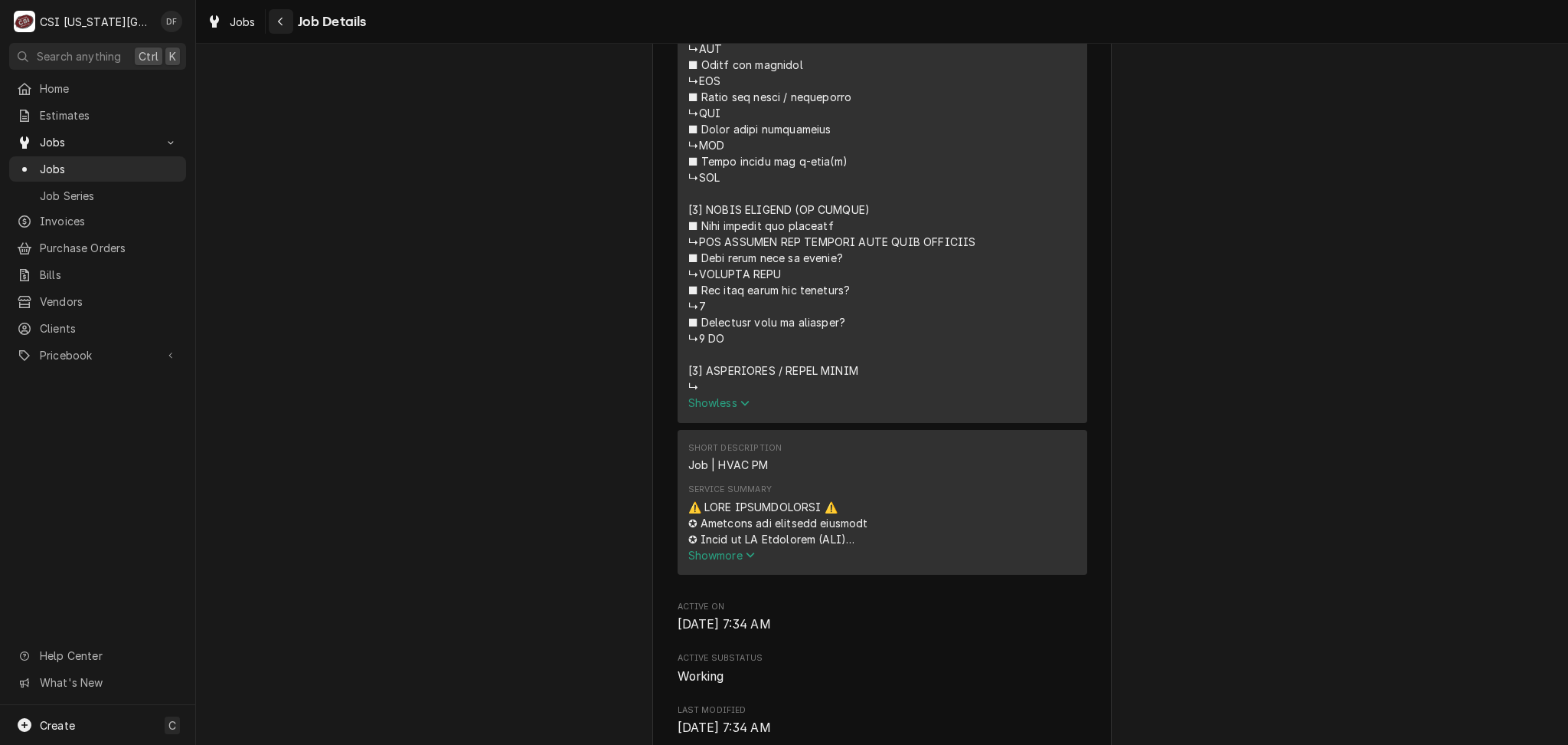
click at [280, 14] on div "Navigate back" at bounding box center [281, 22] width 15 height 15
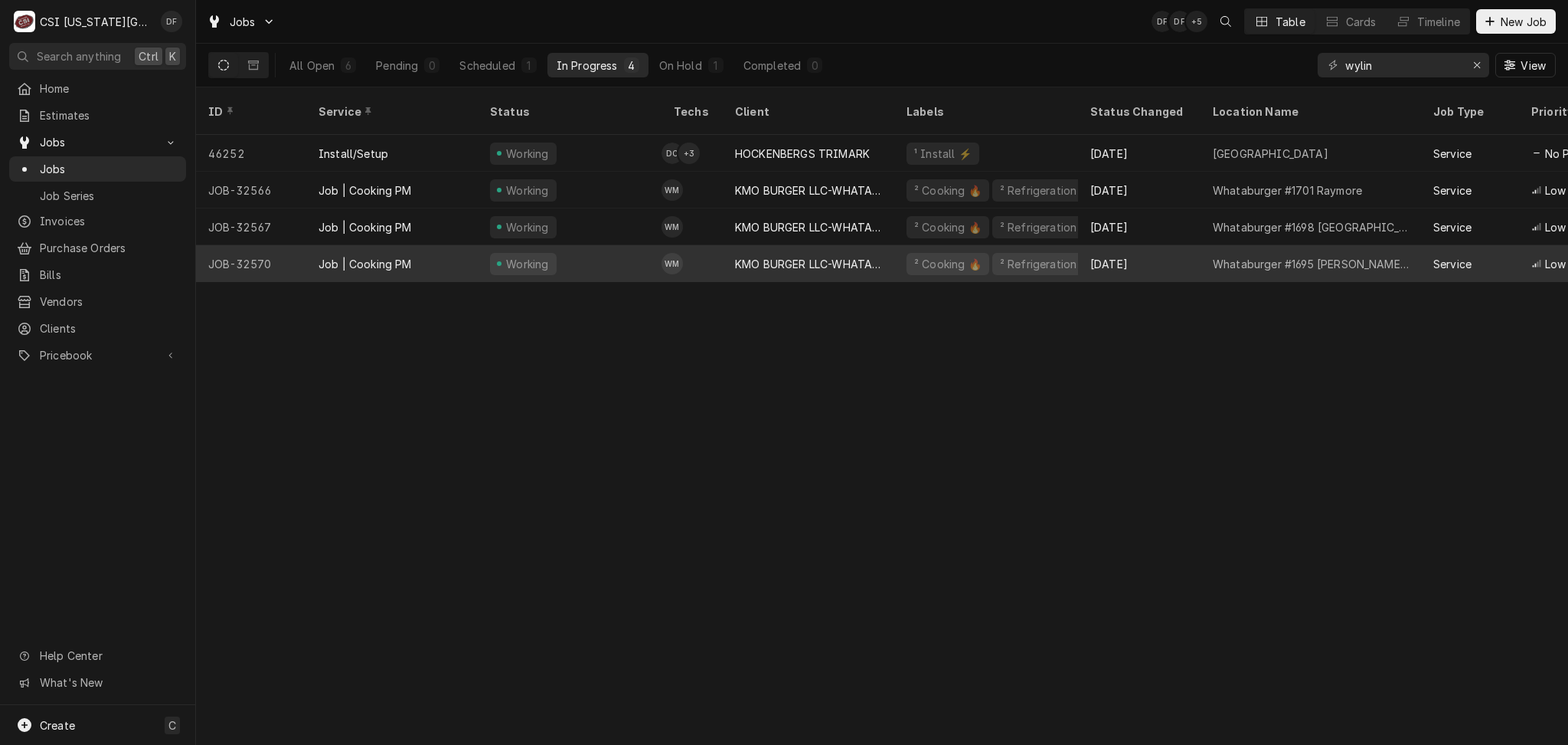
click at [775, 256] on div "KMO BURGER LLC-WHATABURGER" at bounding box center [808, 263] width 147 height 16
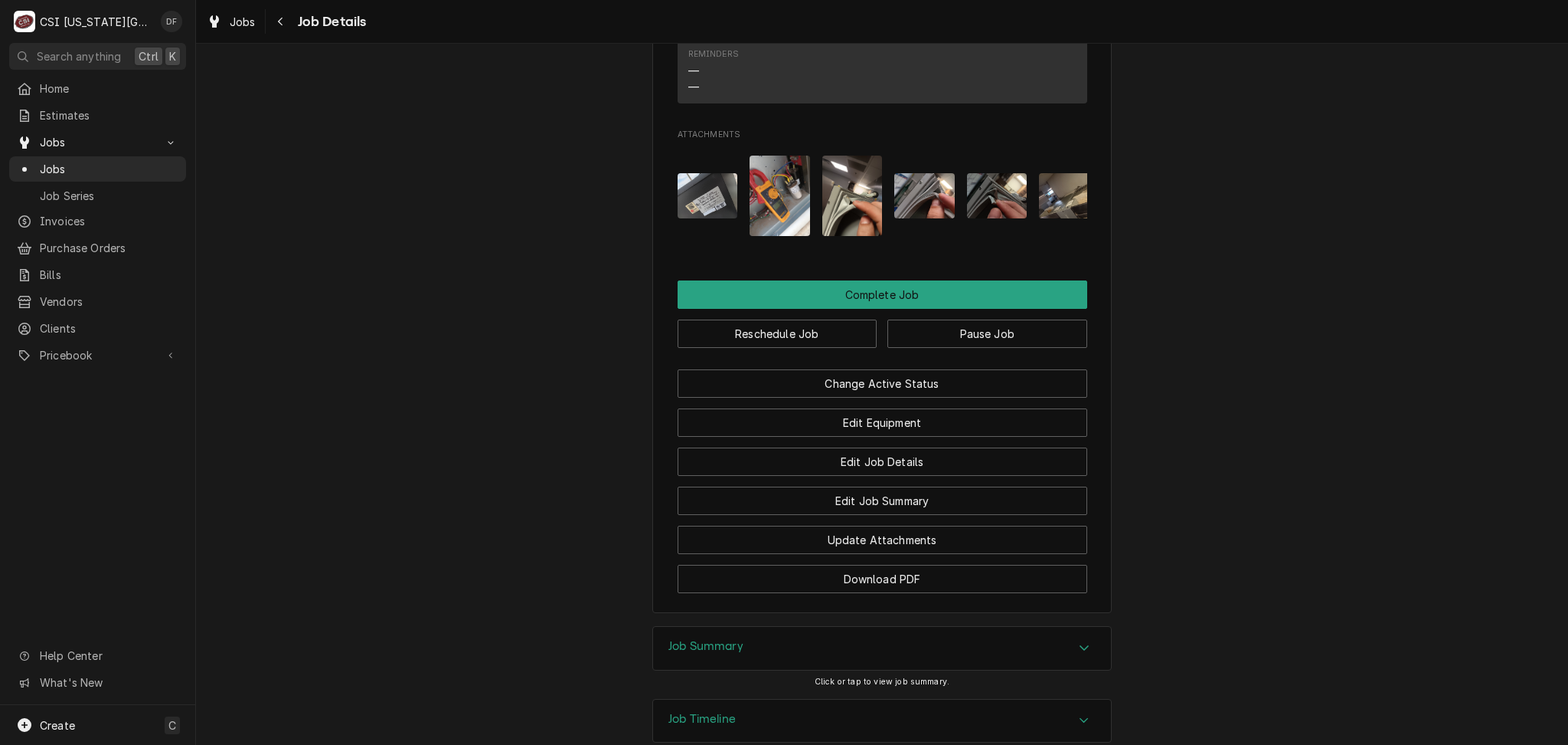
scroll to position [2247, 0]
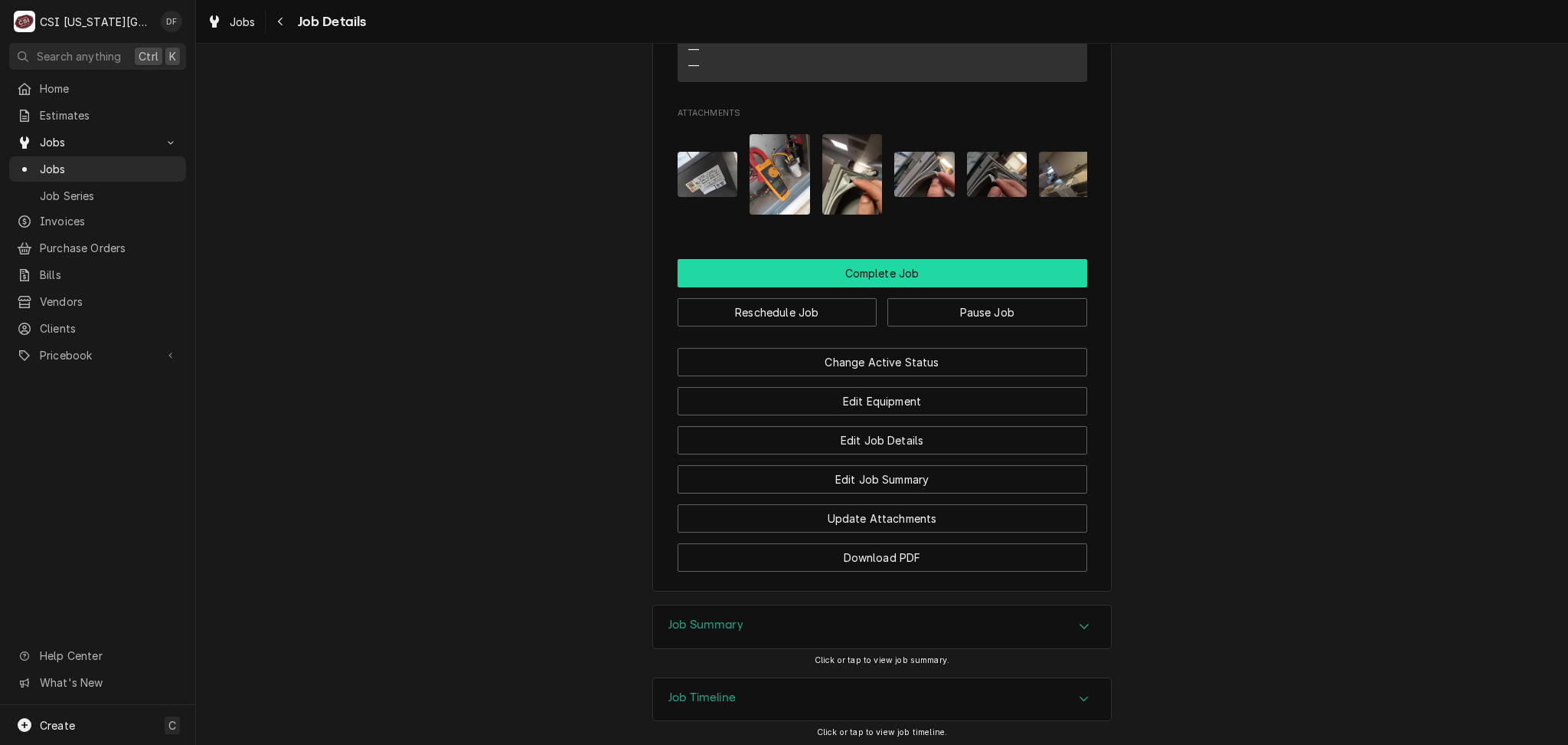
click at [872, 259] on button "Complete Job" at bounding box center [883, 273] width 409 height 28
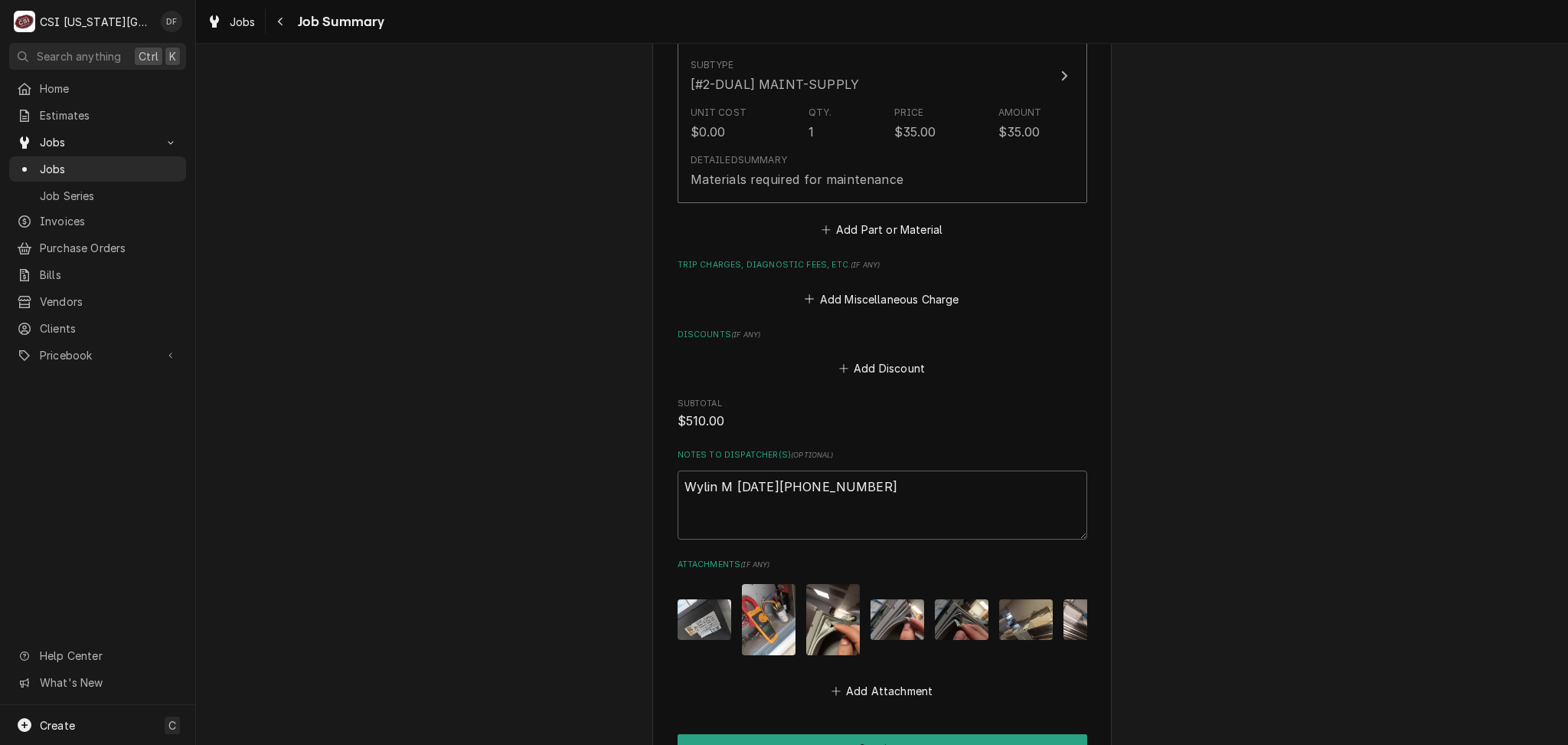
scroll to position [8708, 0]
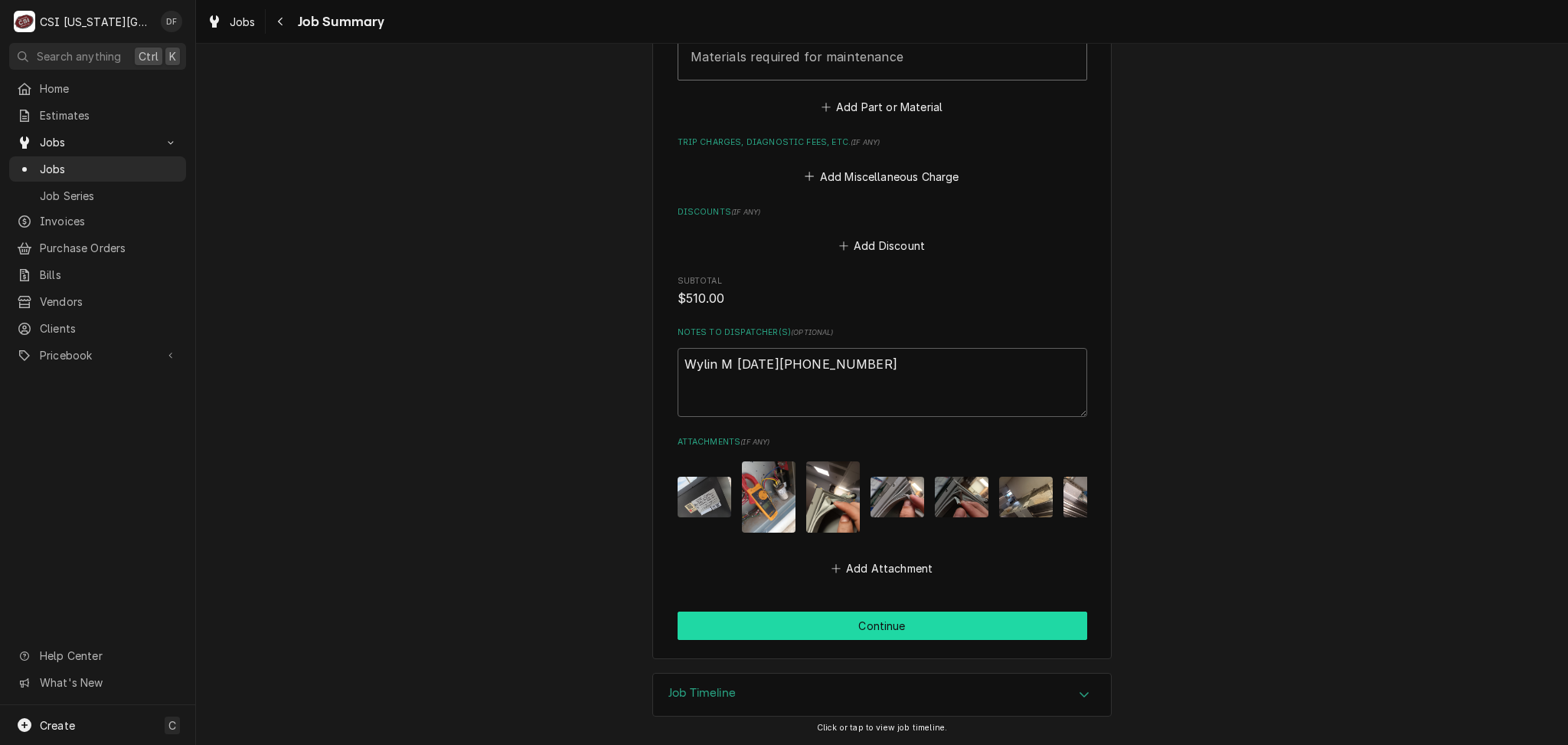
click at [855, 618] on button "Continue" at bounding box center [883, 626] width 409 height 28
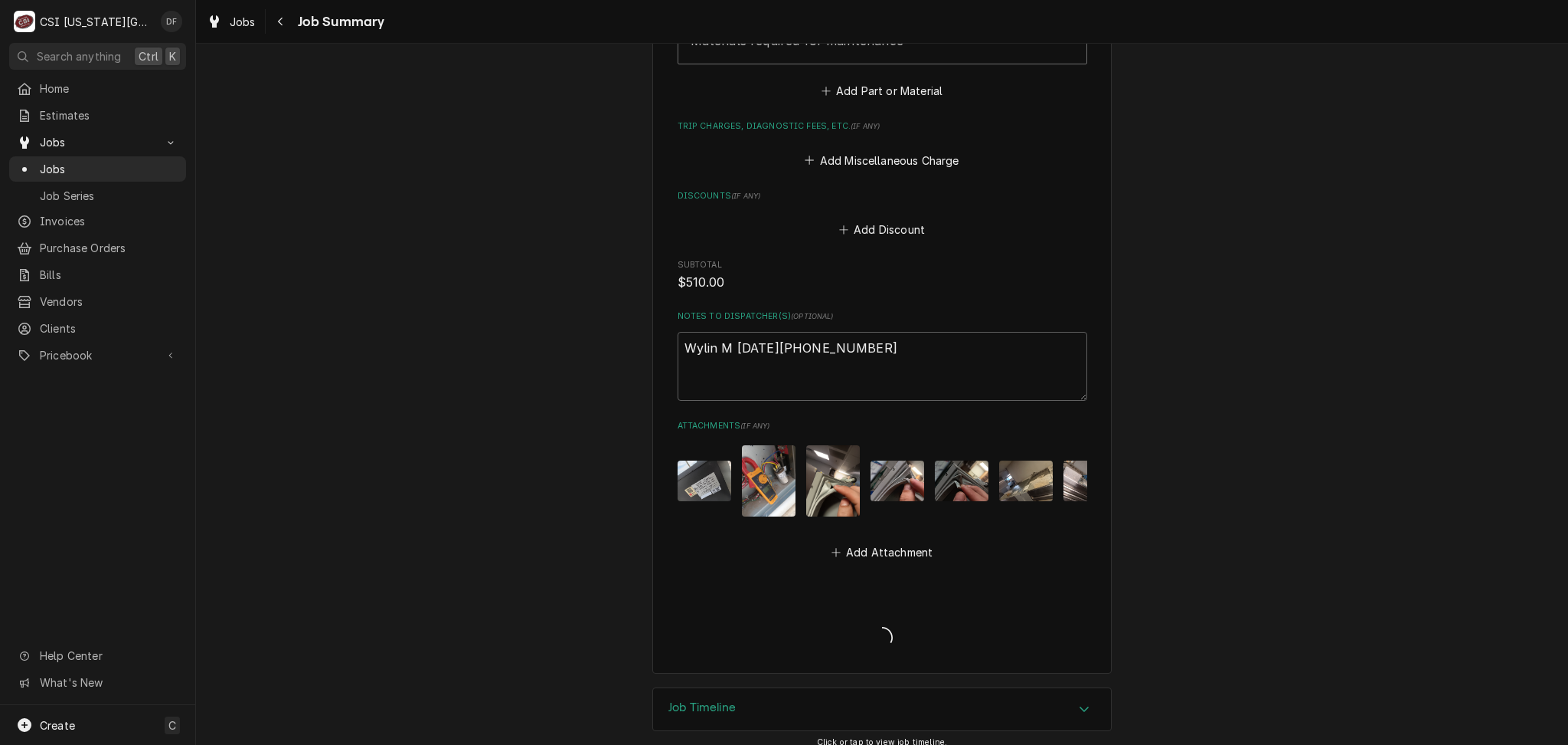
type textarea "x"
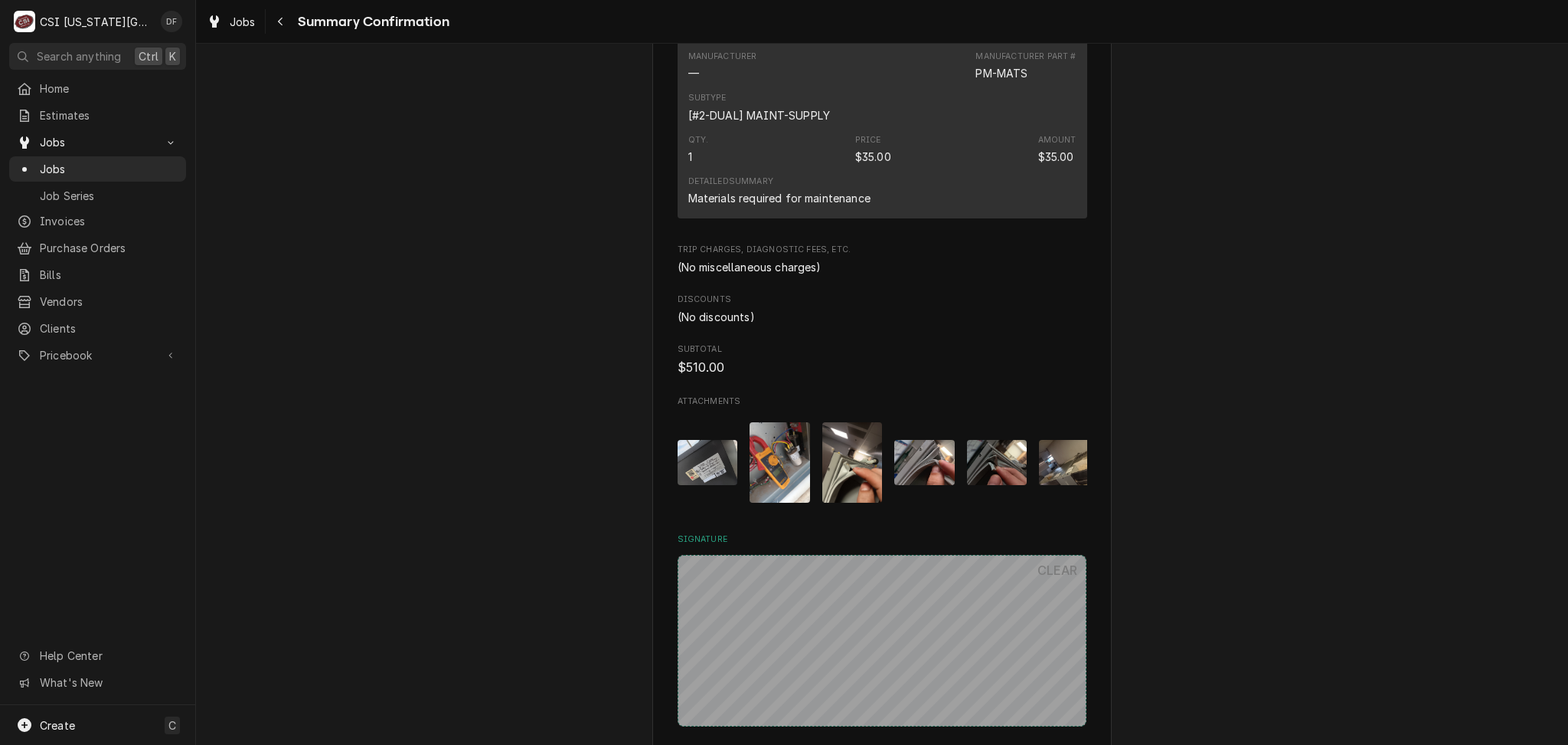
scroll to position [7769, 0]
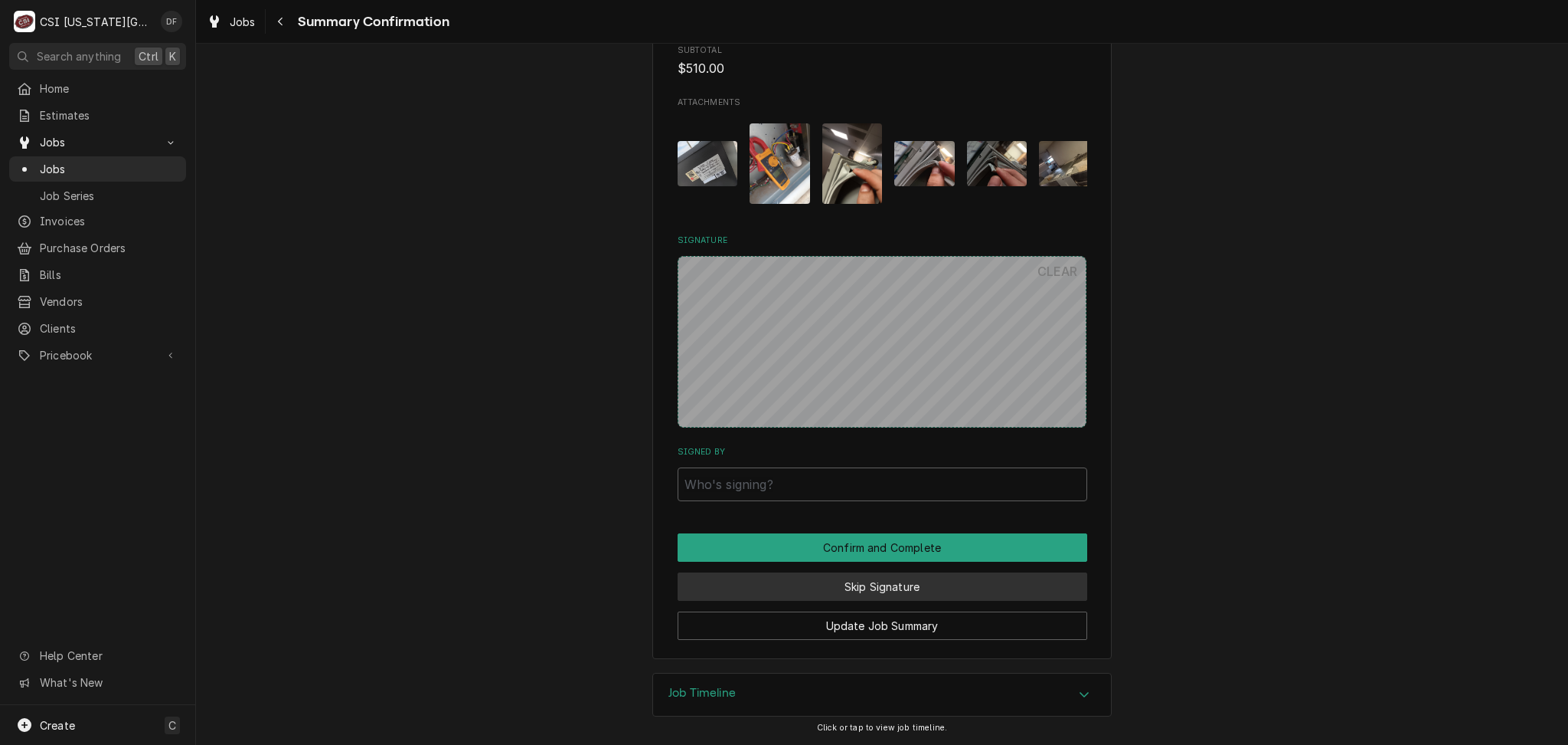
click at [908, 592] on button "Skip Signature" at bounding box center [883, 586] width 409 height 28
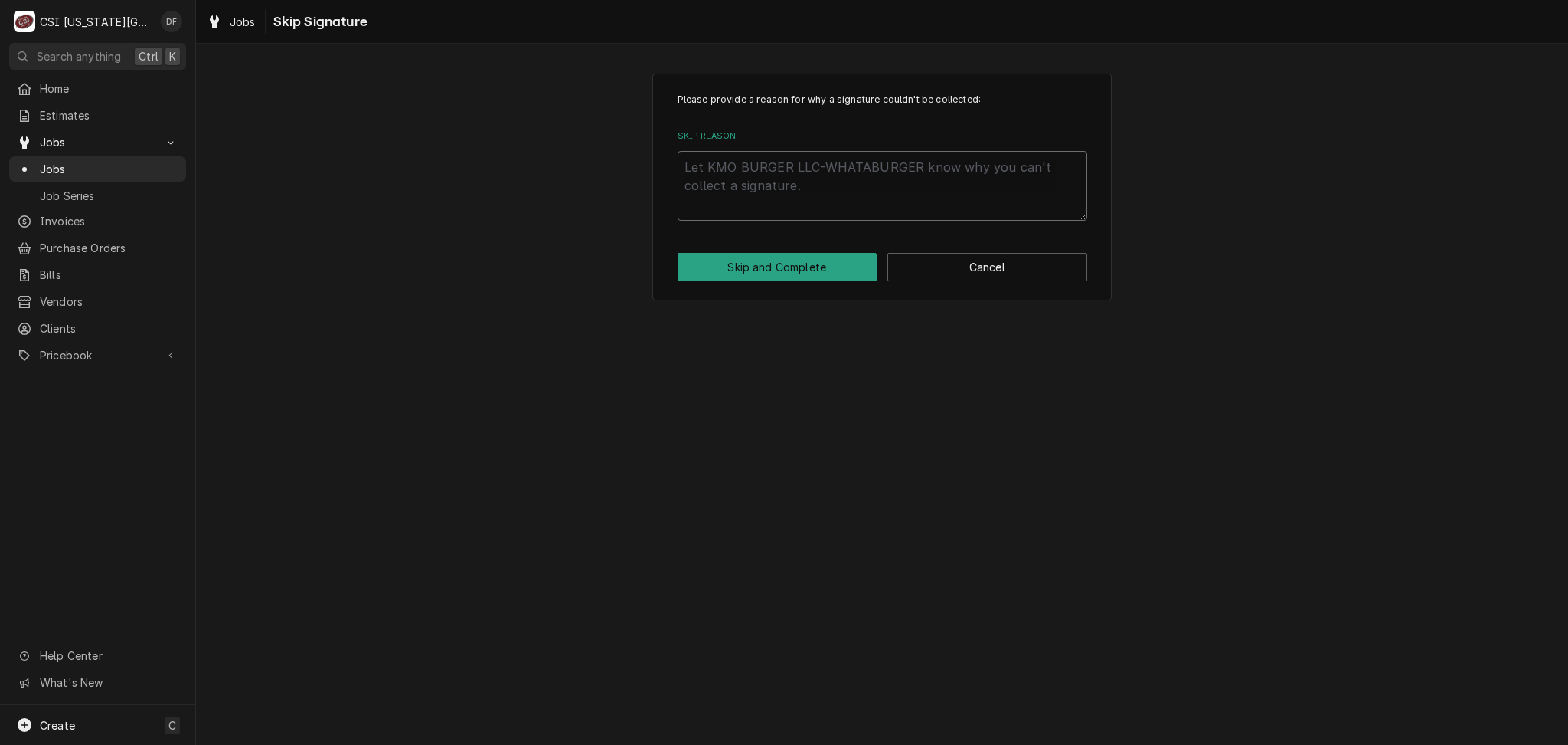
click at [802, 175] on textarea "Skip Reason" at bounding box center [883, 185] width 409 height 69
type textarea "x"
type textarea "D"
type textarea "x"
type textarea "DF"
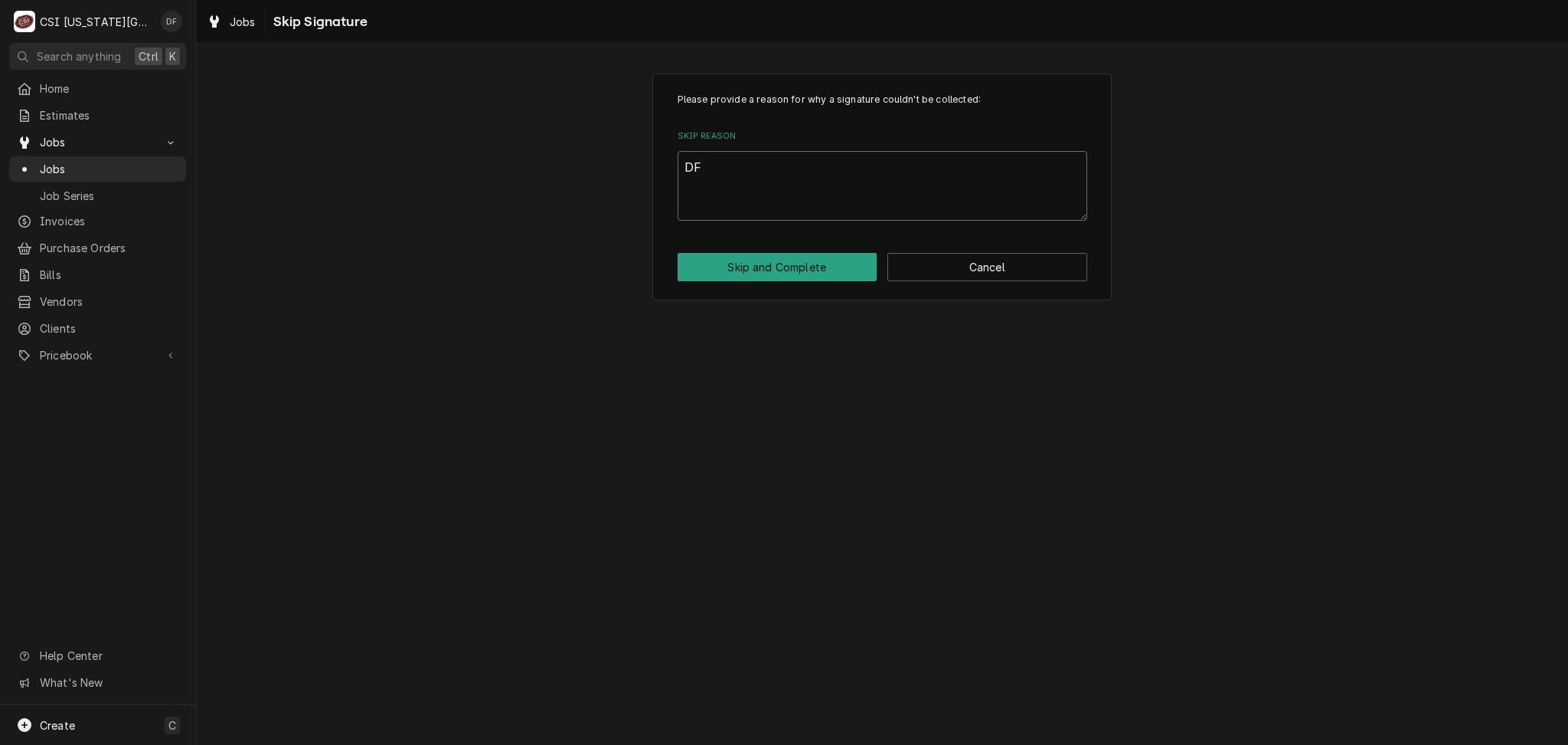
type textarea "x"
type textarea "DF"
type textarea "x"
type textarea "DF c"
type textarea "x"
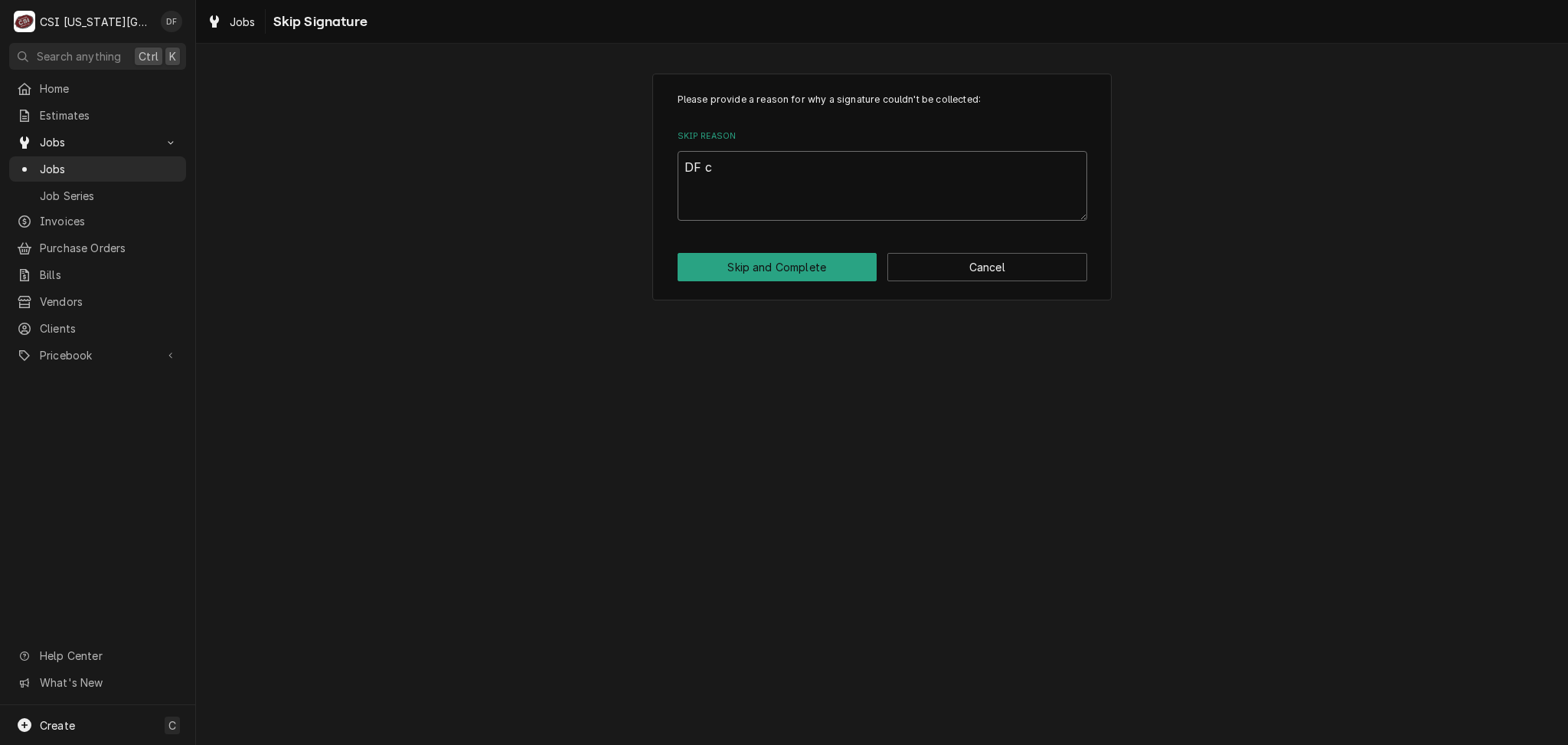
type textarea "DF co"
type textarea "x"
type textarea "DF com"
type textarea "x"
type textarea "DF comp"
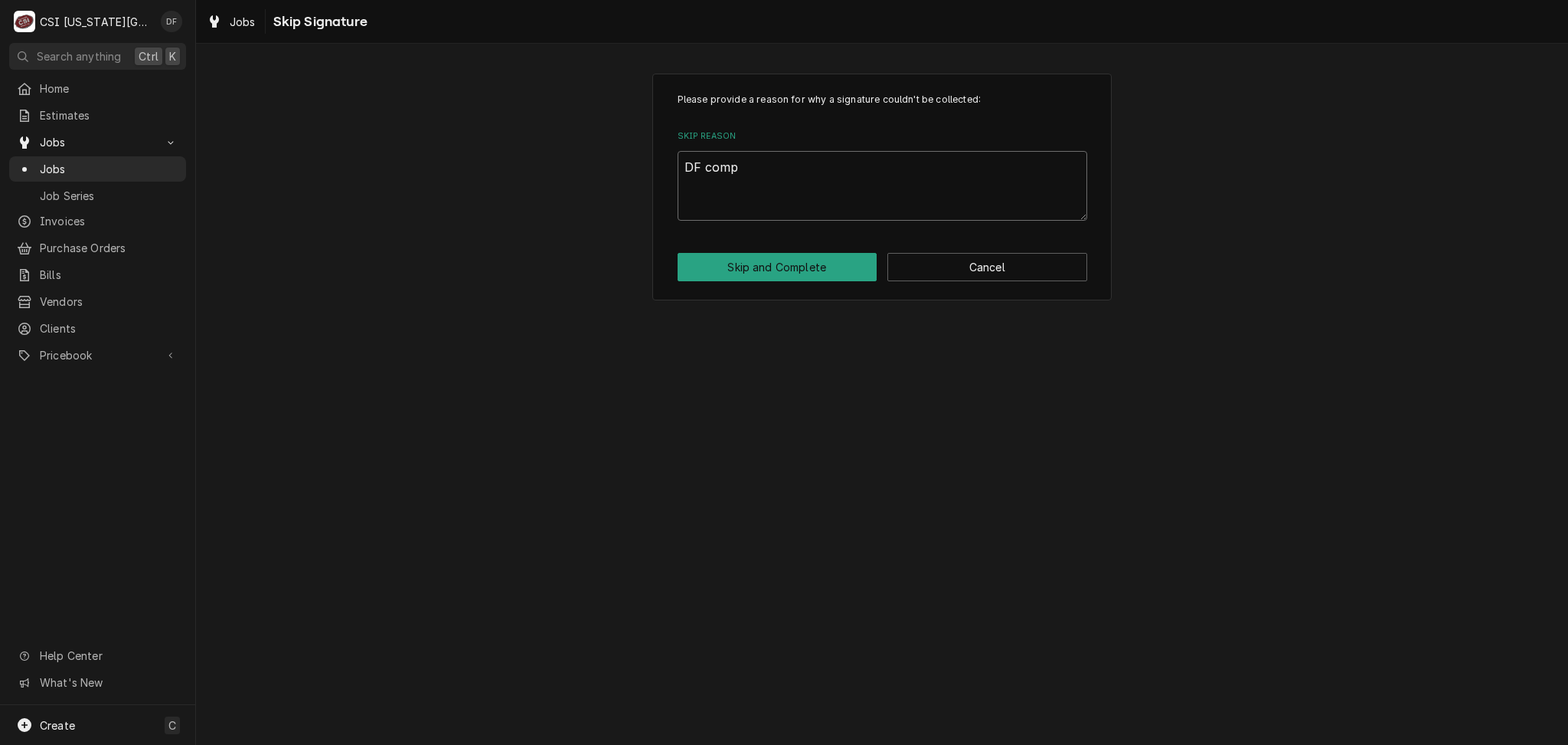
type textarea "x"
type textarea "DF compl"
type textarea "x"
type textarea "DF comple"
type textarea "x"
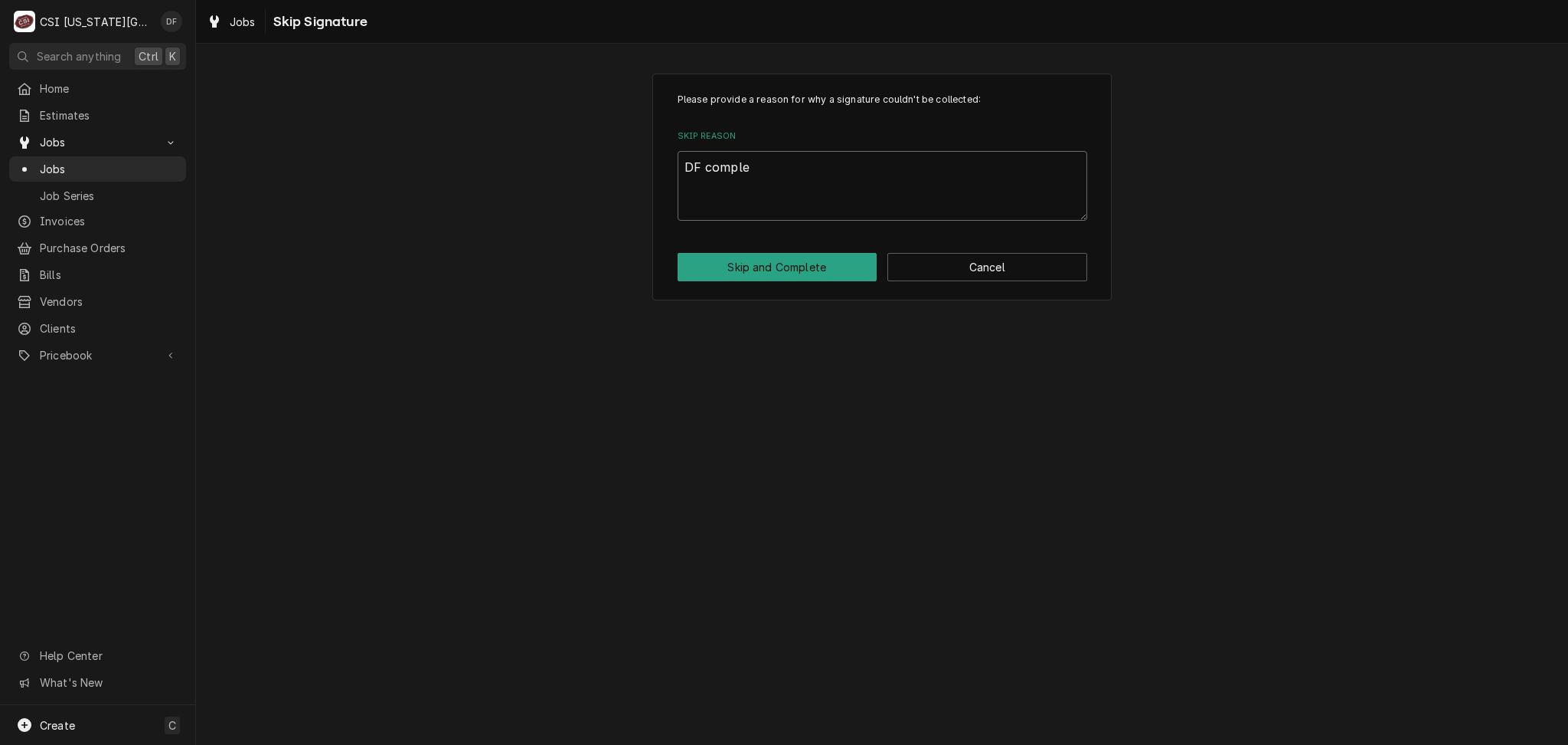
type textarea "DF complet"
type textarea "x"
type textarea "DF completi"
type textarea "x"
type textarea "DF completin"
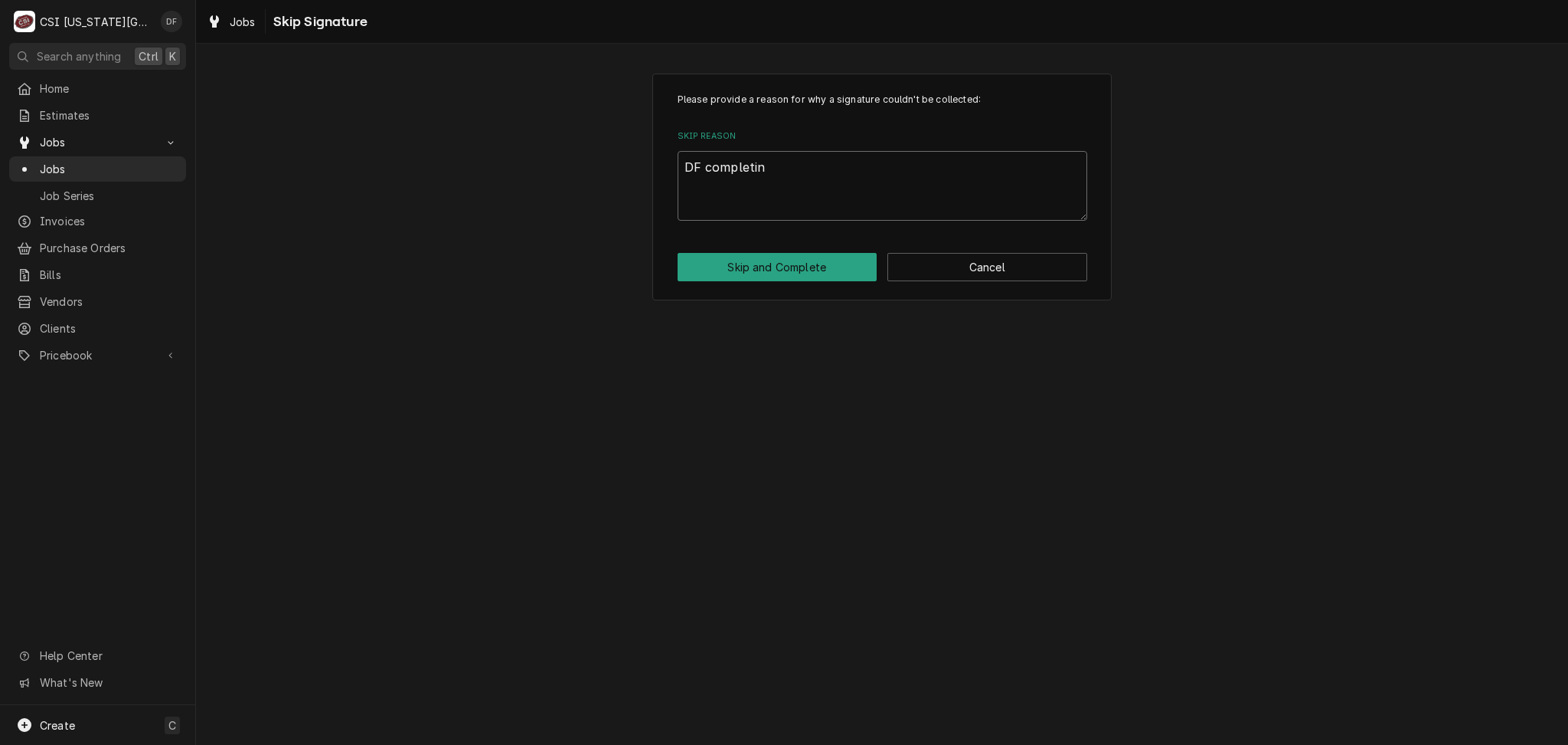
type textarea "x"
type textarea "DF completing"
type textarea "x"
type textarea "DF completing"
type textarea "x"
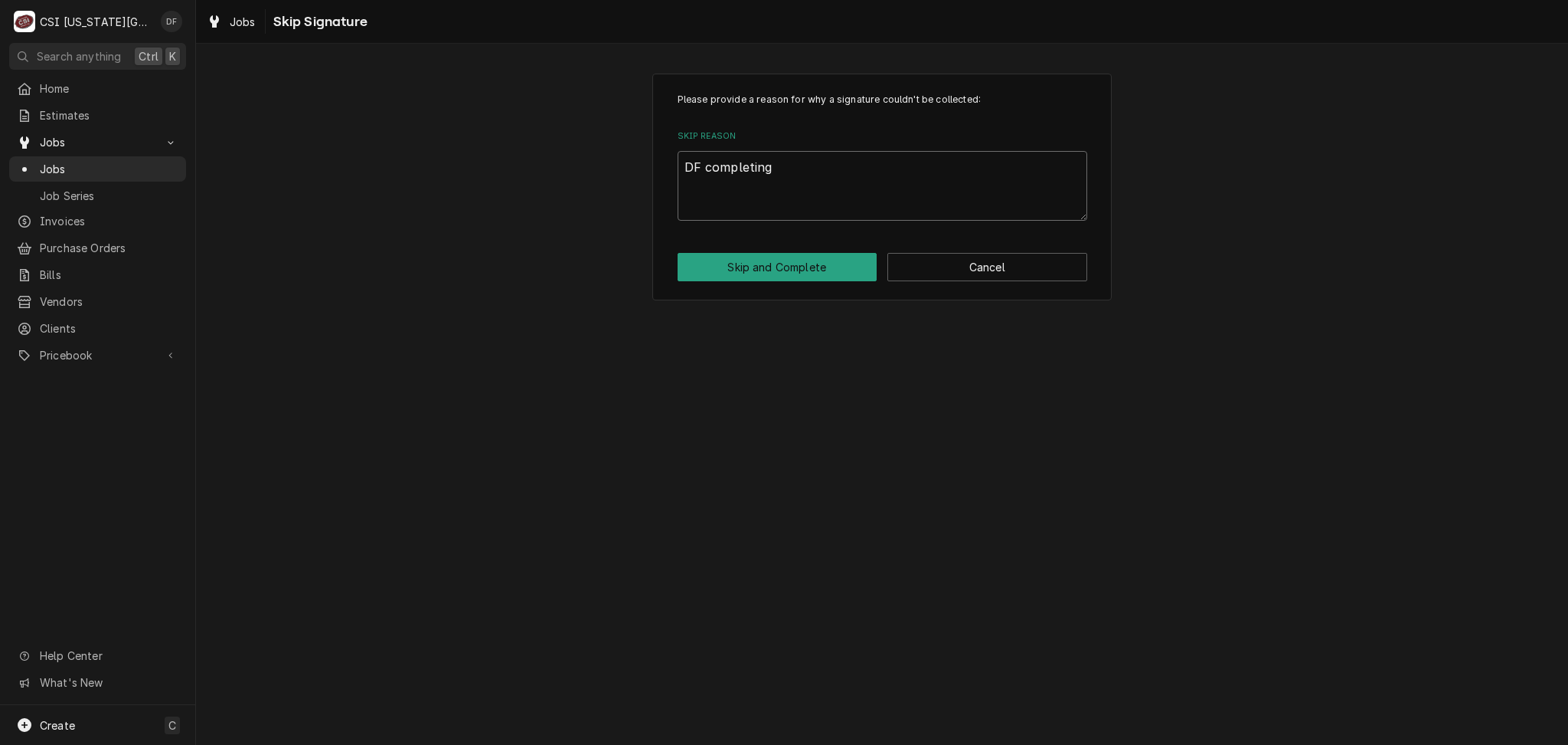
type textarea "DF completing a"
type textarea "x"
type textarea "DF completing at"
type textarea "x"
type textarea "DF completing at"
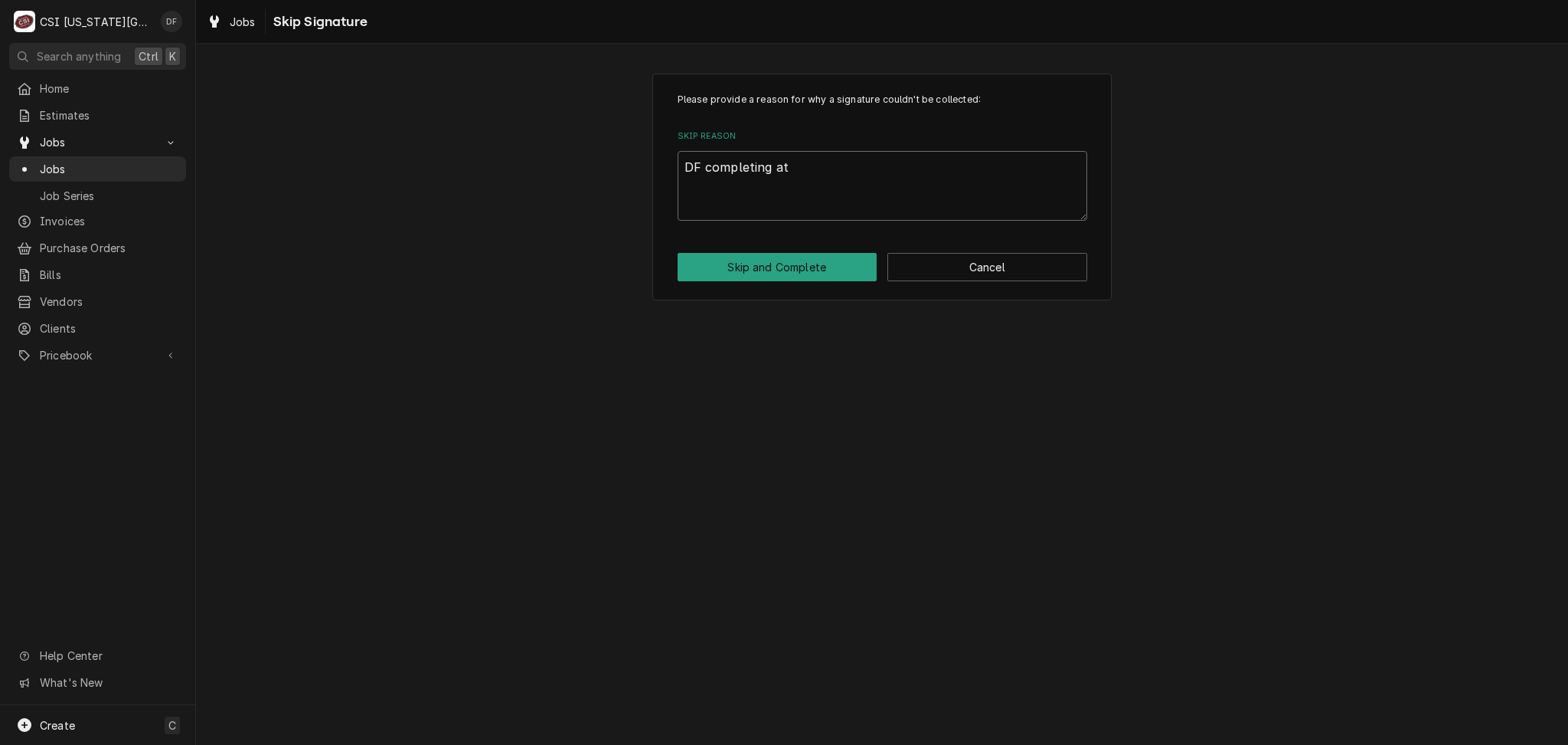
type textarea "x"
type textarea "DF completing at s"
type textarea "x"
type textarea "DF completing at sh"
type textarea "x"
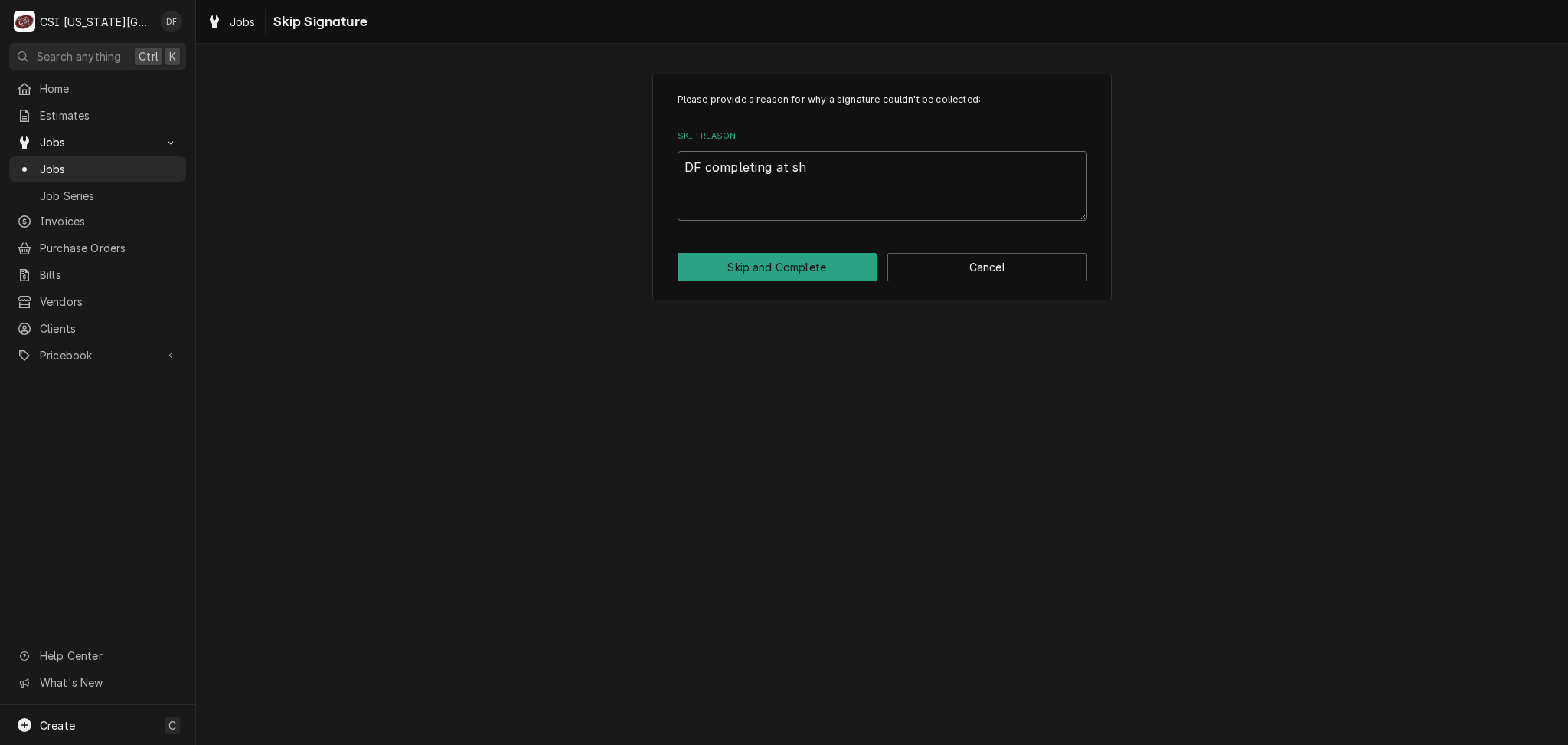
type textarea "DF completing at sho"
type textarea "x"
drag, startPoint x: 823, startPoint y: 160, endPoint x: 494, endPoint y: 206, distance: 332.2
click at [494, 206] on div "Please provide a reason for why a signature couldn't be collected: Skip Reason …" at bounding box center [882, 187] width 1372 height 255
type textarea "DF completing at shop"
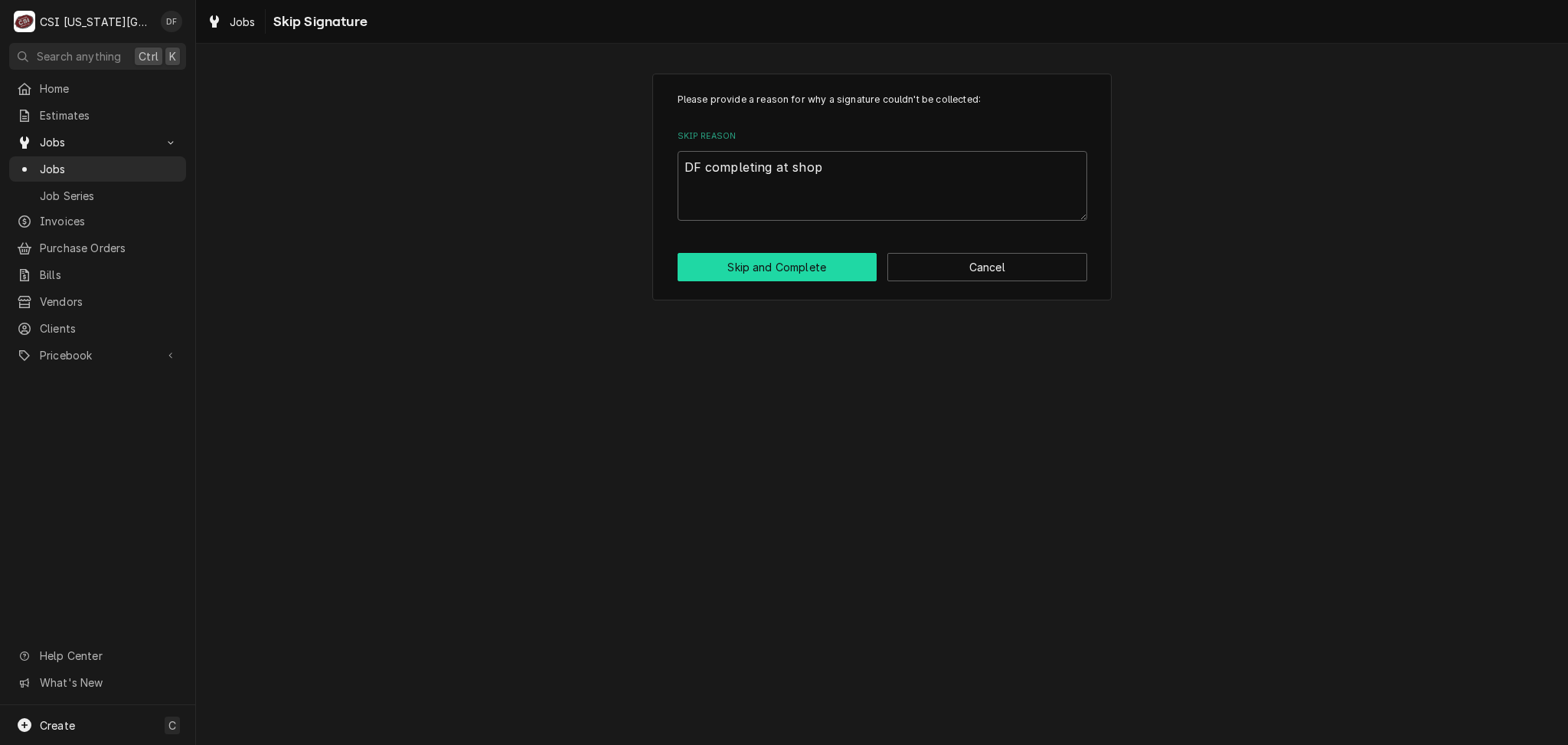
click at [814, 272] on button "Skip and Complete" at bounding box center [777, 267] width 200 height 28
type textarea "x"
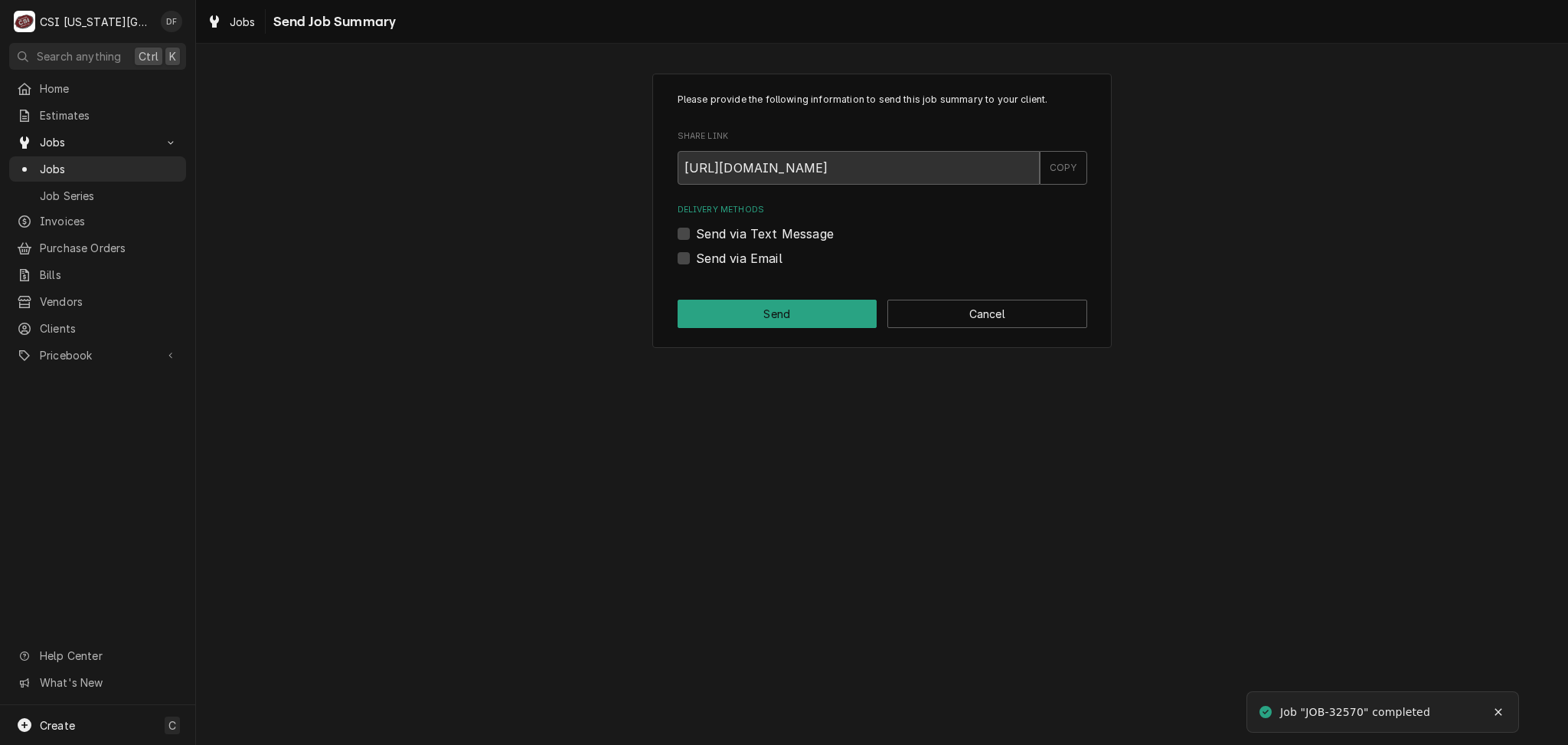
click at [928, 294] on div "Please provide the following information to send this job summary to your clien…" at bounding box center [882, 210] width 459 height 274
click at [936, 312] on button "Cancel" at bounding box center [987, 314] width 200 height 28
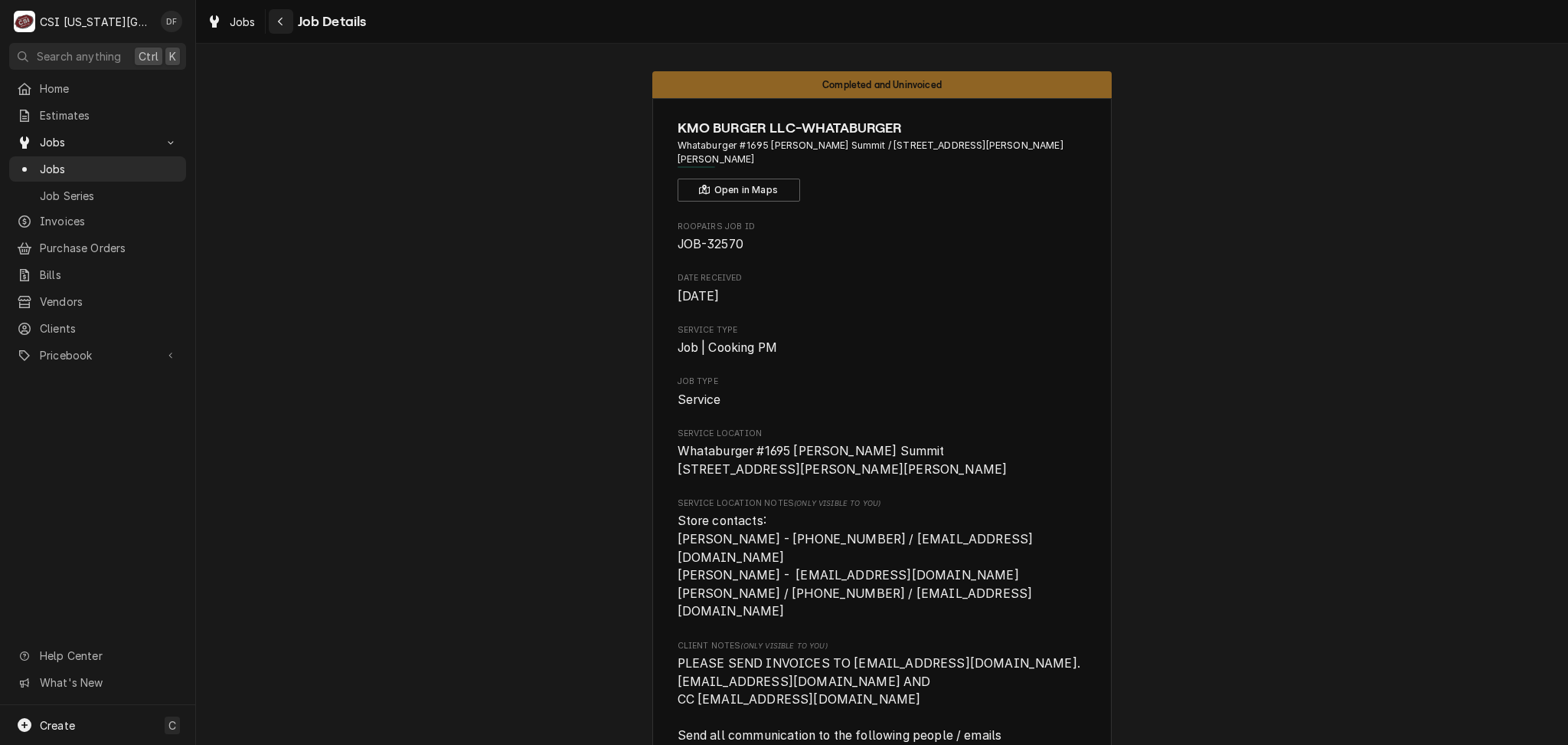
click at [276, 23] on div "Navigate back" at bounding box center [281, 22] width 15 height 15
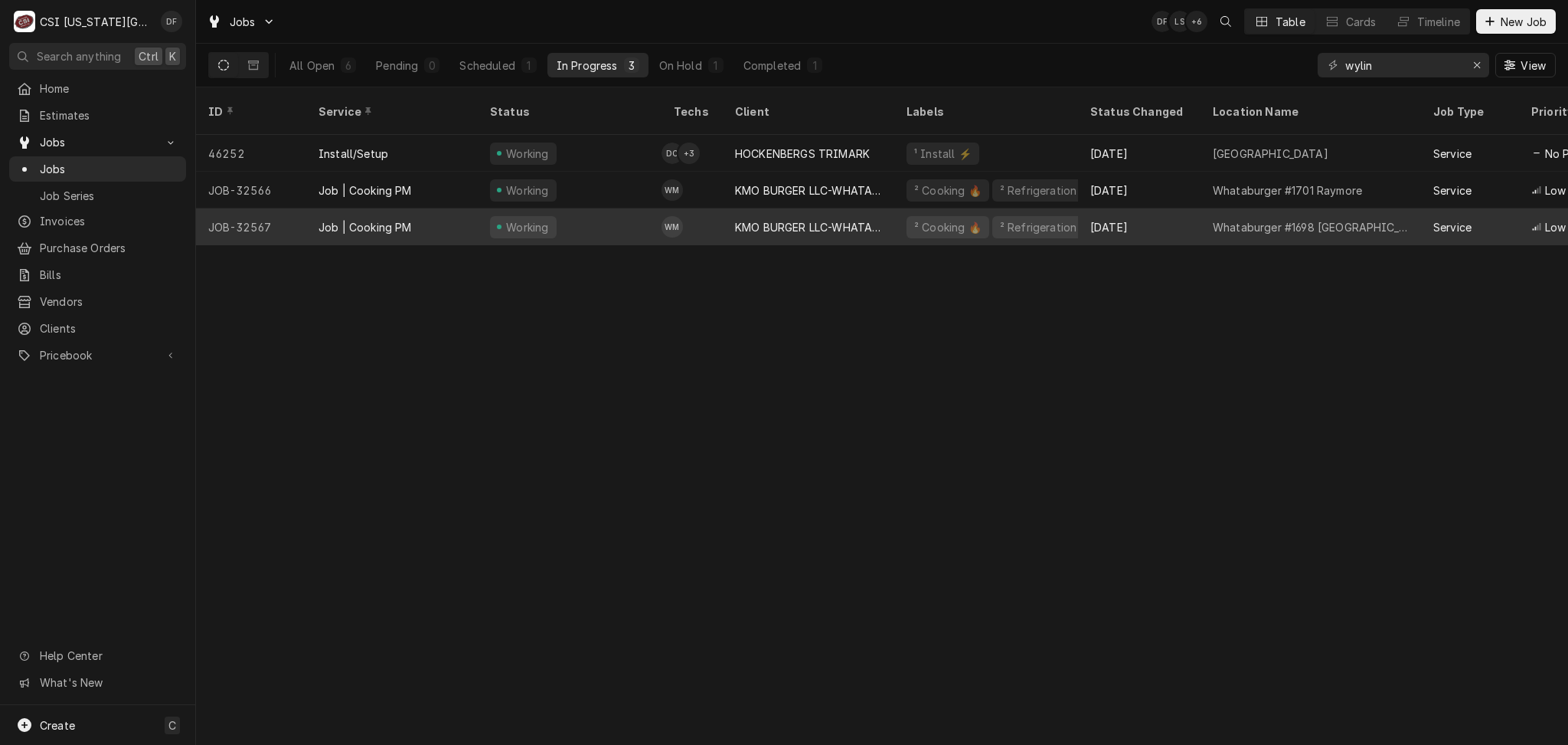
click at [863, 219] on div "KMO BURGER LLC-WHATABURGER" at bounding box center [808, 226] width 147 height 16
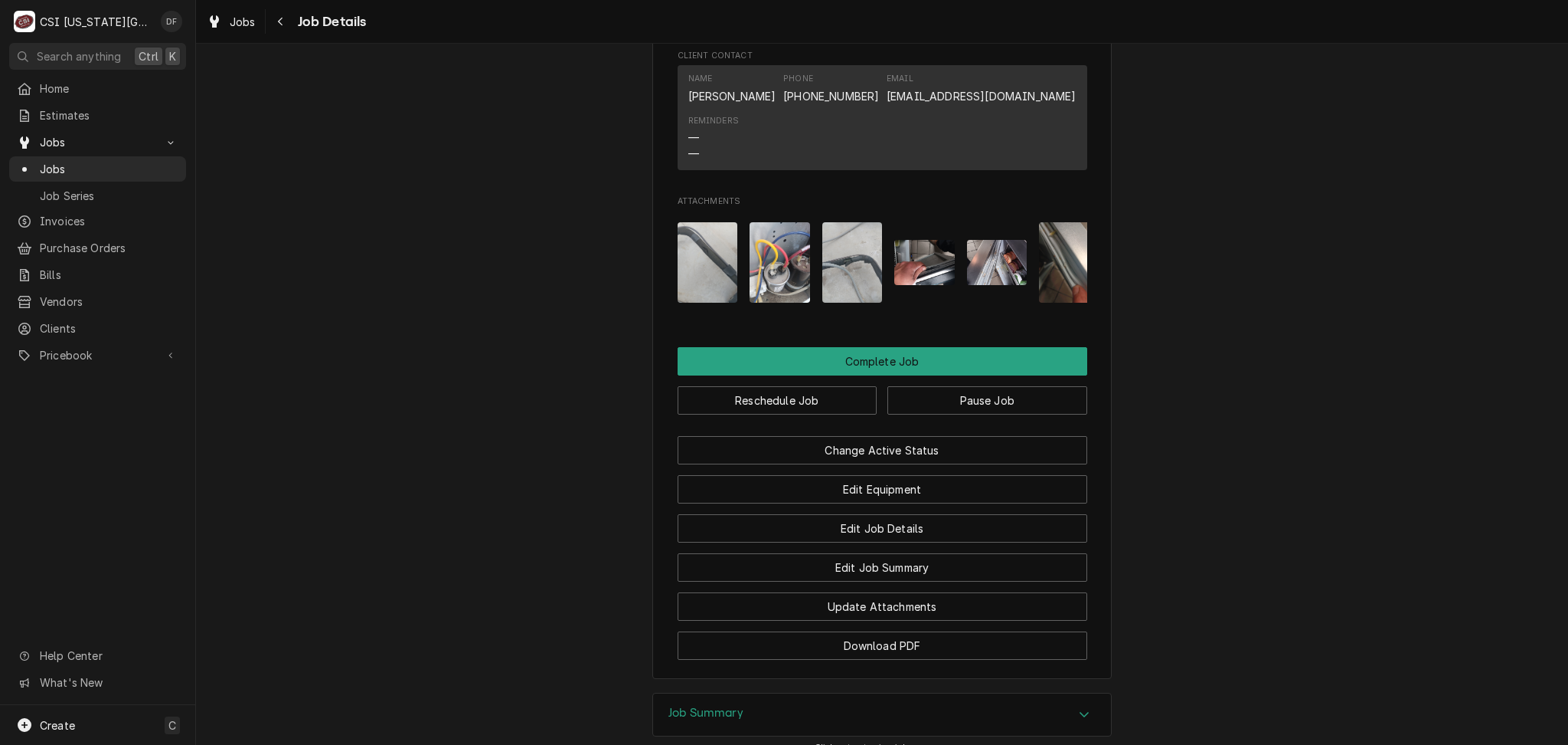
scroll to position [2271, 0]
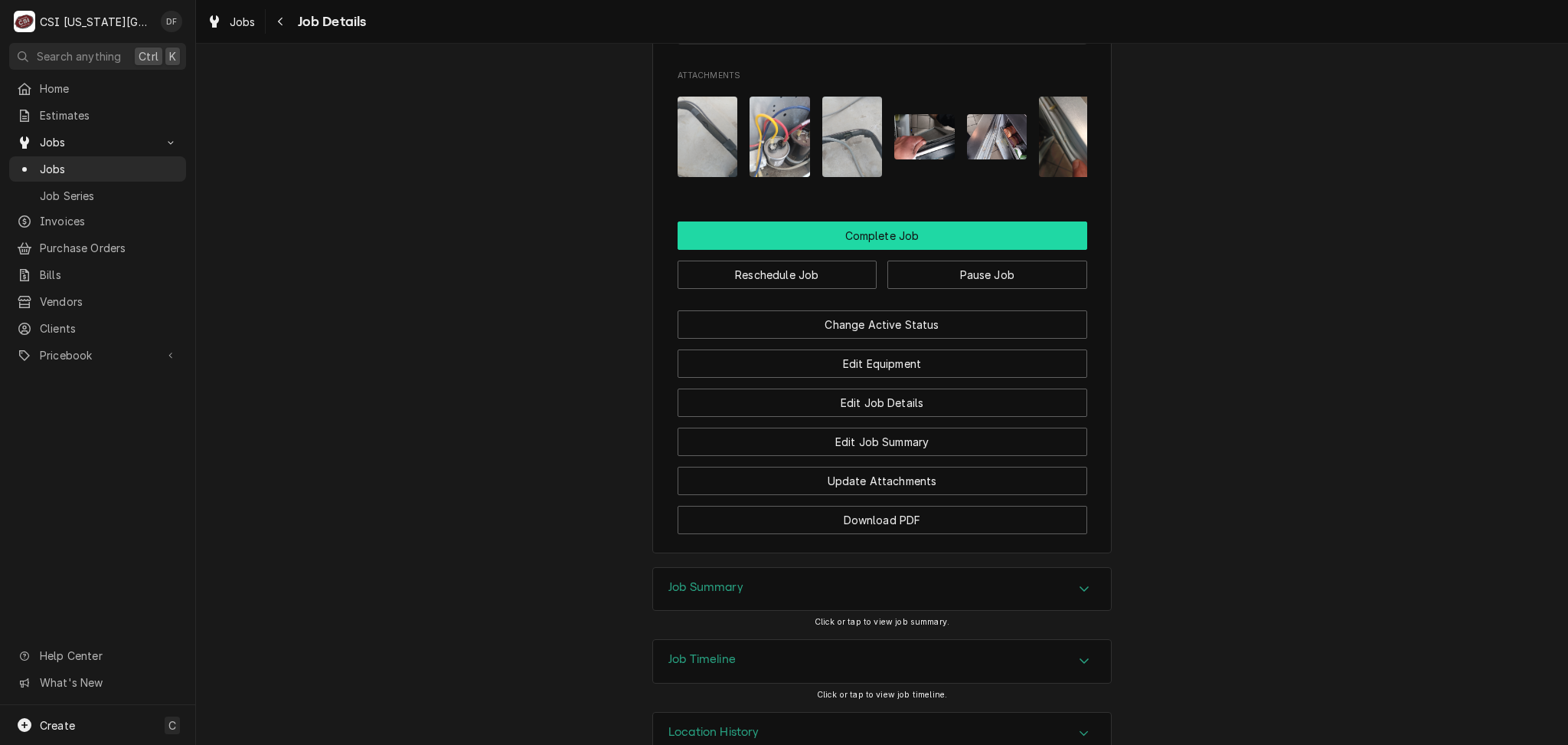
click at [900, 222] on button "Complete Job" at bounding box center [883, 236] width 409 height 28
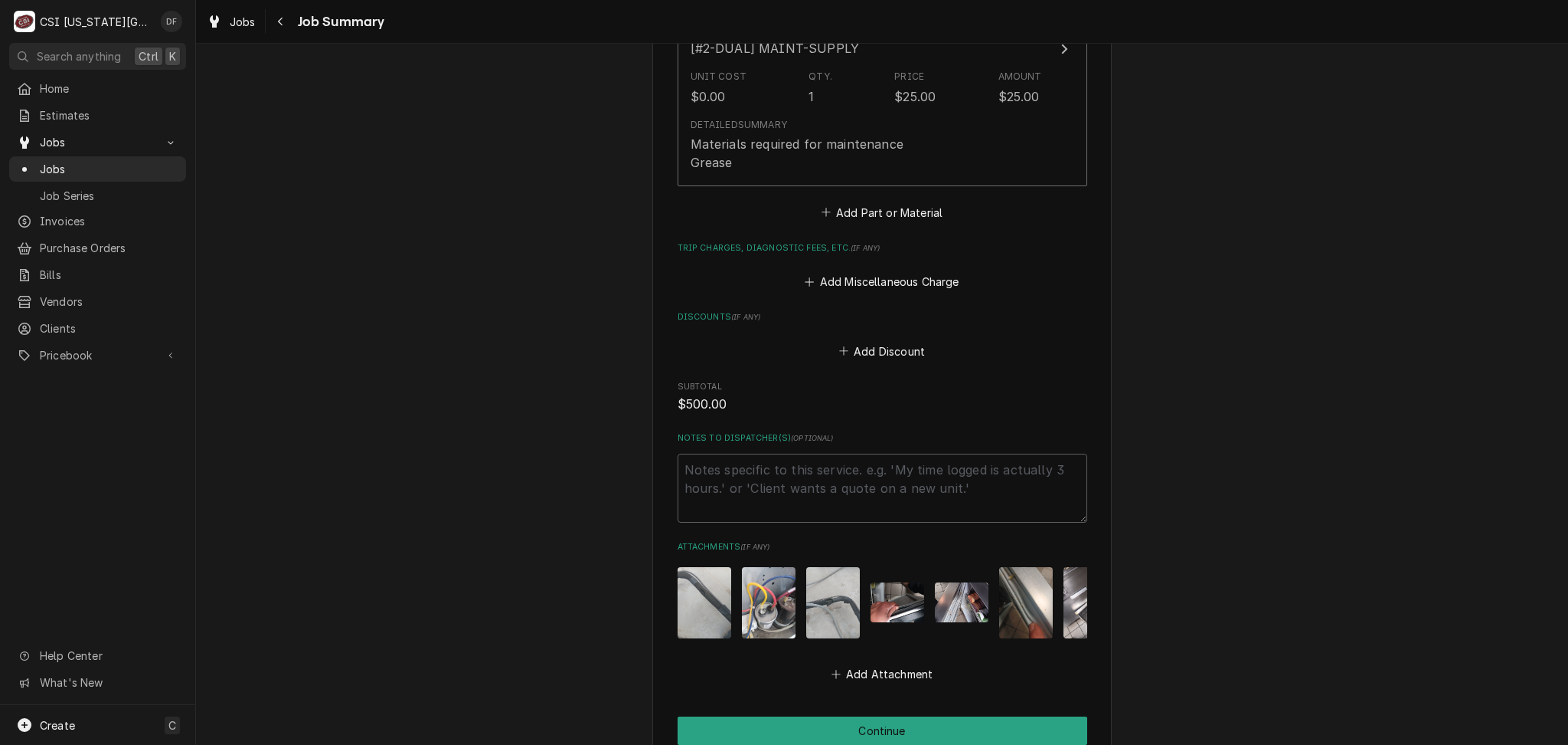
scroll to position [8491, 0]
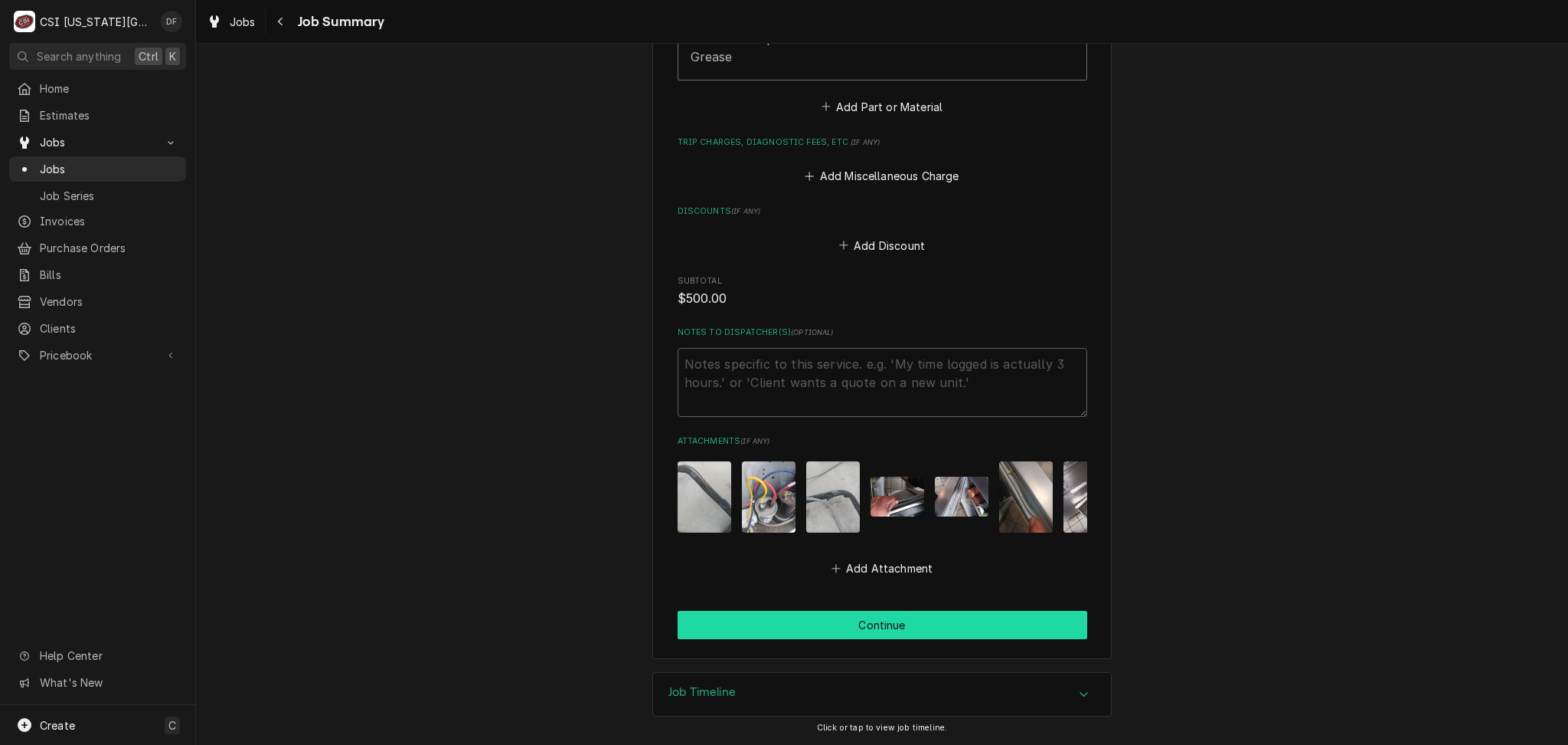
click at [824, 626] on button "Continue" at bounding box center [883, 625] width 409 height 28
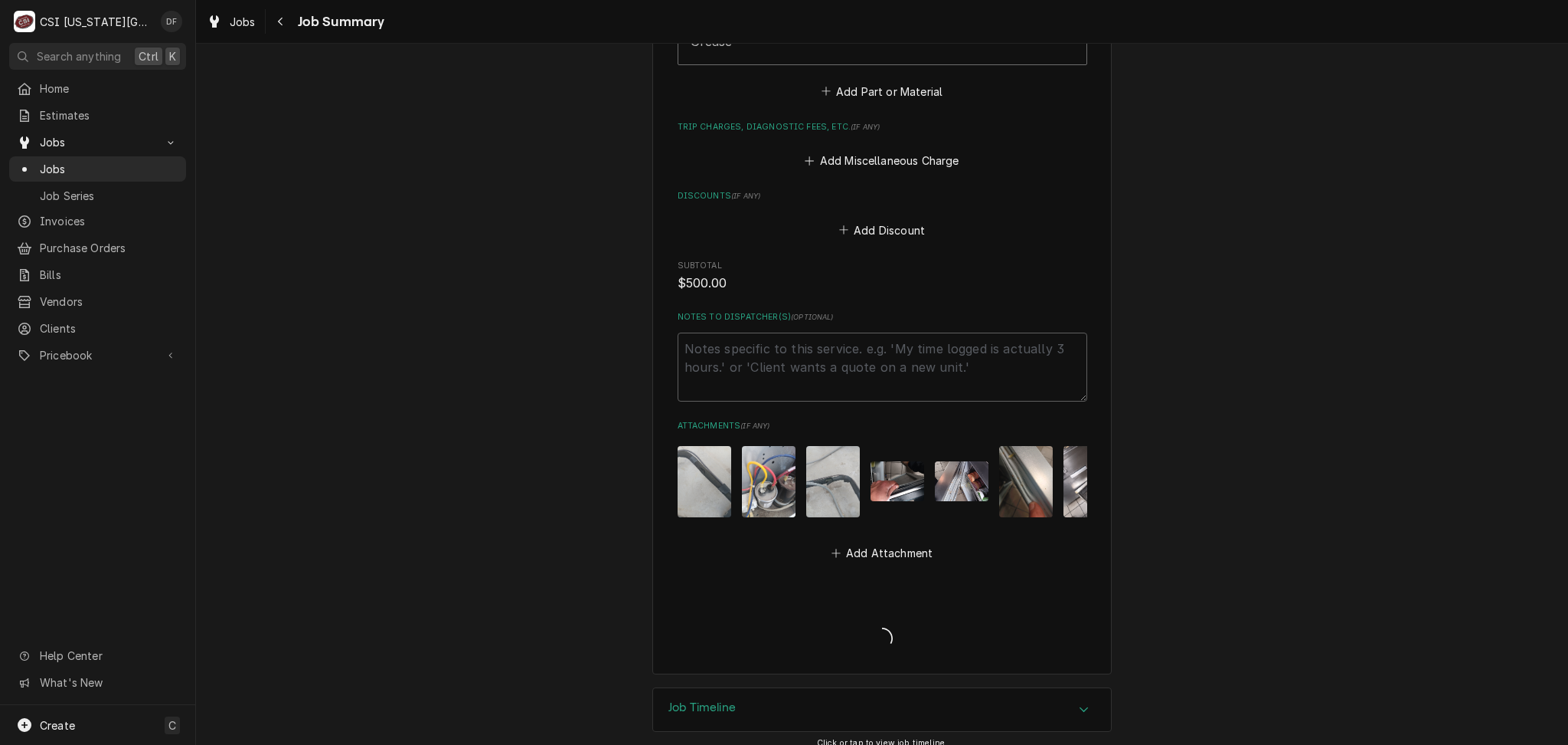
type textarea "x"
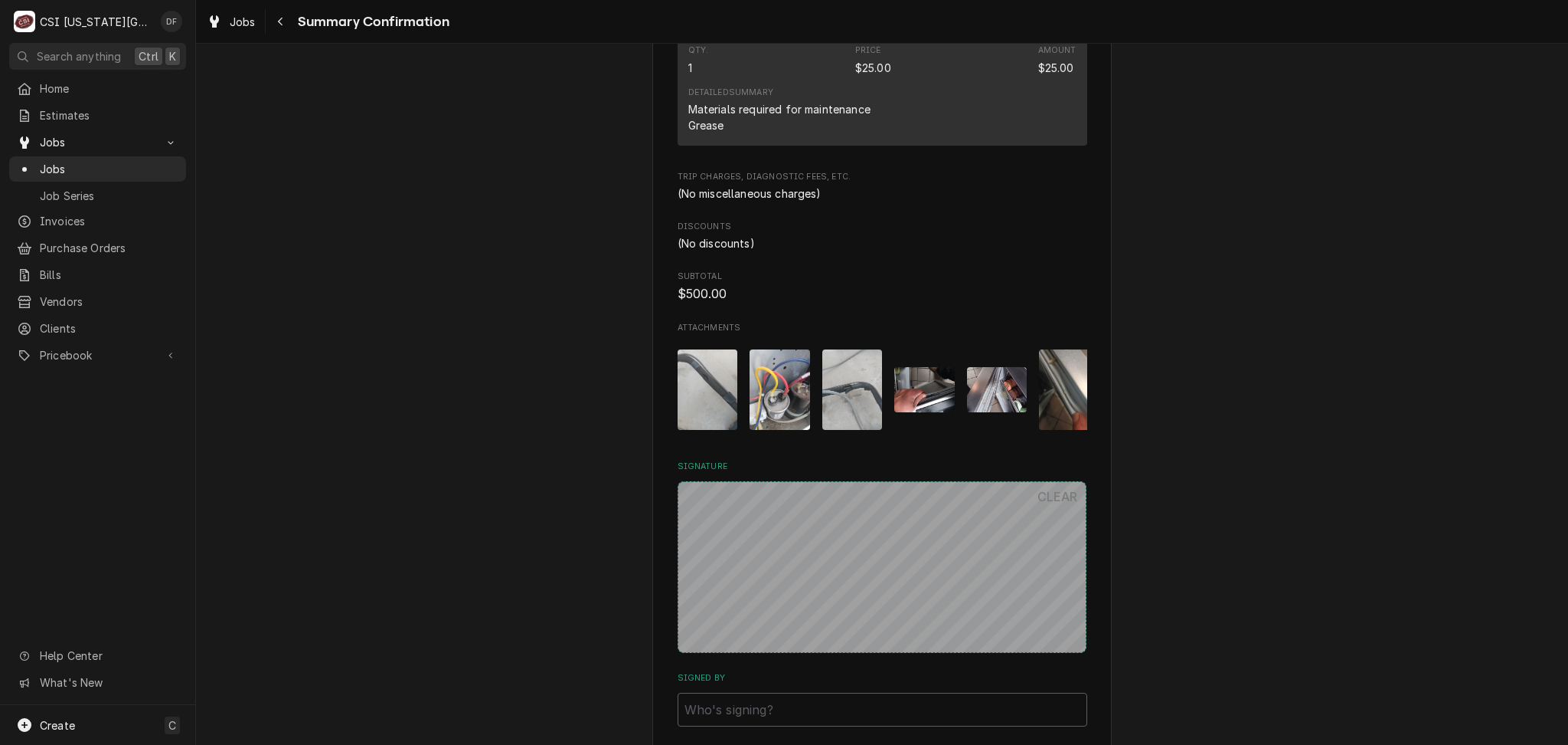
scroll to position [7595, 0]
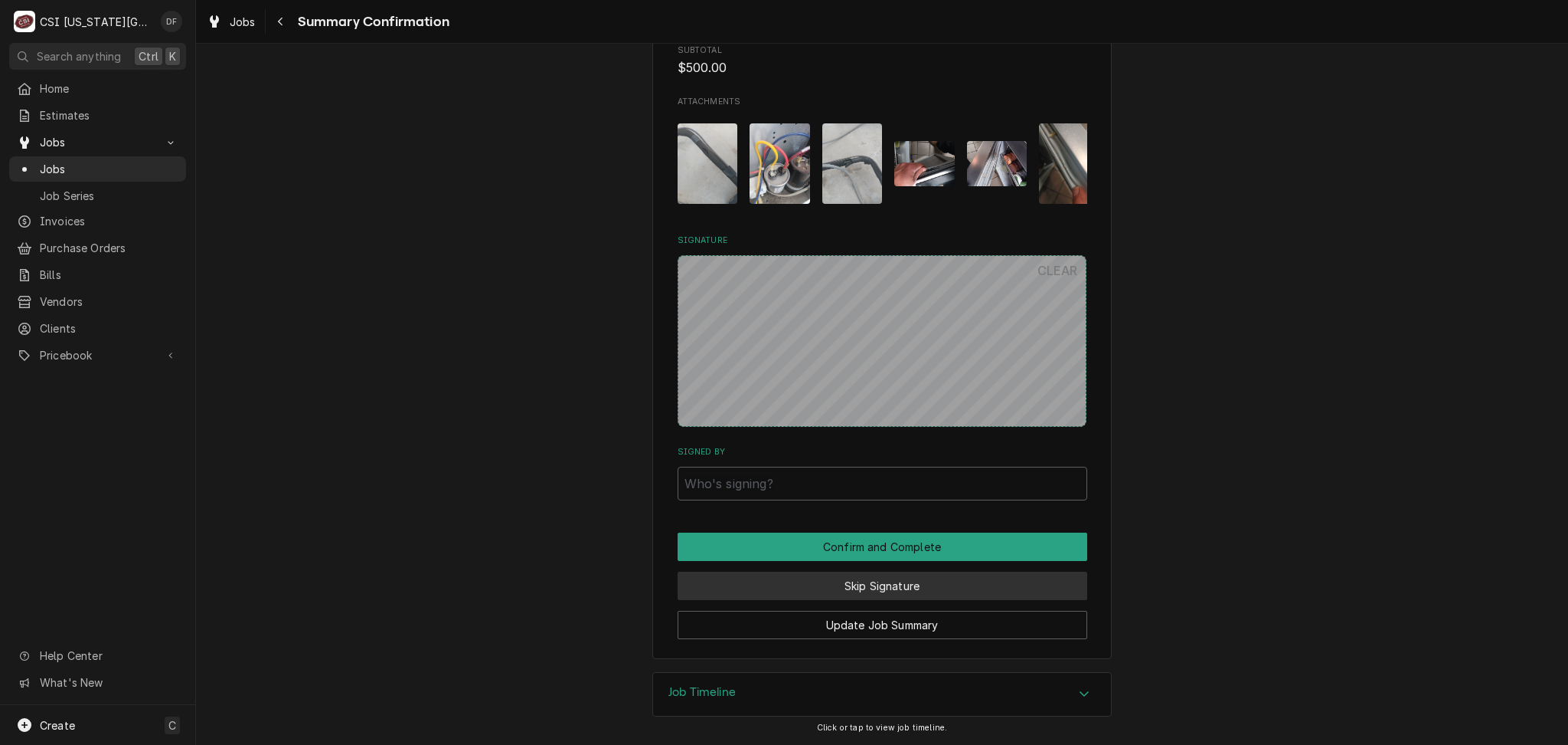
click at [895, 587] on button "Skip Signature" at bounding box center [883, 585] width 409 height 28
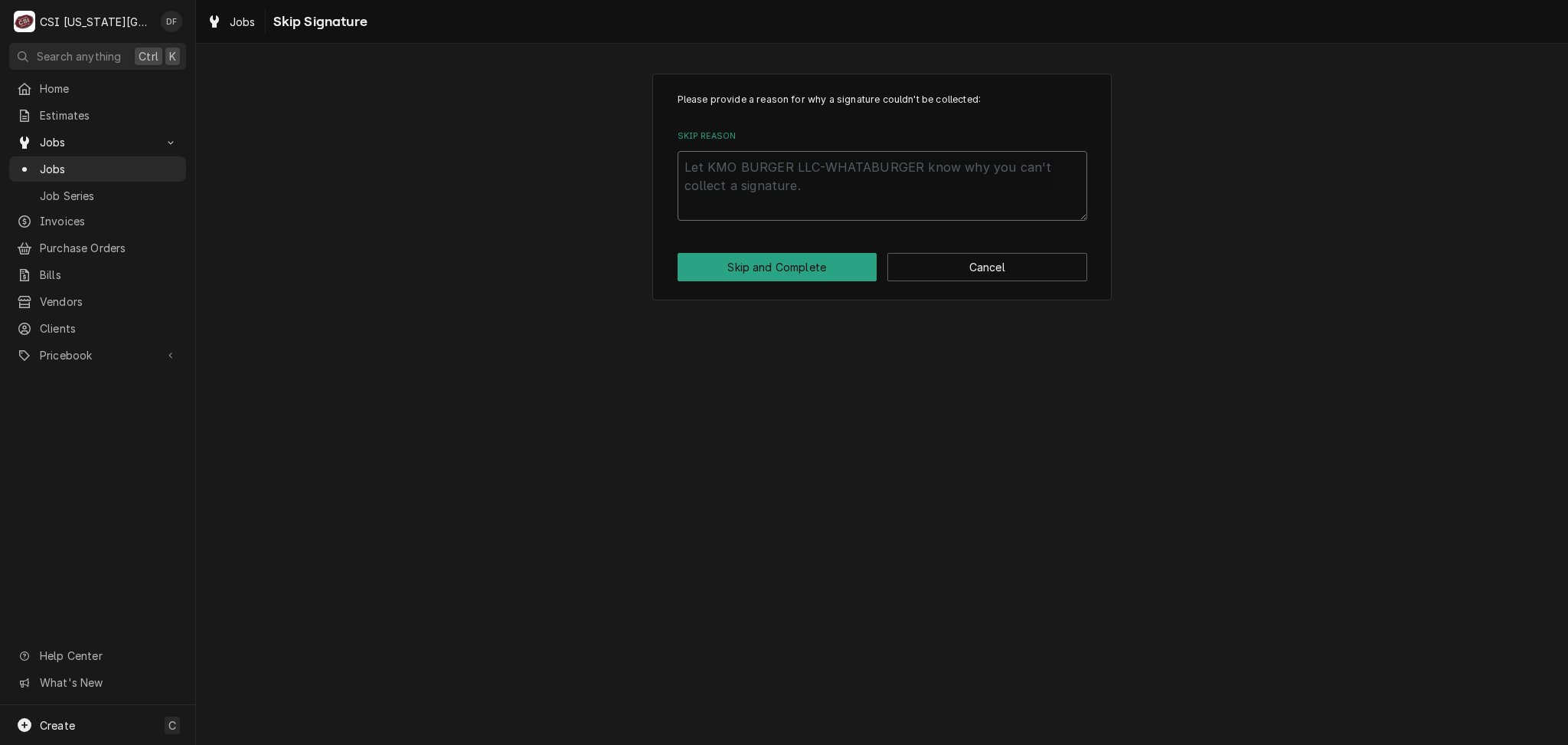
click at [826, 164] on textarea "Skip Reason" at bounding box center [883, 185] width 409 height 69
paste textarea "DF completing at shop"
type textarea "x"
type textarea "DF completing at shop"
click at [841, 268] on button "Skip and Complete" at bounding box center [777, 267] width 200 height 28
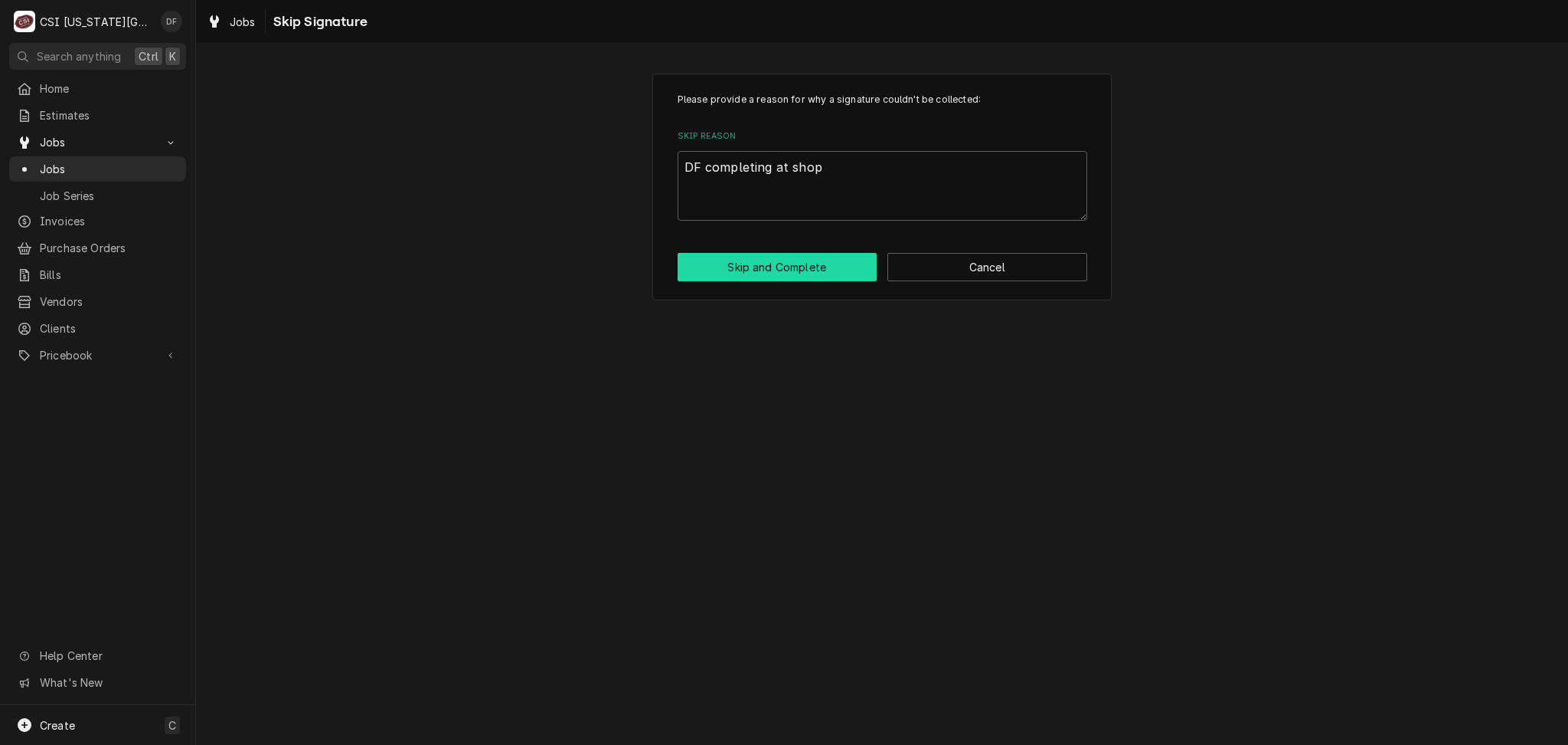
type textarea "x"
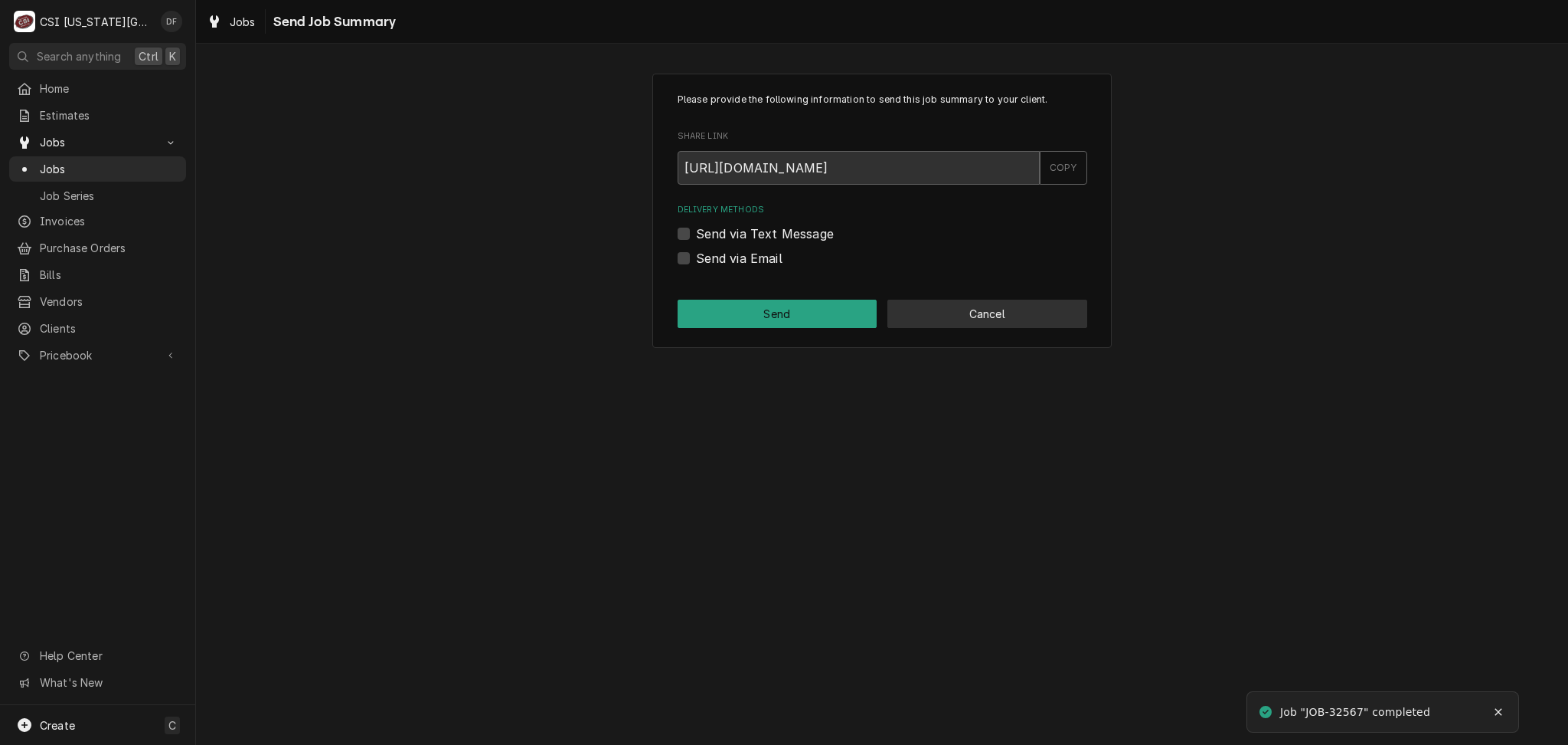
click at [1056, 318] on button "Cancel" at bounding box center [987, 314] width 200 height 28
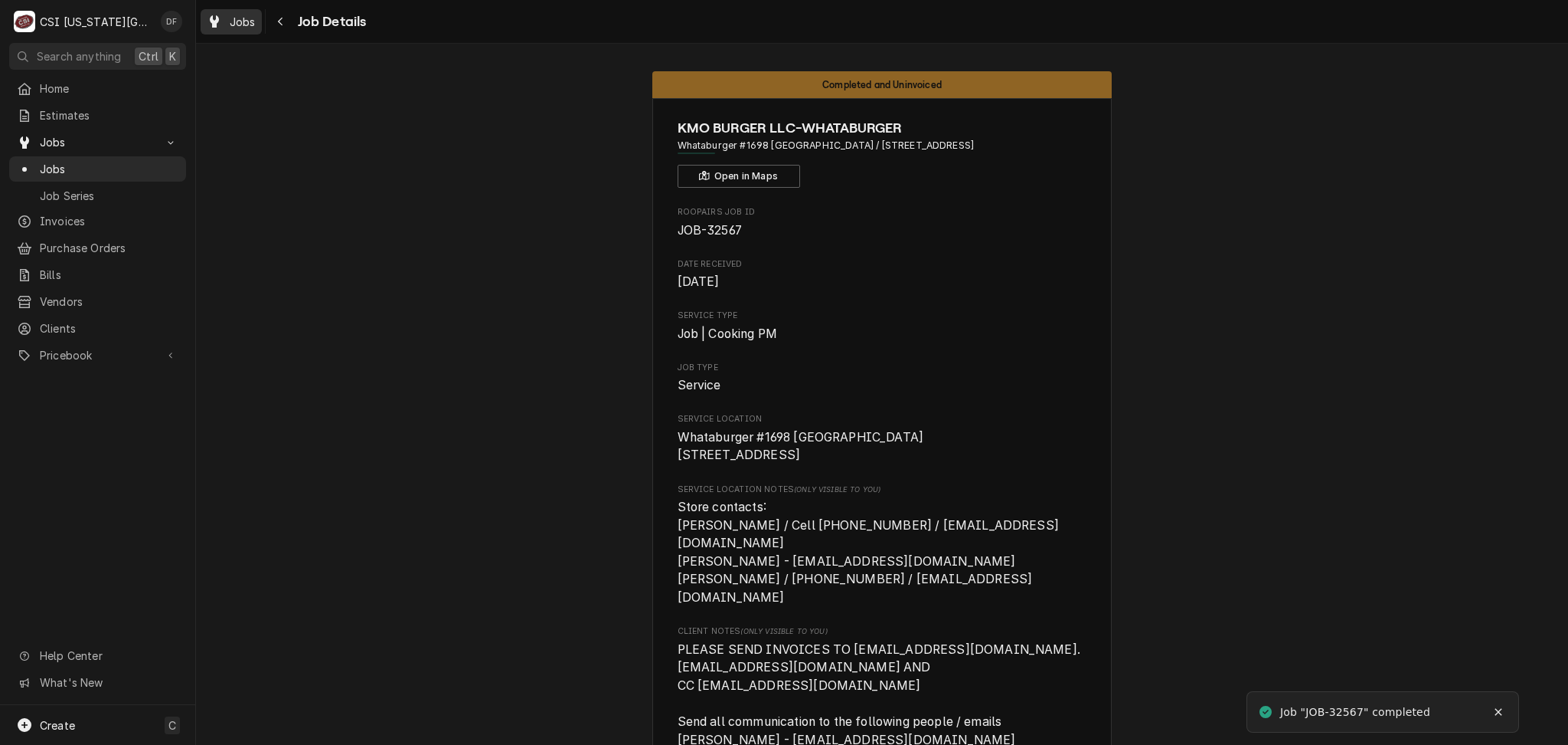
click at [230, 16] on span "Jobs" at bounding box center [243, 22] width 26 height 16
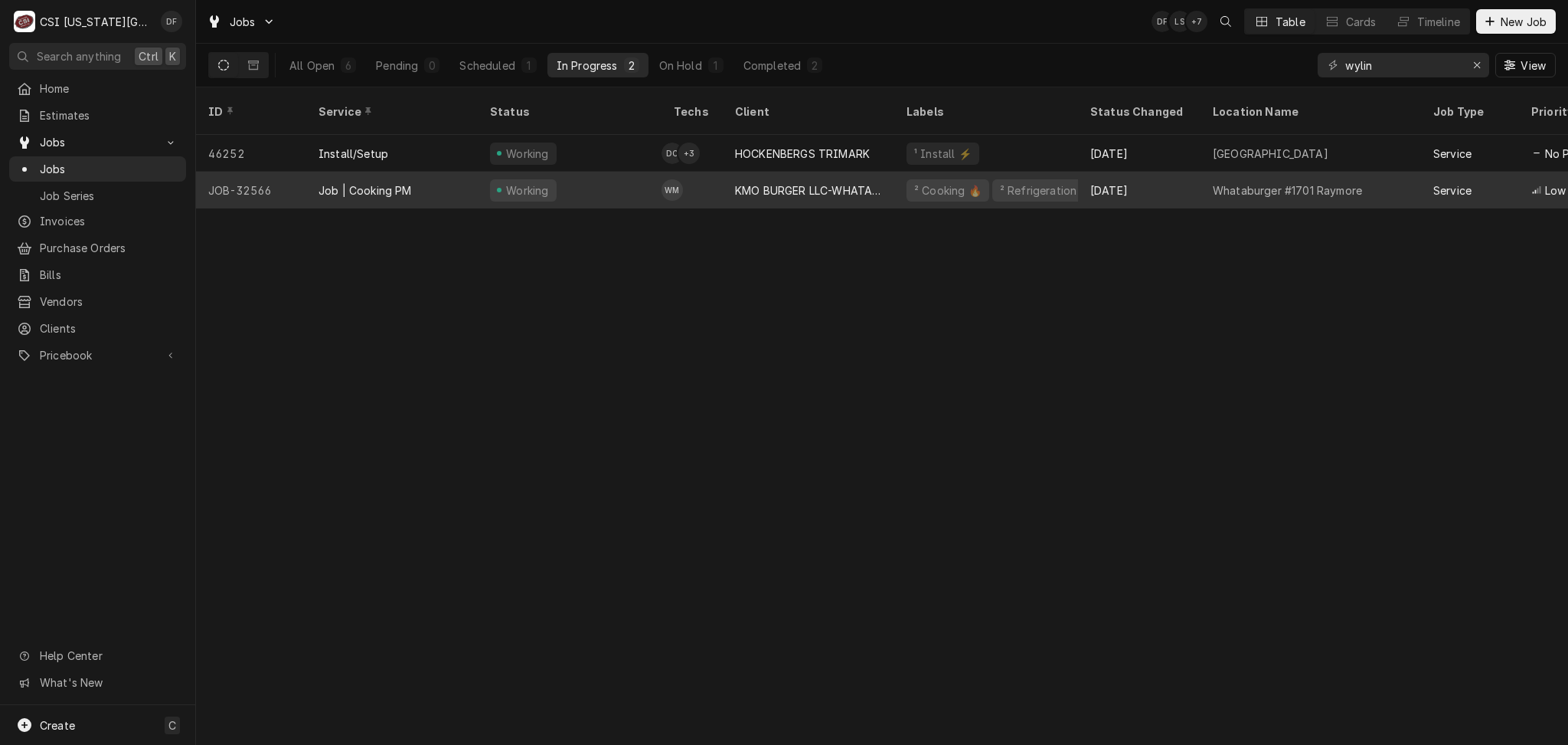
click at [757, 182] on div "KMO BURGER LLC-WHATABURGER" at bounding box center [808, 190] width 147 height 16
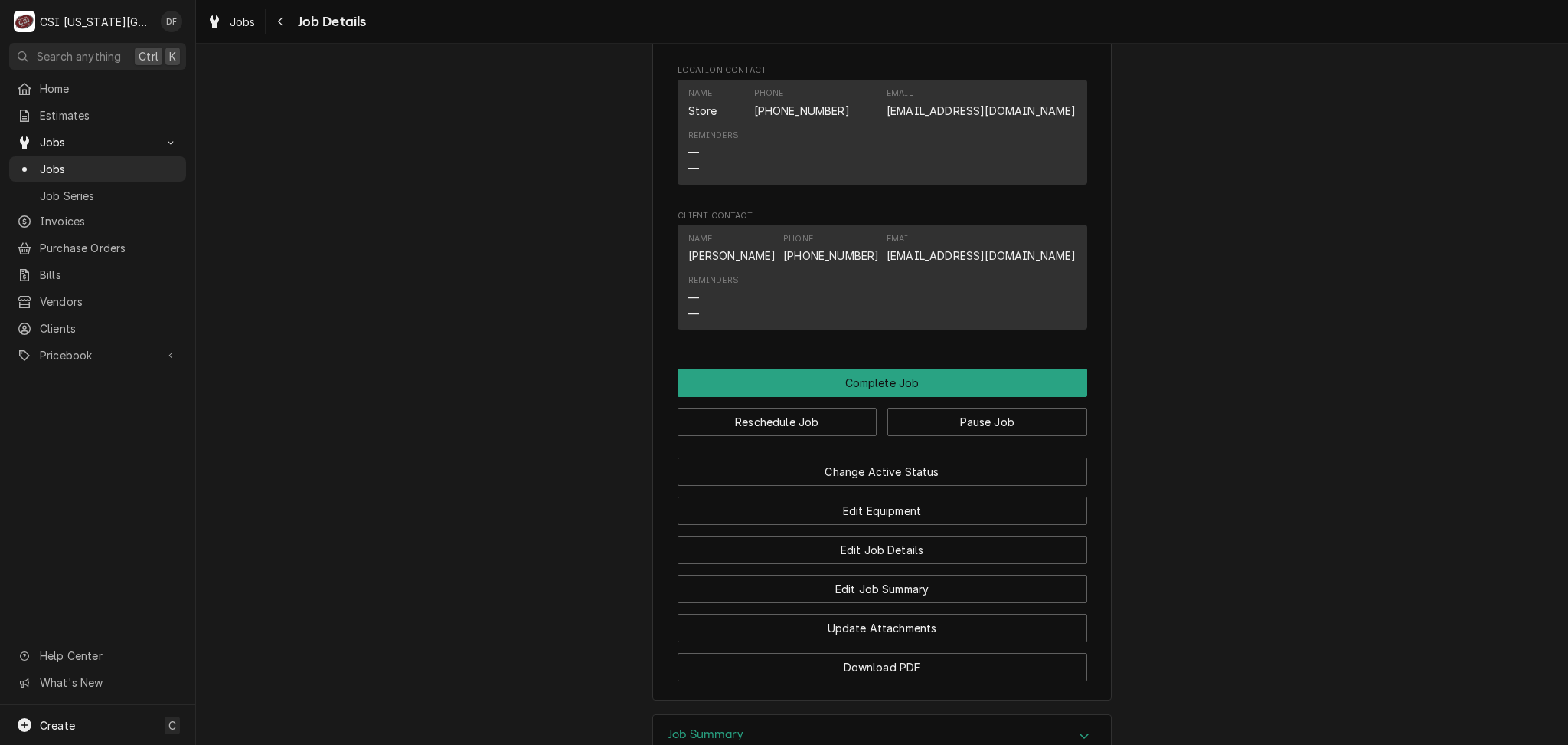
scroll to position [2169, 0]
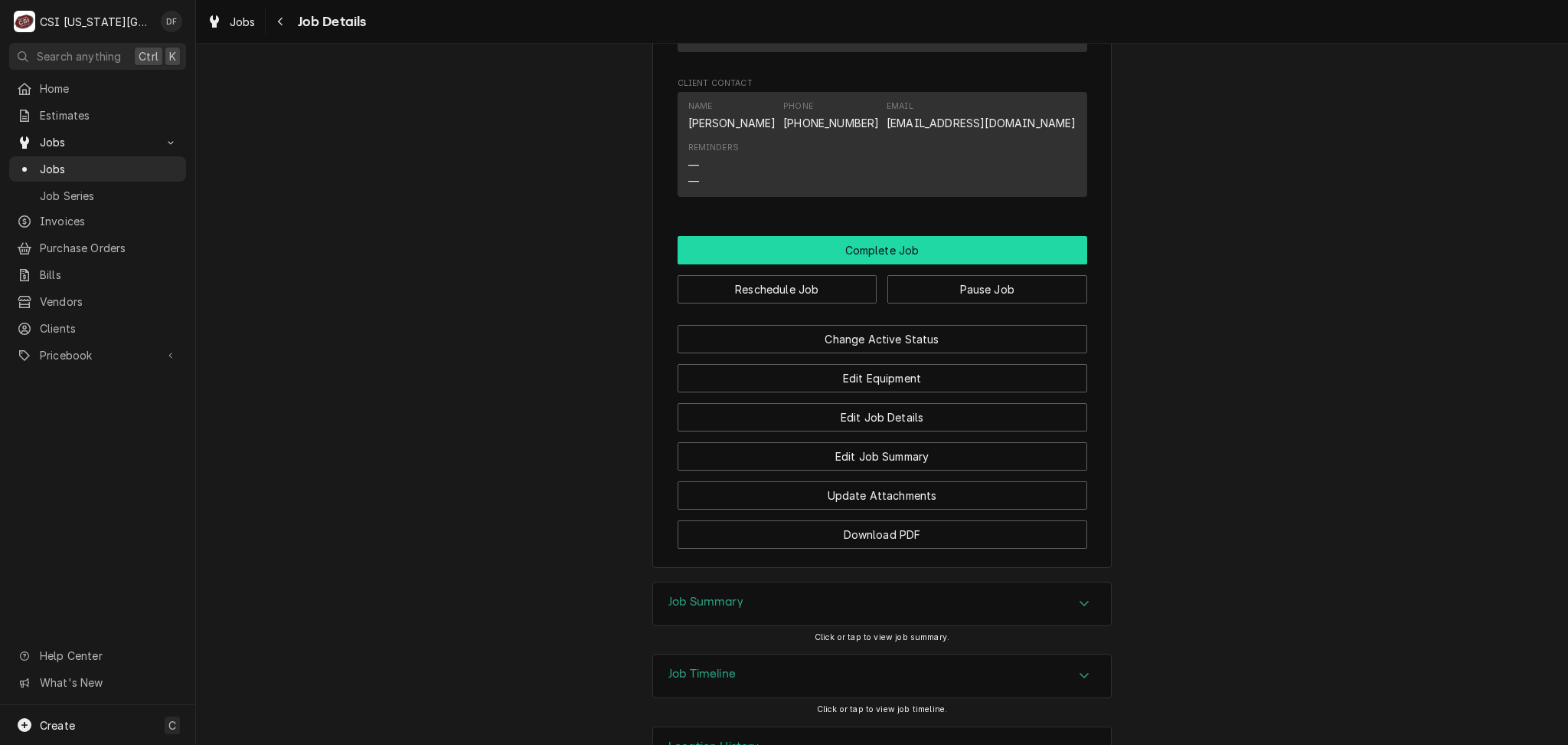
click at [919, 236] on button "Complete Job" at bounding box center [883, 250] width 409 height 28
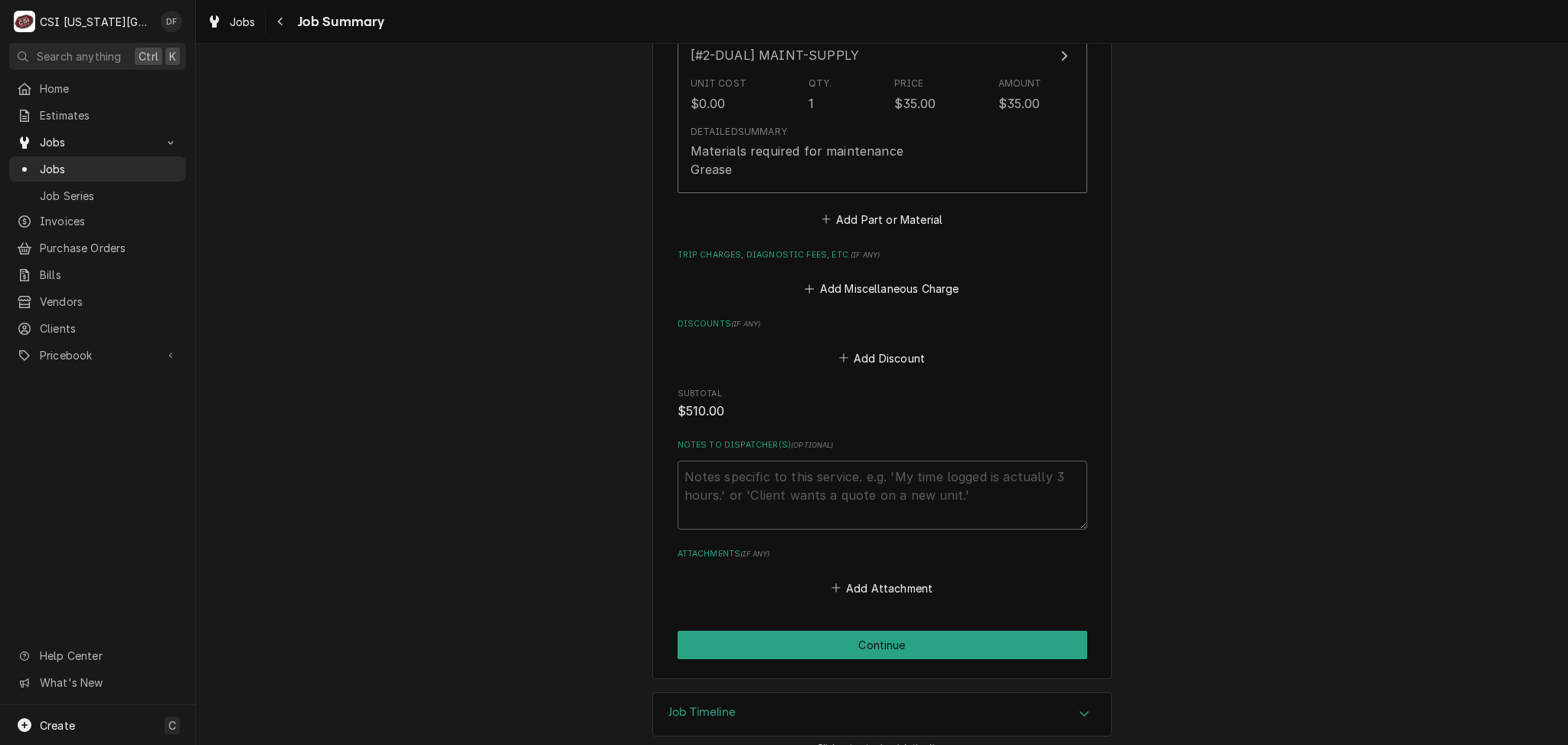
scroll to position [8402, 0]
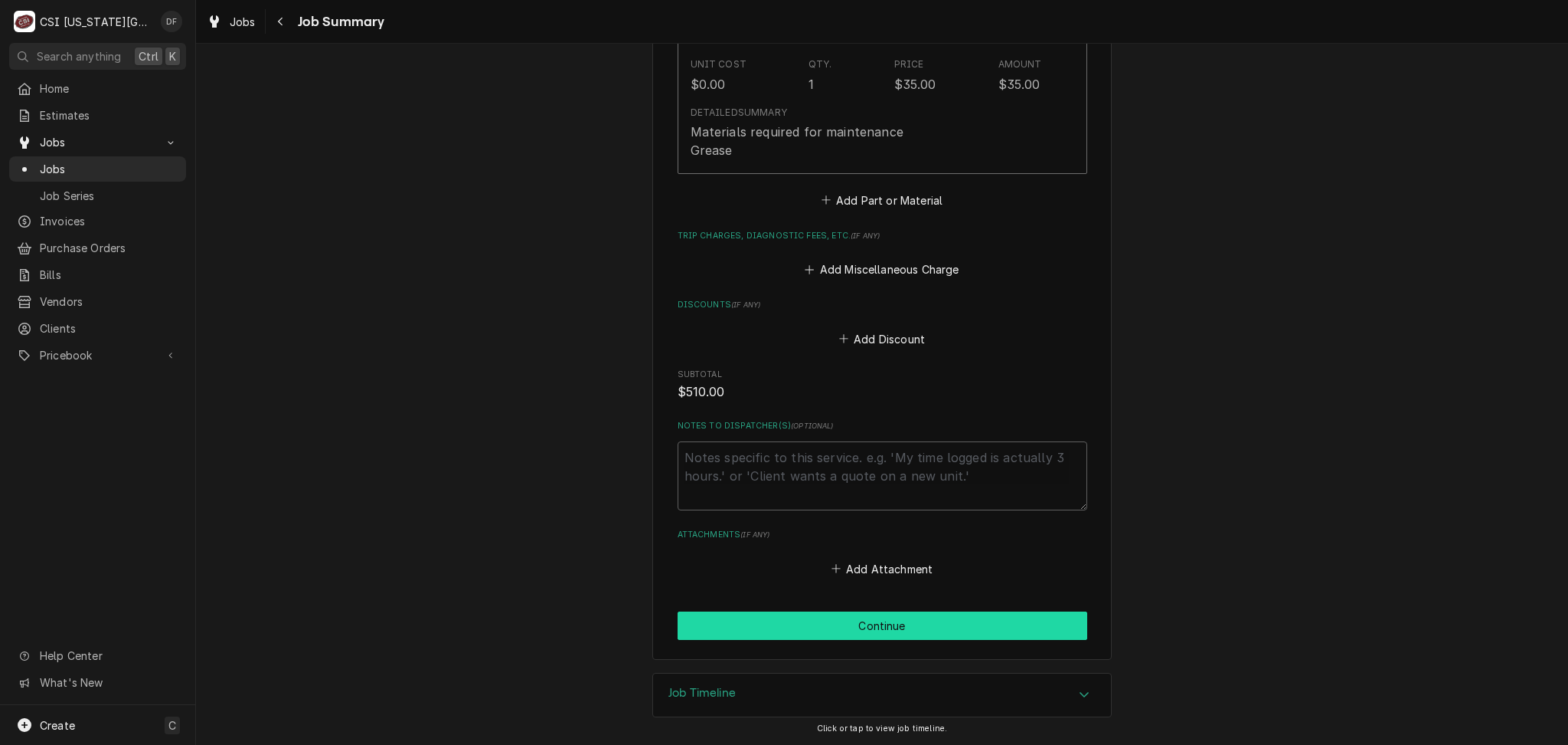
click at [842, 639] on button "Continue" at bounding box center [883, 626] width 409 height 28
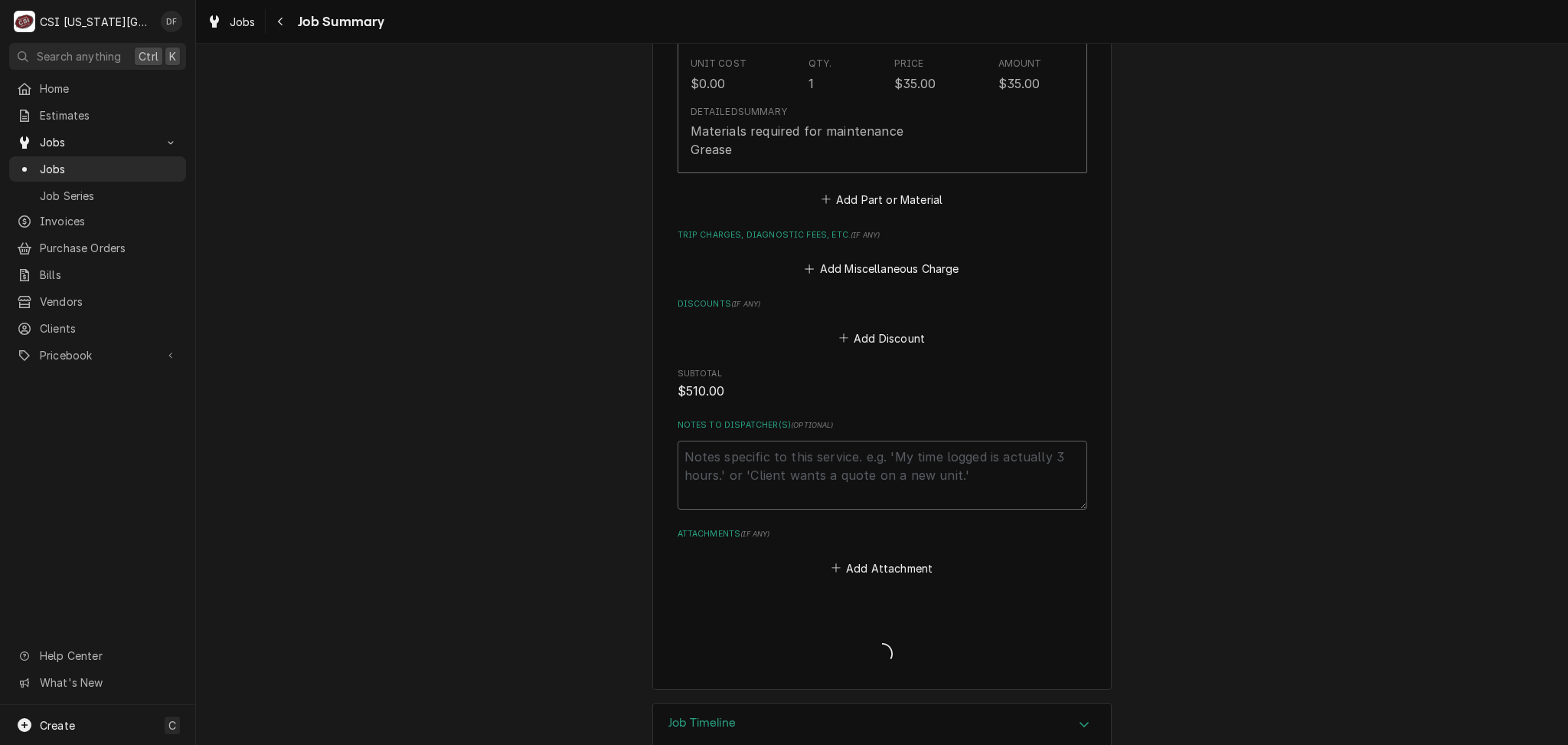
type textarea "x"
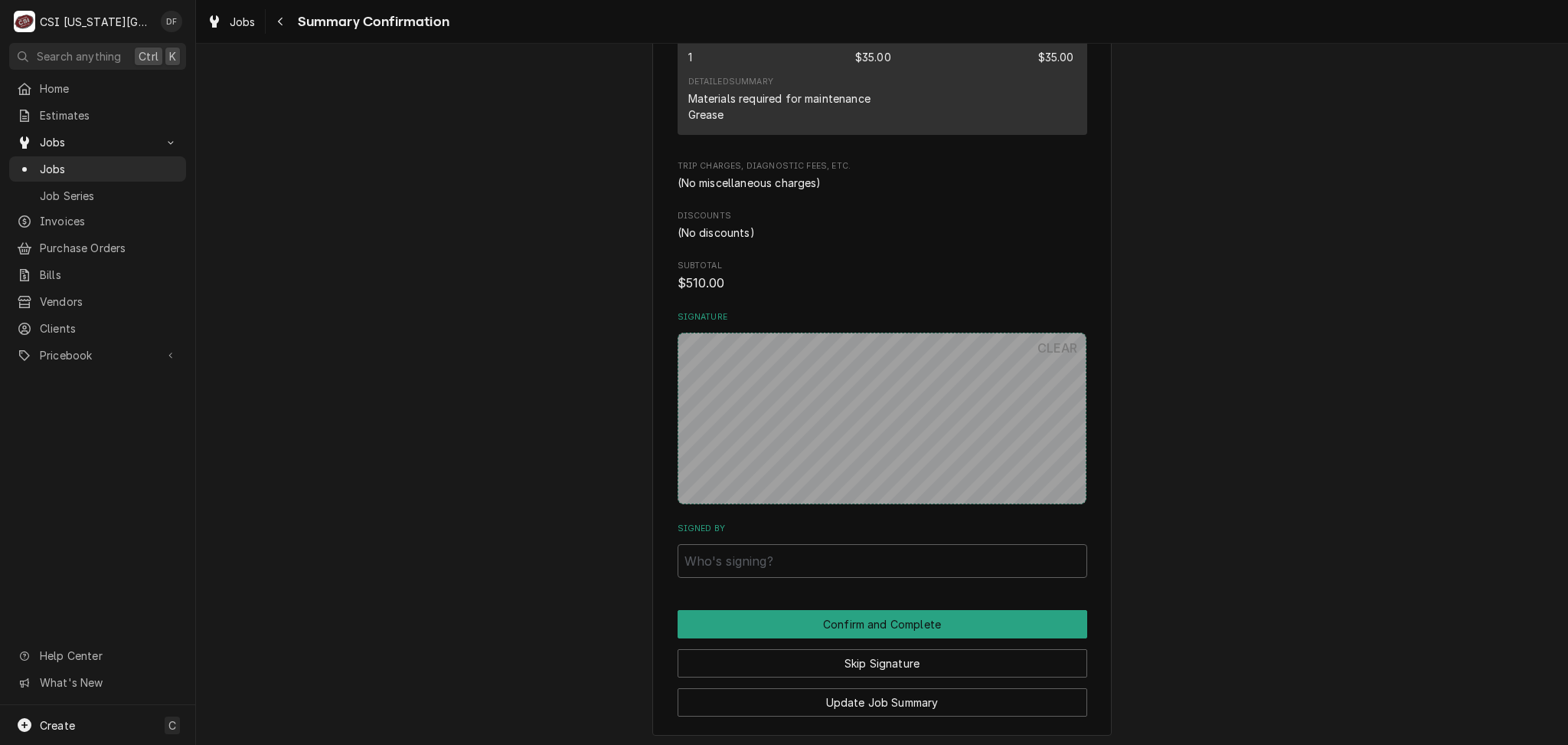
scroll to position [7458, 0]
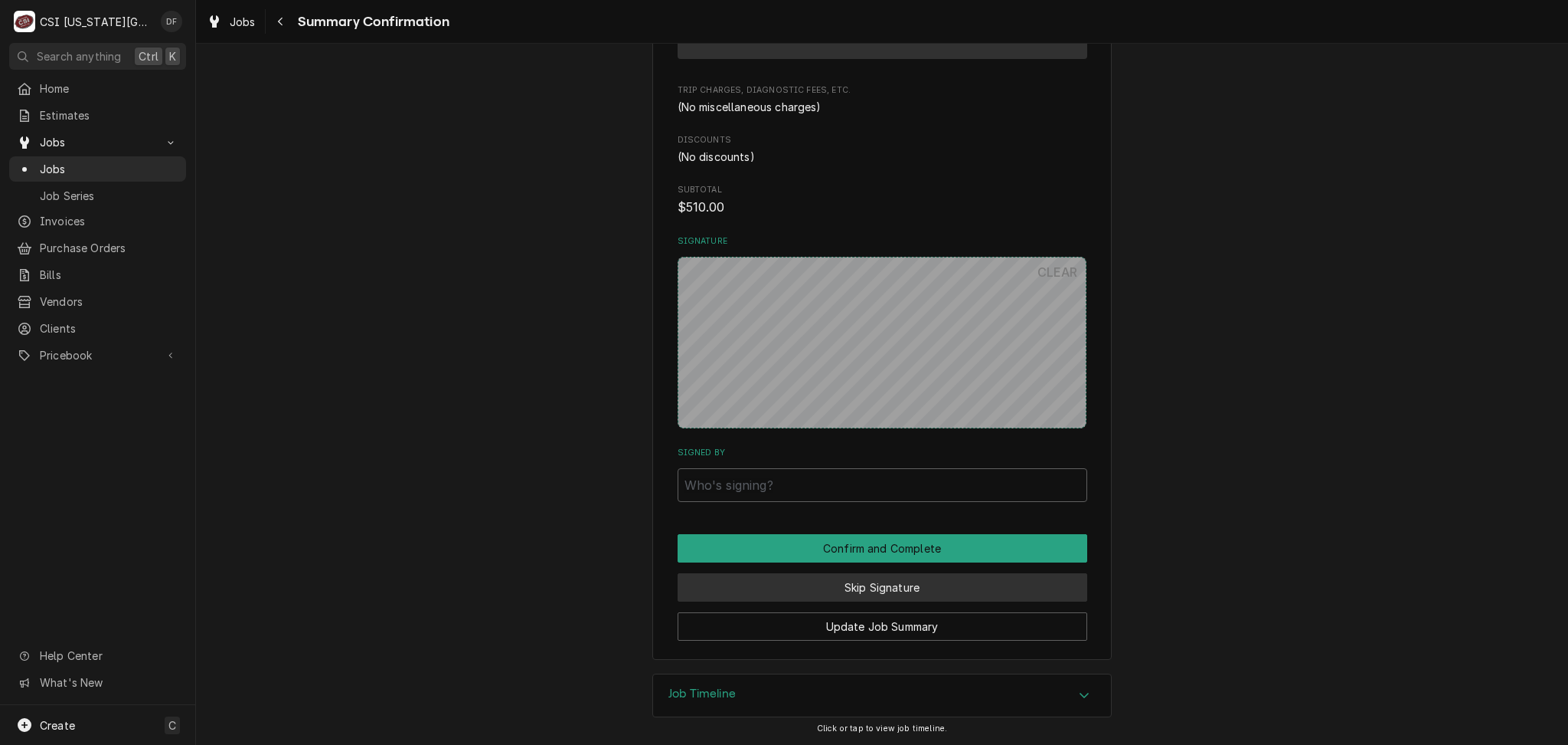
click at [926, 579] on button "Skip Signature" at bounding box center [883, 587] width 409 height 28
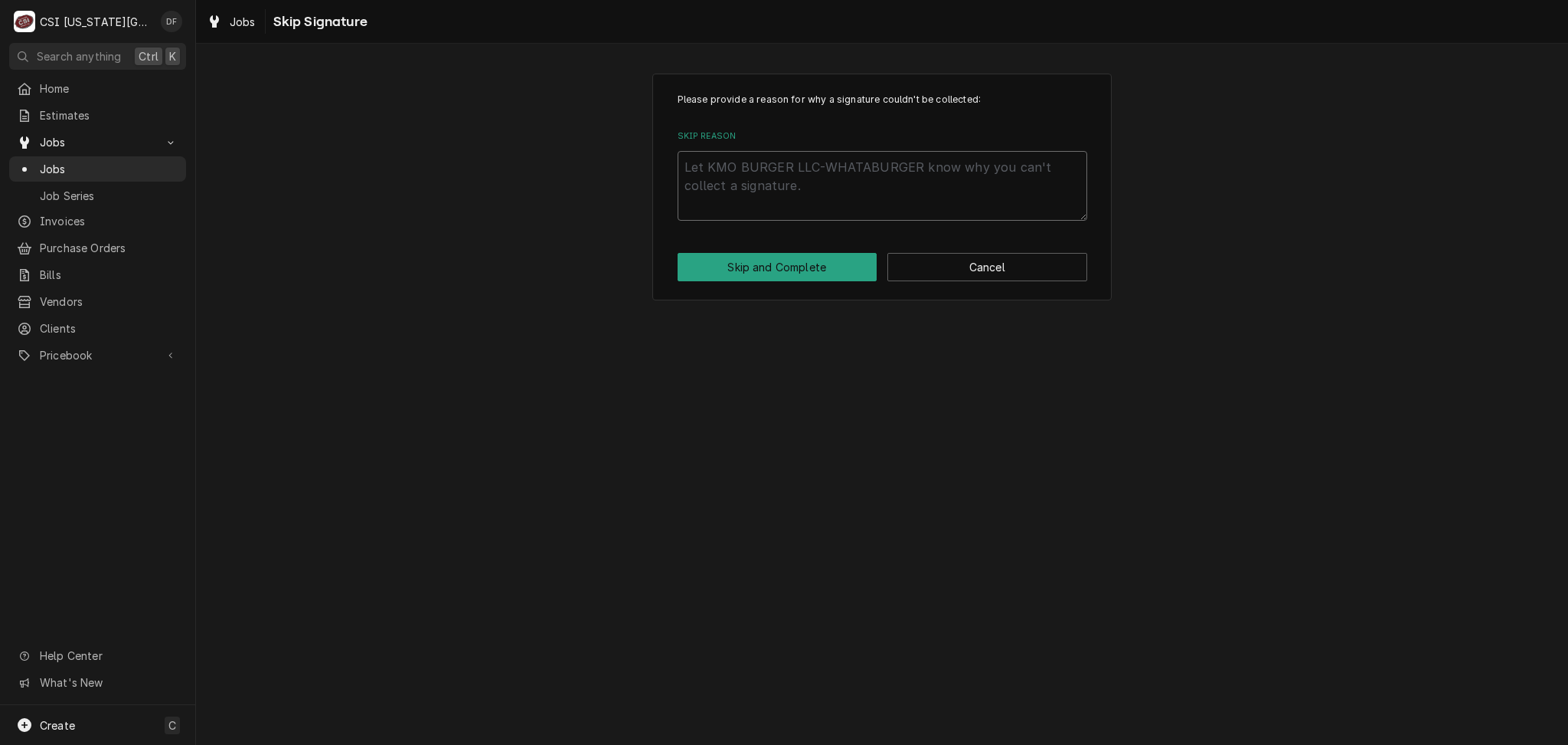
drag, startPoint x: 853, startPoint y: 169, endPoint x: 833, endPoint y: 142, distance: 33.6
click at [854, 168] on textarea "Skip Reason" at bounding box center [883, 185] width 409 height 69
paste textarea "DF completing at shop"
type textarea "x"
type textarea "DF completing at shop"
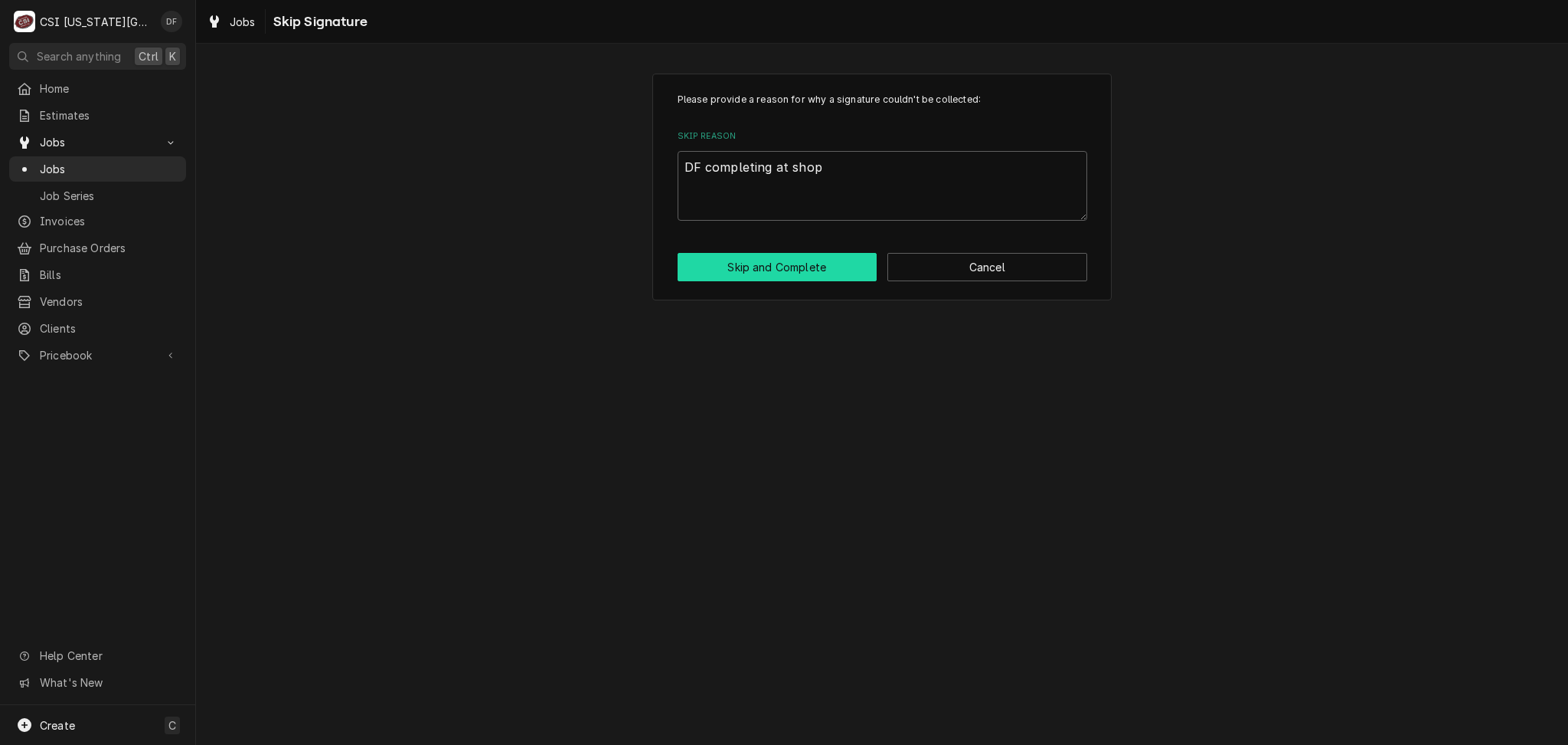
click at [807, 265] on button "Skip and Complete" at bounding box center [777, 267] width 200 height 28
type textarea "x"
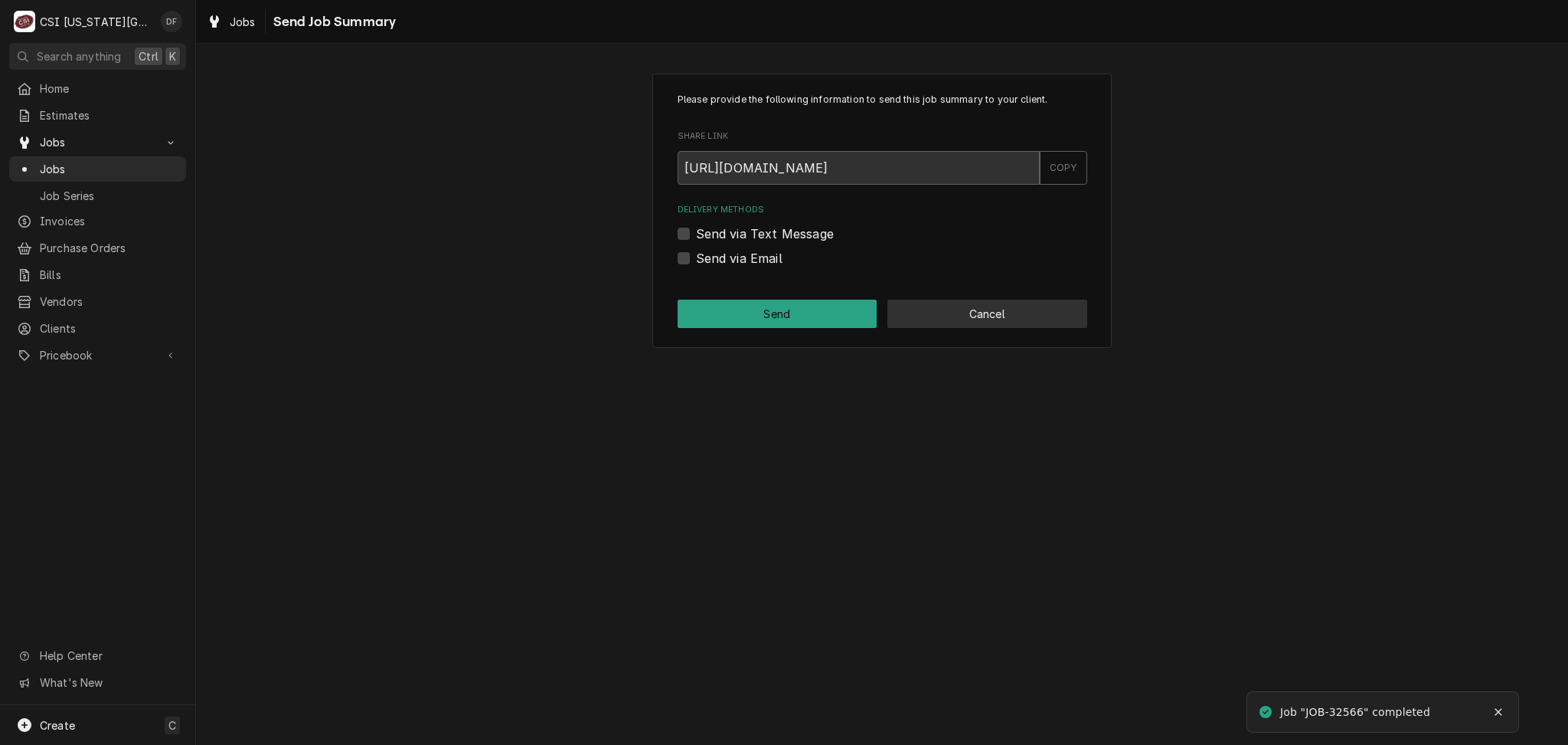
click at [945, 316] on button "Cancel" at bounding box center [987, 314] width 200 height 28
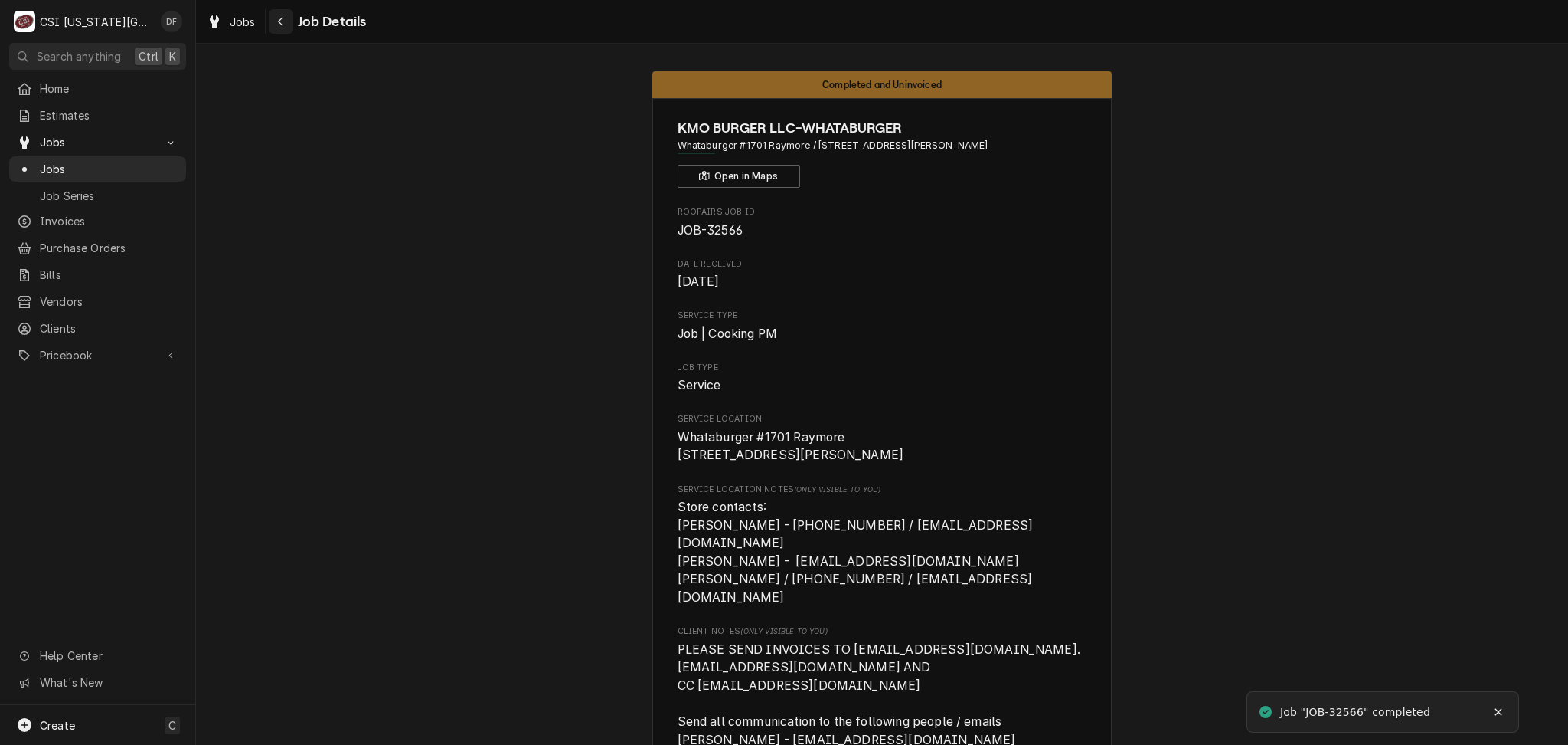
click at [282, 16] on icon "Navigate back" at bounding box center [280, 21] width 7 height 10
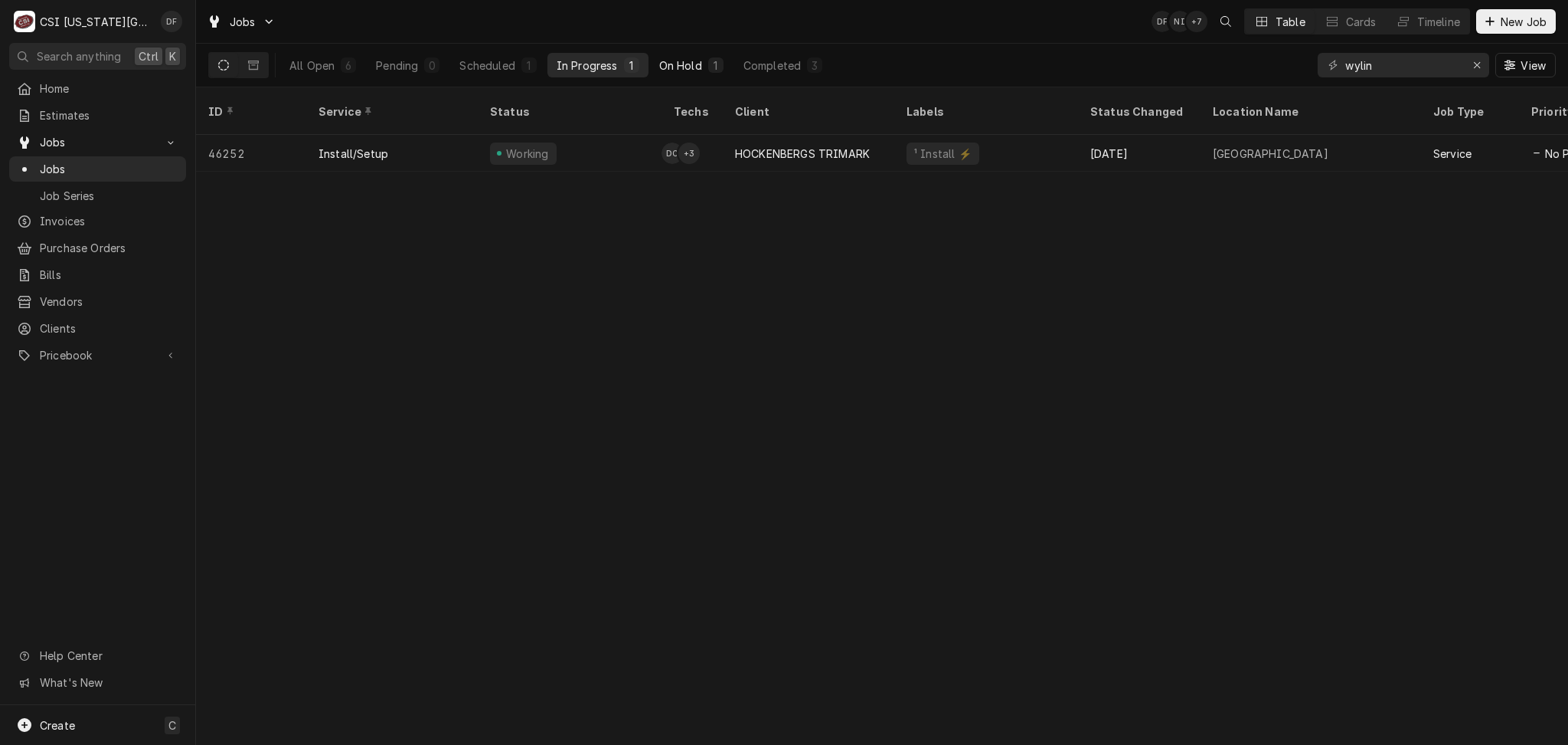
click at [706, 59] on button "On Hold 1" at bounding box center [691, 65] width 83 height 24
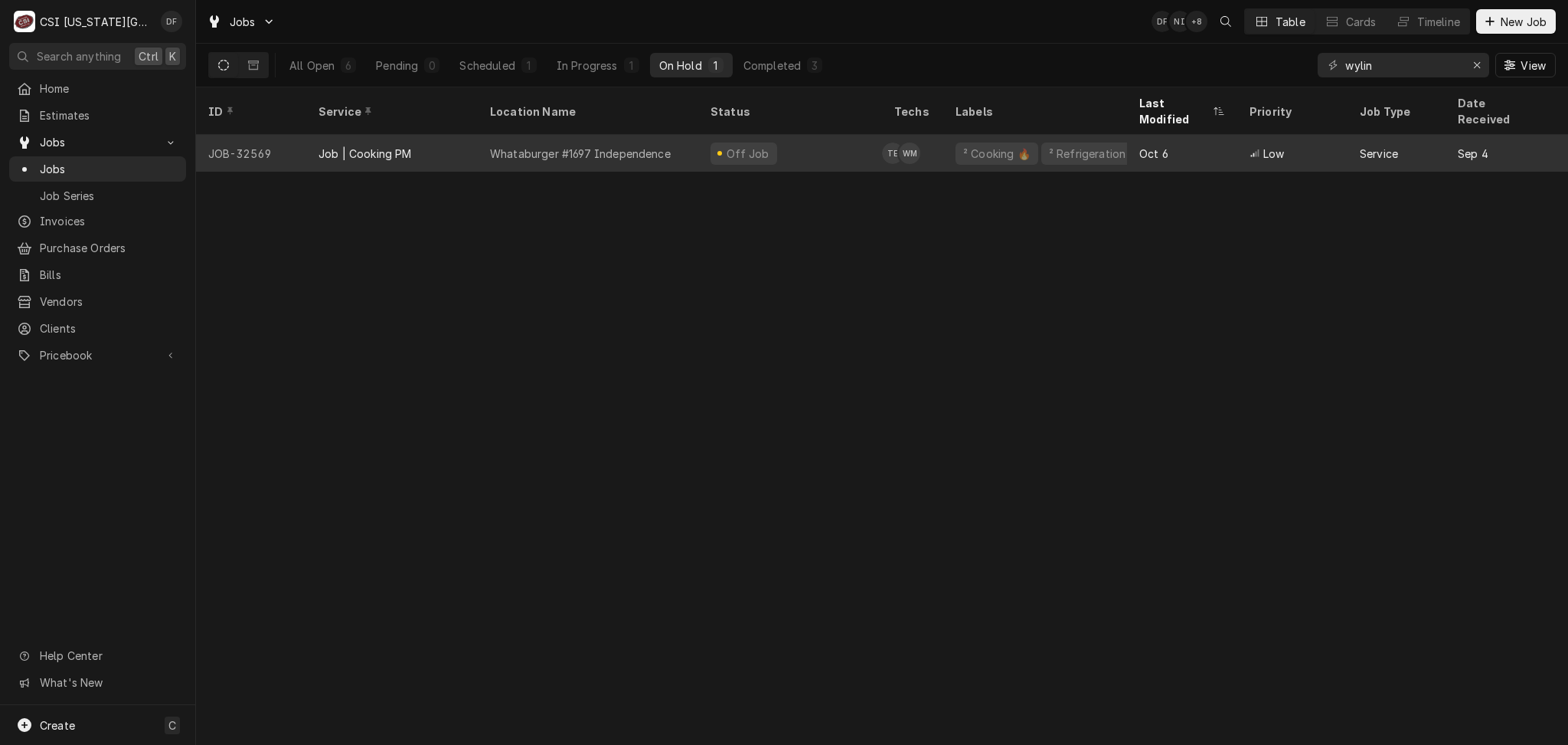
click at [813, 145] on div "Off Job" at bounding box center [791, 153] width 184 height 37
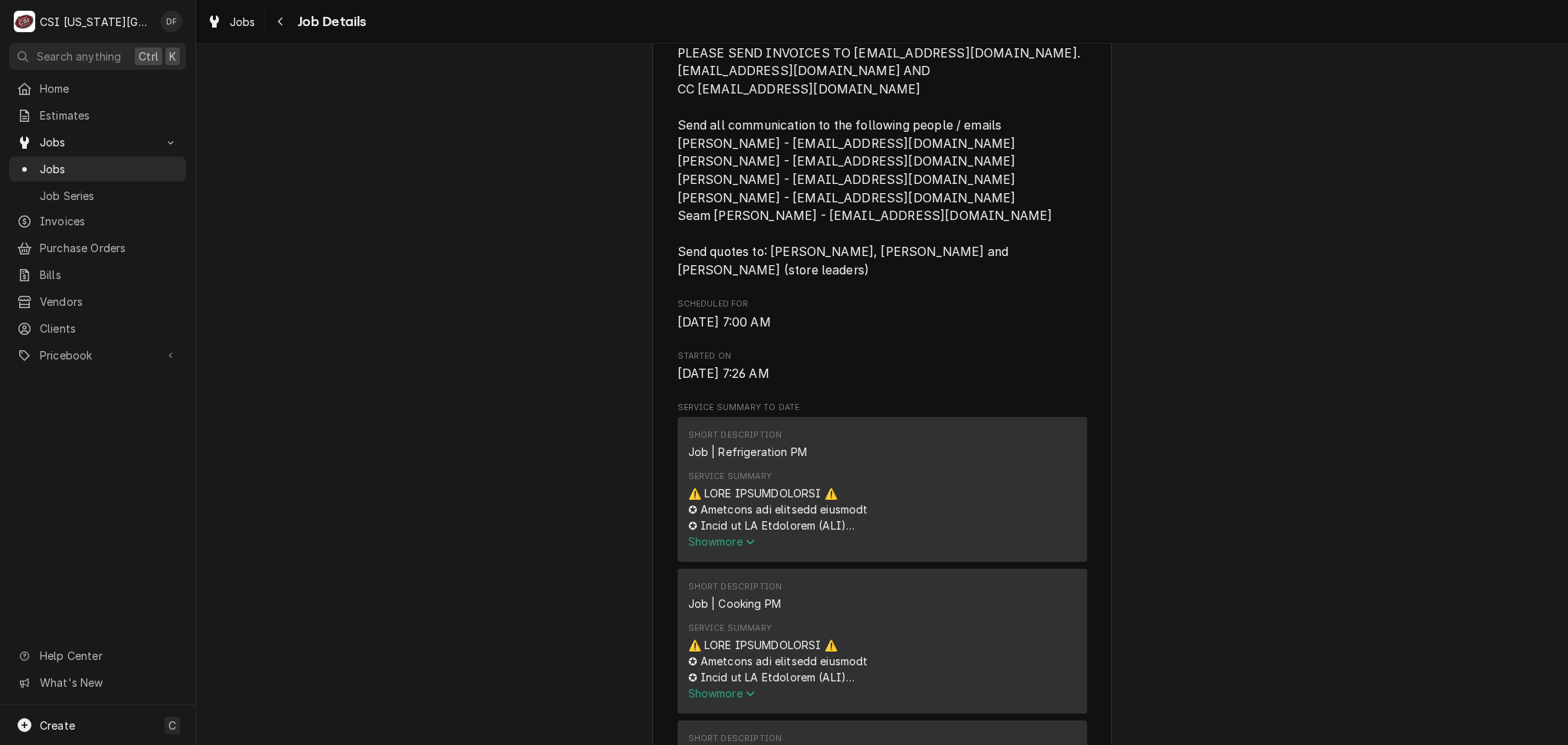
scroll to position [715, 0]
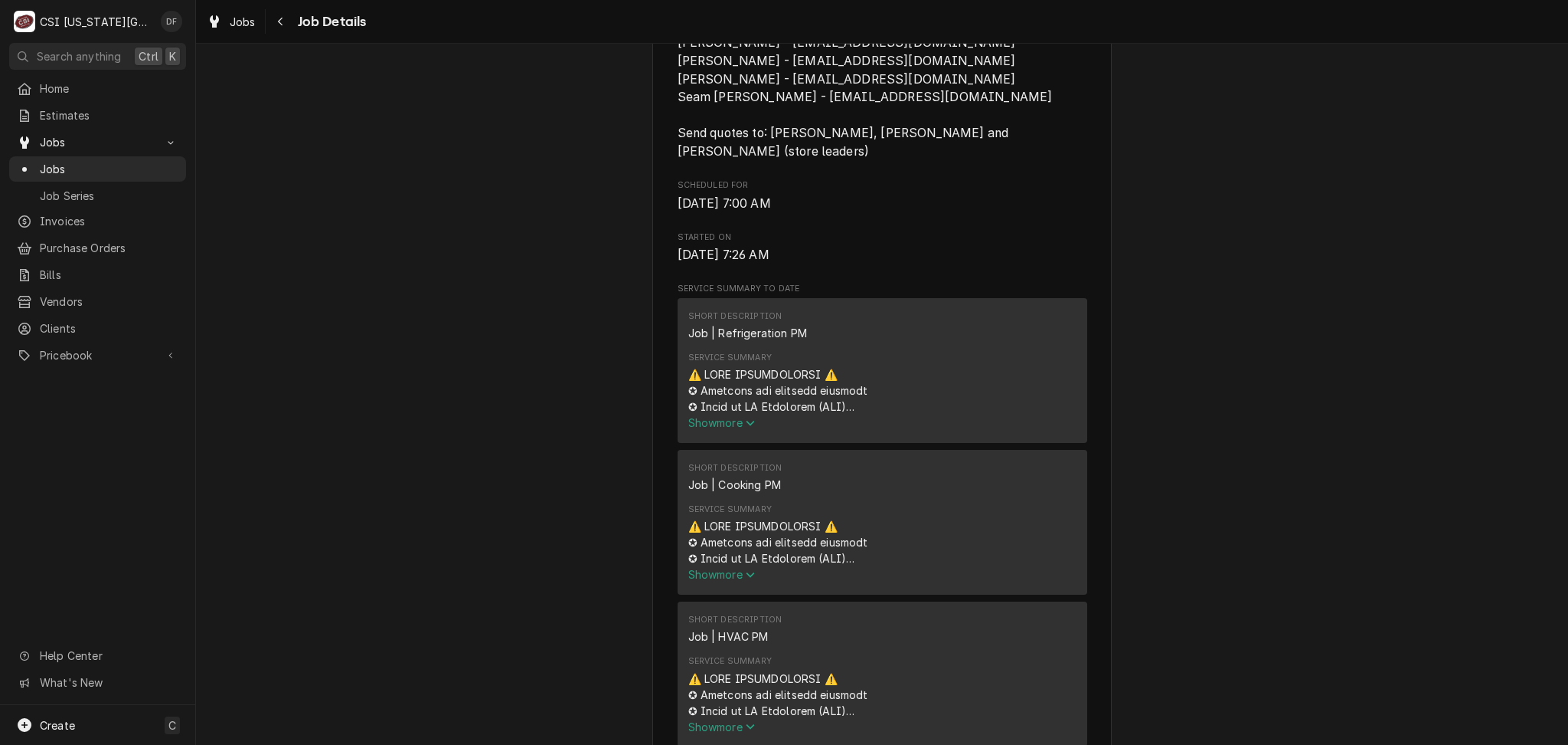
click at [721, 416] on span "Show more" at bounding box center [722, 423] width 68 height 13
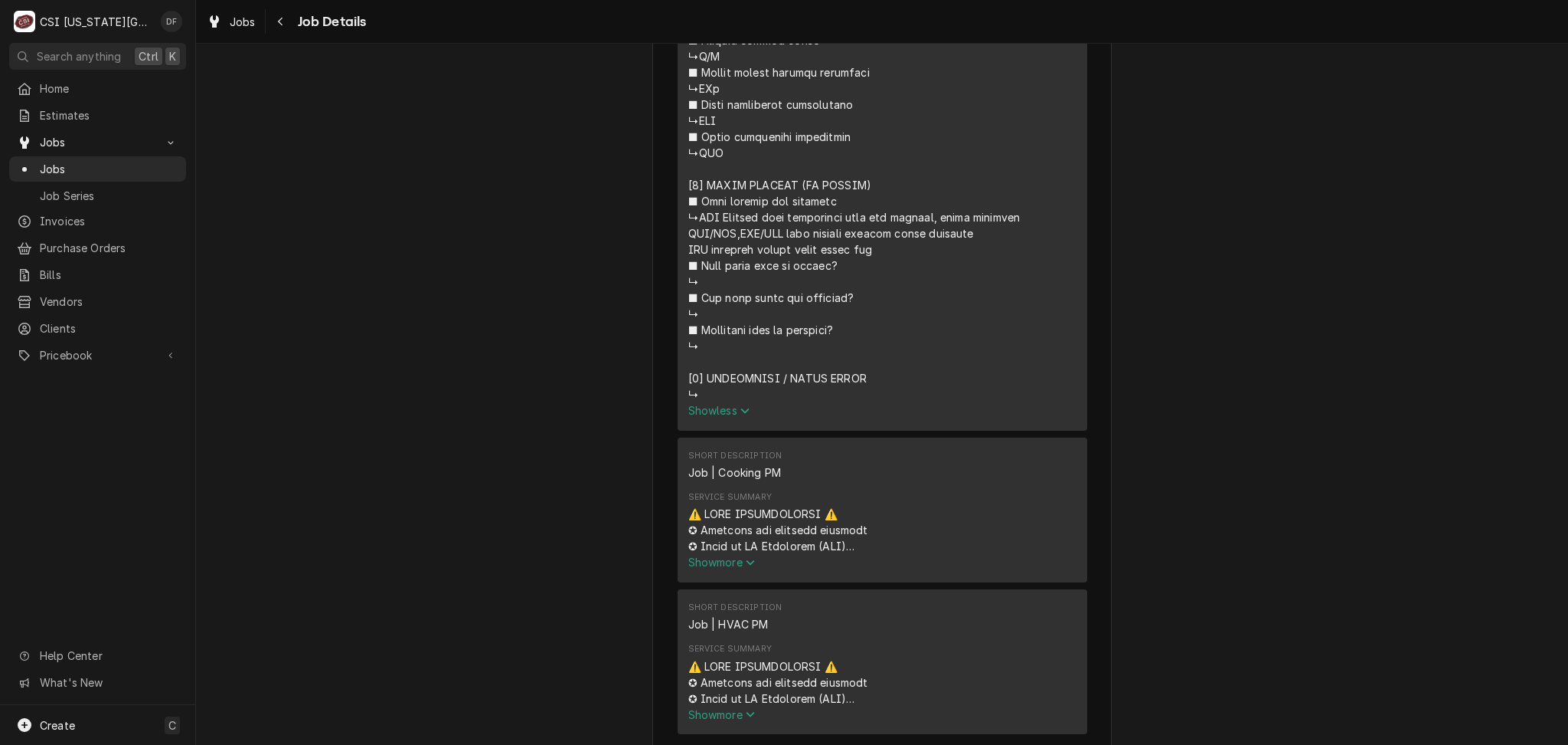
scroll to position [2145, 0]
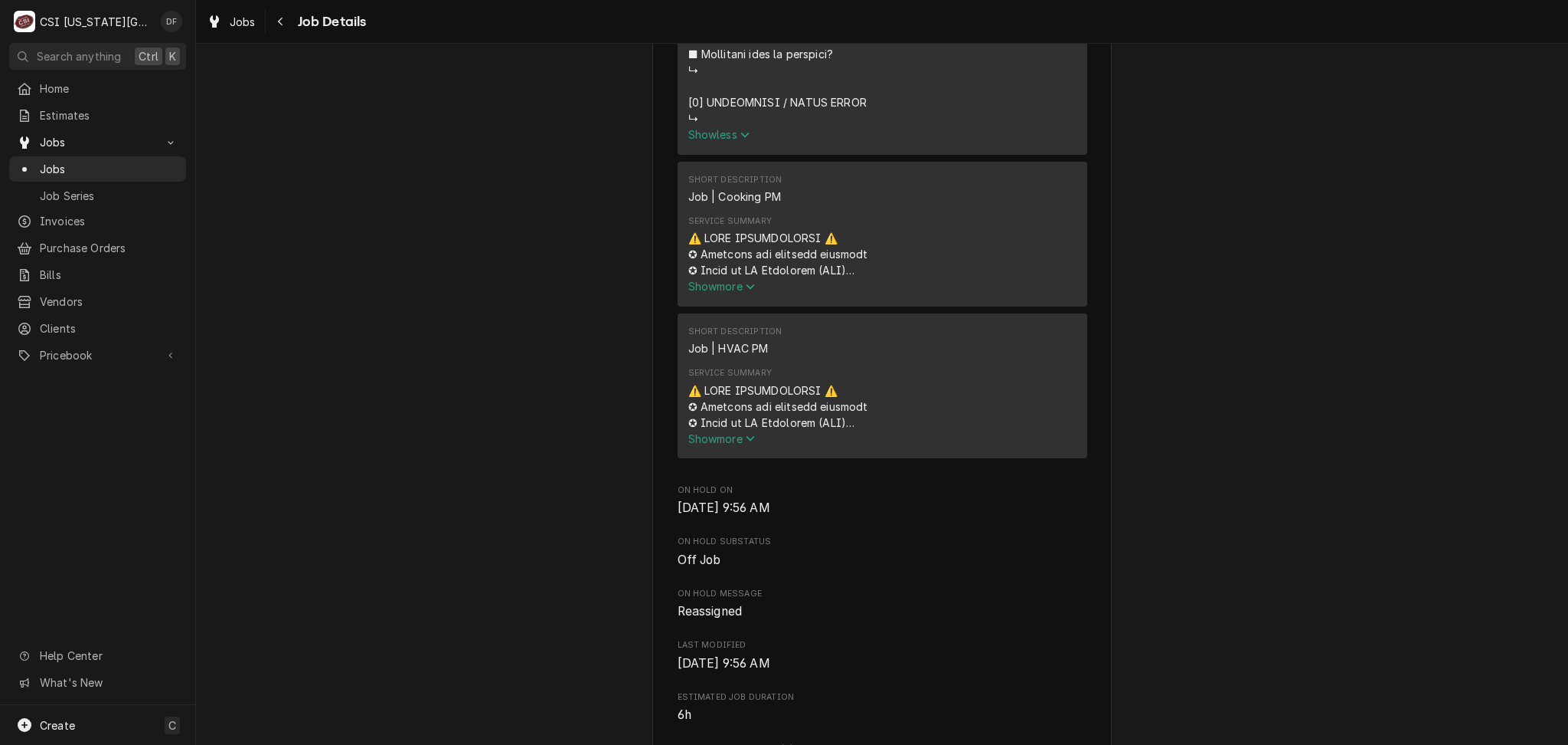
click at [732, 432] on span "Show more" at bounding box center [722, 439] width 68 height 13
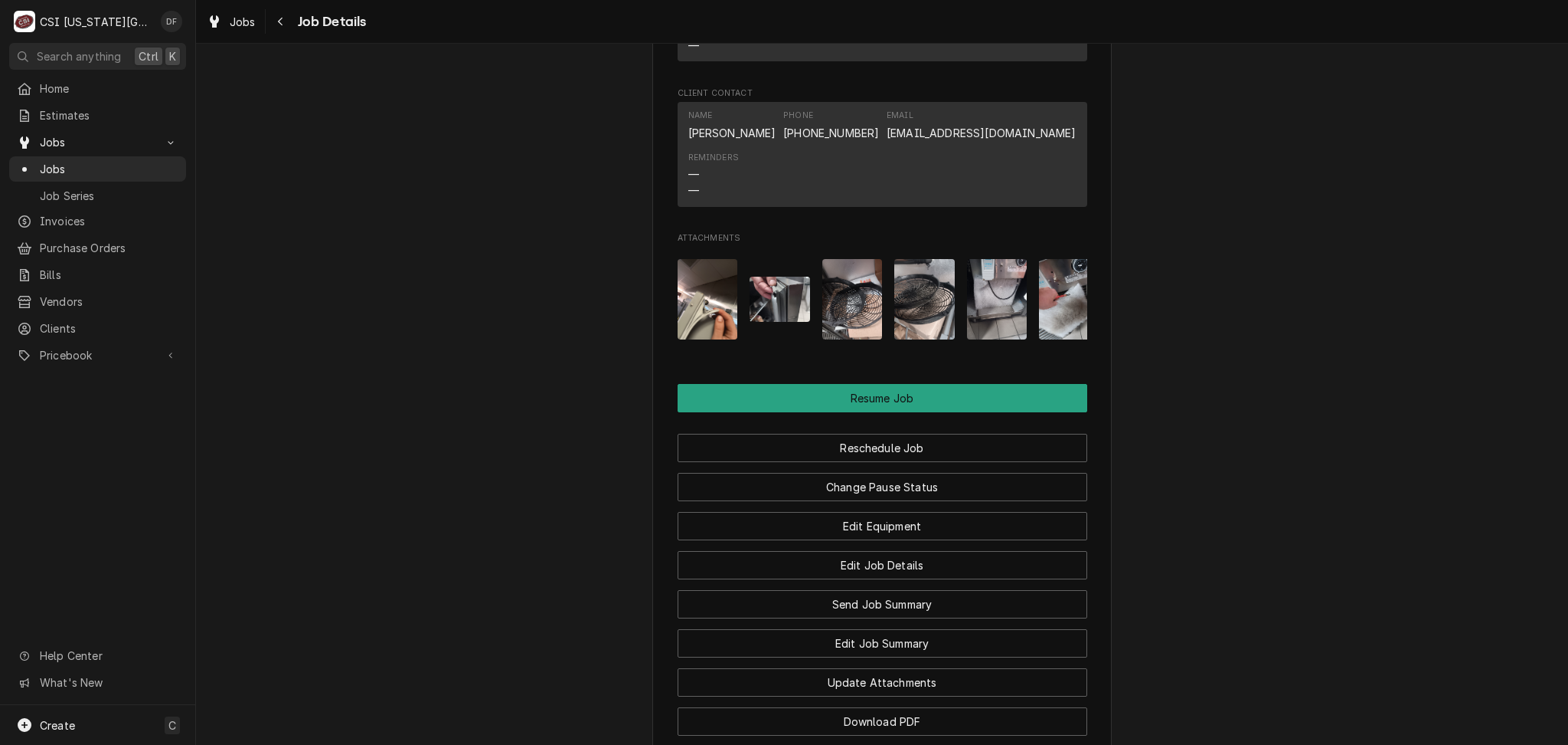
scroll to position [5952, 0]
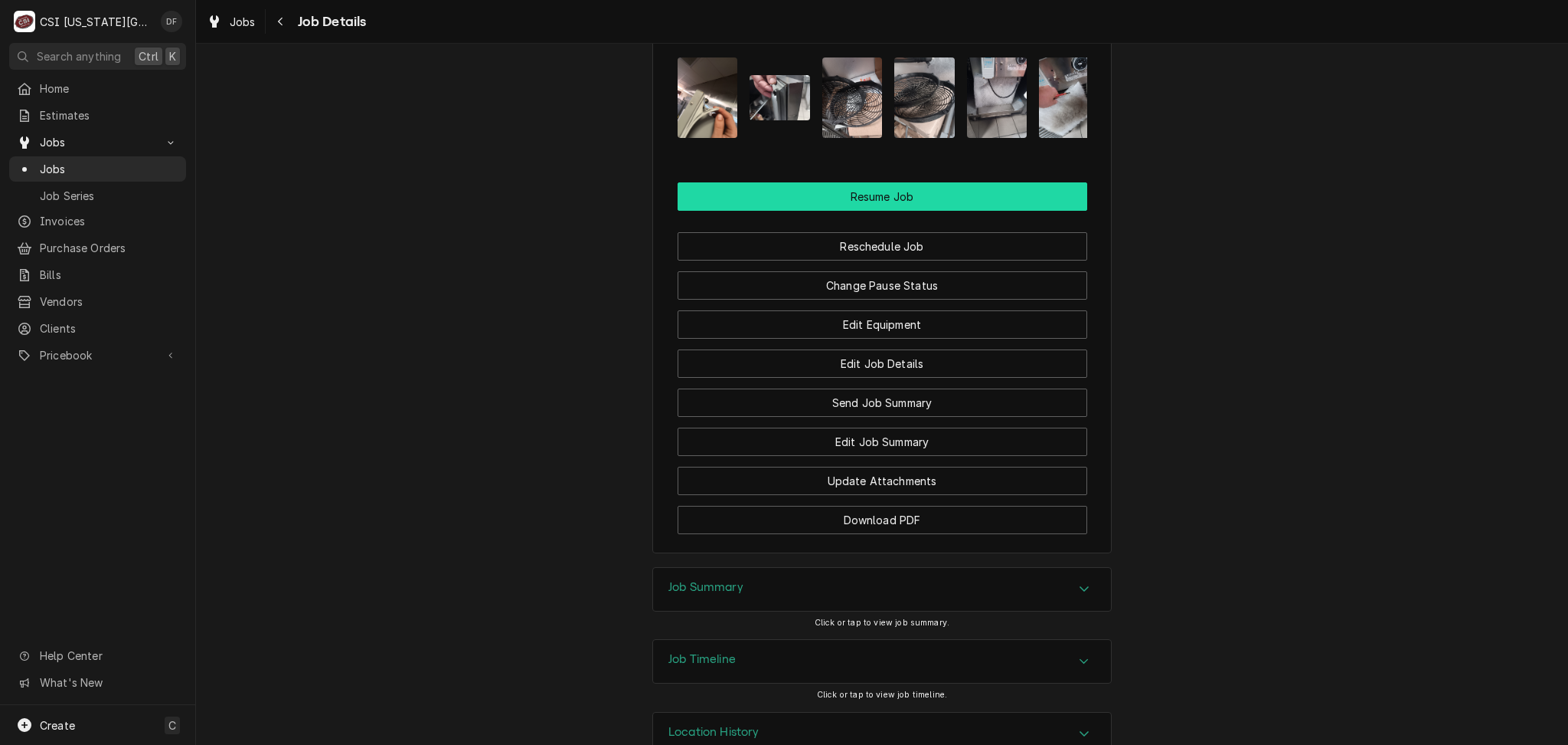
click at [939, 182] on button "Resume Job" at bounding box center [883, 196] width 409 height 28
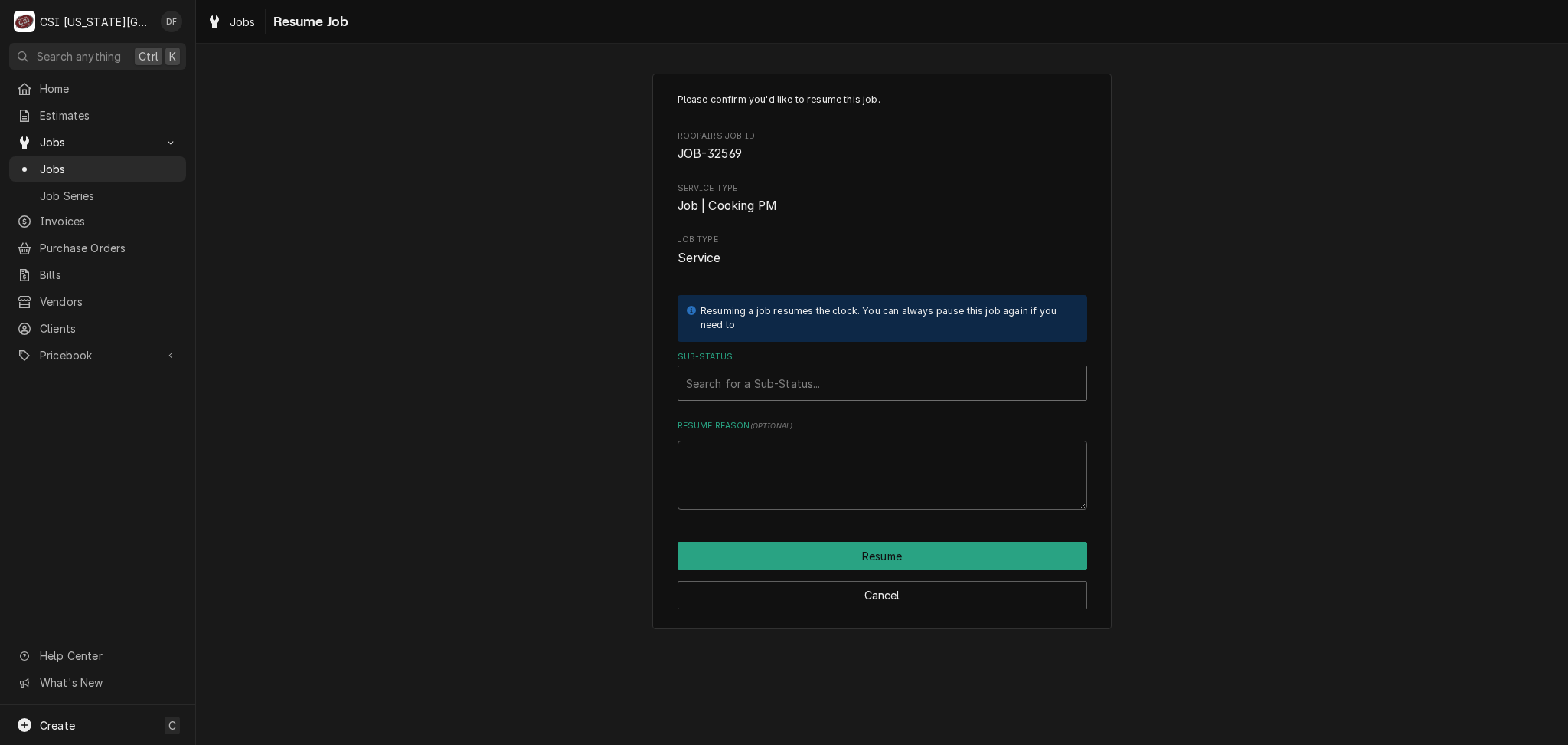
click at [761, 380] on div "Sub-Status" at bounding box center [883, 382] width 392 height 27
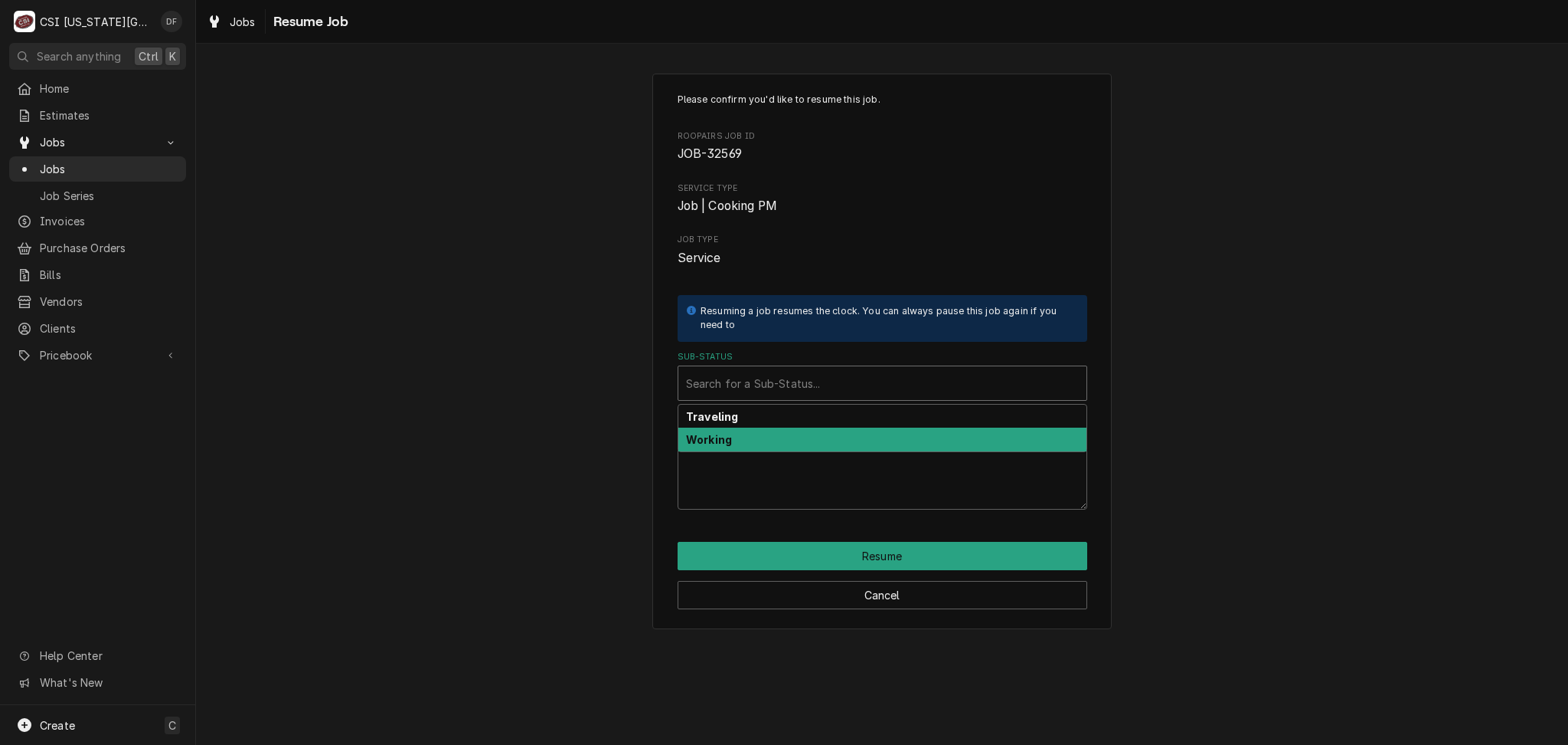
click at [741, 438] on div "Working" at bounding box center [883, 439] width 408 height 23
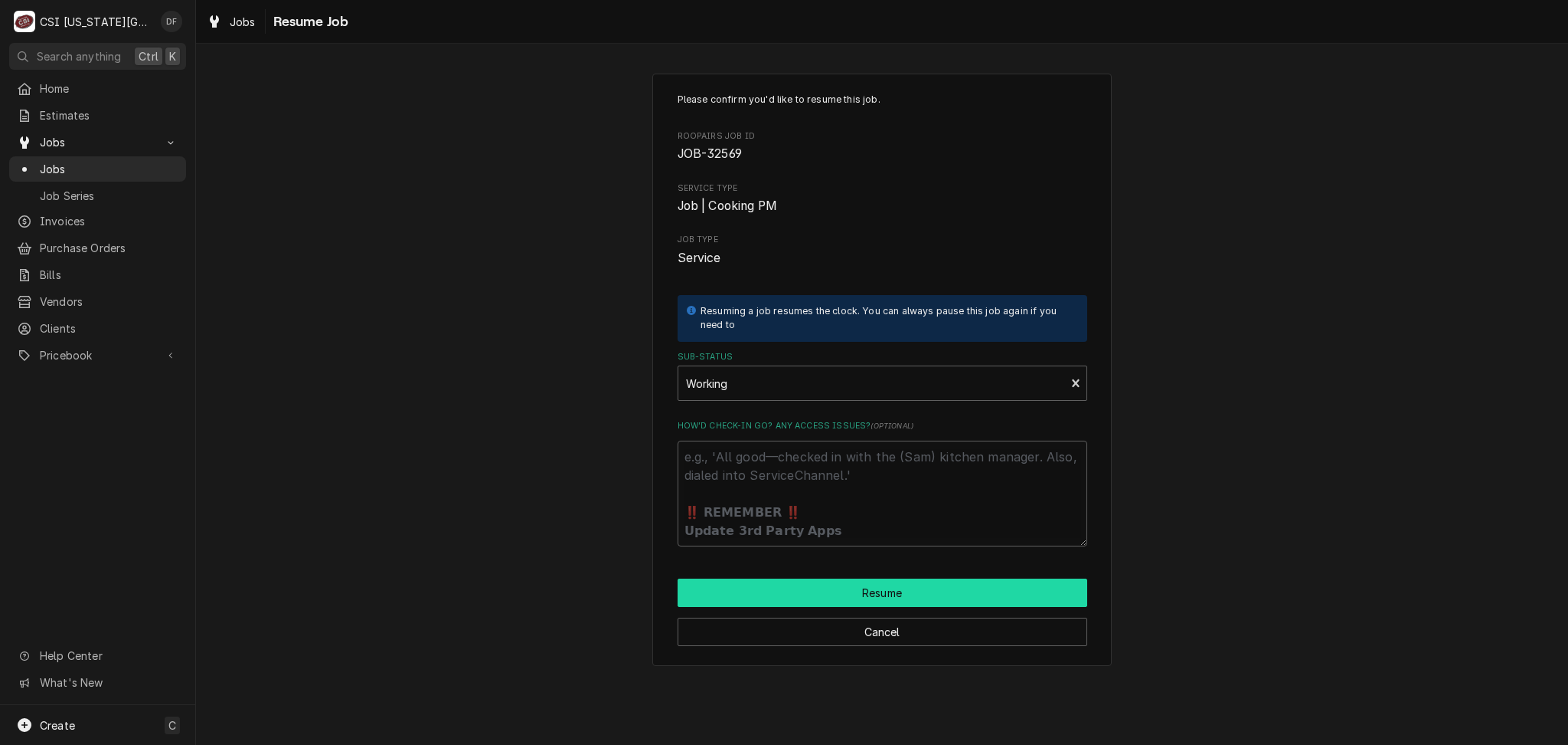
click at [832, 589] on button "Resume" at bounding box center [883, 593] width 409 height 28
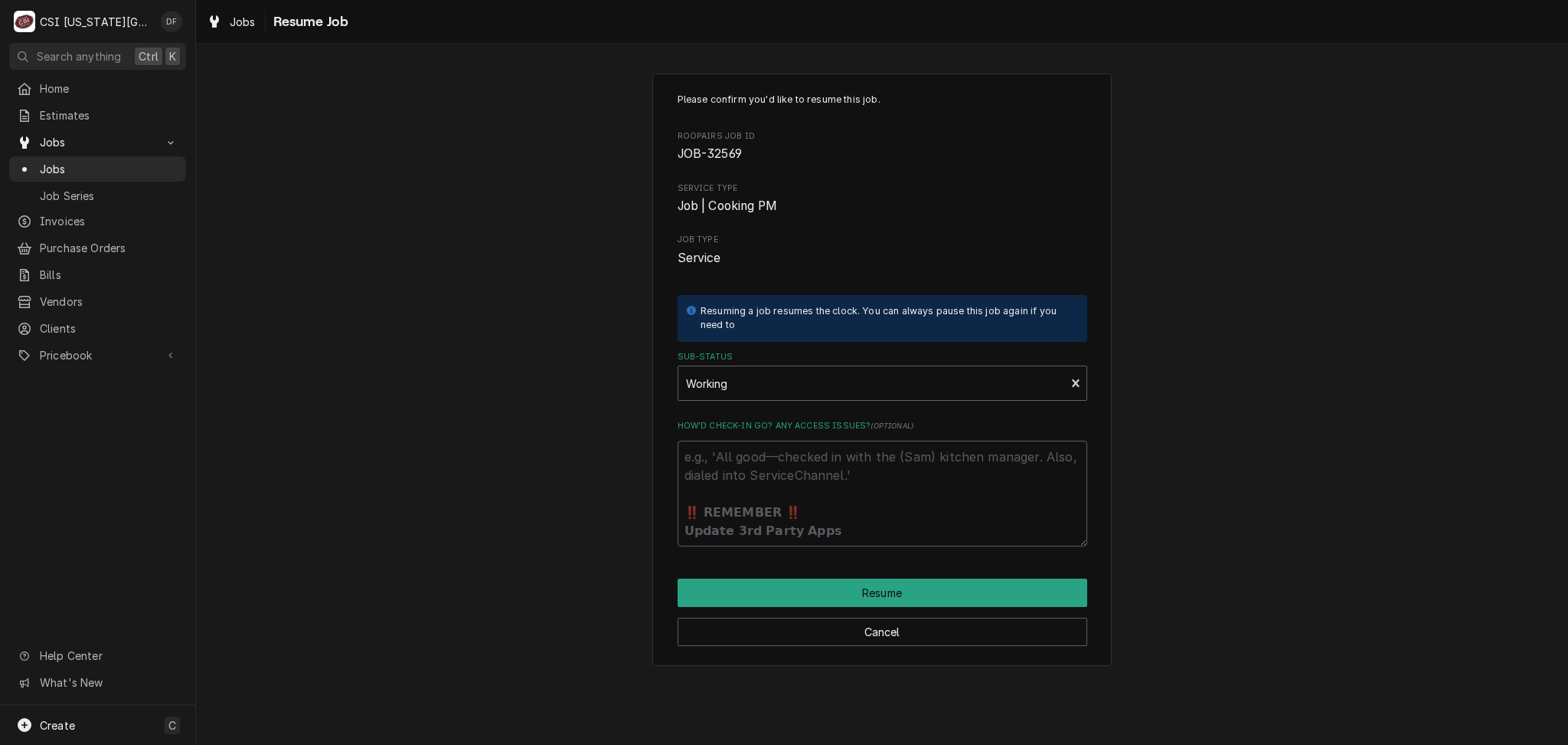
type textarea "x"
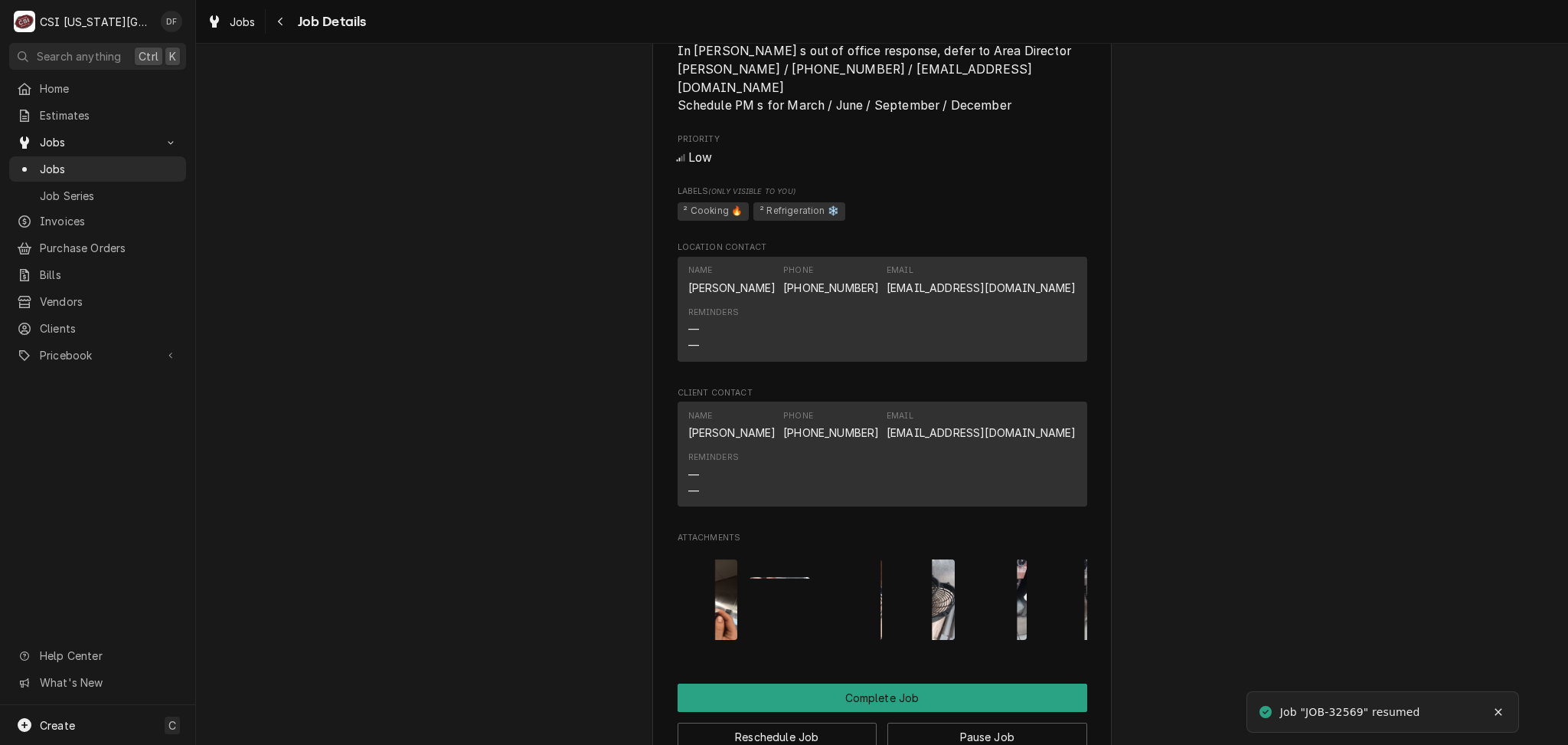
scroll to position [2145, 0]
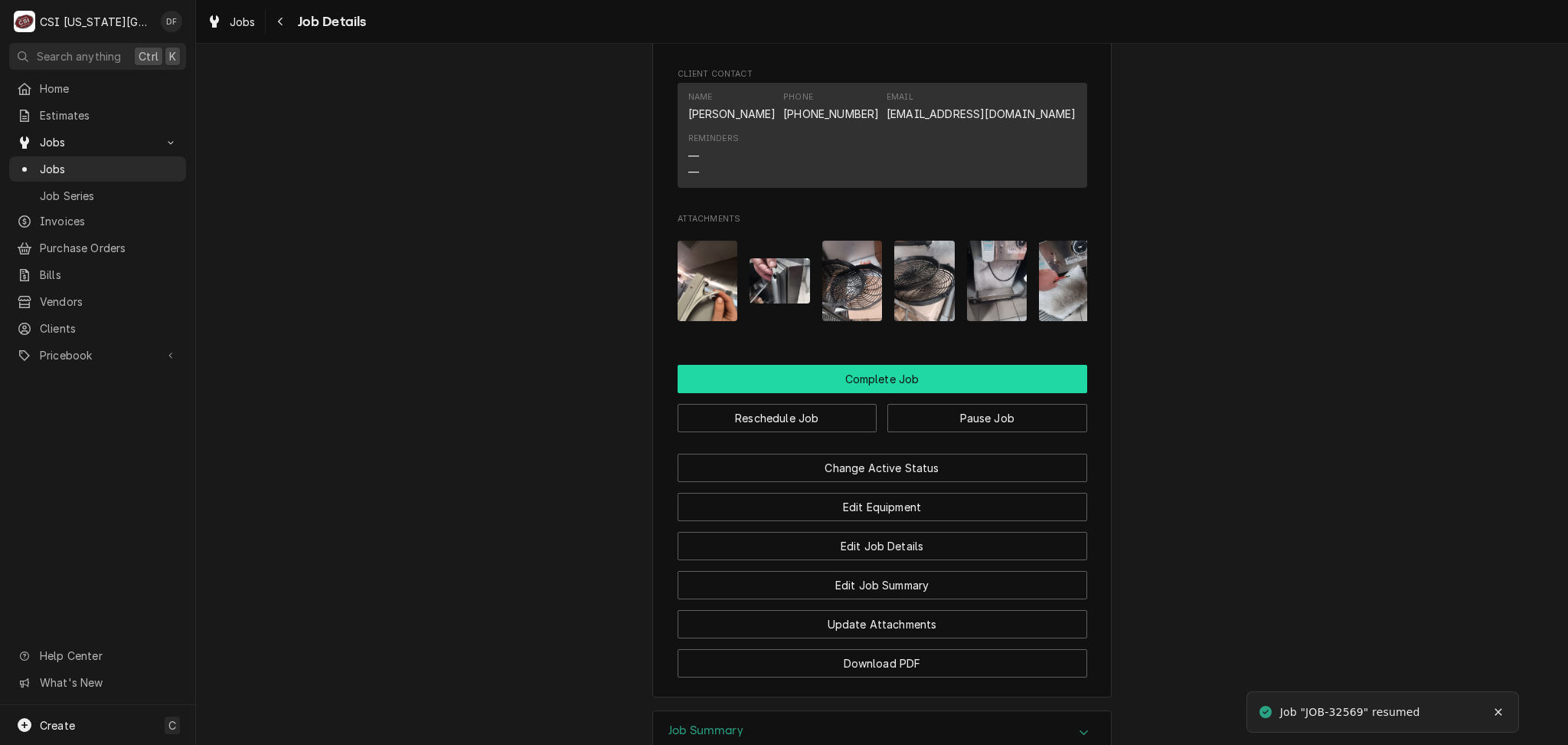
click at [923, 365] on button "Complete Job" at bounding box center [883, 379] width 409 height 28
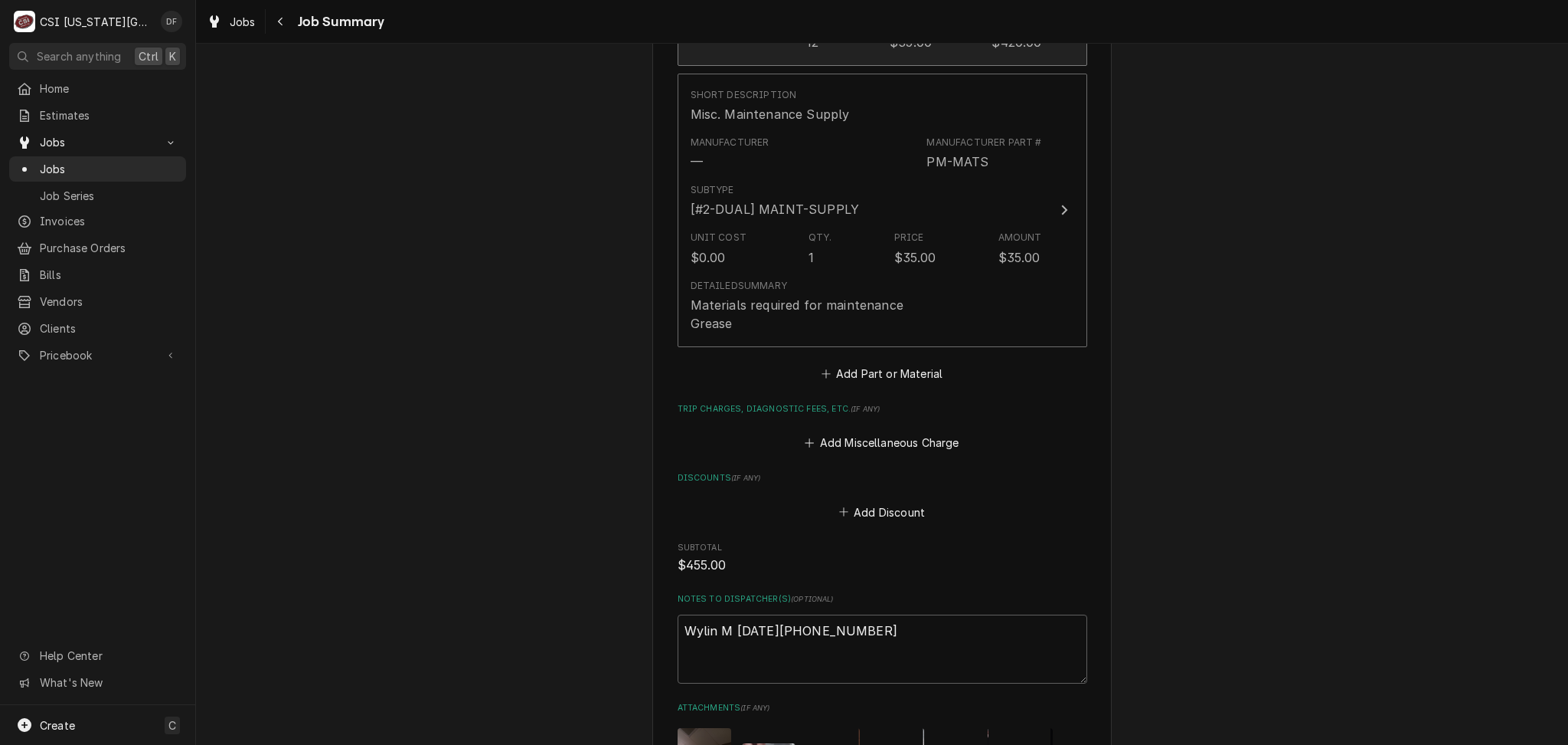
scroll to position [8320, 0]
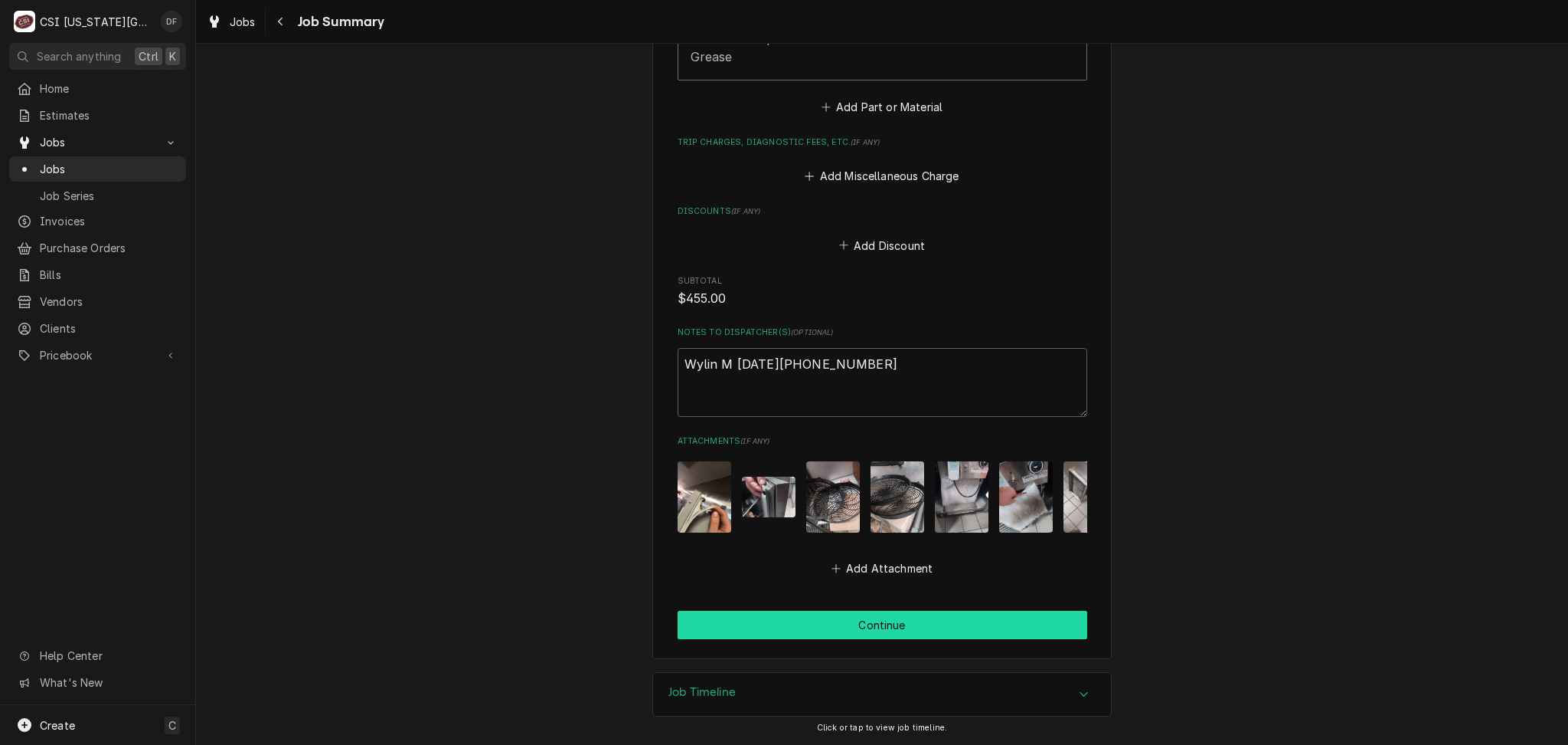
click at [841, 627] on button "Continue" at bounding box center [883, 625] width 409 height 28
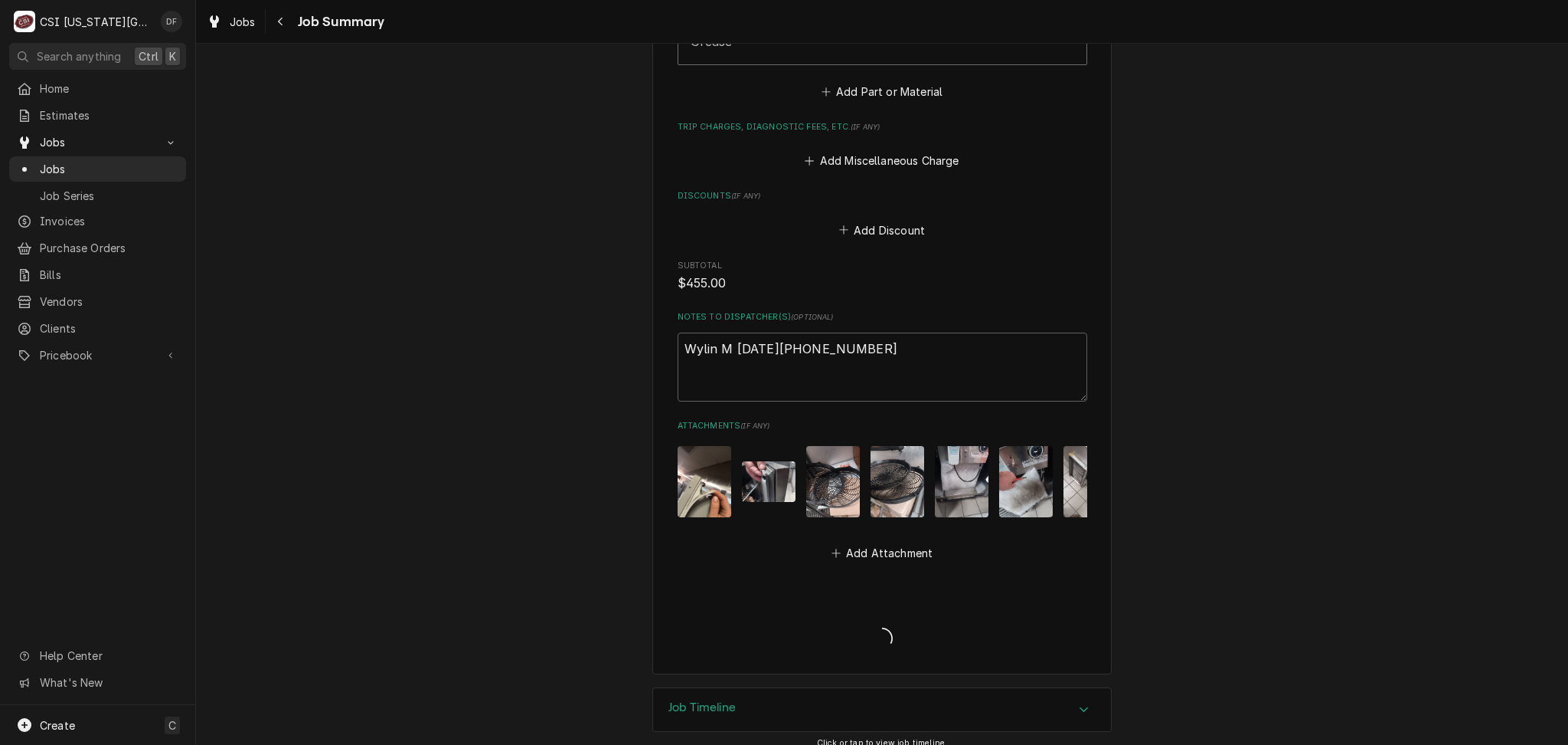
type textarea "x"
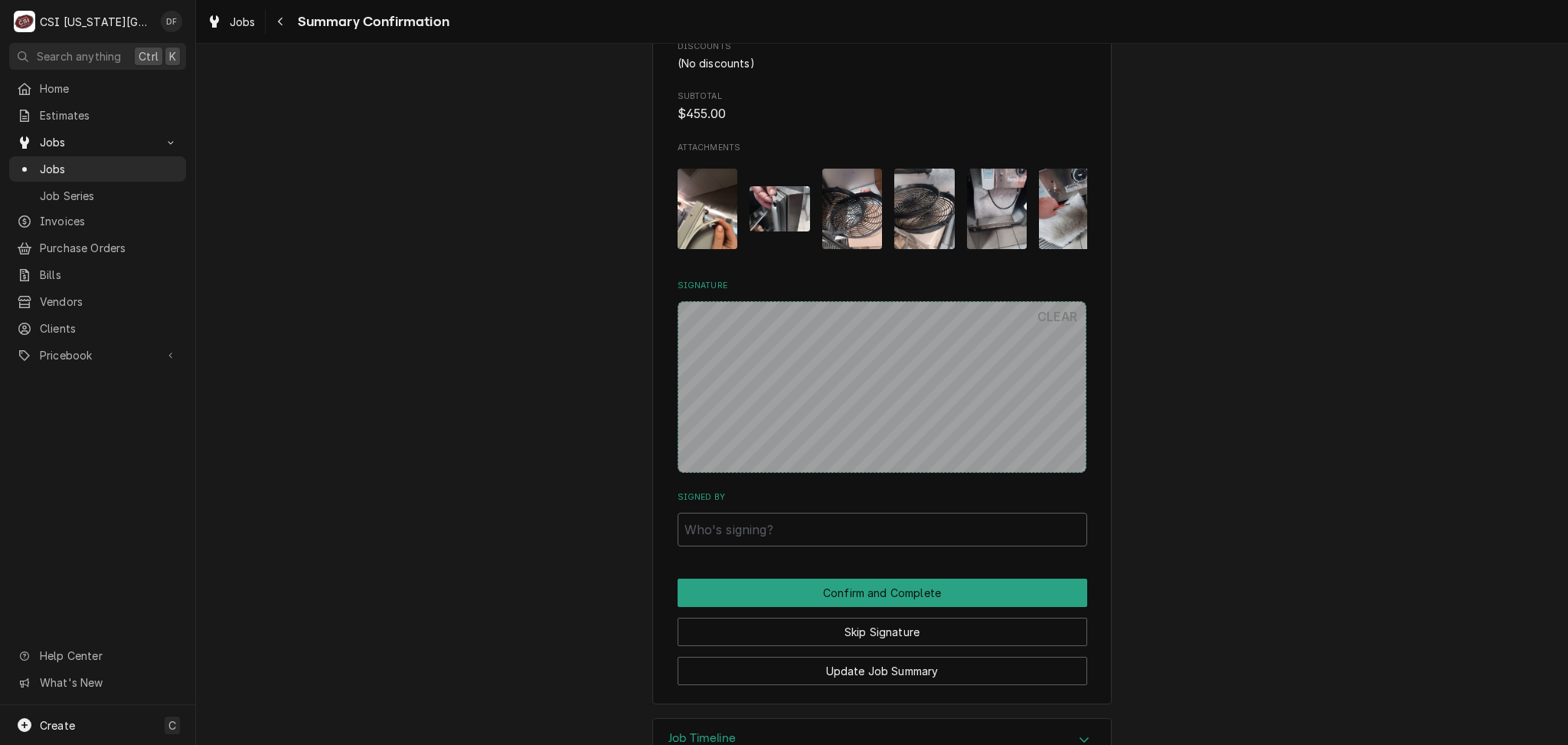
scroll to position [7414, 0]
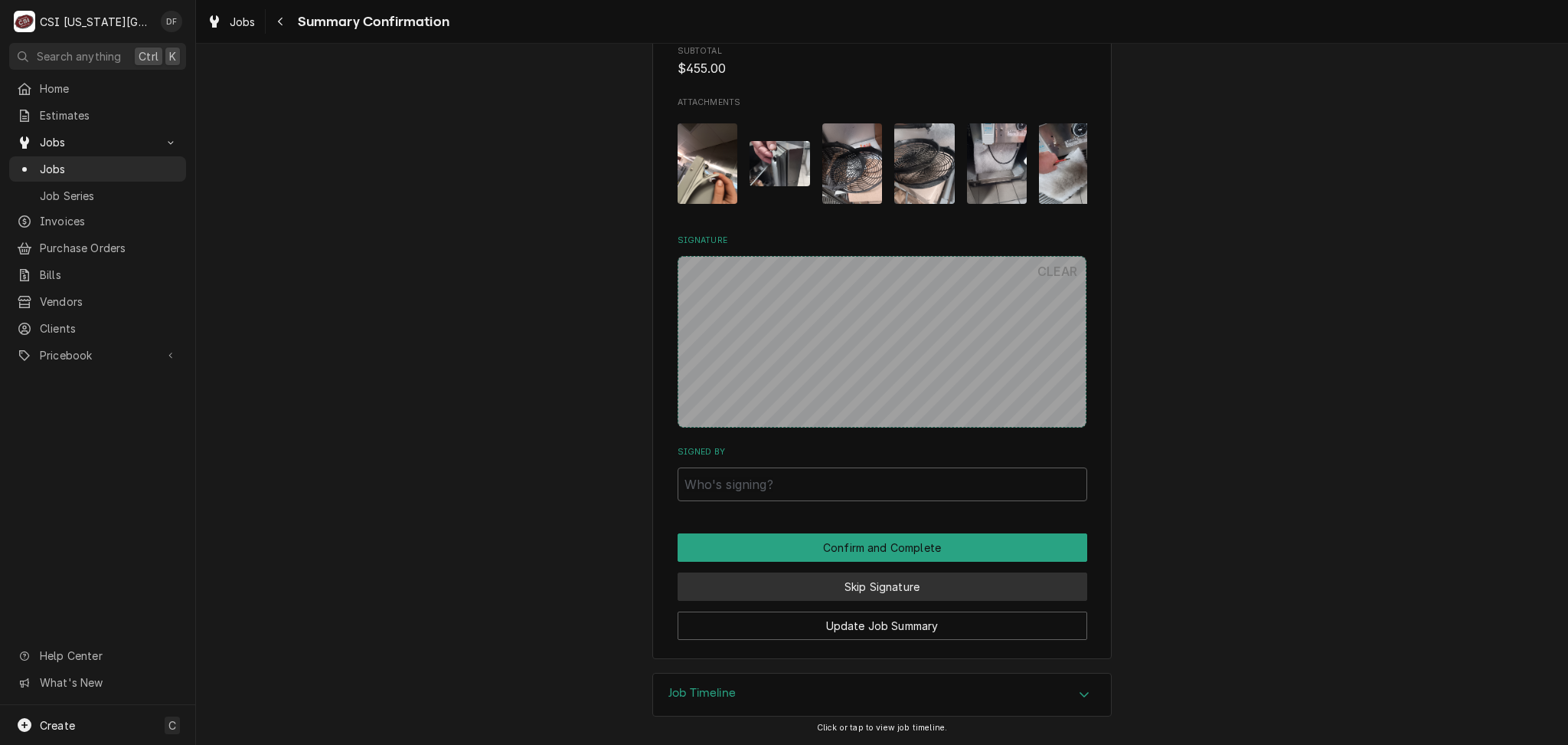
click at [866, 587] on button "Skip Signature" at bounding box center [883, 586] width 409 height 28
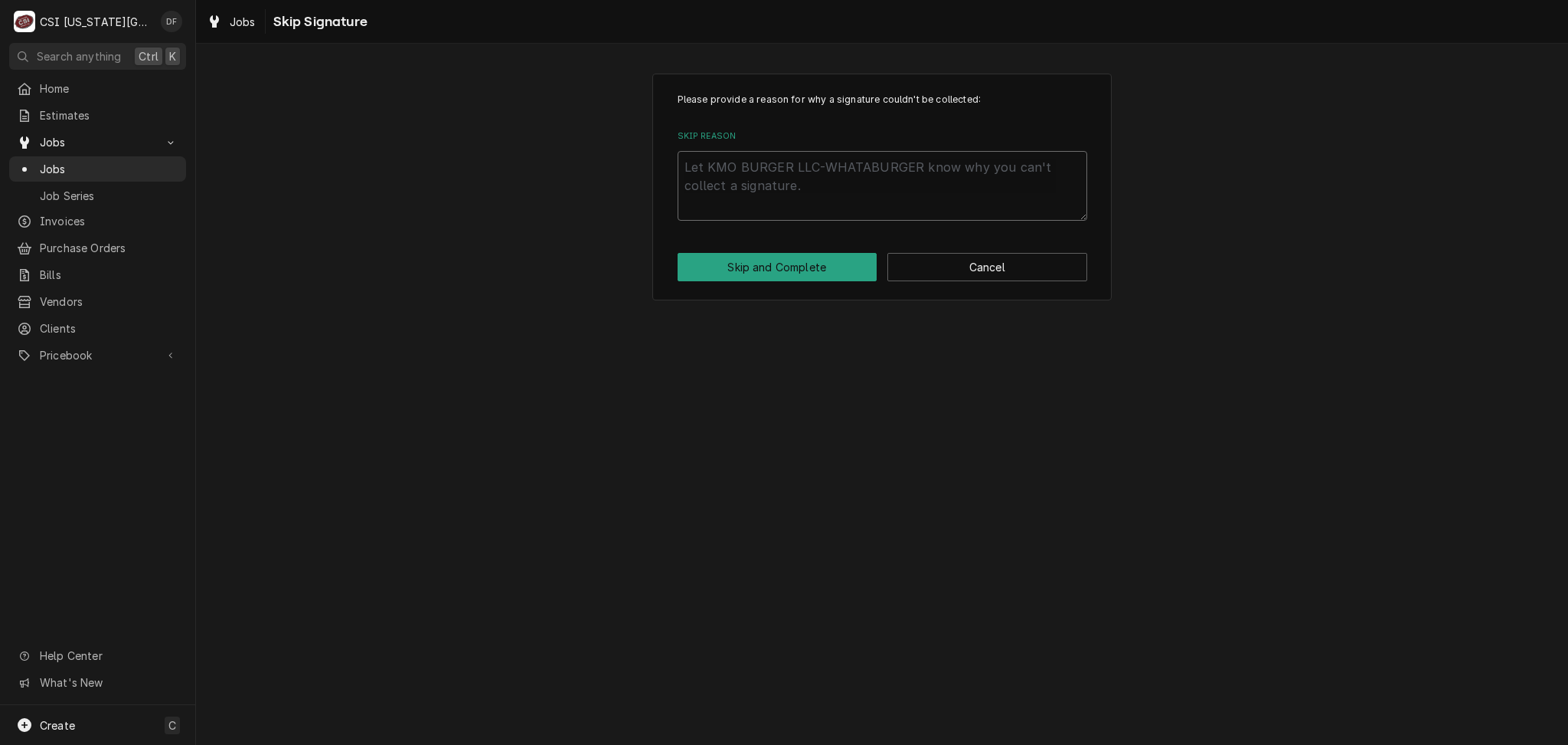
click at [837, 166] on textarea "Skip Reason" at bounding box center [883, 185] width 409 height 69
paste textarea "DF completing at shop"
type textarea "x"
type textarea "DF completing at shop"
click at [791, 256] on button "Skip and Complete" at bounding box center [777, 267] width 200 height 28
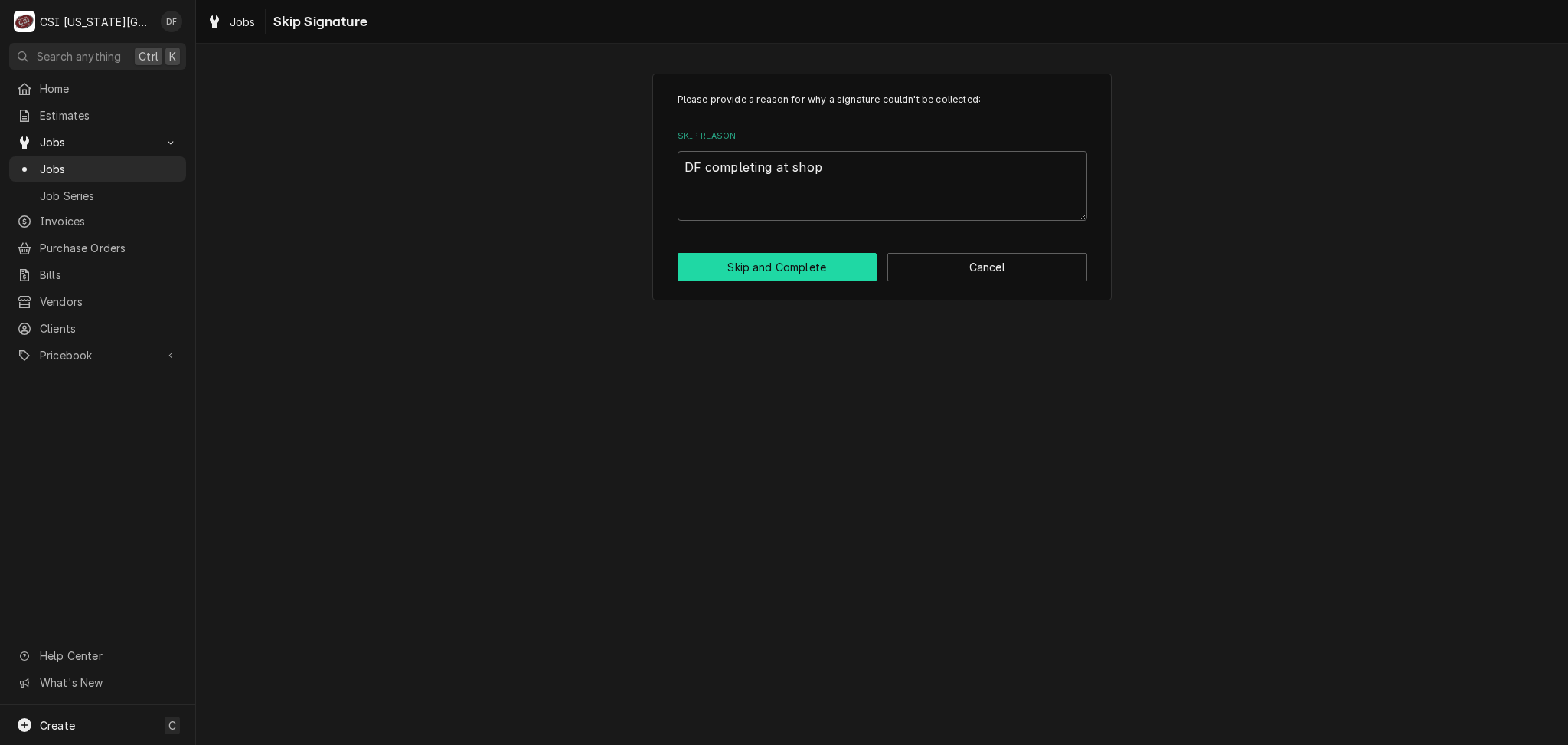
type textarea "x"
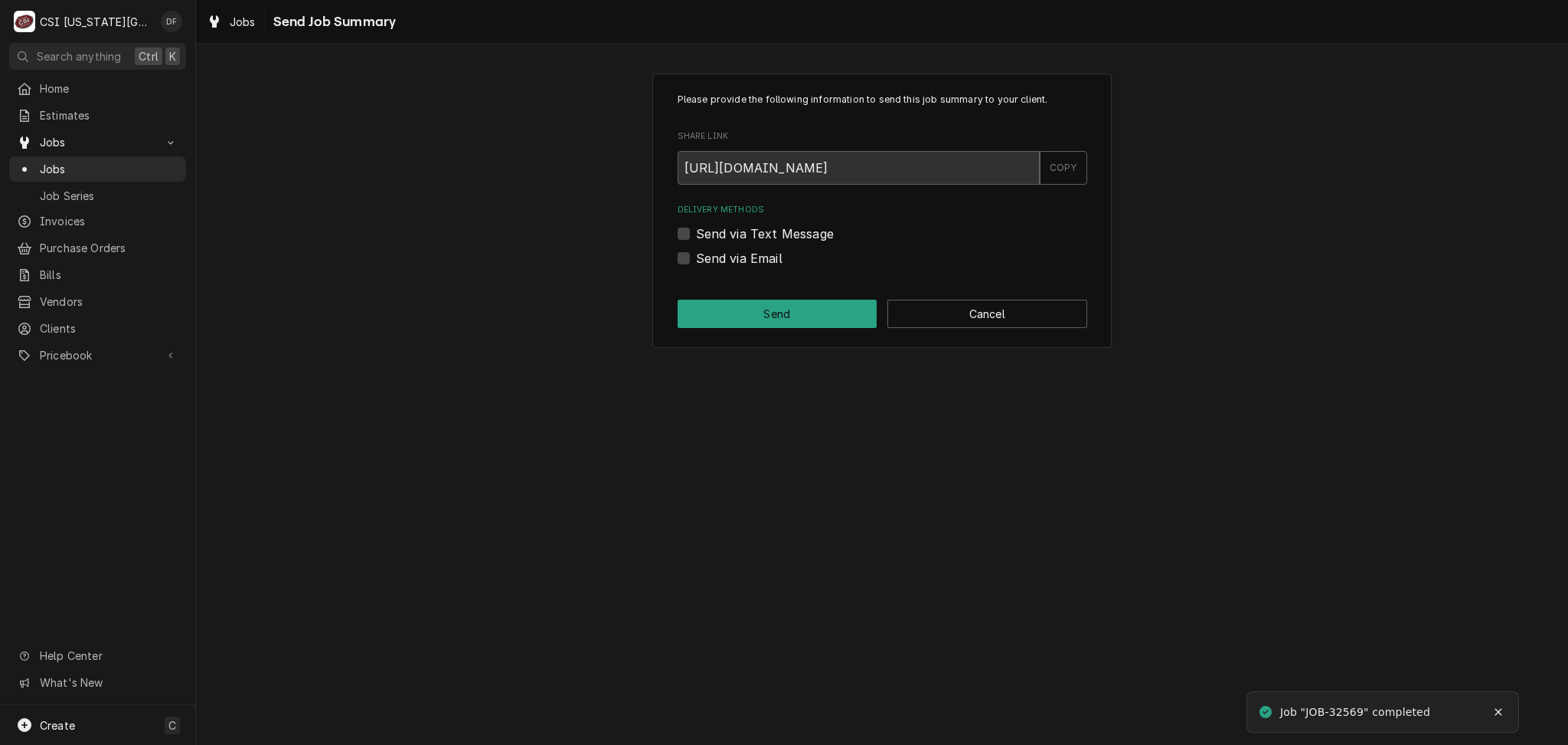
click at [982, 297] on div "Please provide the following information to send this job summary to your clien…" at bounding box center [882, 210] width 459 height 274
click at [986, 313] on button "Cancel" at bounding box center [987, 314] width 200 height 28
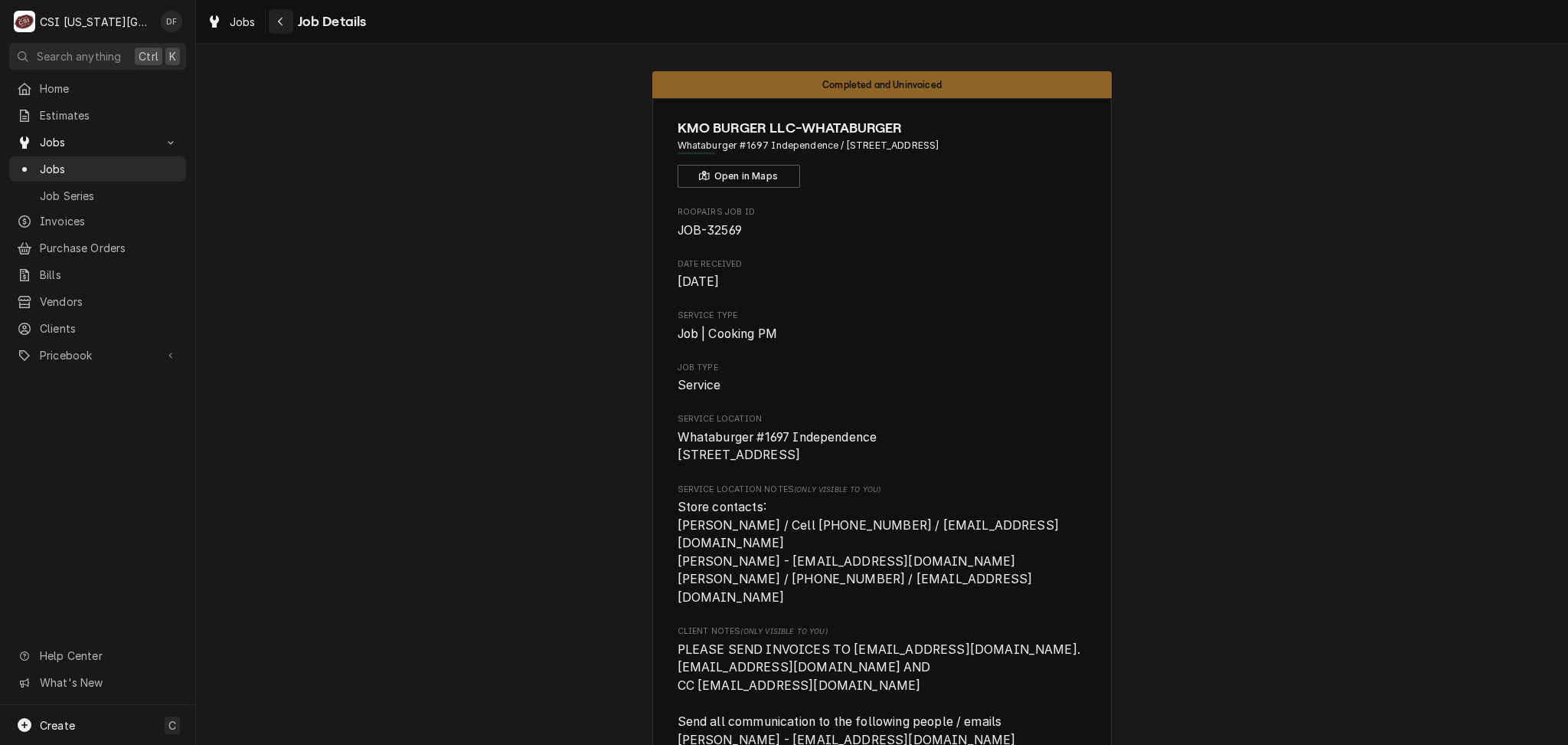
click at [279, 22] on icon "Navigate back" at bounding box center [280, 21] width 7 height 10
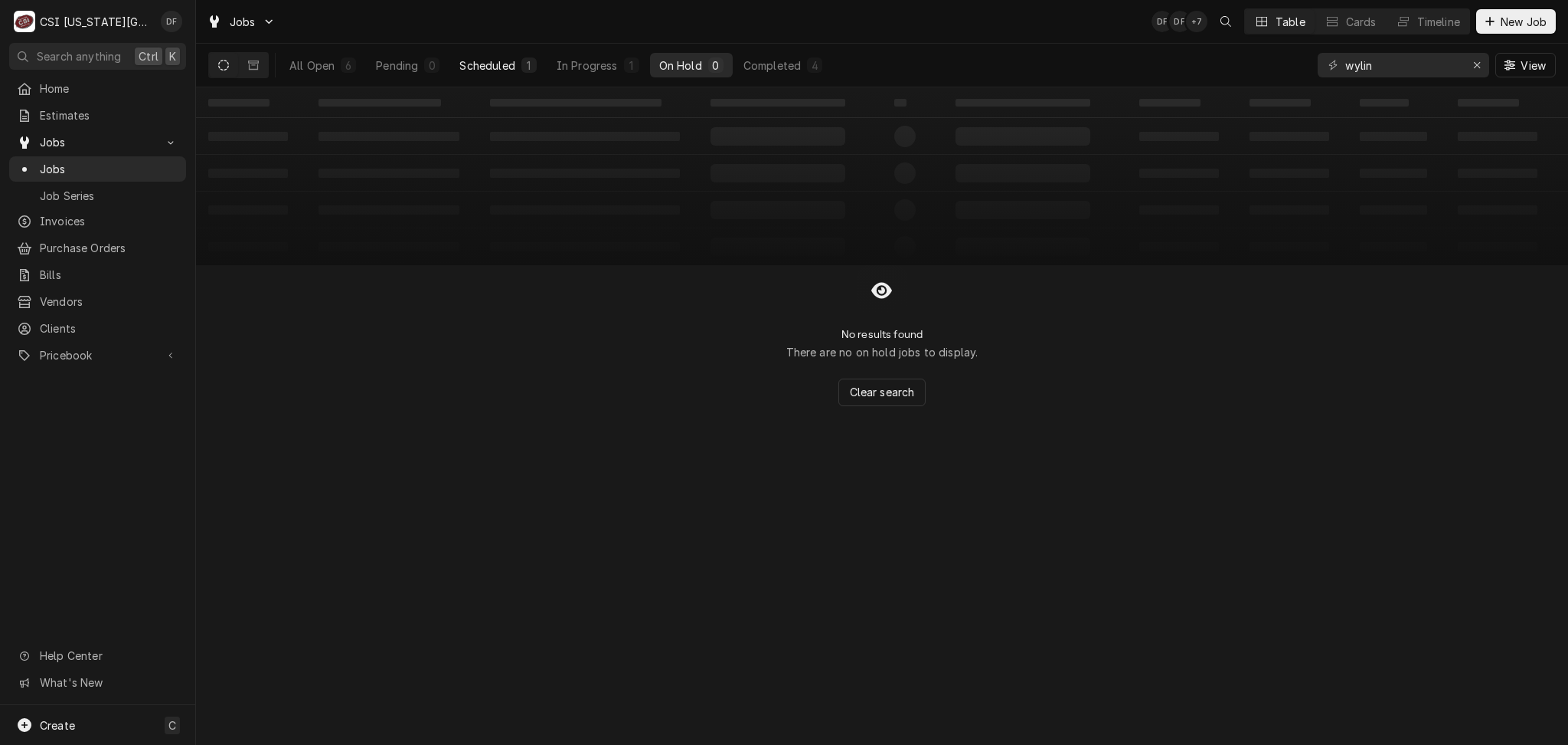
click at [487, 69] on div "Scheduled" at bounding box center [486, 65] width 55 height 16
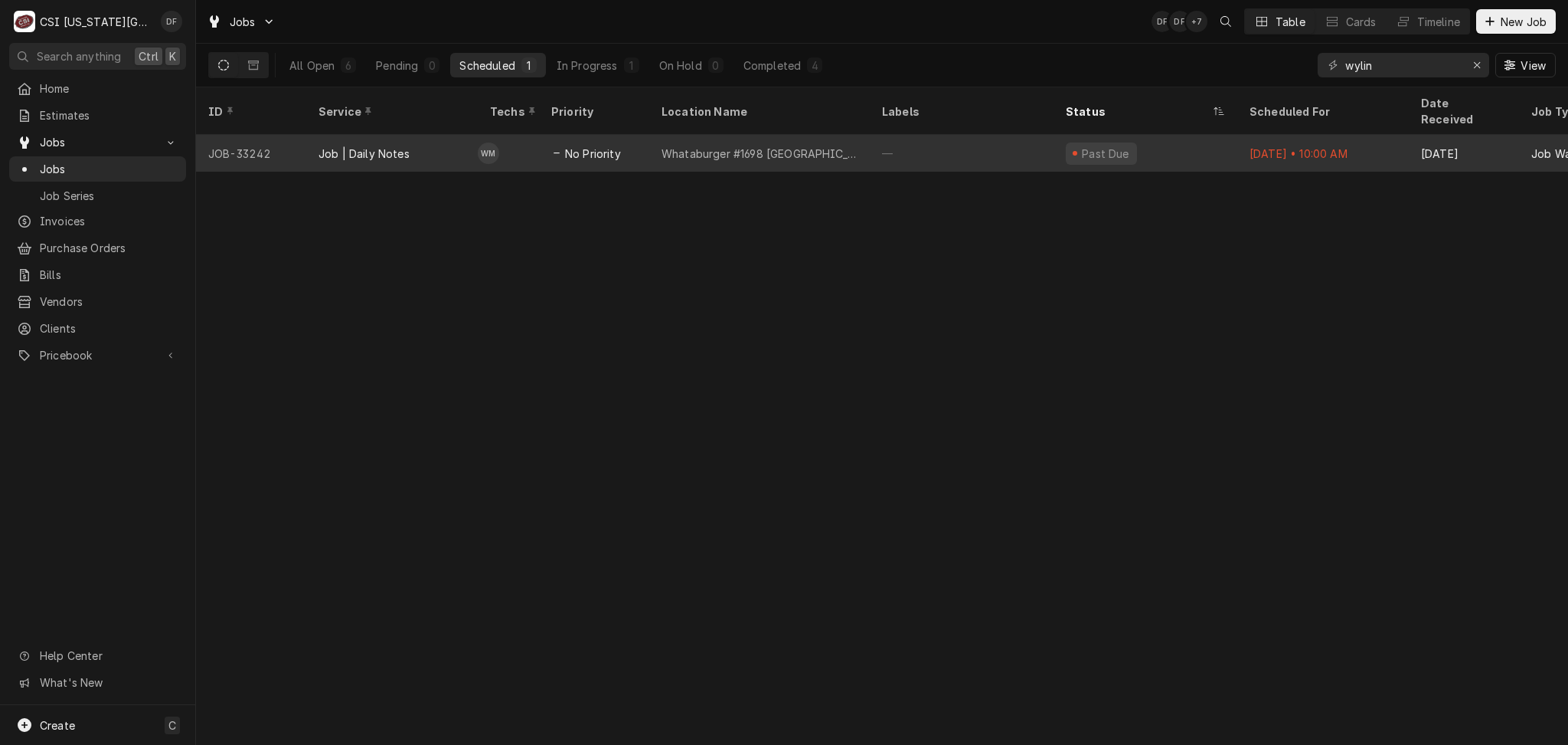
click at [513, 147] on td "WM" at bounding box center [508, 153] width 61 height 37
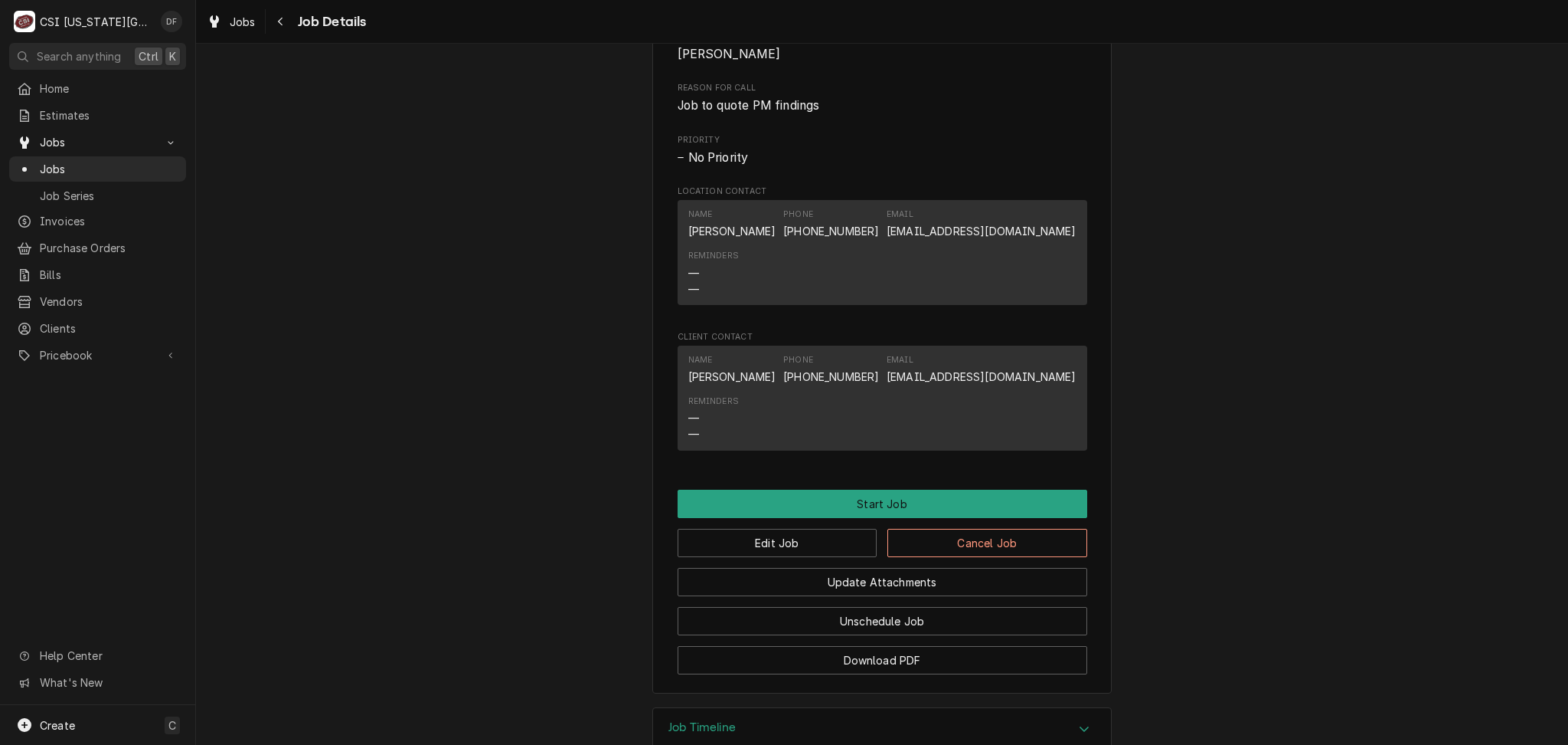
scroll to position [1141, 0]
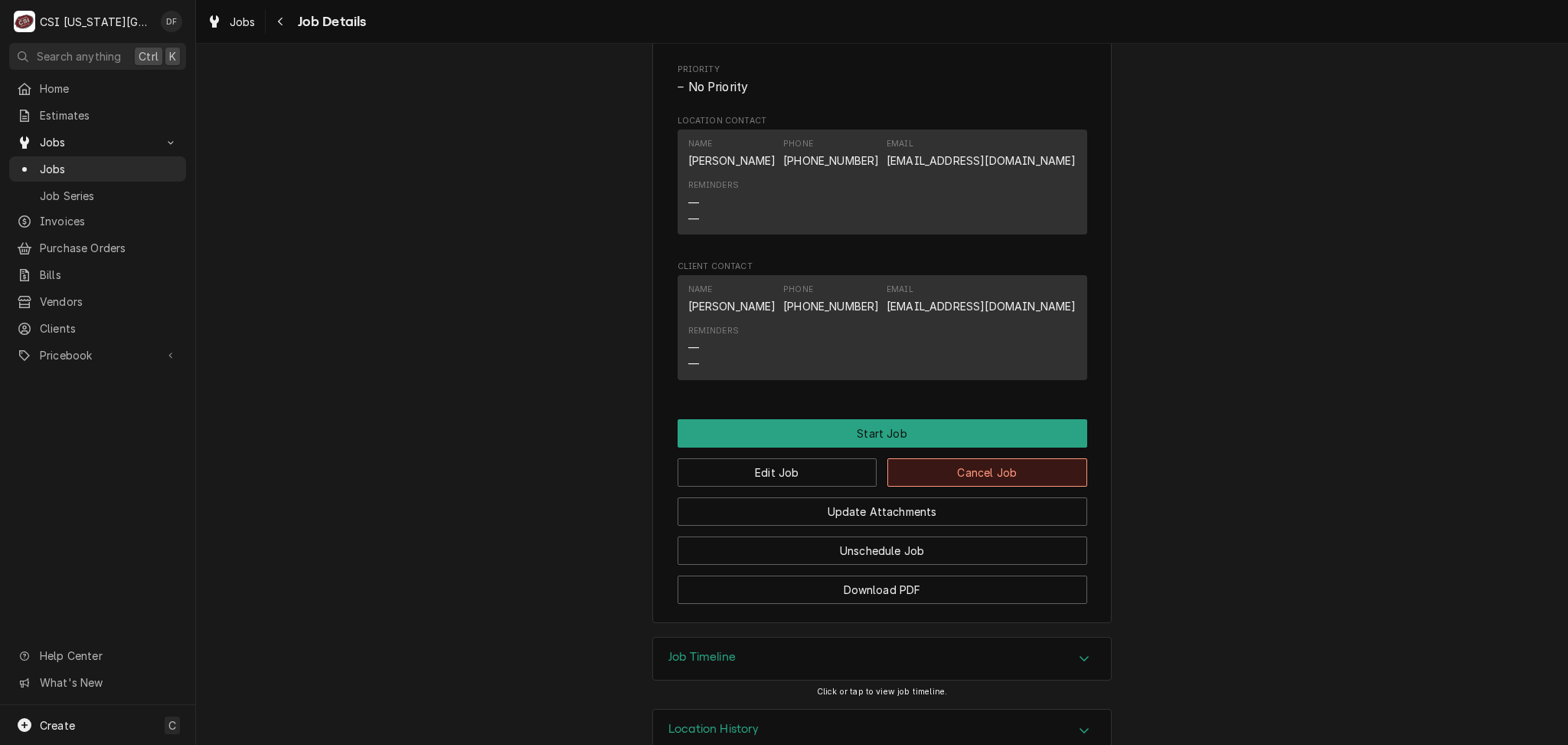
click at [994, 458] on button "Cancel Job" at bounding box center [987, 473] width 200 height 28
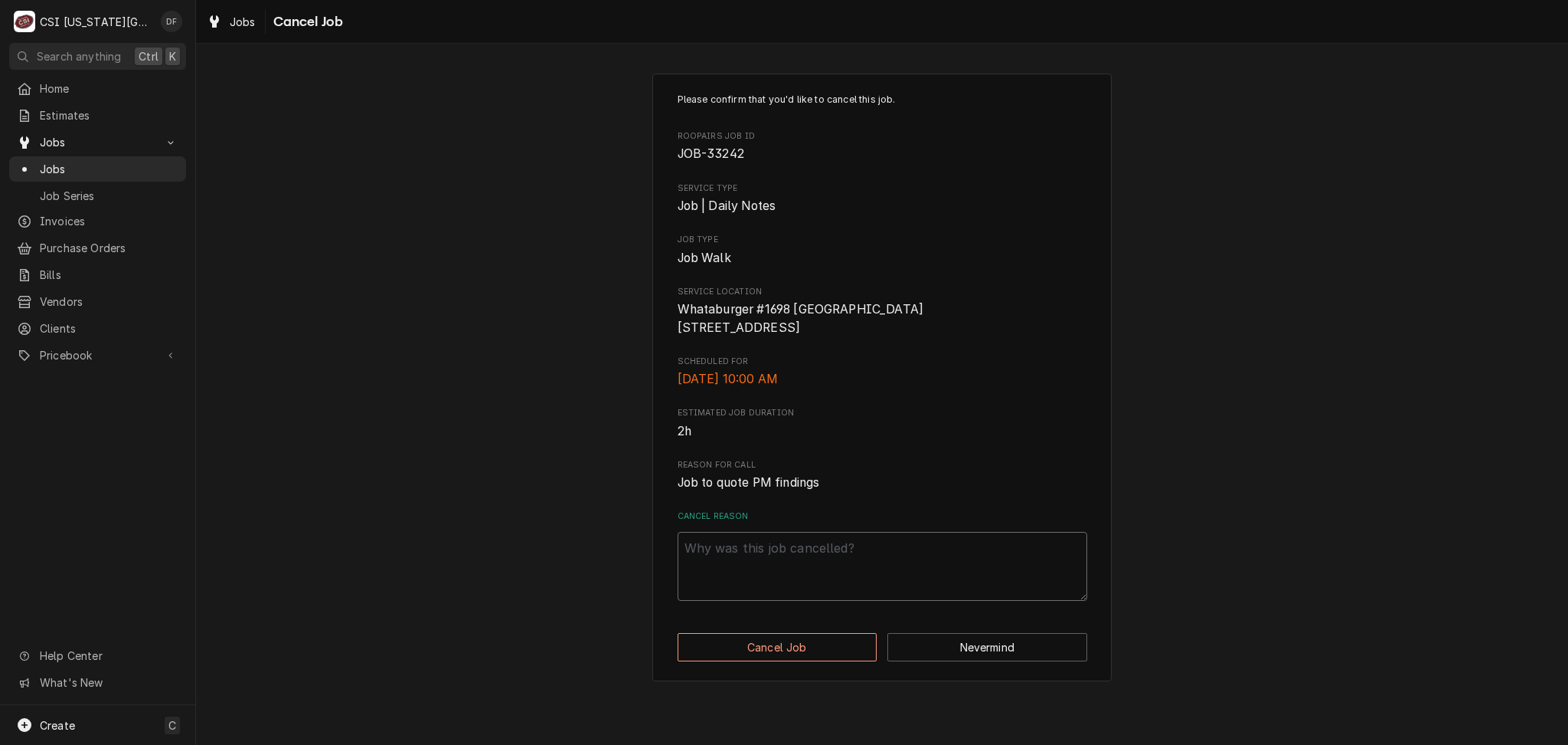
click at [786, 567] on textarea "Cancel Reason" at bounding box center [883, 566] width 409 height 69
type textarea "x"
type textarea "n"
type textarea "x"
type textarea "no"
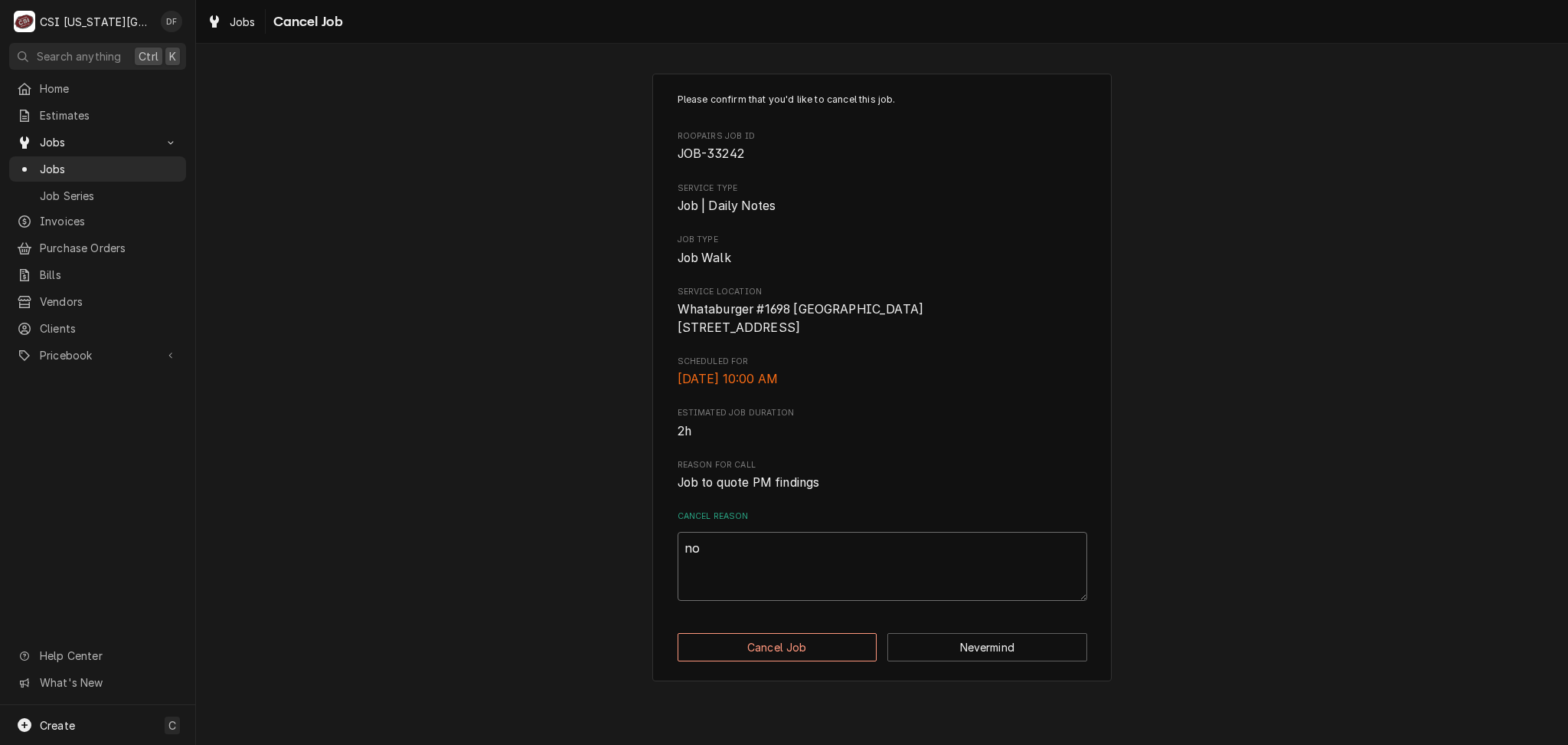
type textarea "x"
type textarea "not"
type textarea "x"
type textarea "not"
type textarea "x"
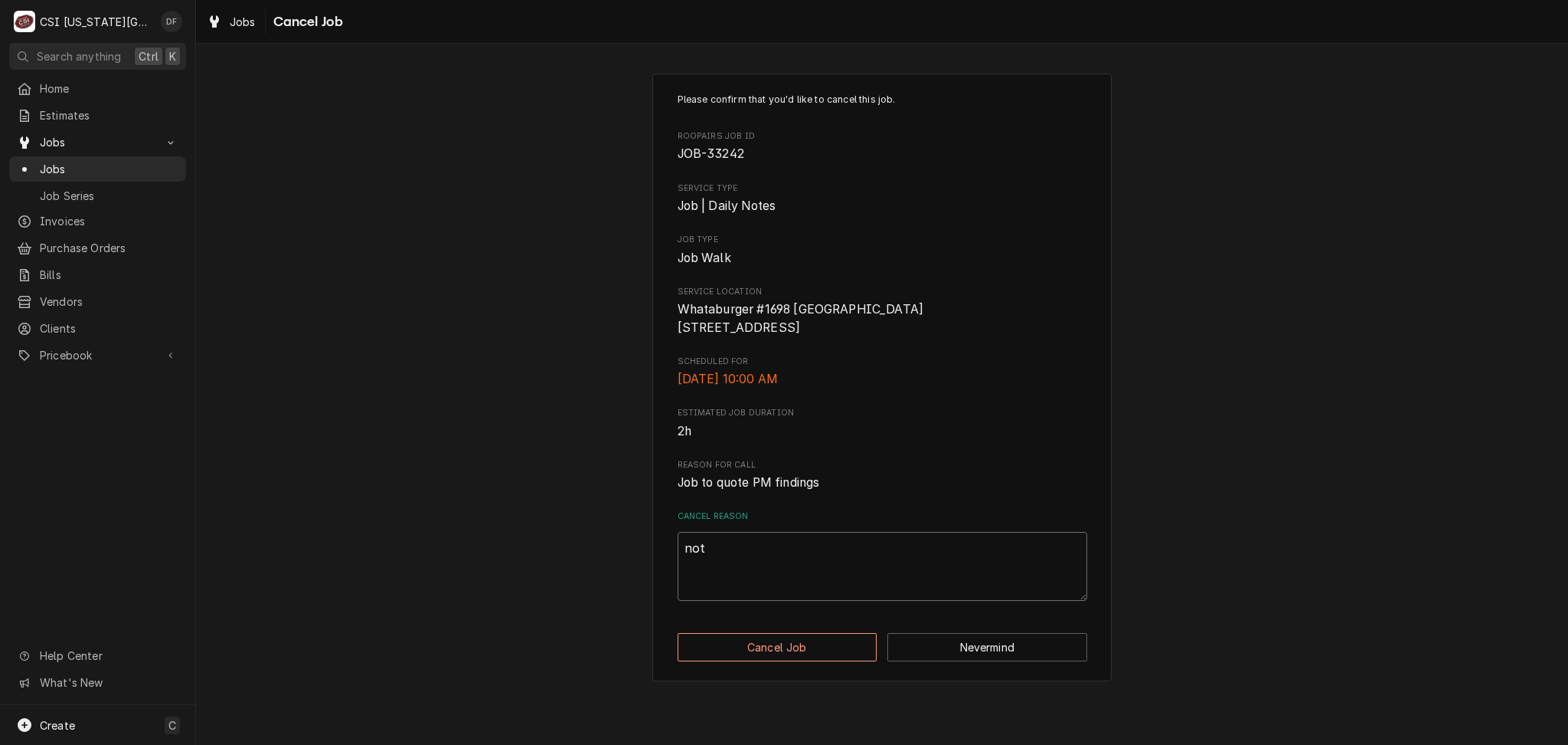
type textarea "not n"
type textarea "x"
type textarea "not ne"
type textarea "x"
type textarea "not nee"
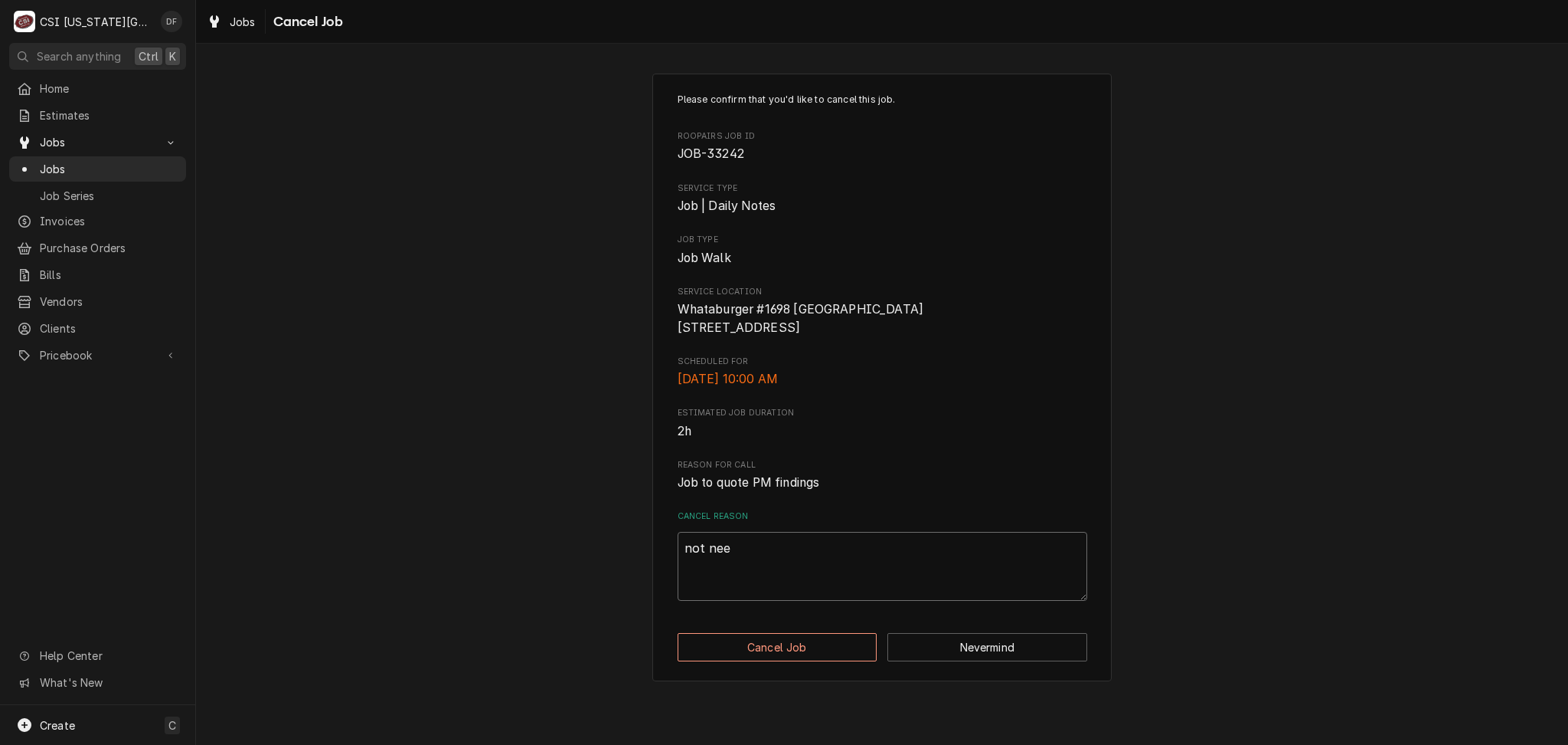
type textarea "x"
type textarea "not need"
type textarea "x"
type textarea "not neede"
type textarea "x"
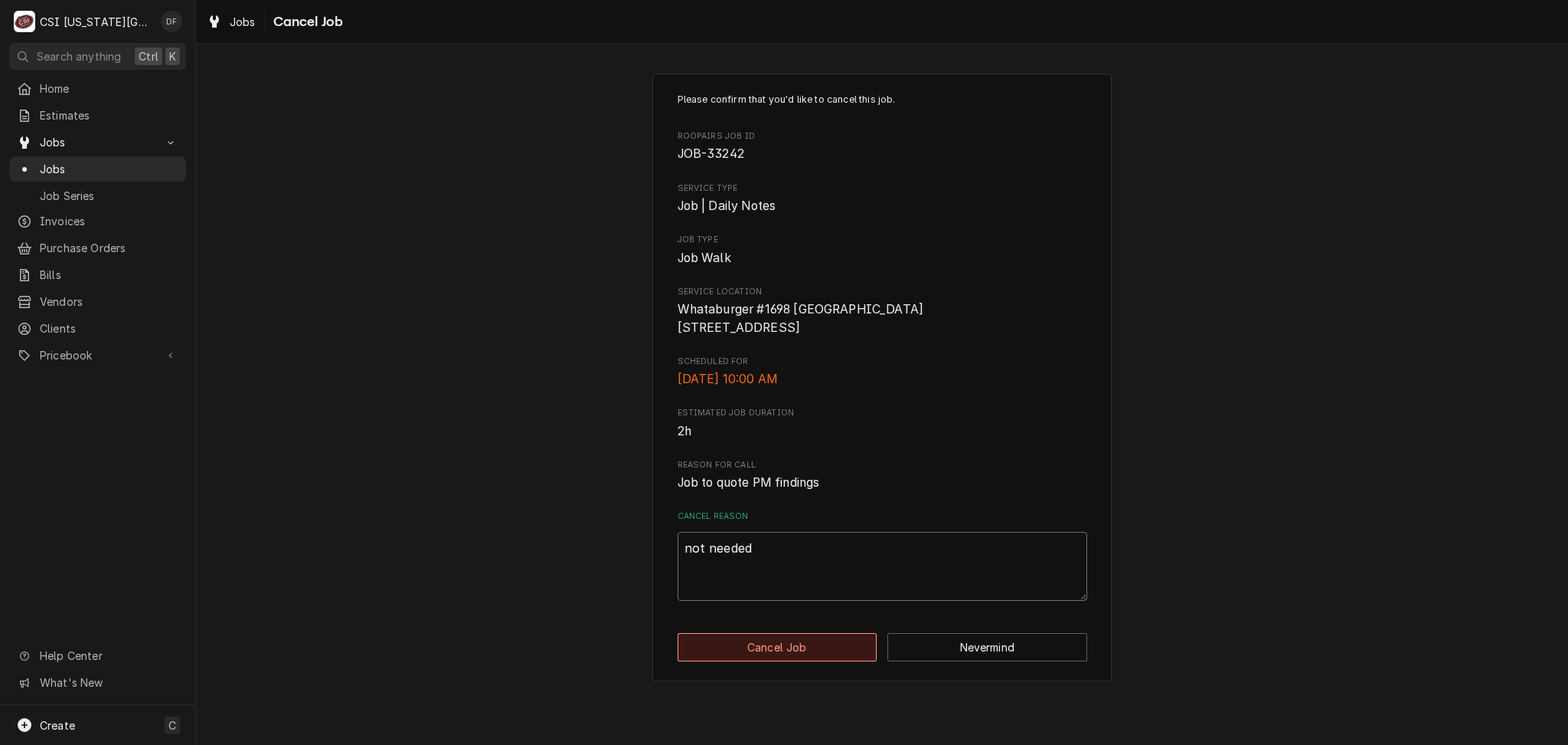
type textarea "not needed"
click at [828, 661] on button "Cancel Job" at bounding box center [777, 647] width 200 height 28
type textarea "x"
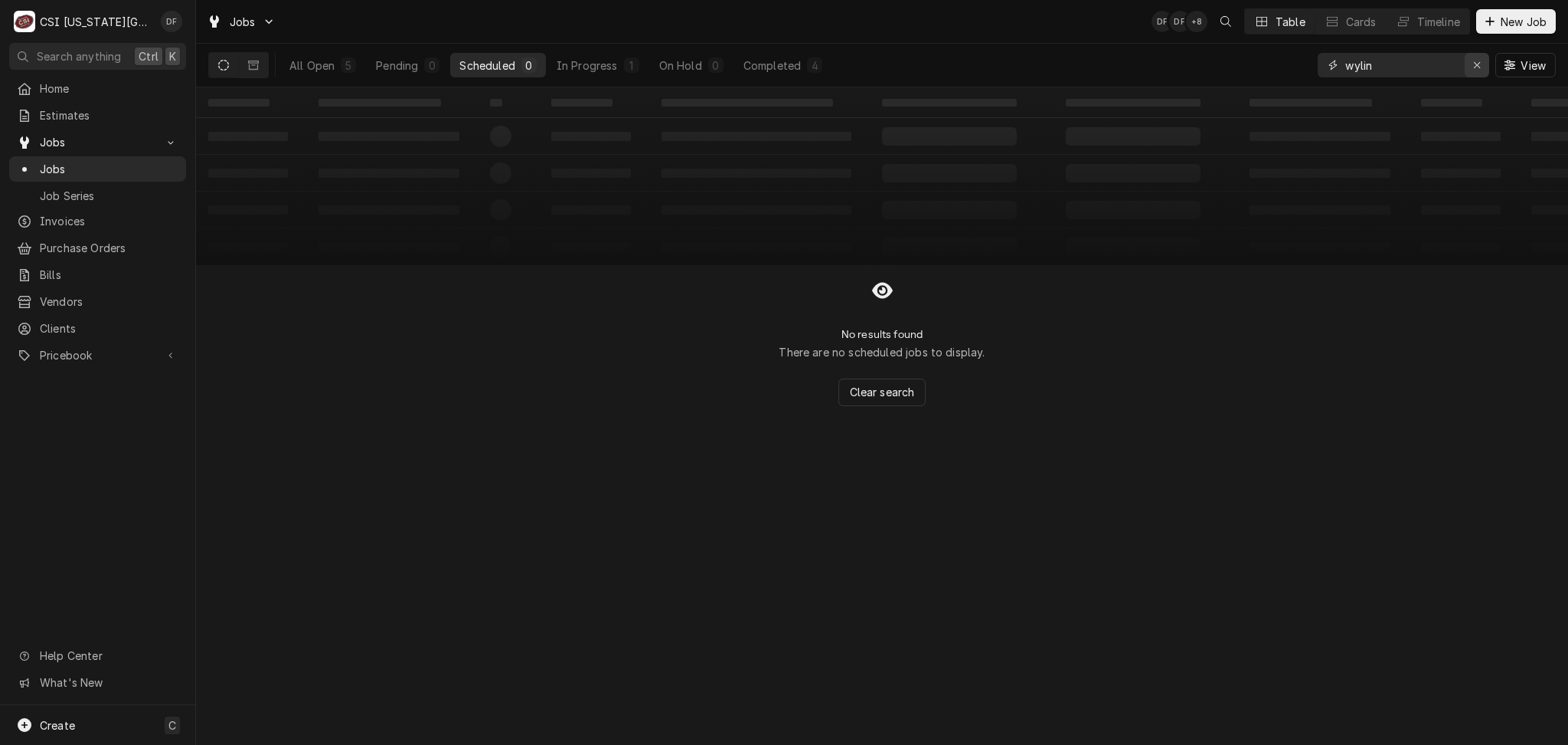
click at [1480, 63] on icon "Erase input" at bounding box center [1477, 65] width 8 height 10
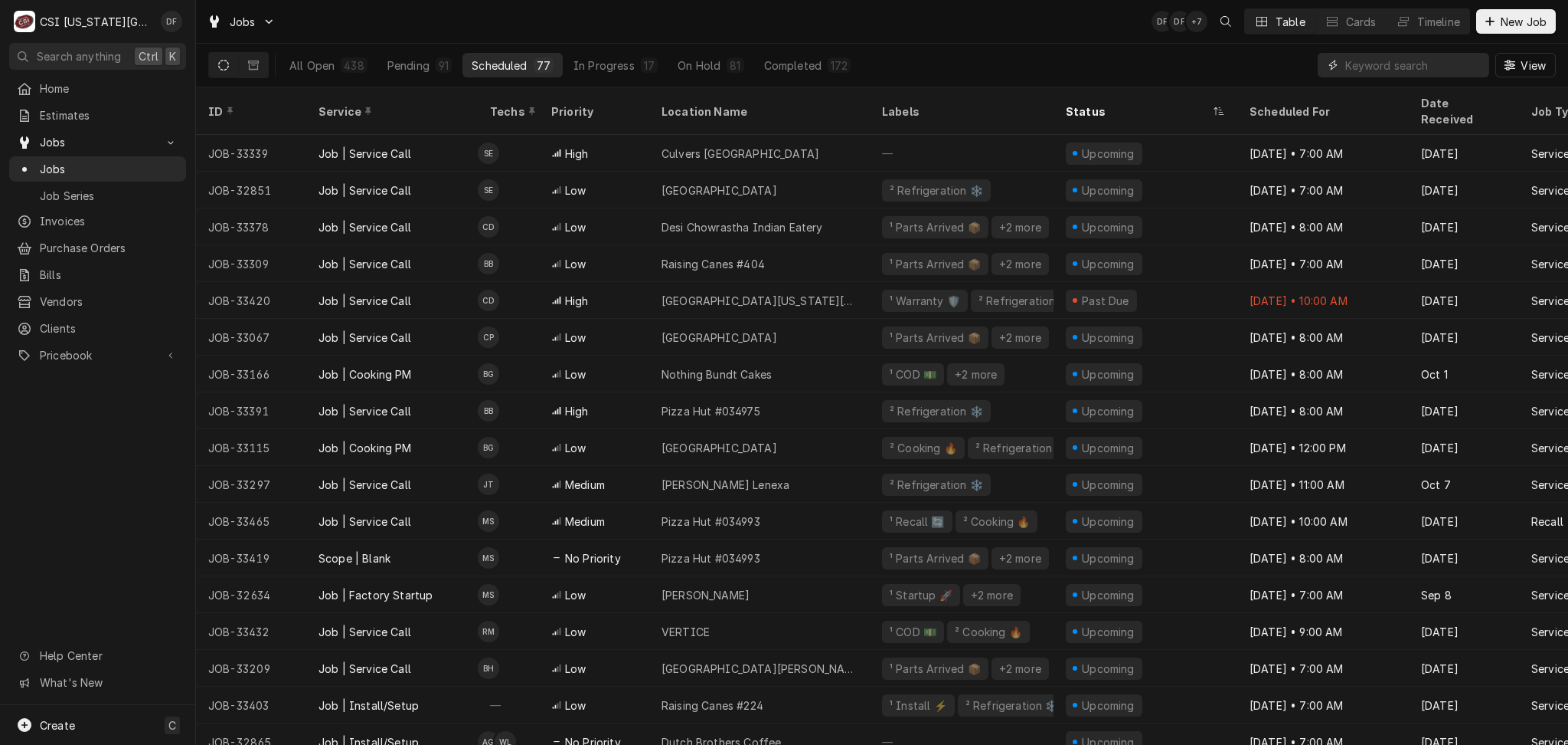
click at [1370, 62] on input "Dynamic Content Wrapper" at bounding box center [1413, 65] width 136 height 24
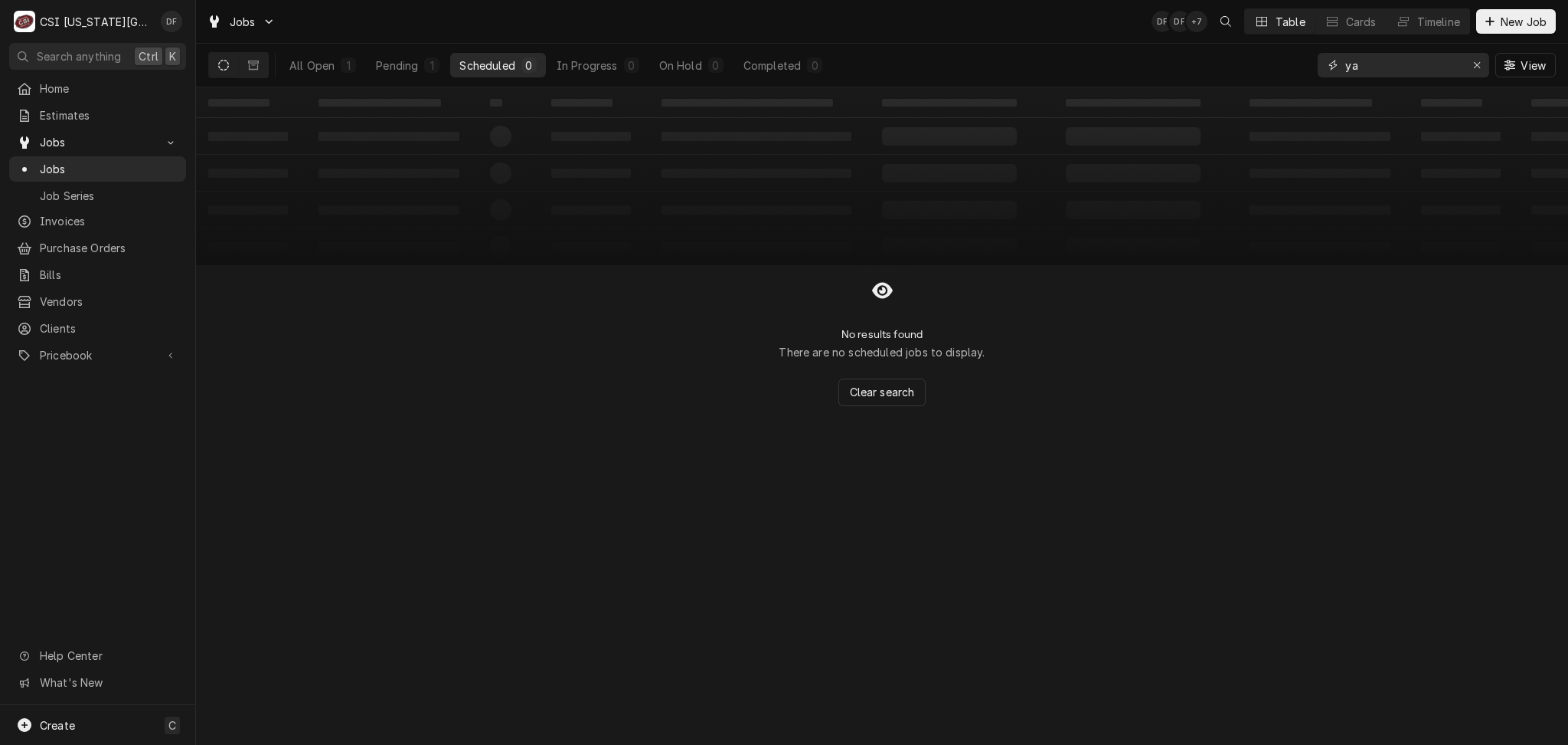
type input "y"
type input "31796"
click at [258, 68] on icon "Dynamic Content Wrapper" at bounding box center [253, 65] width 10 height 9
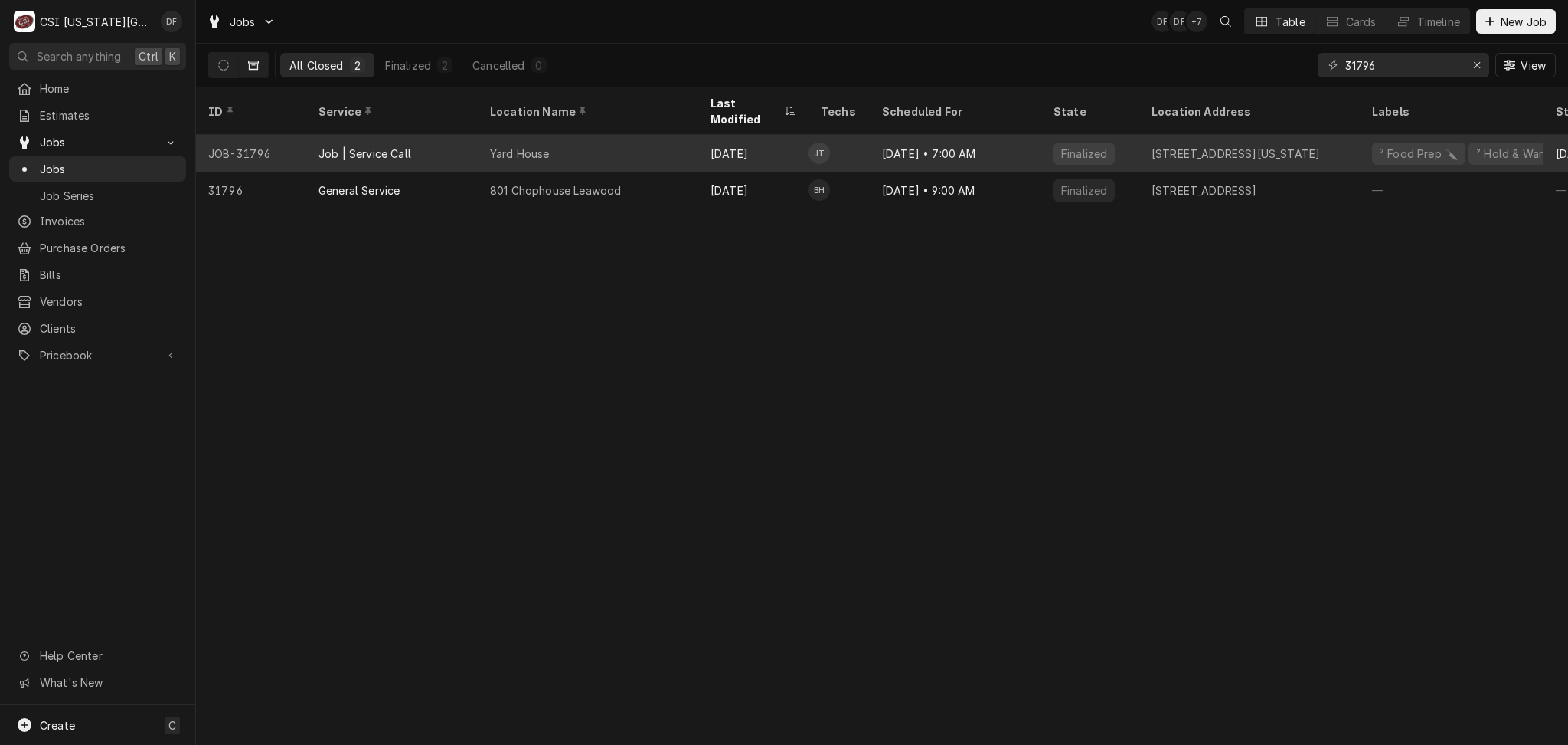
click at [663, 140] on div "Yard House" at bounding box center [588, 153] width 221 height 37
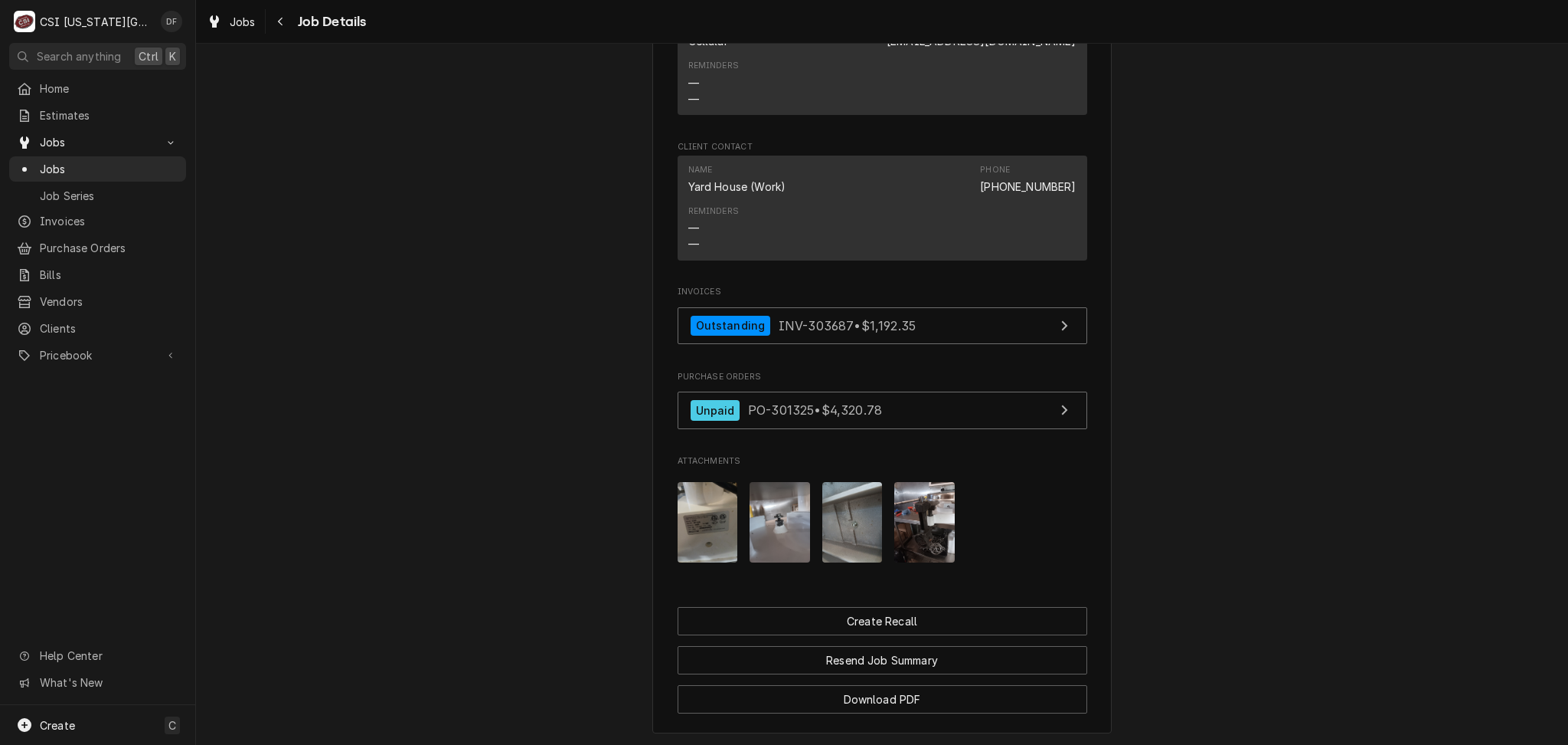
scroll to position [1634, 0]
